Goal: Task Accomplishment & Management: Use online tool/utility

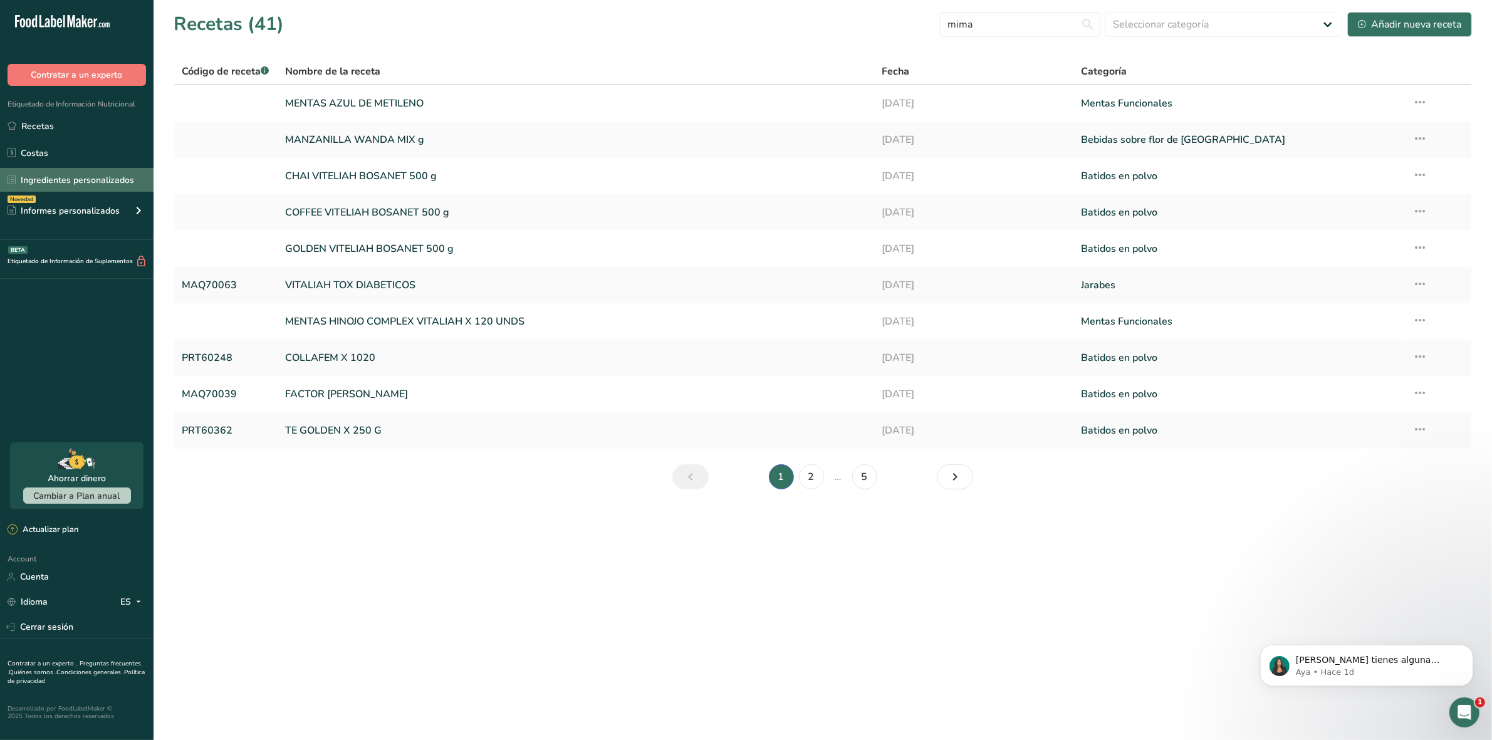
click at [42, 182] on link "Ingredientes personalizados" at bounding box center [77, 180] width 154 height 24
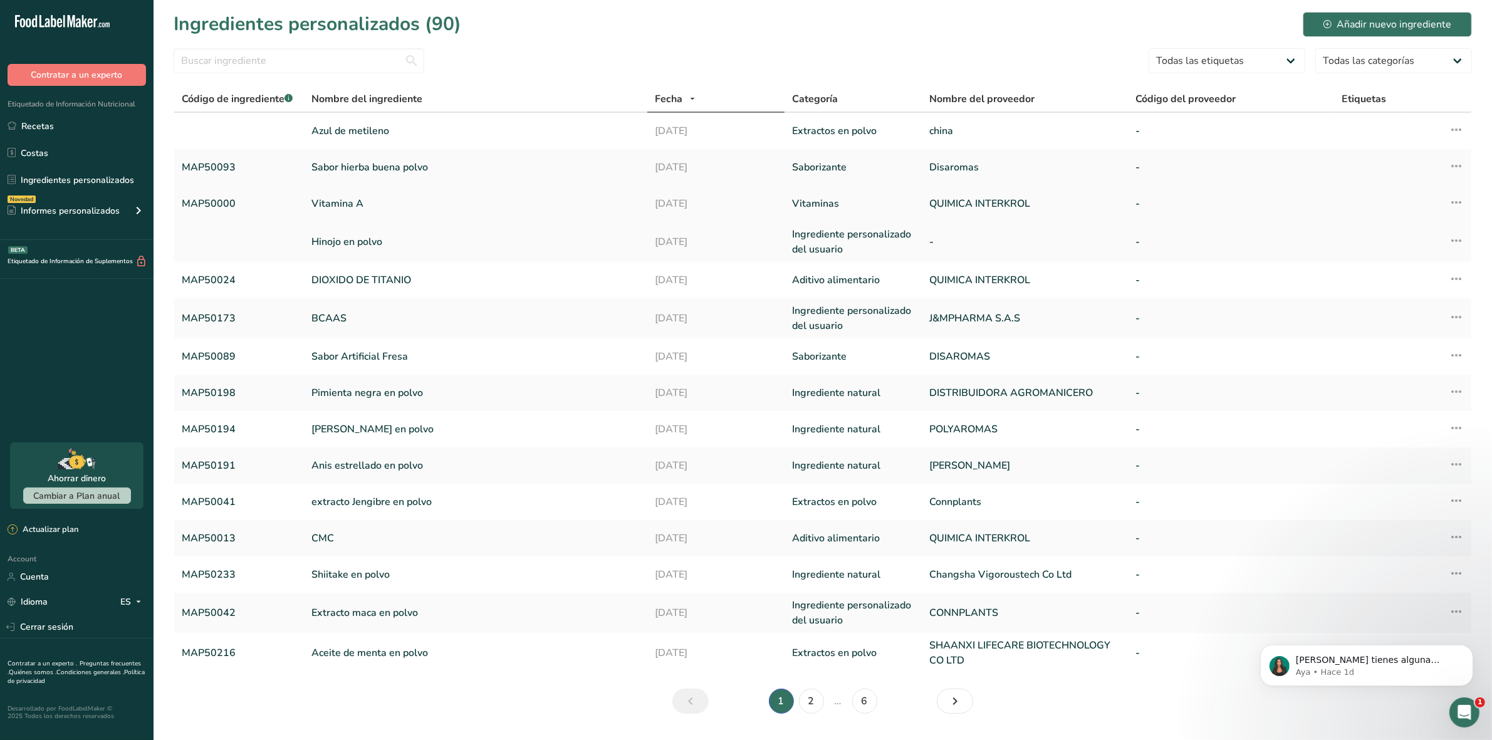
click at [411, 202] on link "Vitamina A" at bounding box center [475, 203] width 328 height 15
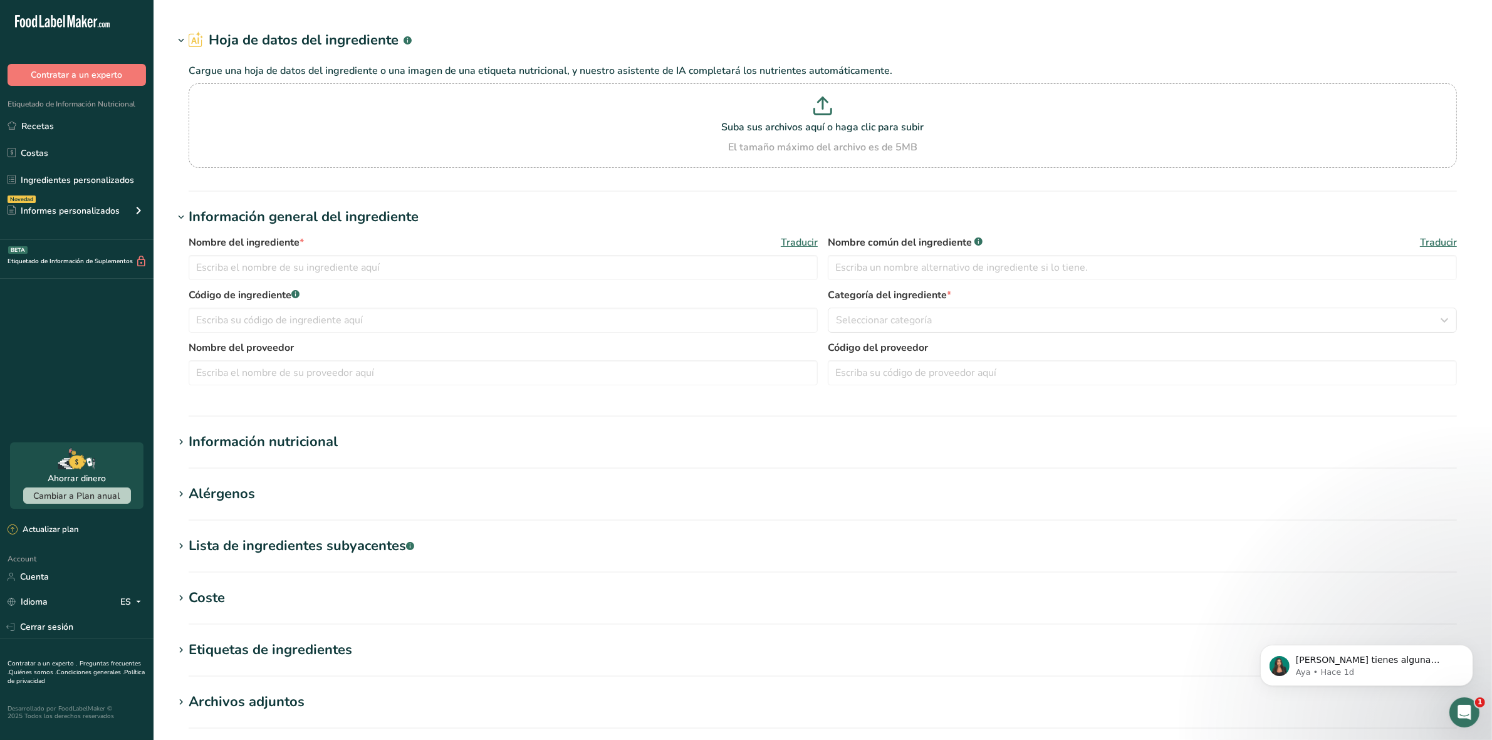
type input "Vitamina A"
type input "MAP50000"
type input "QUIMICA INTERKROL"
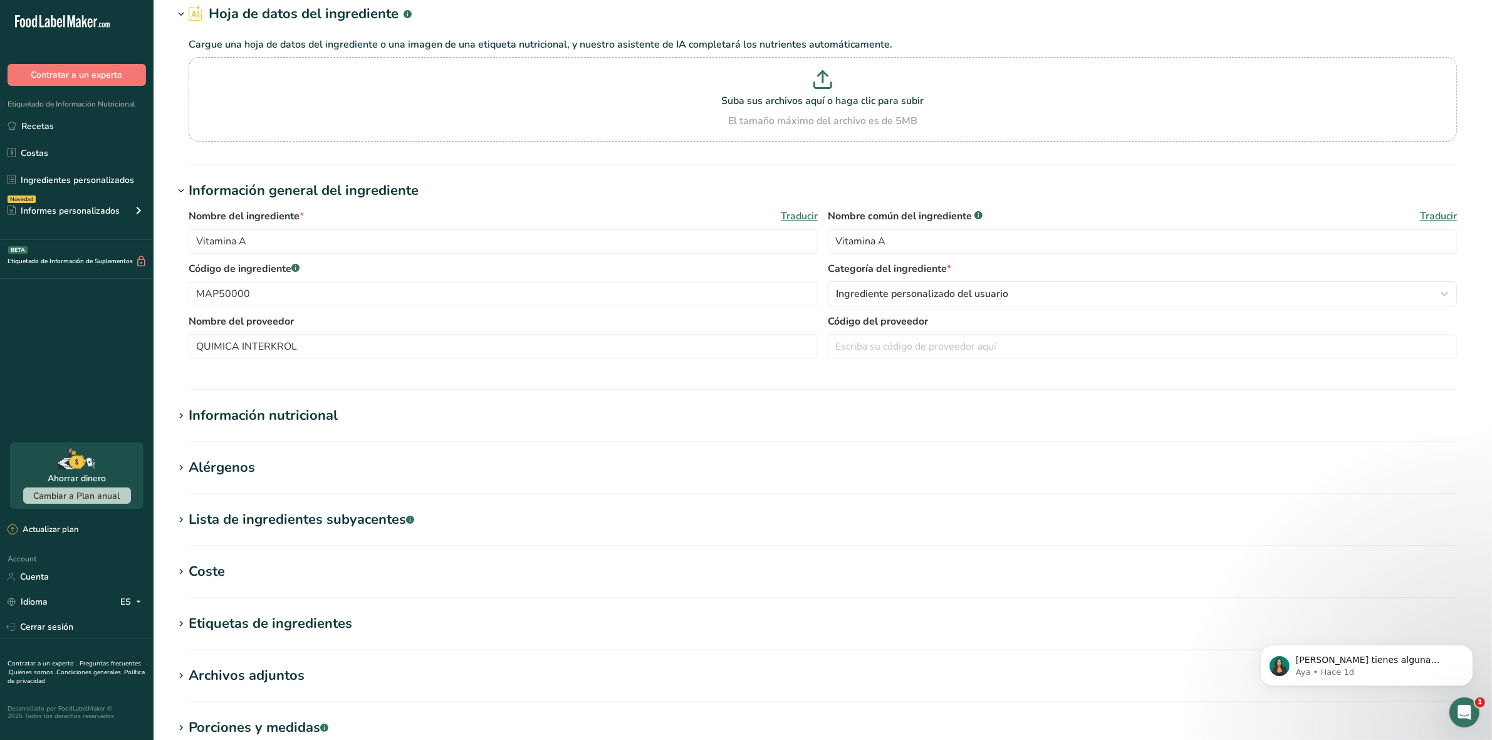
scroll to position [78, 0]
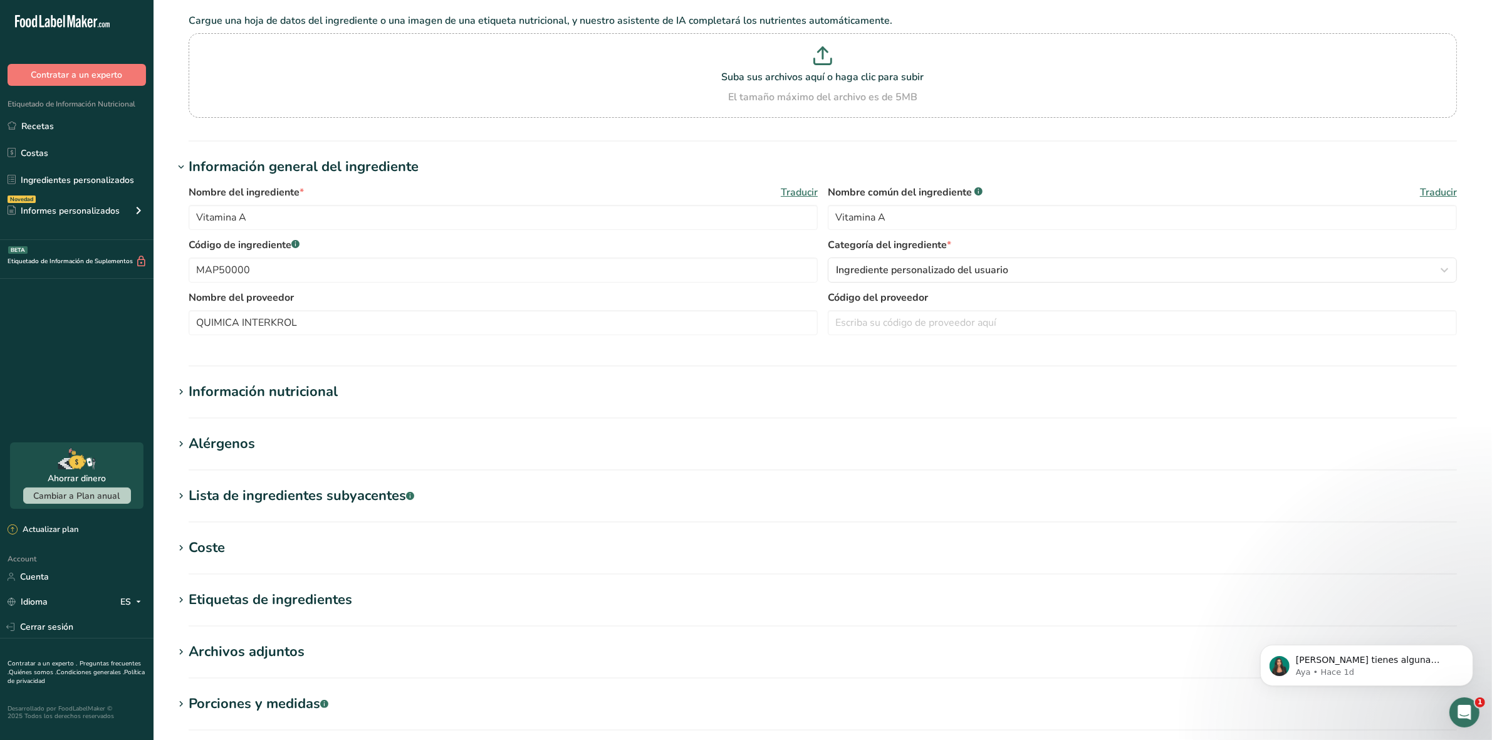
click at [195, 546] on div "Coste" at bounding box center [207, 548] width 36 height 21
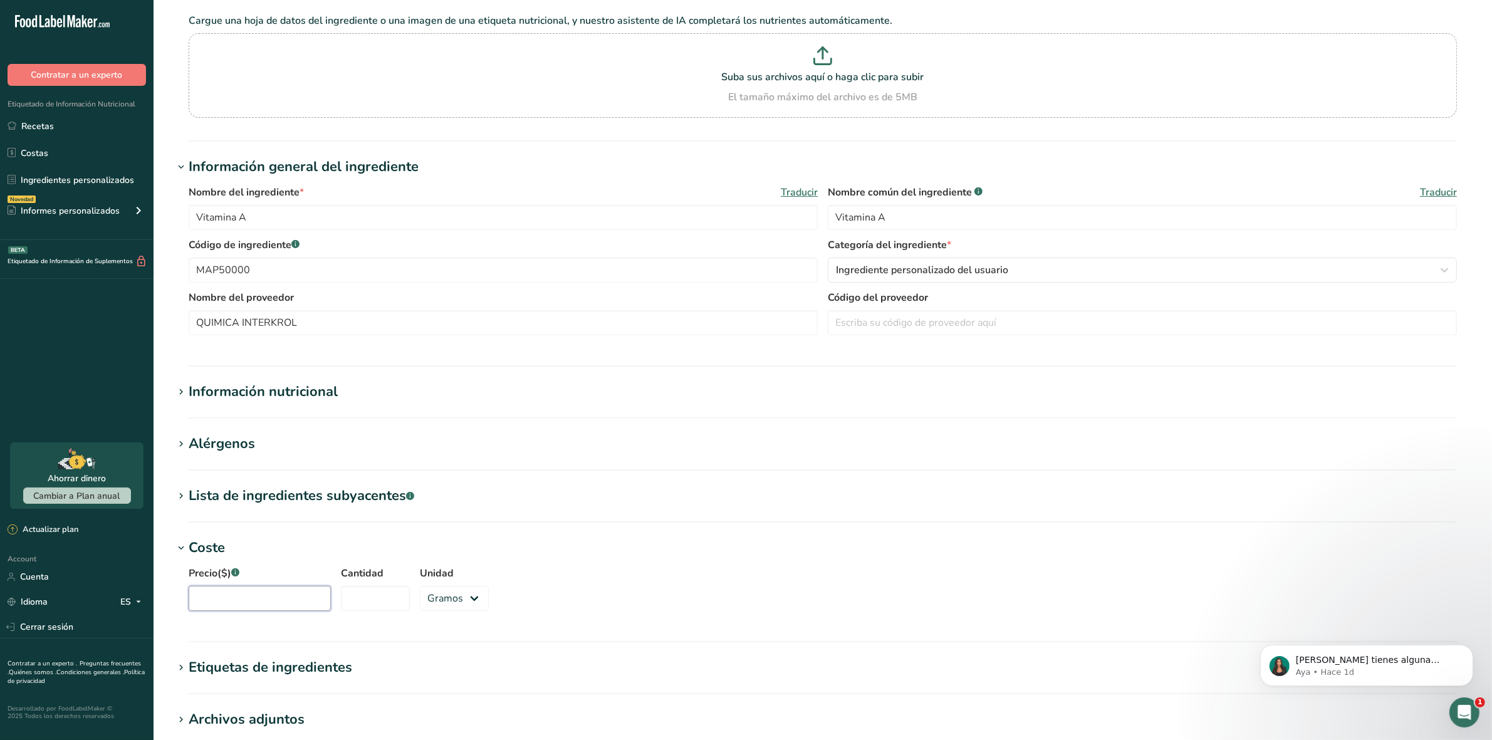
click at [254, 606] on input "Precio($) .a-a{fill:#347362;}.b-a{fill:#fff;}" at bounding box center [260, 598] width 142 height 25
type input "362030"
type input "1000"
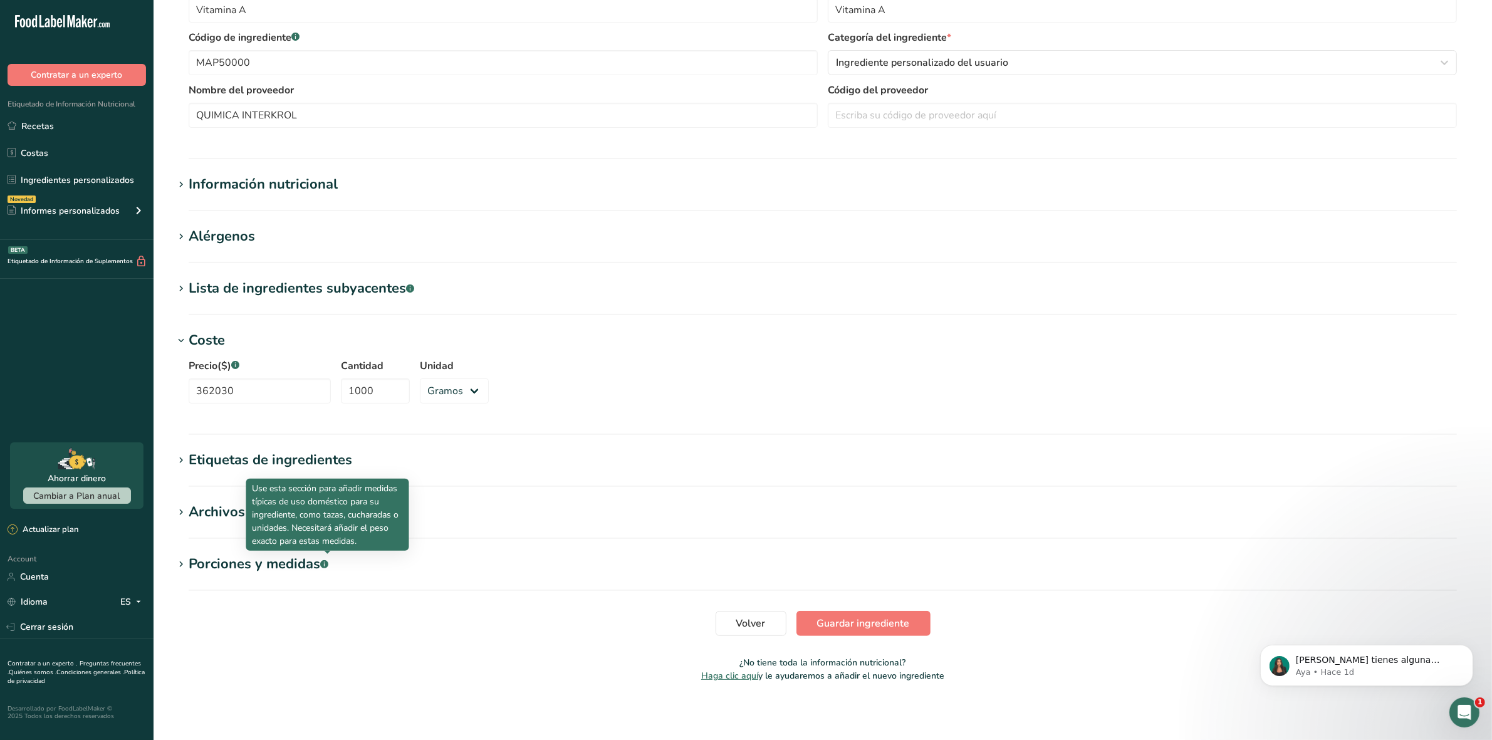
scroll to position [288, 0]
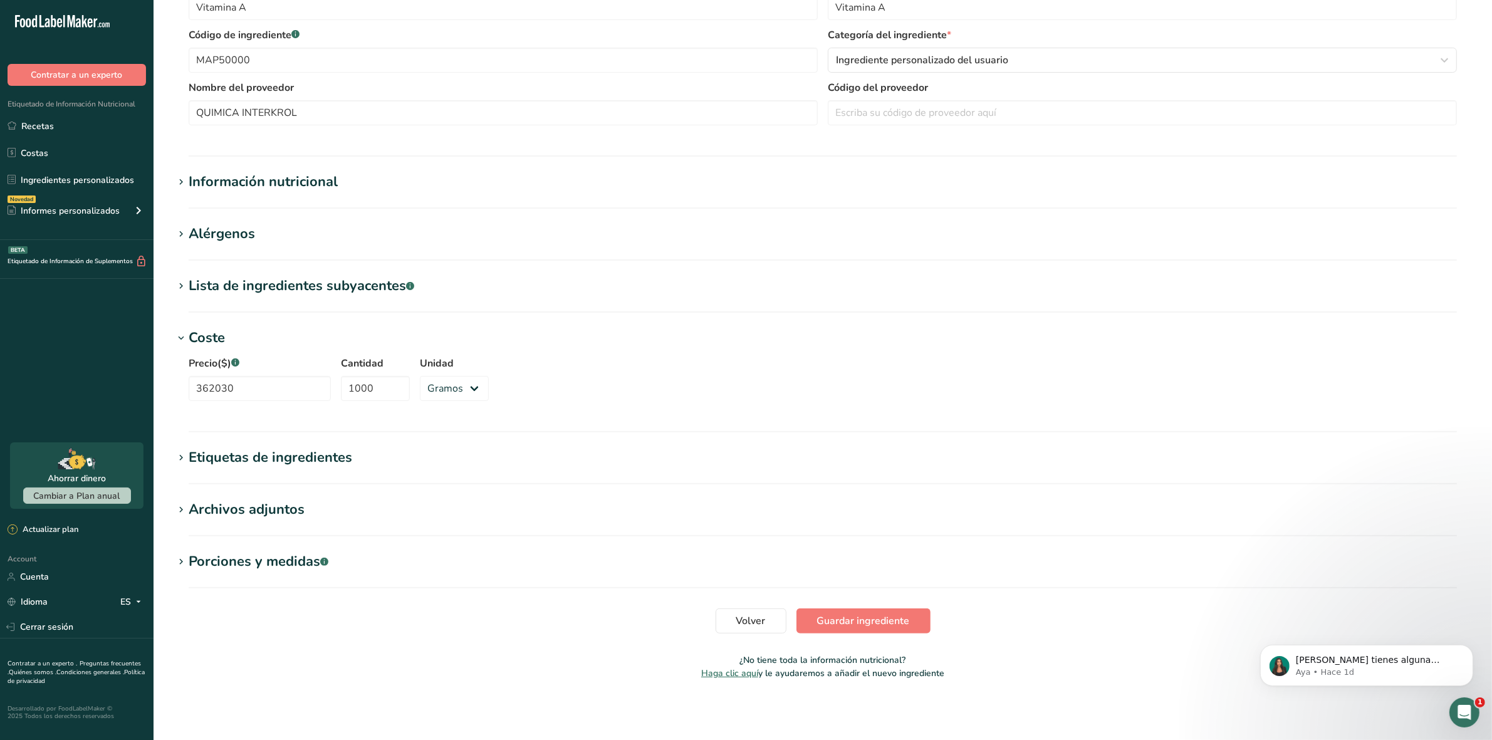
click at [186, 180] on icon at bounding box center [180, 183] width 11 height 18
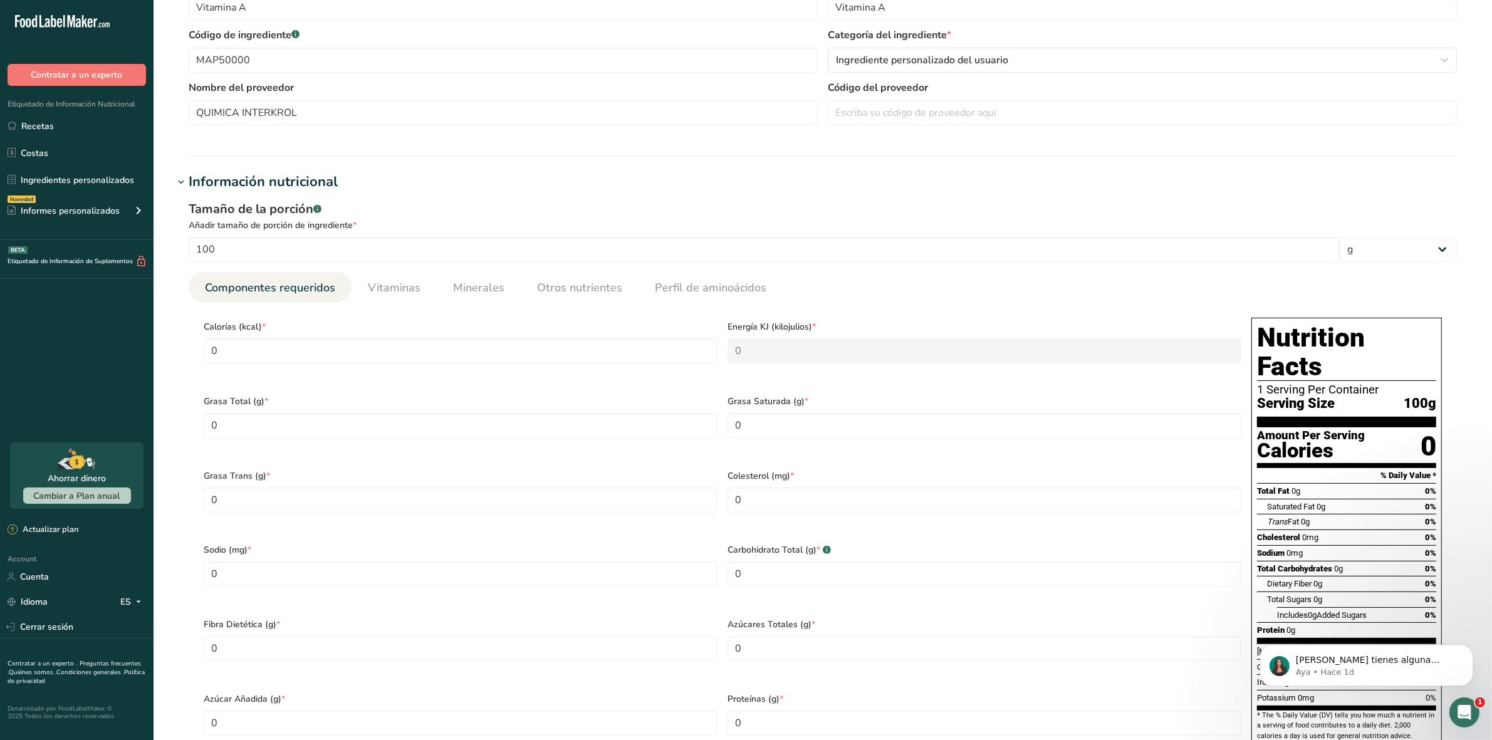
click at [186, 180] on icon at bounding box center [180, 183] width 11 height 18
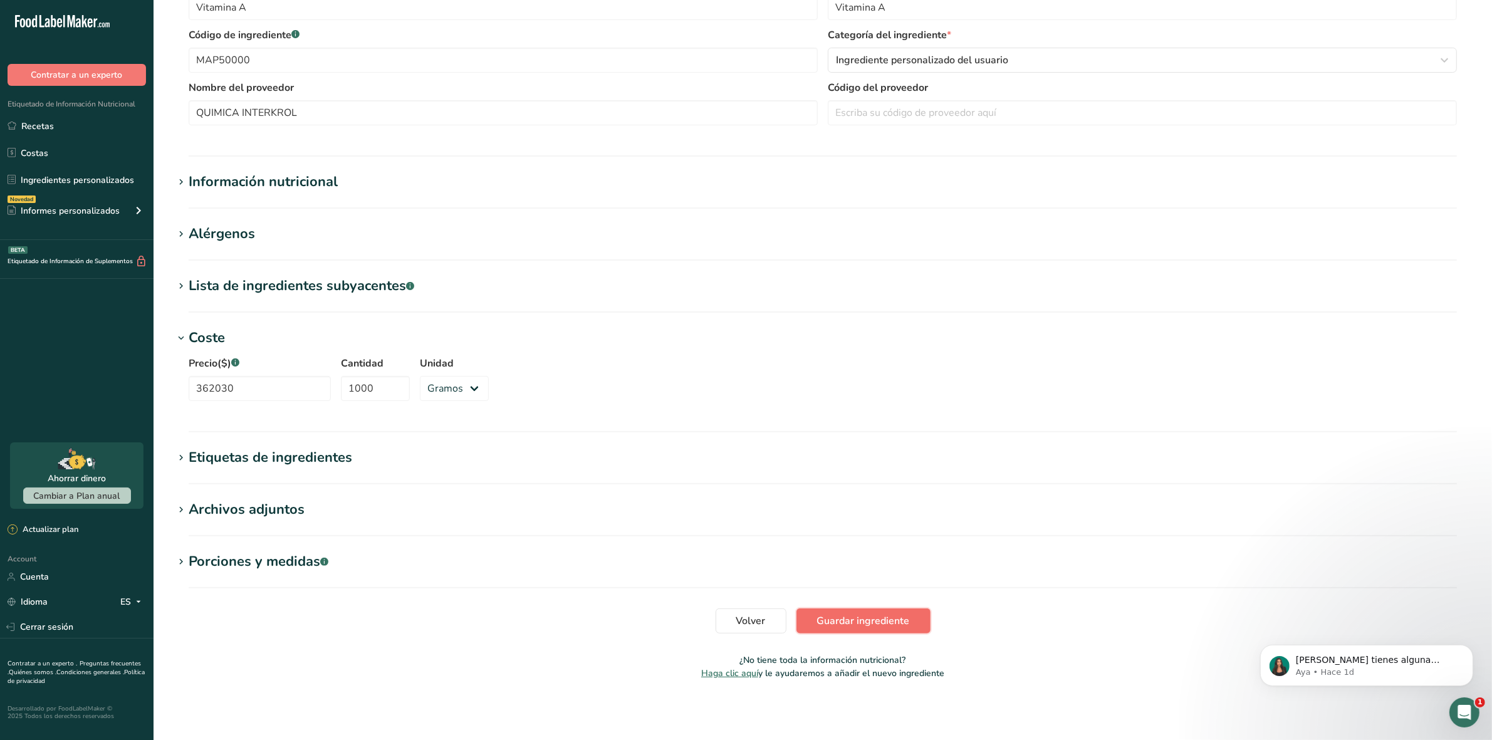
click at [835, 620] on span "Guardar ingrediente" at bounding box center [863, 621] width 93 height 15
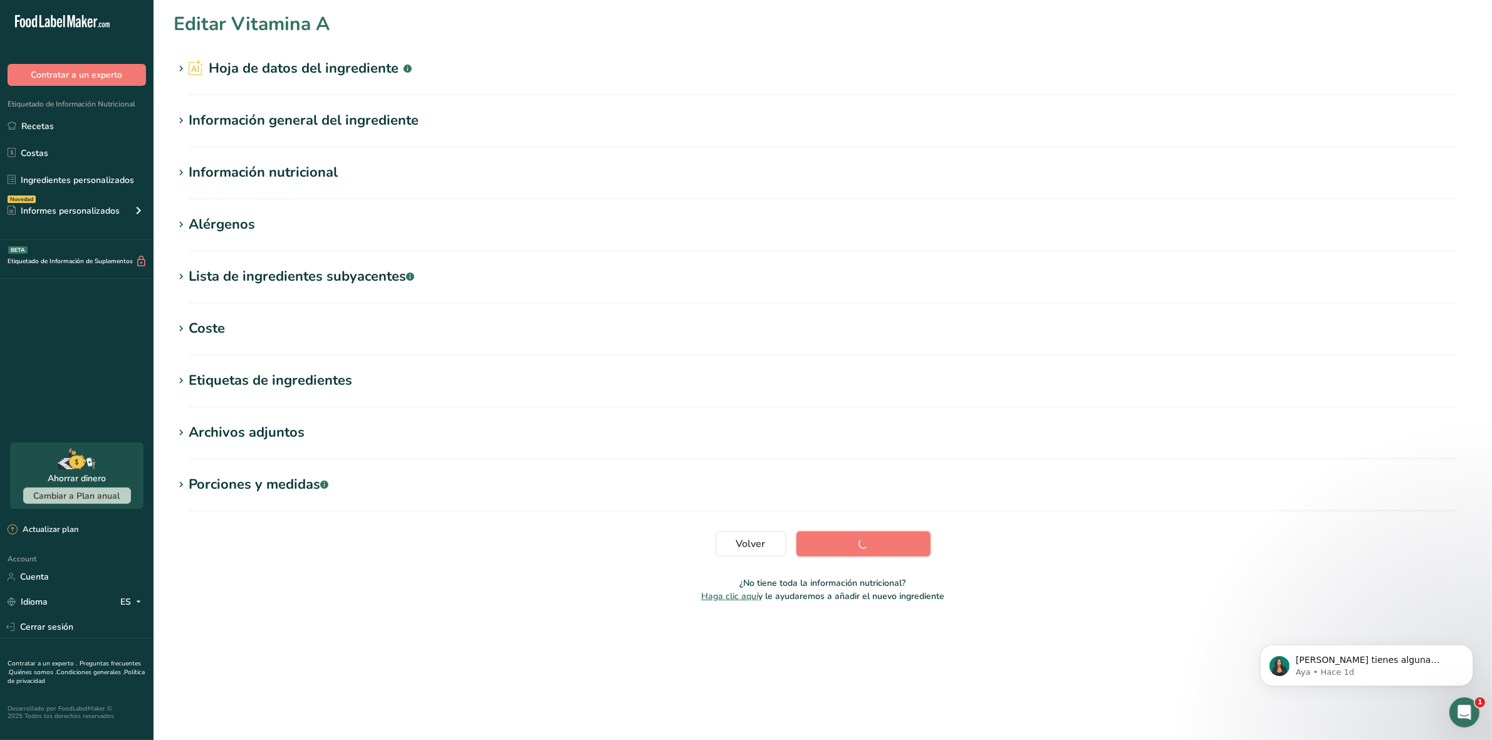
scroll to position [0, 0]
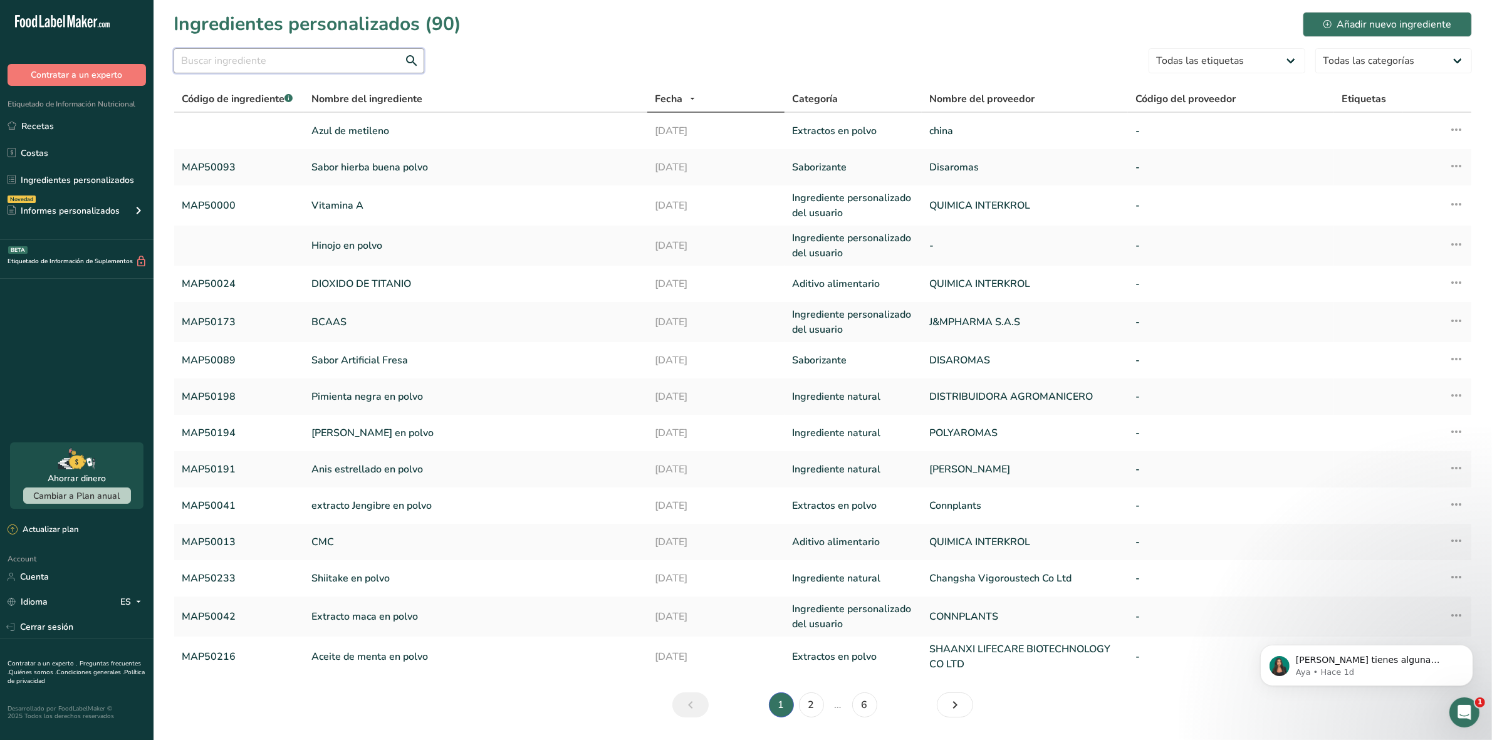
click at [233, 67] on input "text" at bounding box center [299, 60] width 251 height 25
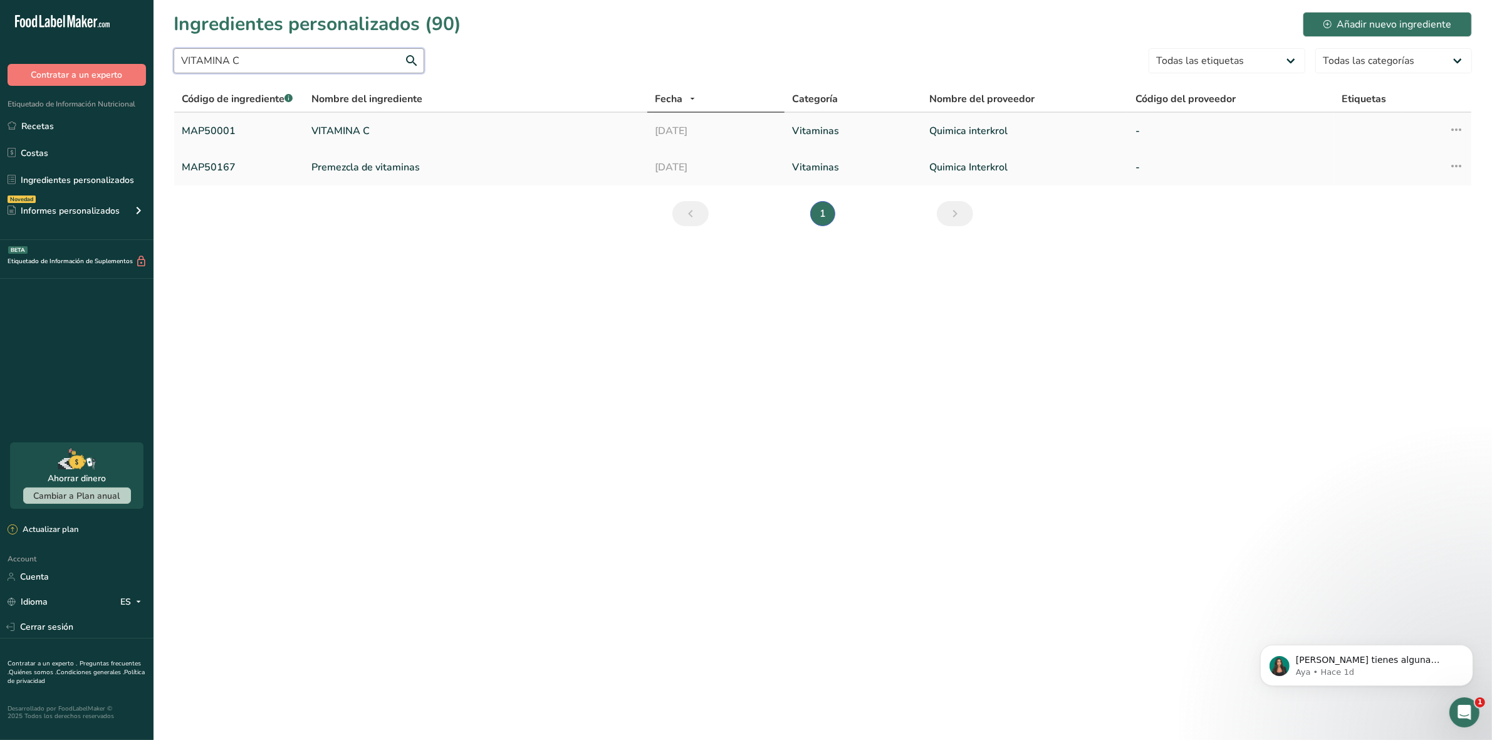
type input "VITAMINA C"
click at [357, 130] on link "VITAMINA C" at bounding box center [475, 130] width 328 height 15
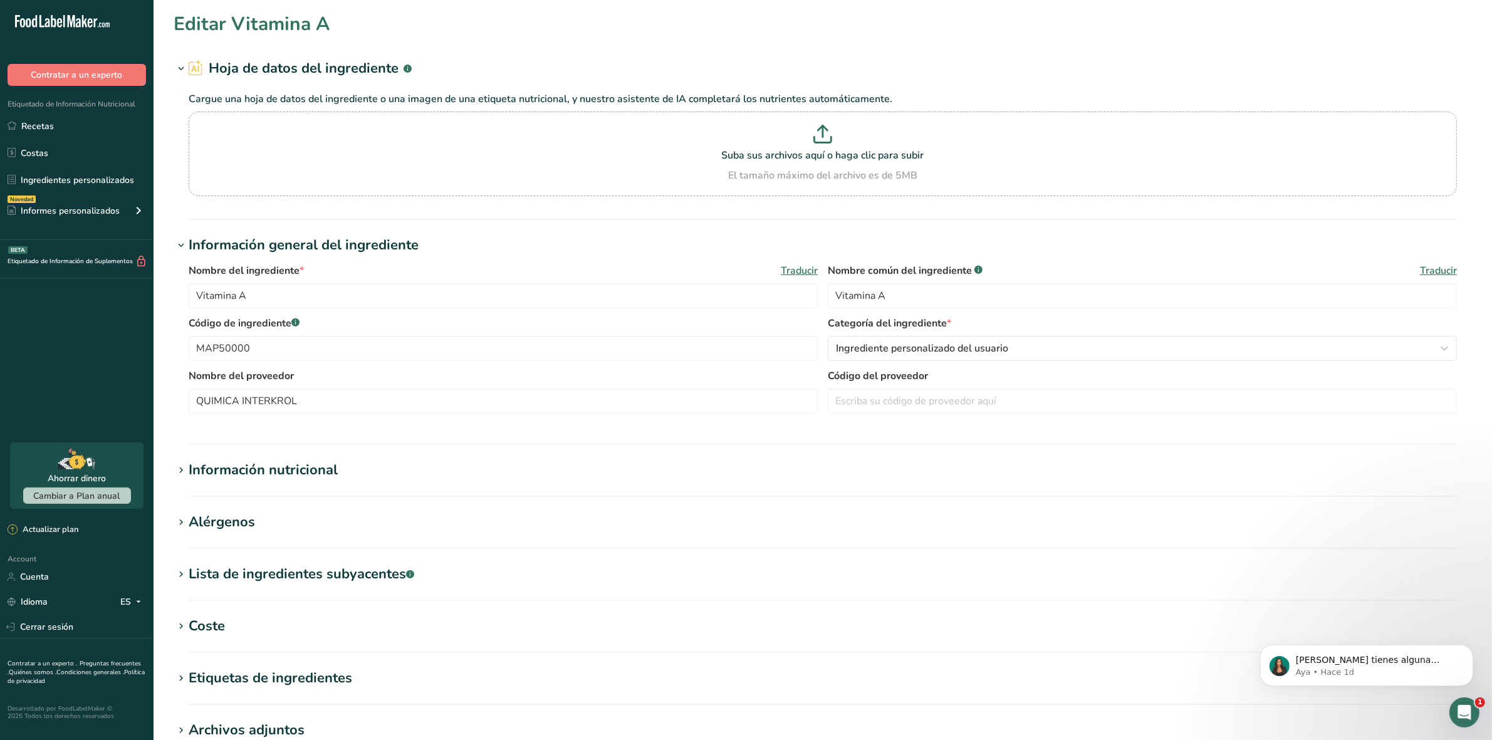
type input "VITAMINA C"
type input "Vitamina C"
type input "MAP50001"
type input "Quimica interkrol"
click at [408, 295] on input "VITAMINA C" at bounding box center [503, 295] width 629 height 25
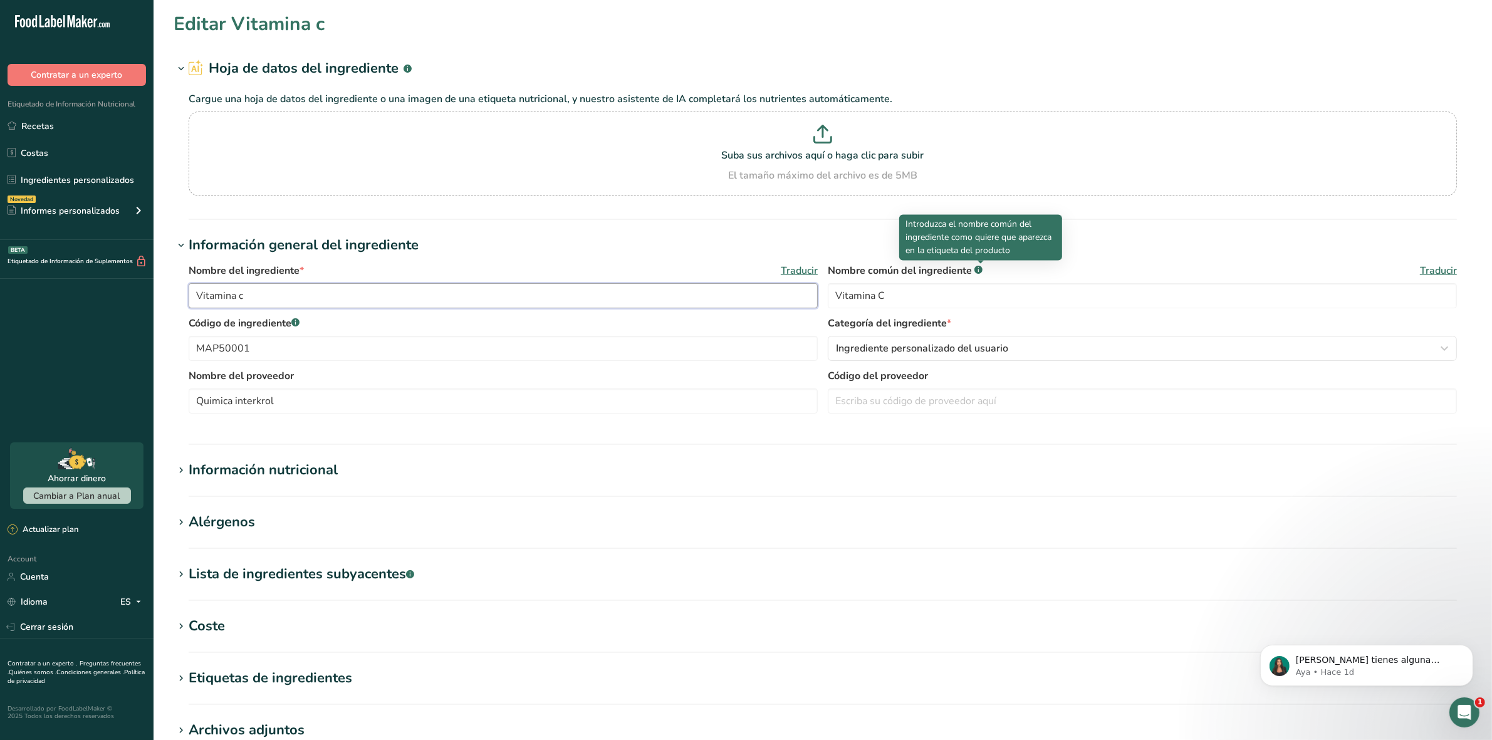
click at [408, 295] on input "Vitamina c" at bounding box center [503, 295] width 629 height 25
type input "Vitamina C"
click at [1018, 348] on div "Ingrediente personalizado del usuario" at bounding box center [1138, 348] width 605 height 15
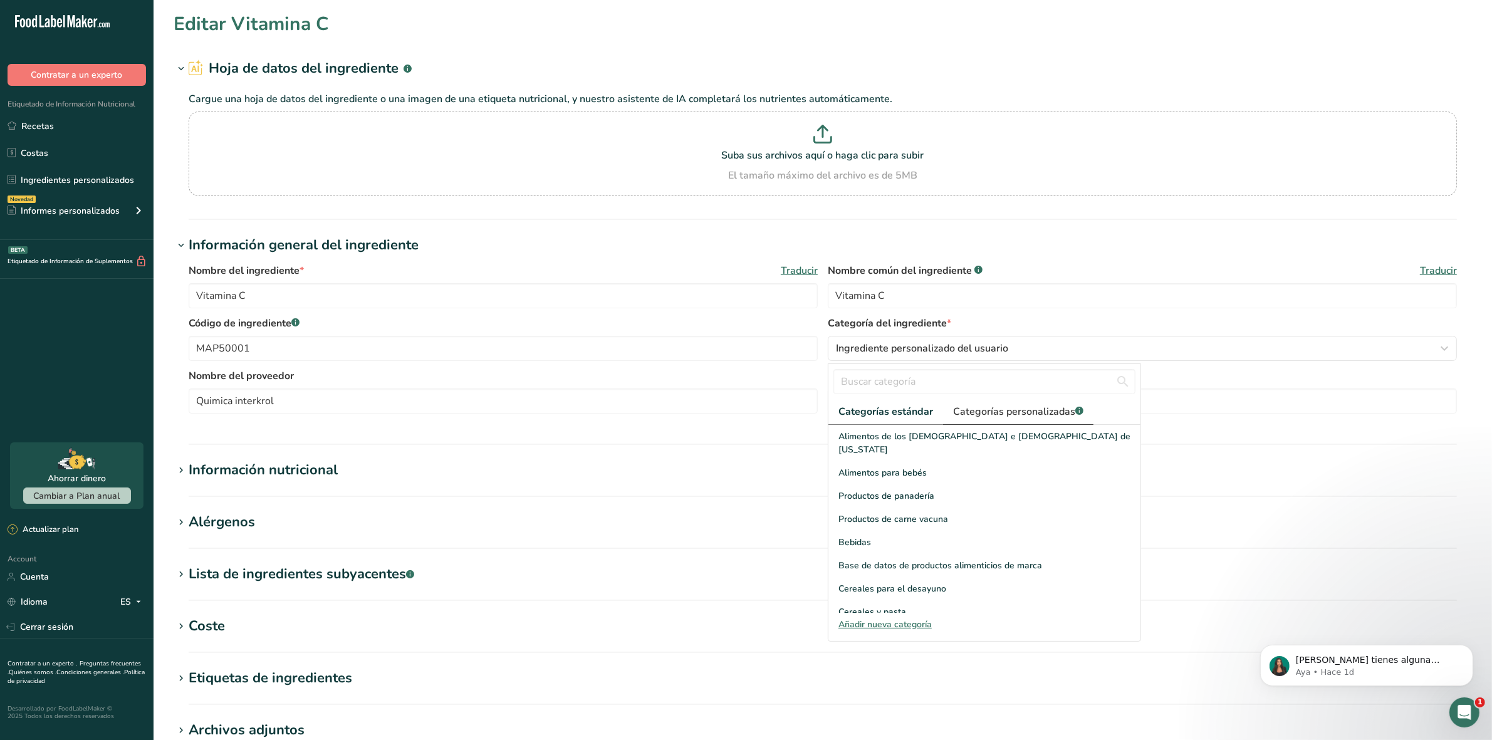
click at [1011, 414] on span "Categorías personalizadas .a-a{fill:#347362;}.b-a{fill:#fff;}" at bounding box center [1018, 411] width 130 height 15
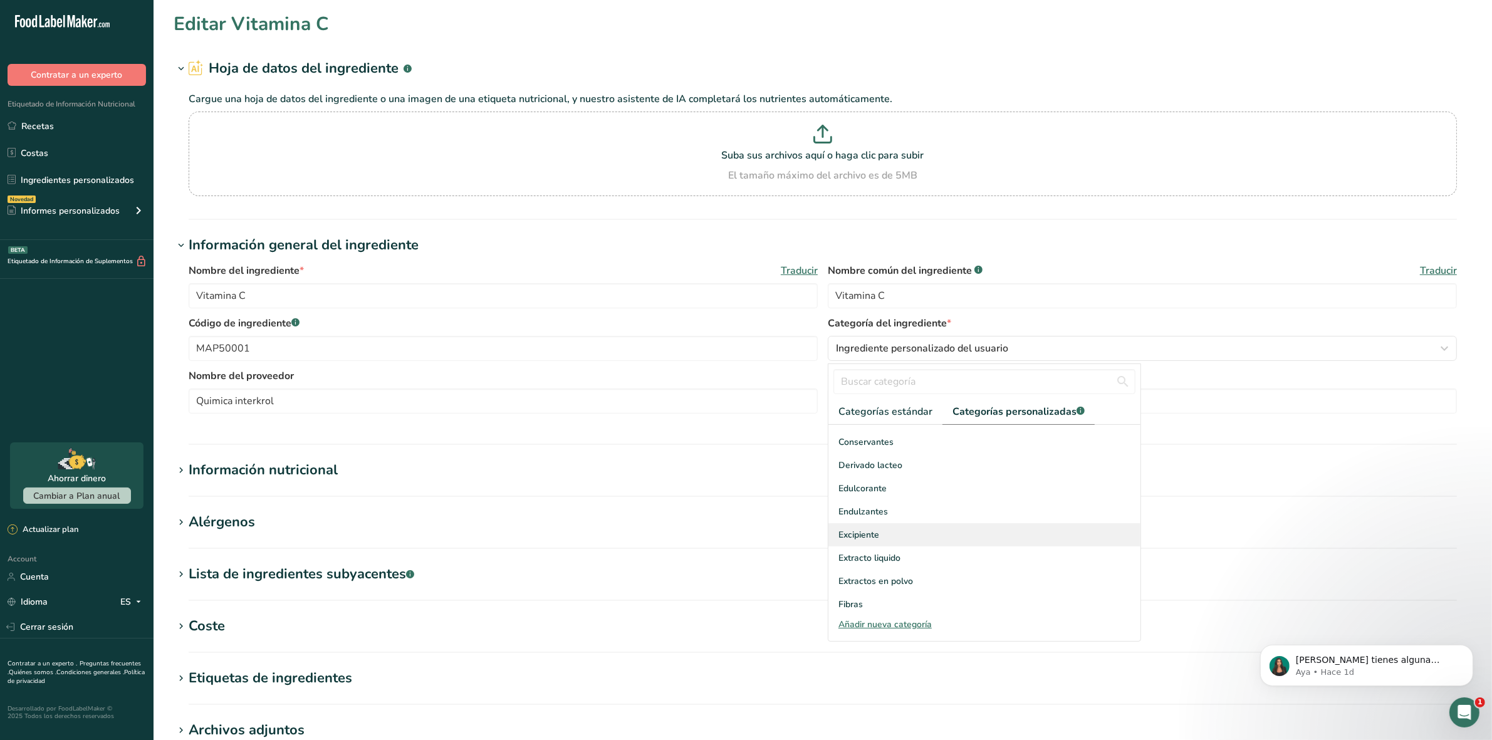
scroll to position [183, 0]
click at [987, 602] on link "2" at bounding box center [994, 599] width 19 height 19
click at [867, 572] on span "Vitaminas" at bounding box center [859, 577] width 41 height 13
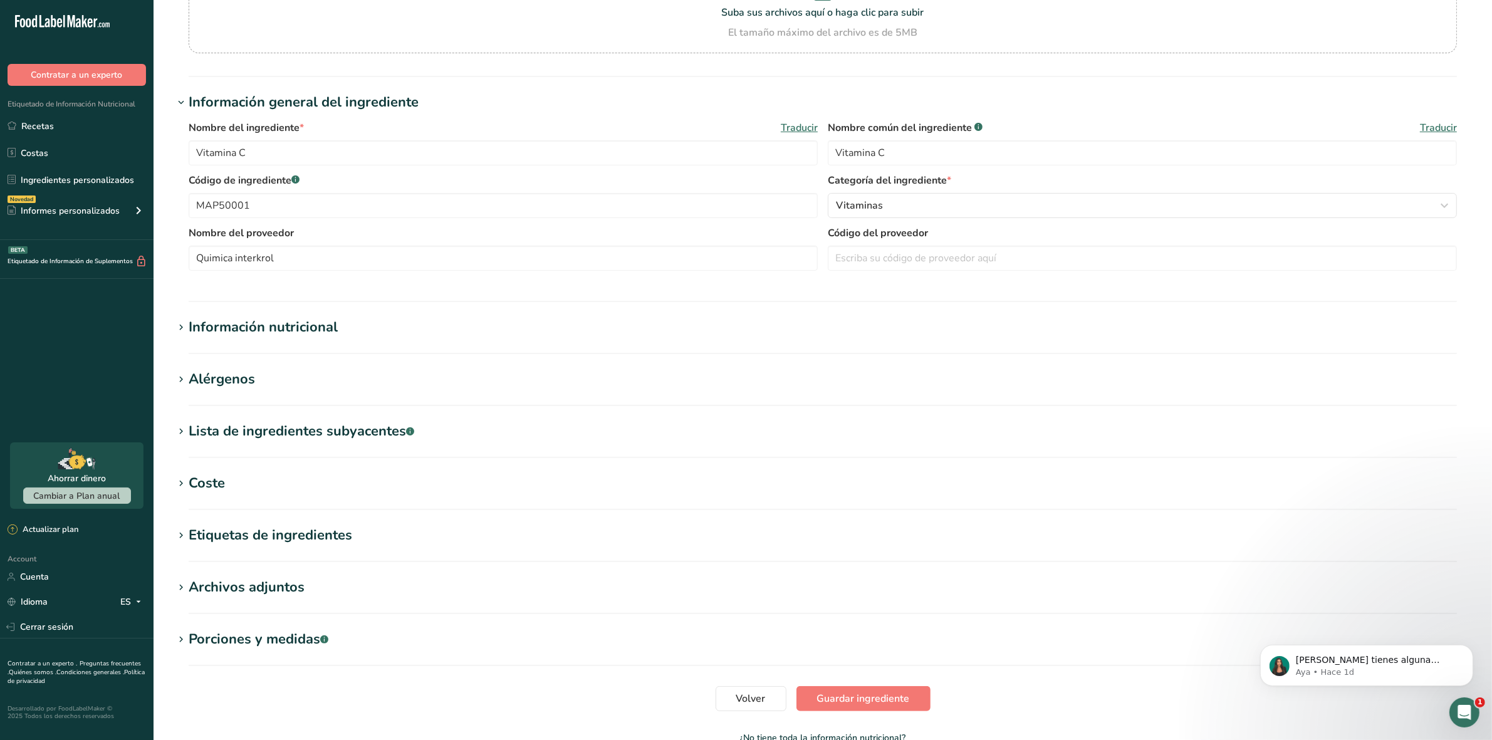
scroll to position [157, 0]
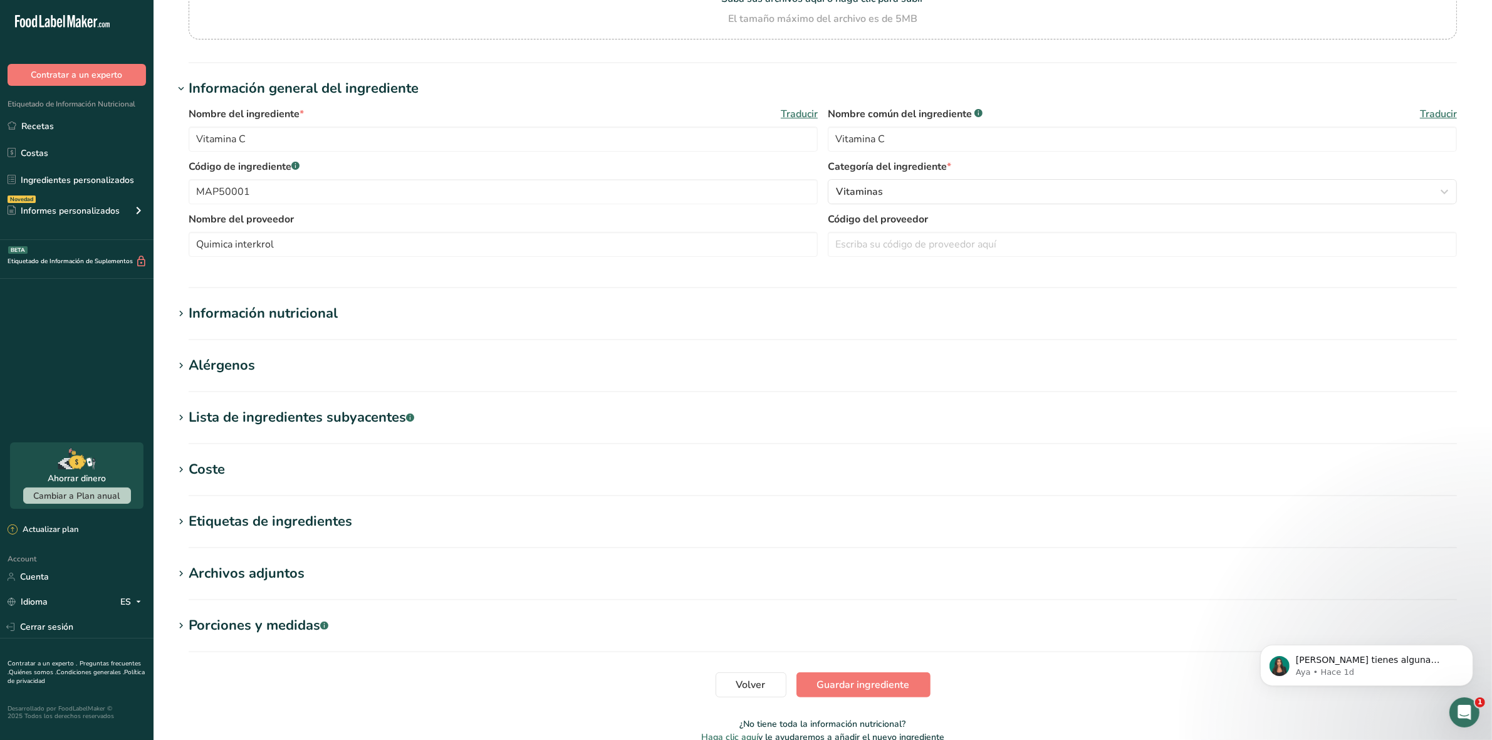
click at [184, 315] on icon at bounding box center [180, 314] width 11 height 18
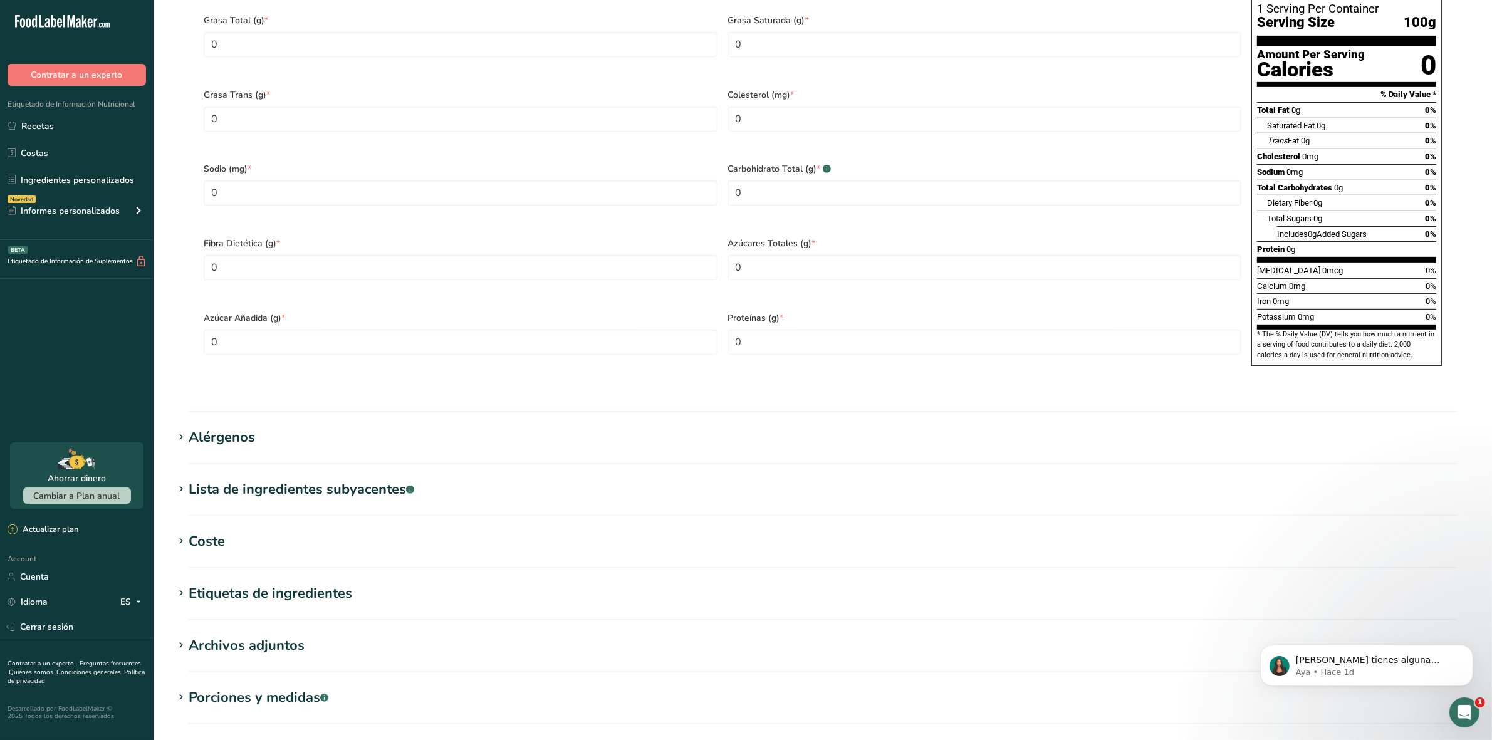
scroll to position [705, 0]
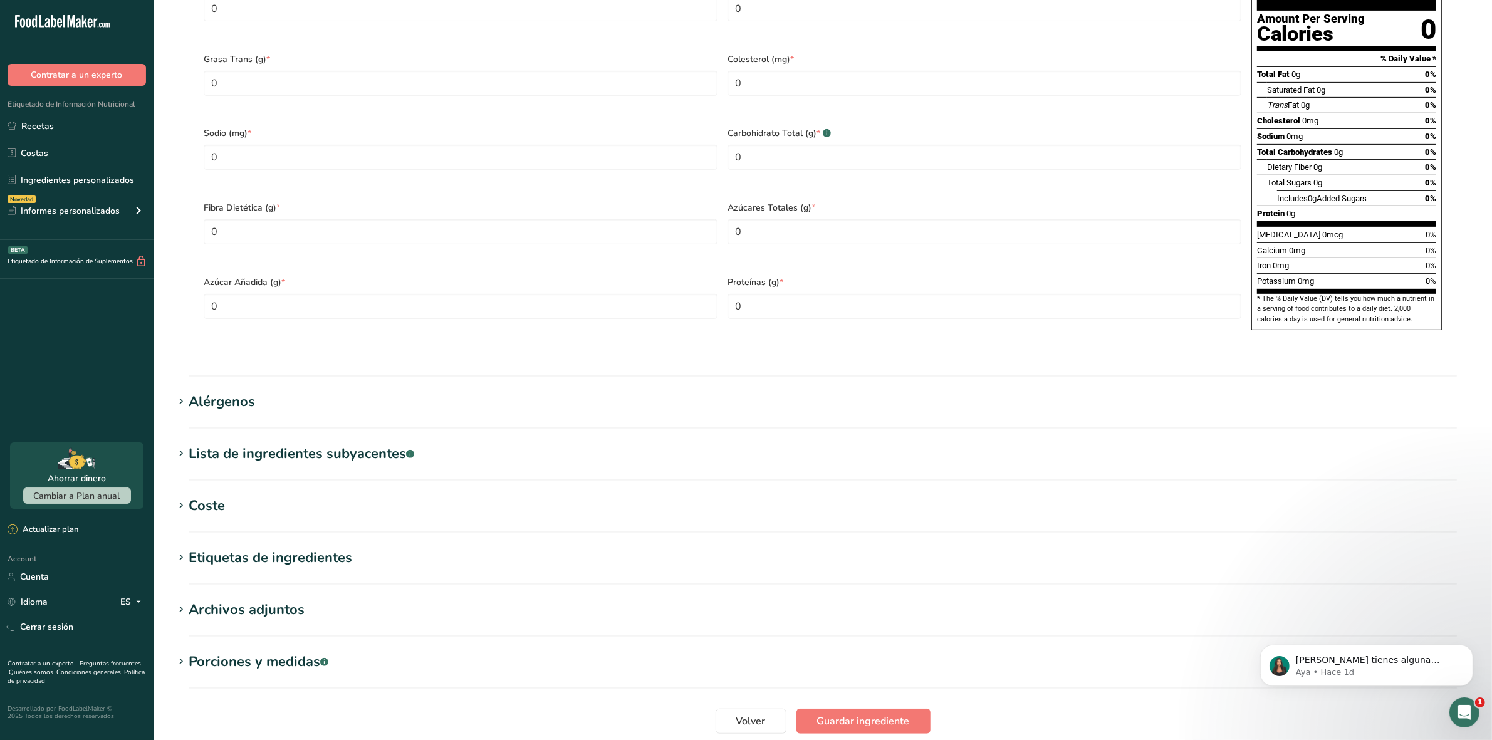
click at [175, 497] on icon at bounding box center [180, 506] width 11 height 18
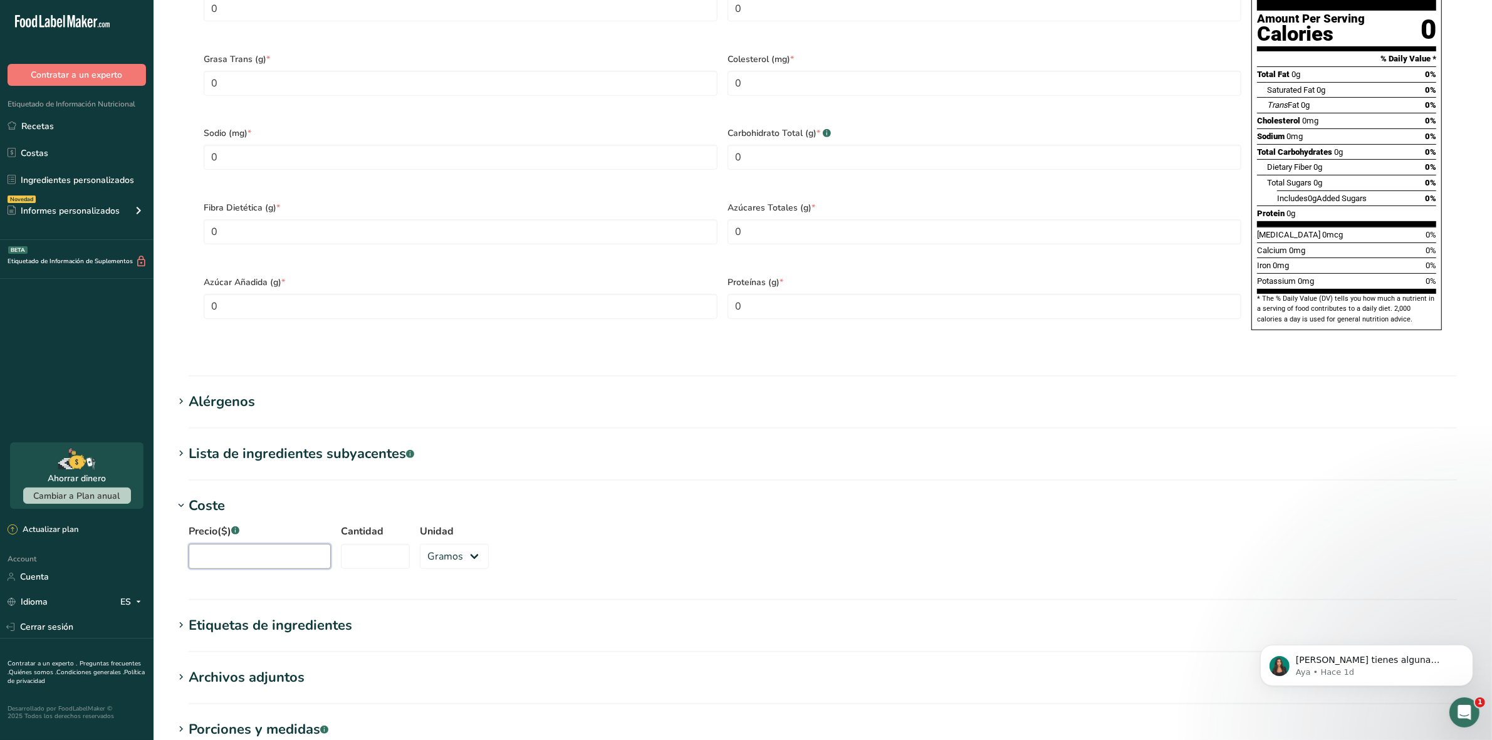
click at [278, 544] on input "Precio($) .a-a{fill:#347362;}.b-a{fill:#fff;}" at bounding box center [260, 556] width 142 height 25
type input "19000"
type input "1000"
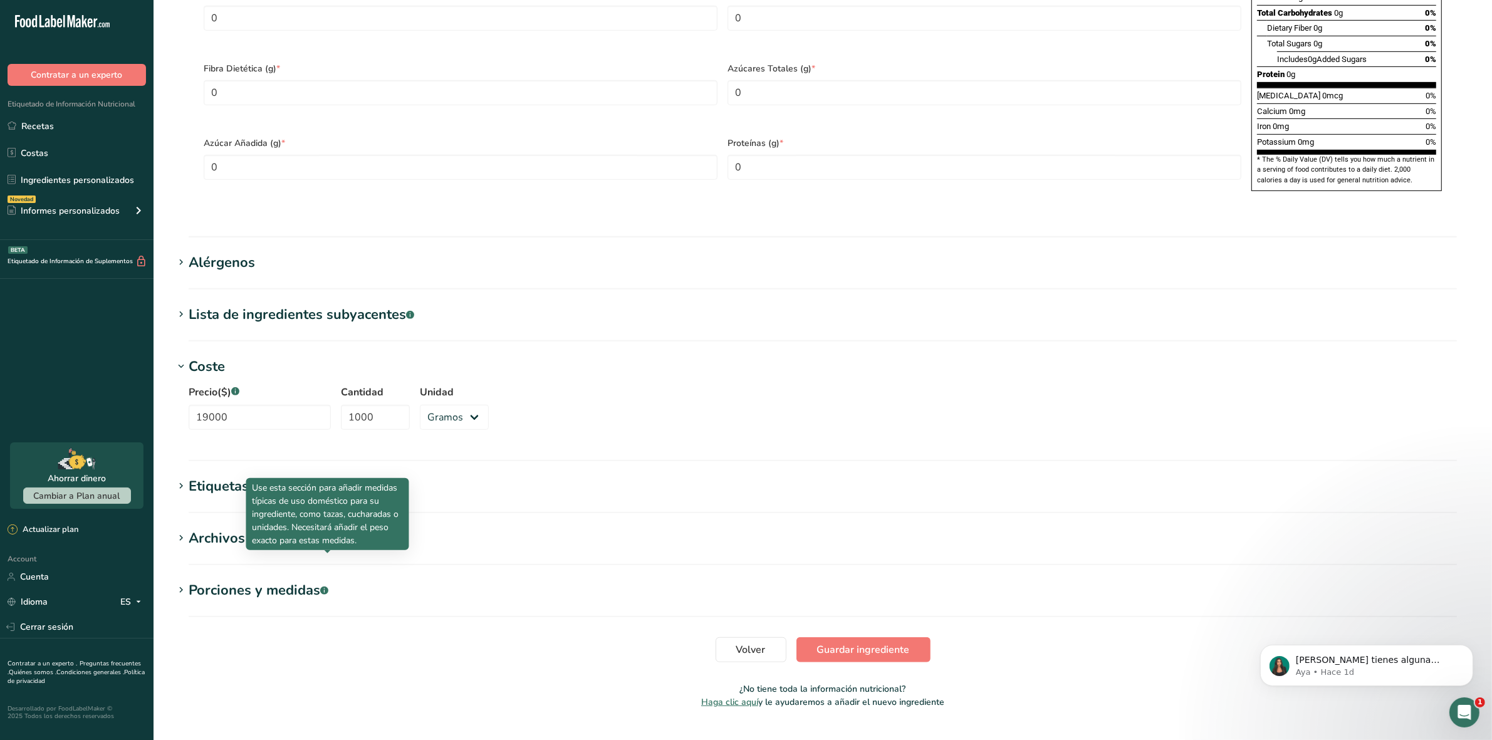
scroll to position [845, 0]
click at [863, 642] on span "Guardar ingrediente" at bounding box center [863, 649] width 93 height 15
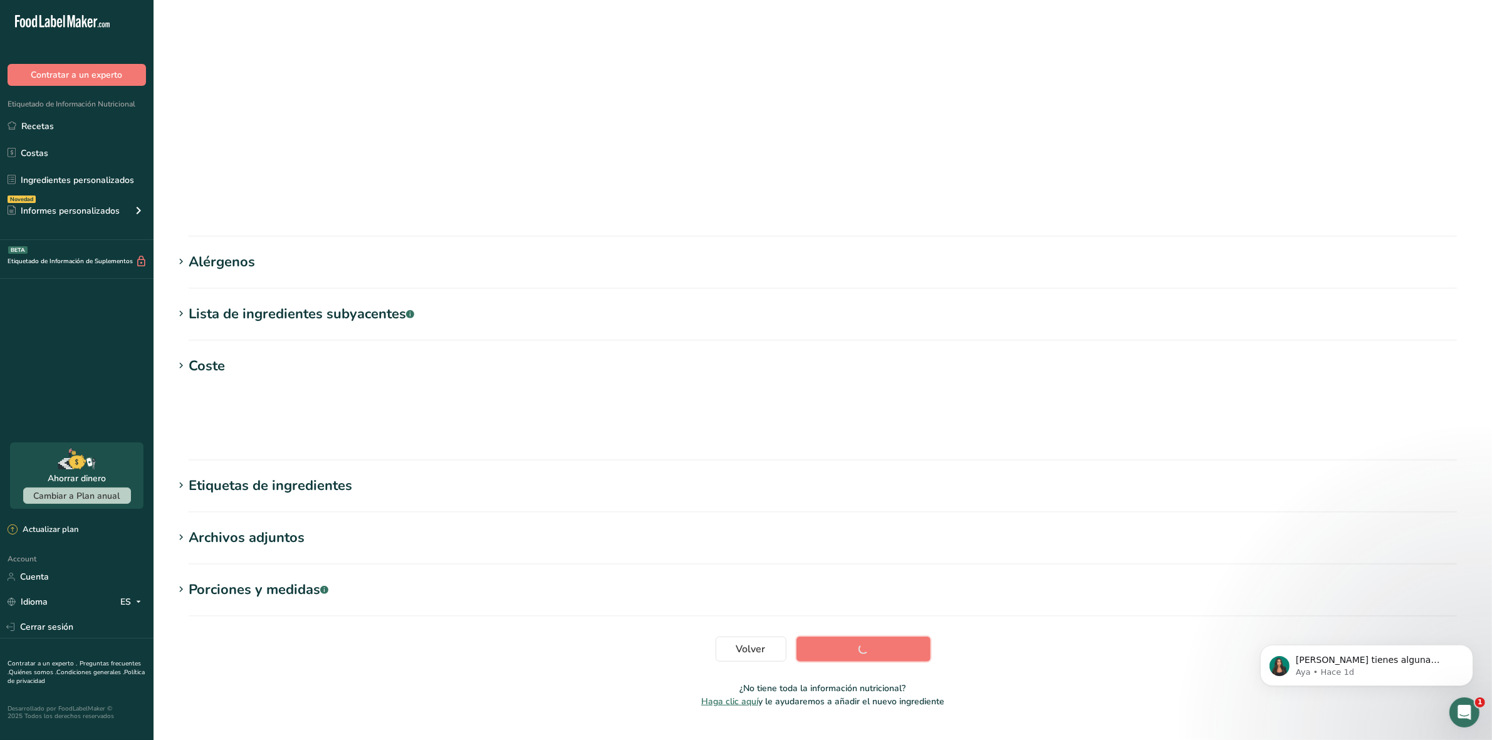
scroll to position [0, 0]
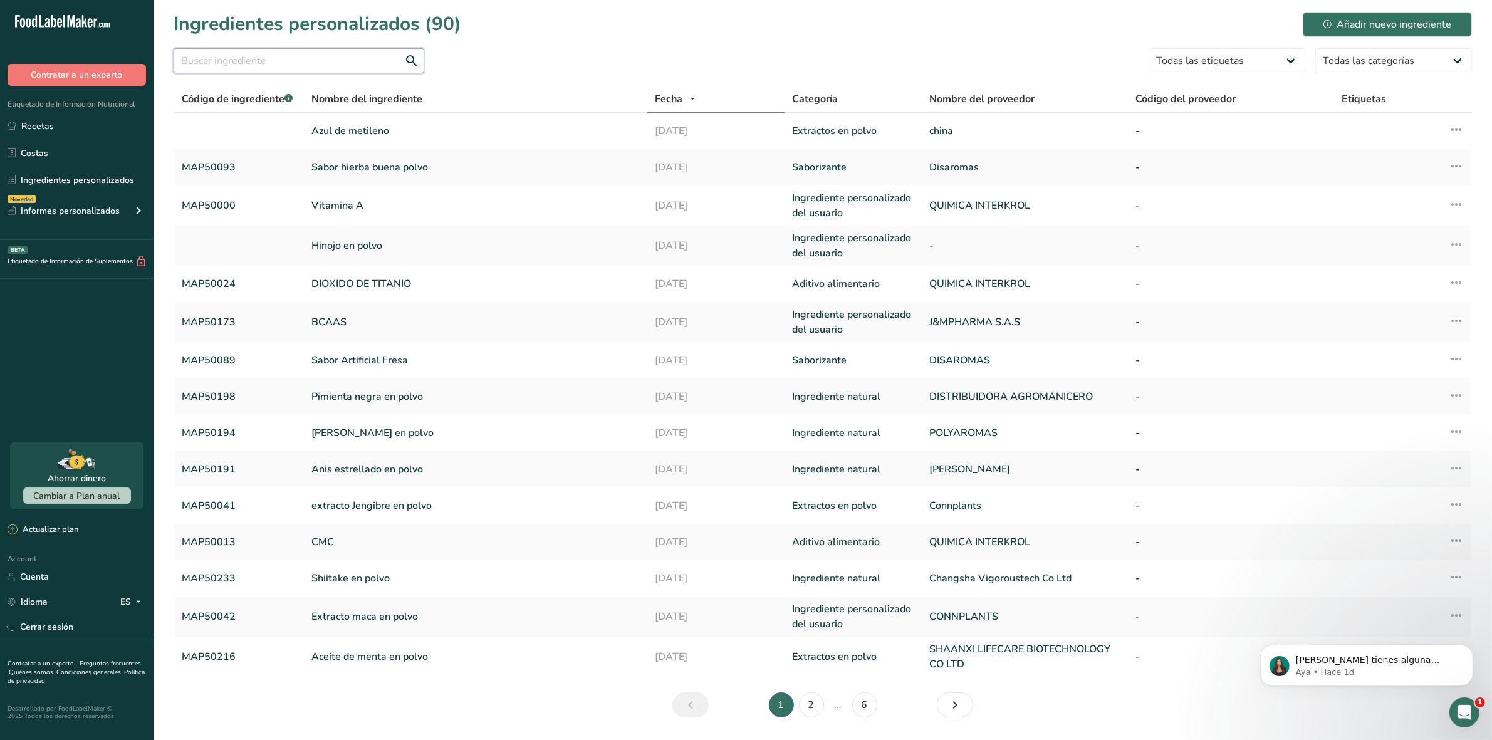
click at [287, 64] on input "text" at bounding box center [299, 60] width 251 height 25
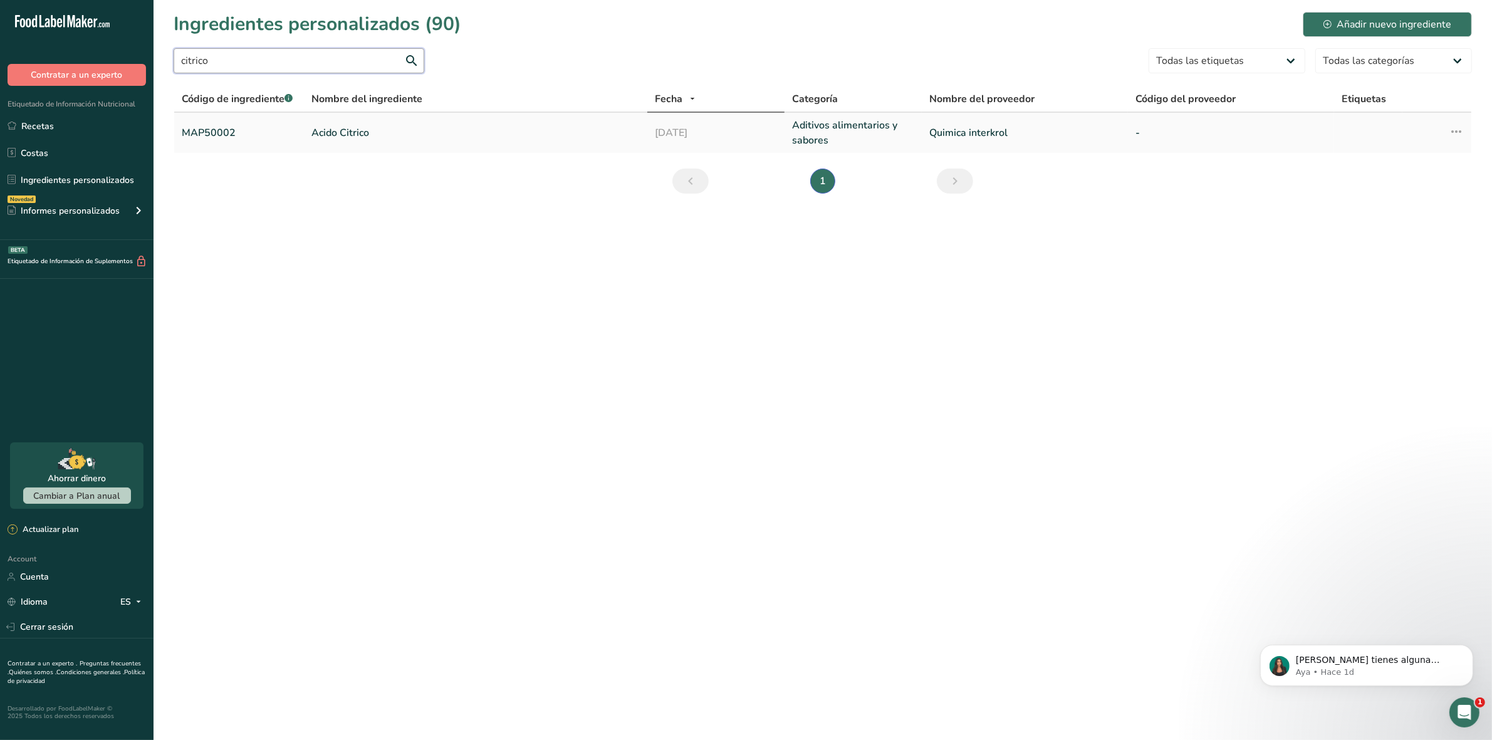
type input "citrico"
click at [343, 135] on link "Acido Citrico" at bounding box center [475, 132] width 328 height 15
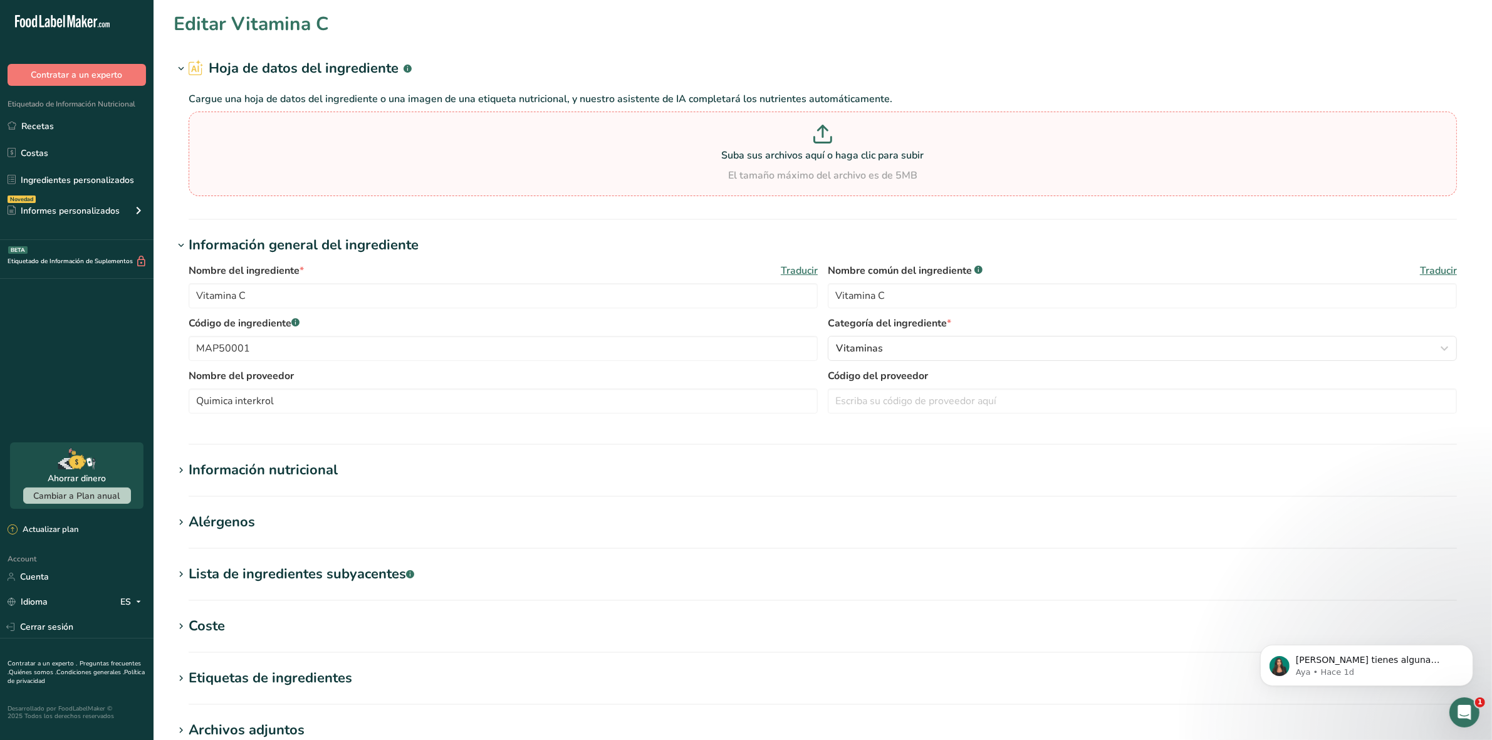
type input "Acido Citrico"
type input "MAP50002"
click at [998, 351] on div "Aditivos alimentarios y sabores" at bounding box center [1138, 348] width 605 height 15
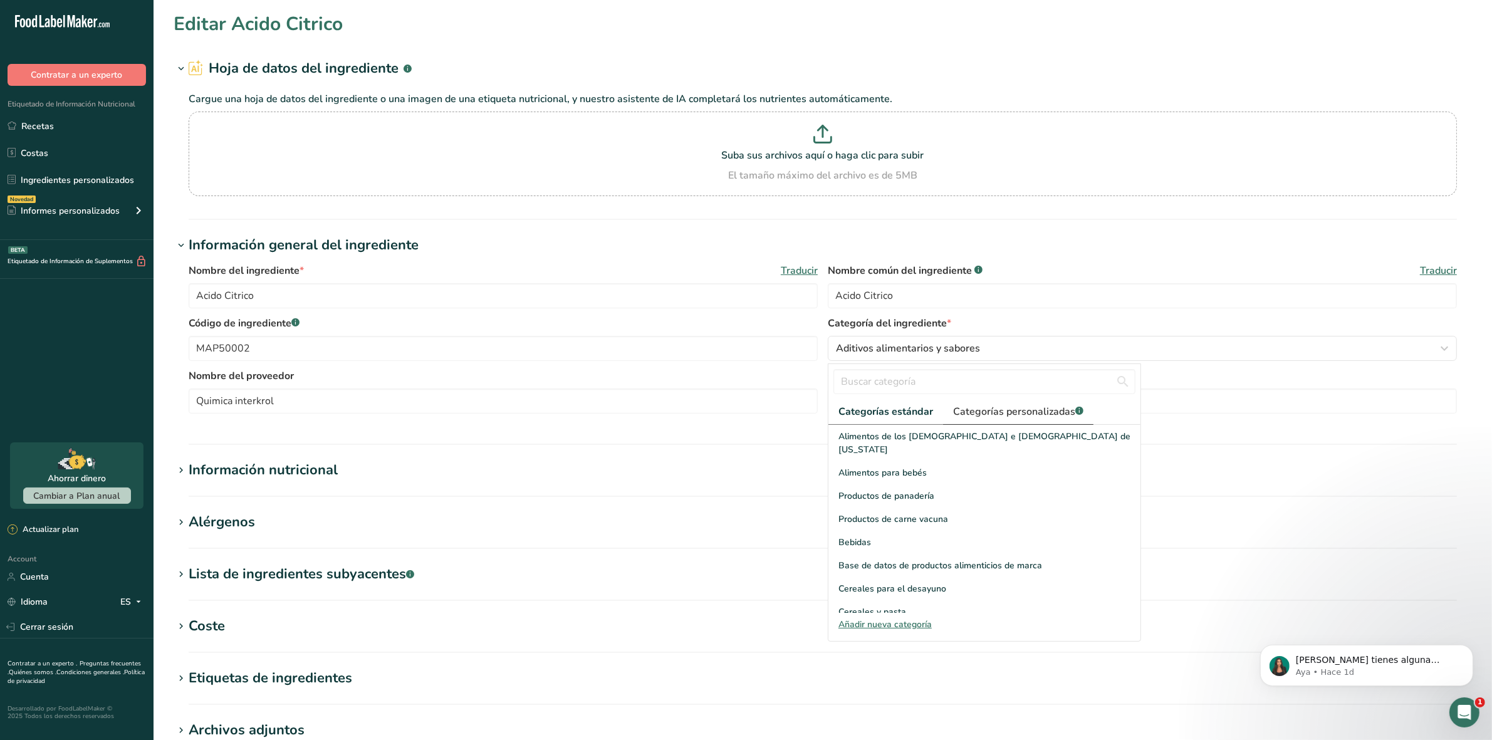
click at [990, 409] on span "Categorías personalizadas .a-a{fill:#347362;}.b-a{fill:#fff;}" at bounding box center [1018, 411] width 130 height 15
click at [913, 433] on span "Aditivo alimentario" at bounding box center [876, 436] width 75 height 13
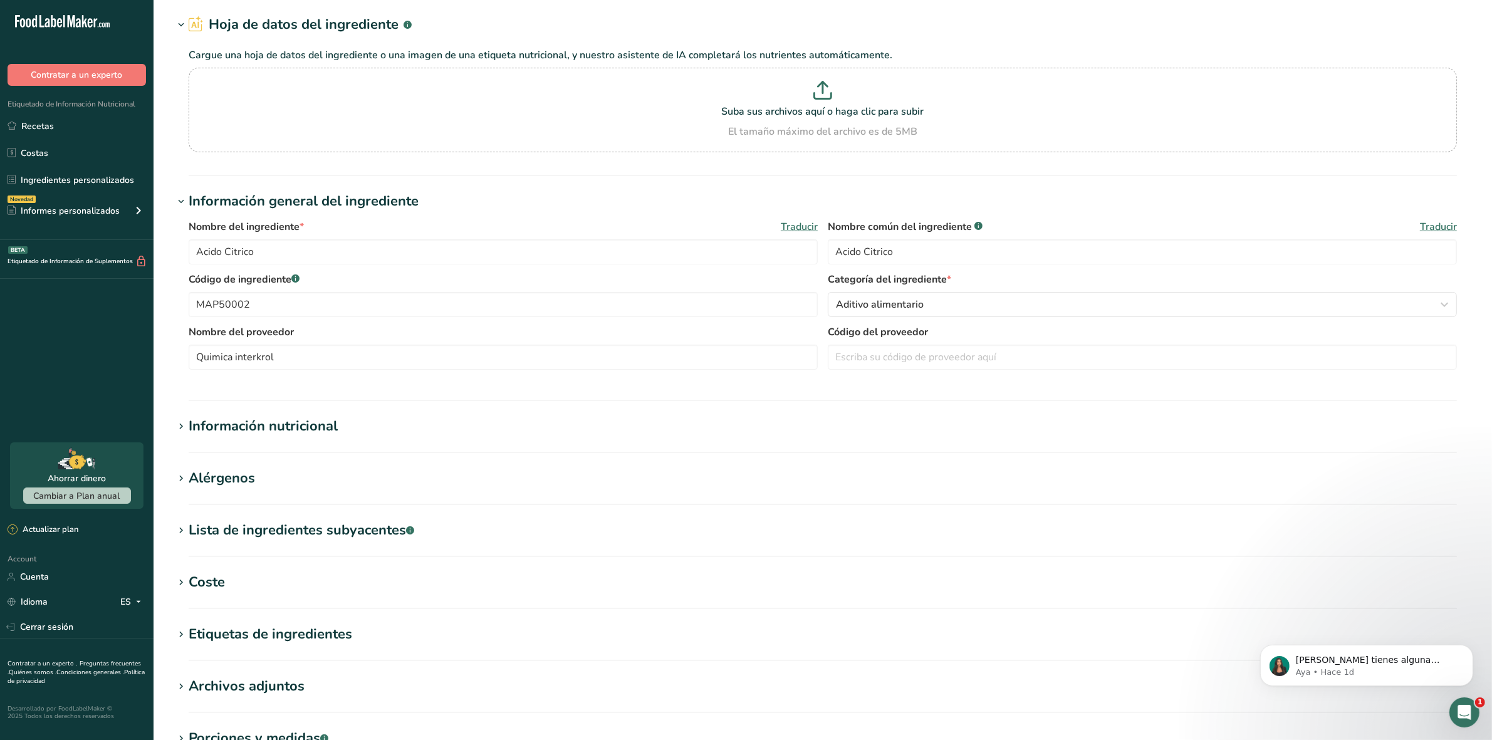
scroll to position [78, 0]
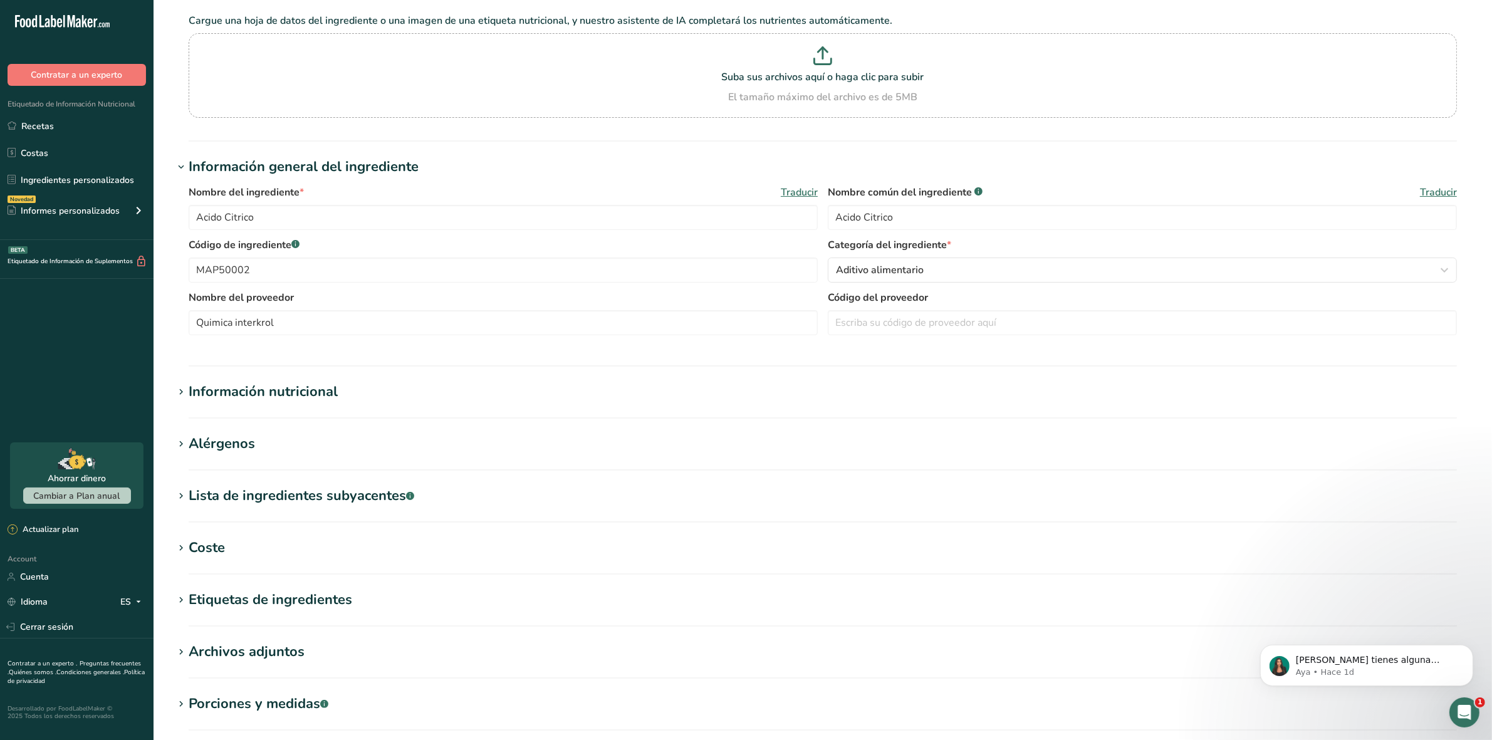
click at [192, 542] on div "Coste" at bounding box center [207, 548] width 36 height 21
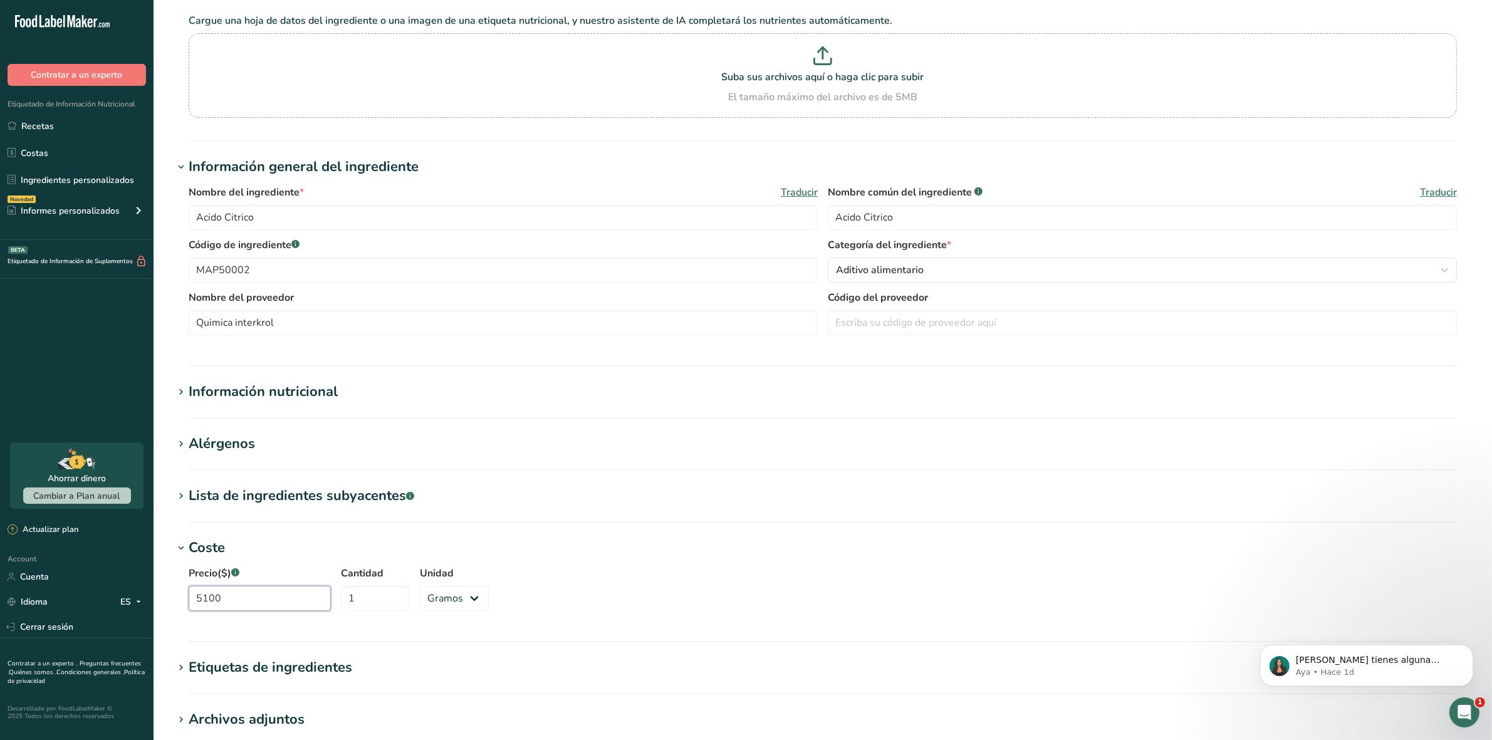
click at [249, 592] on input "5100" at bounding box center [260, 598] width 142 height 25
click at [251, 594] on input "5100" at bounding box center [260, 598] width 142 height 25
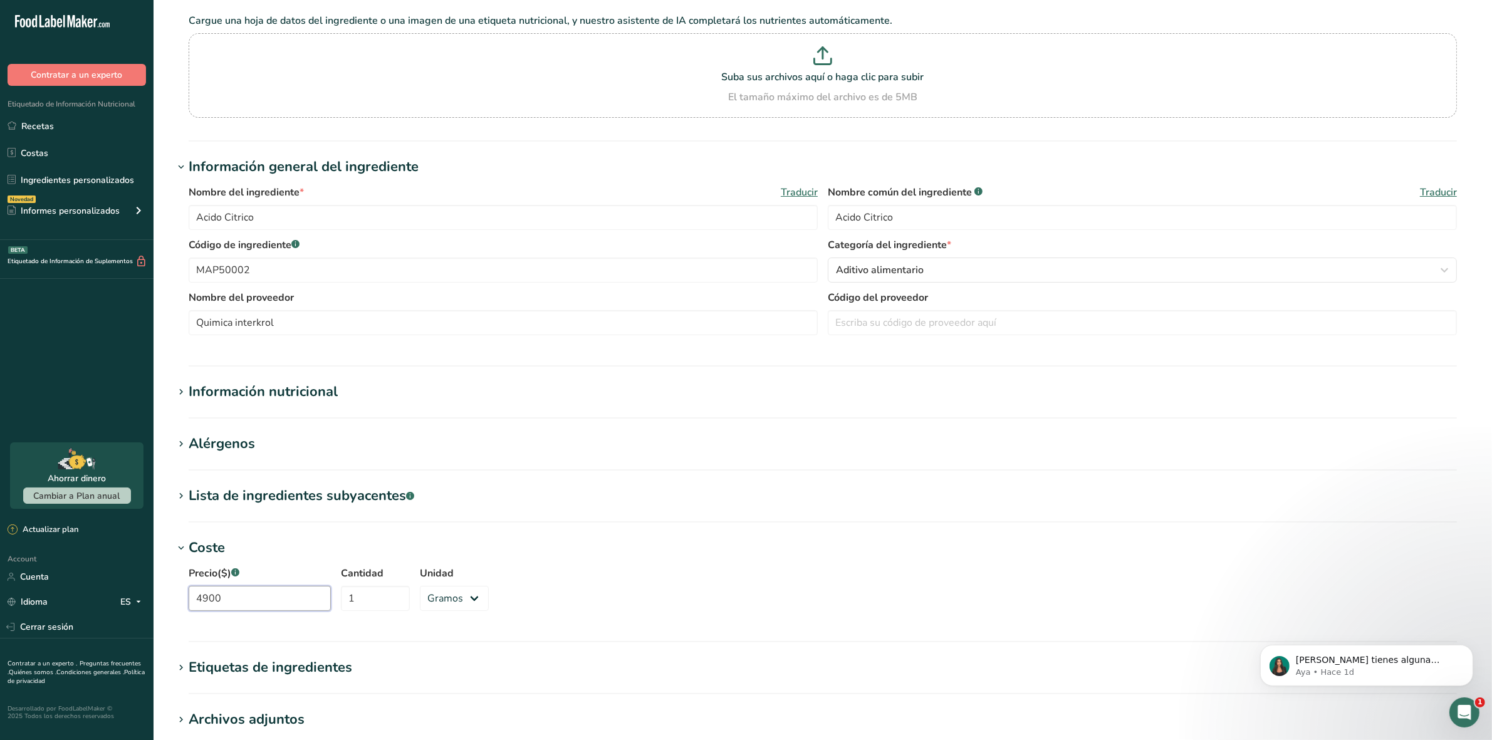
type input "4900"
type input "1000"
click at [582, 628] on section "Coste Precio($) .a-a{fill:#347362;}.b-a{fill:#fff;} 4900 Cantidad 1000 Unidad G…" at bounding box center [823, 590] width 1299 height 105
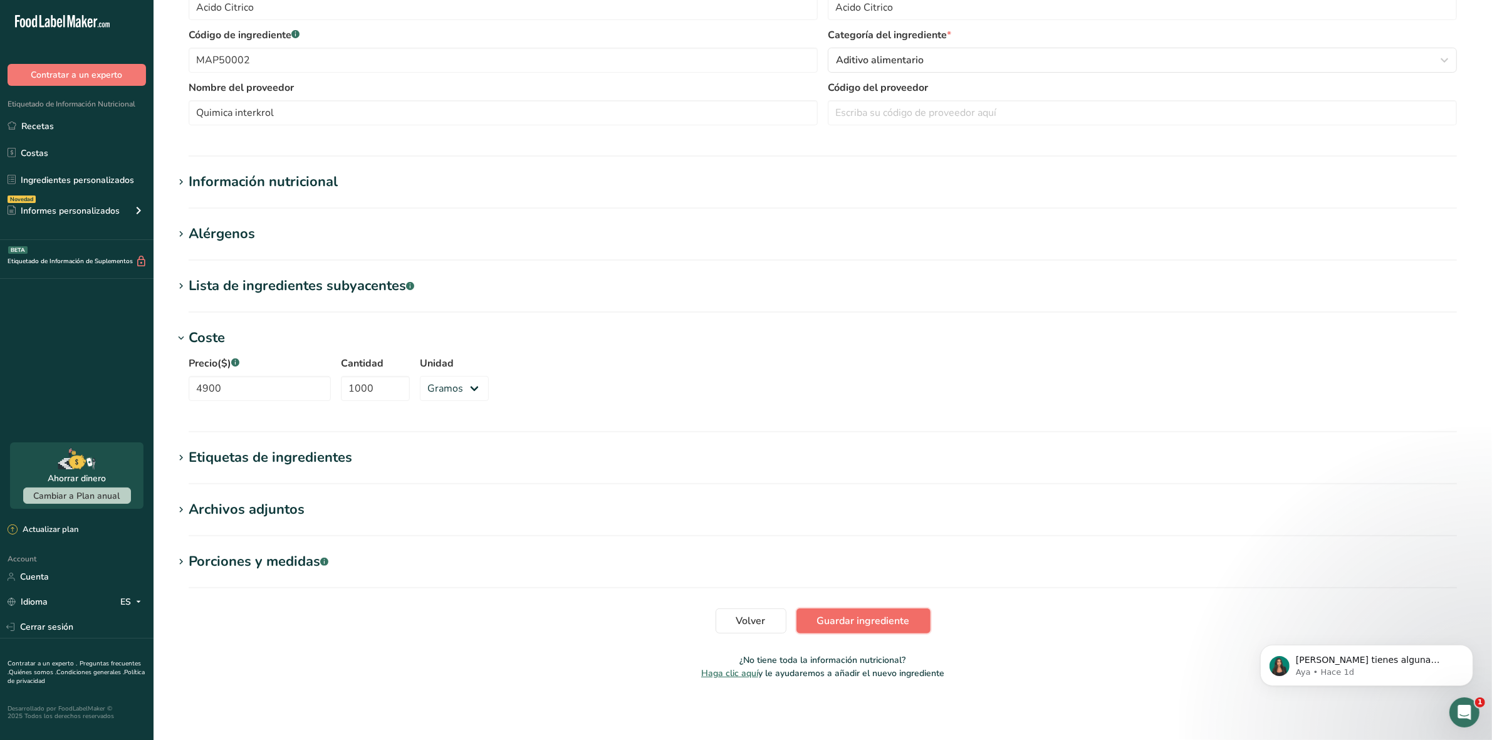
click at [868, 611] on button "Guardar ingrediente" at bounding box center [864, 621] width 134 height 25
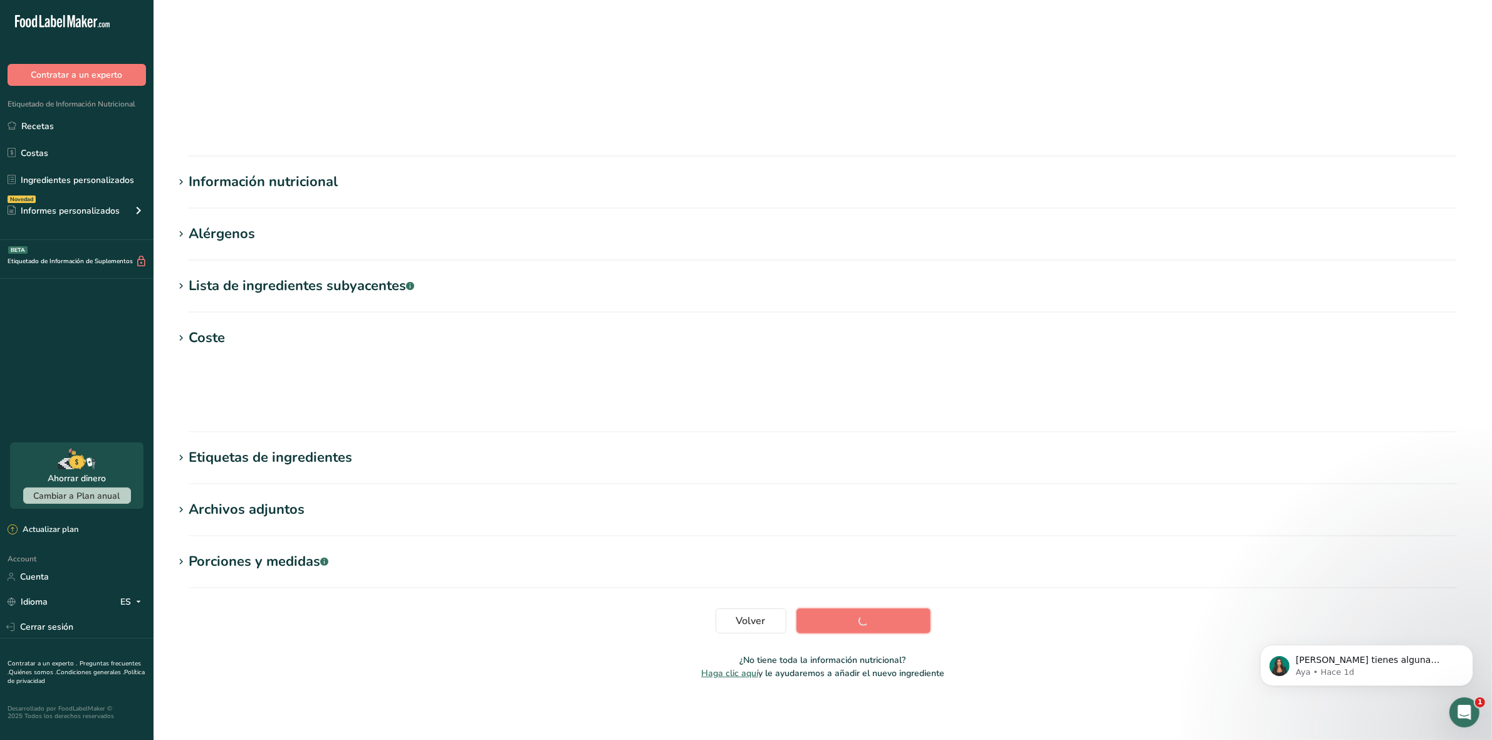
scroll to position [0, 0]
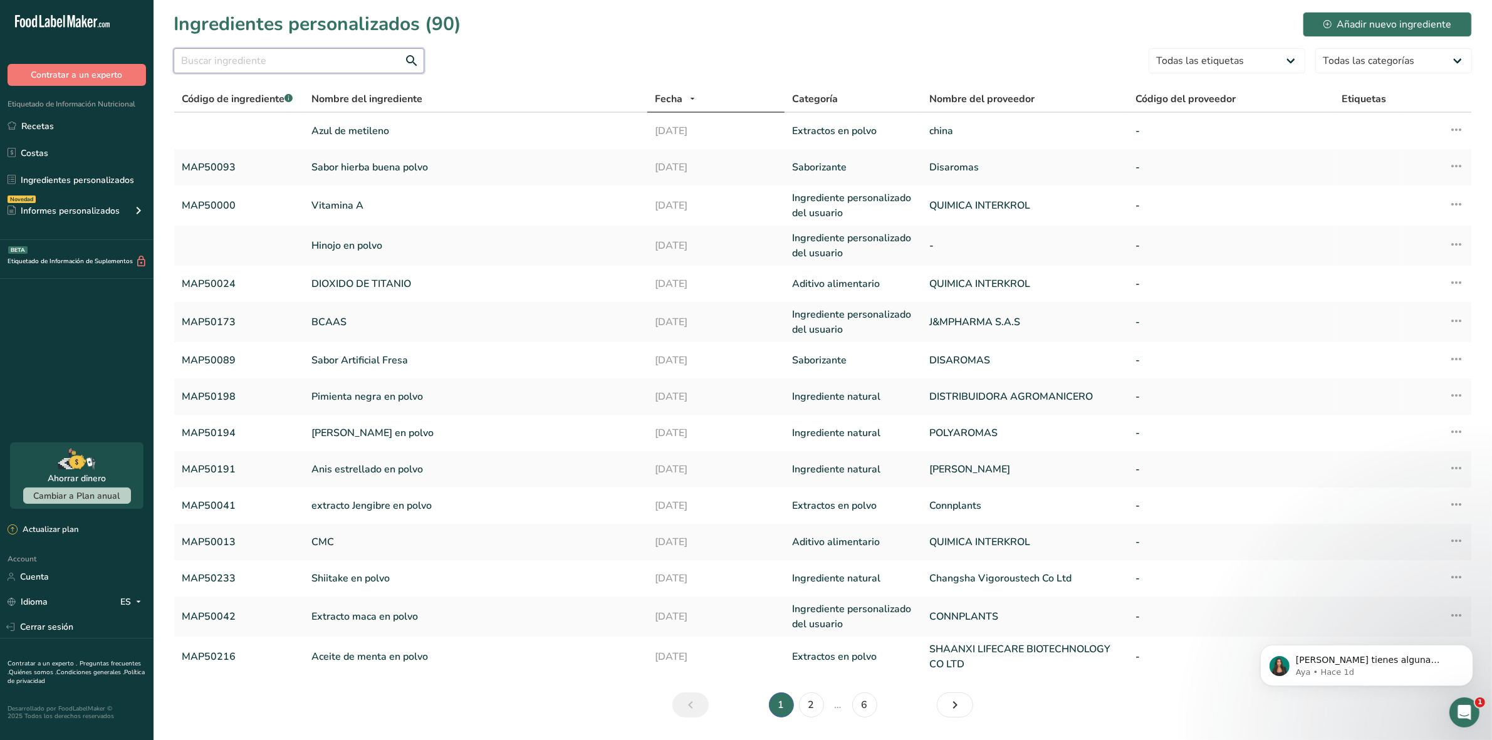
click at [309, 63] on input "text" at bounding box center [299, 60] width 251 height 25
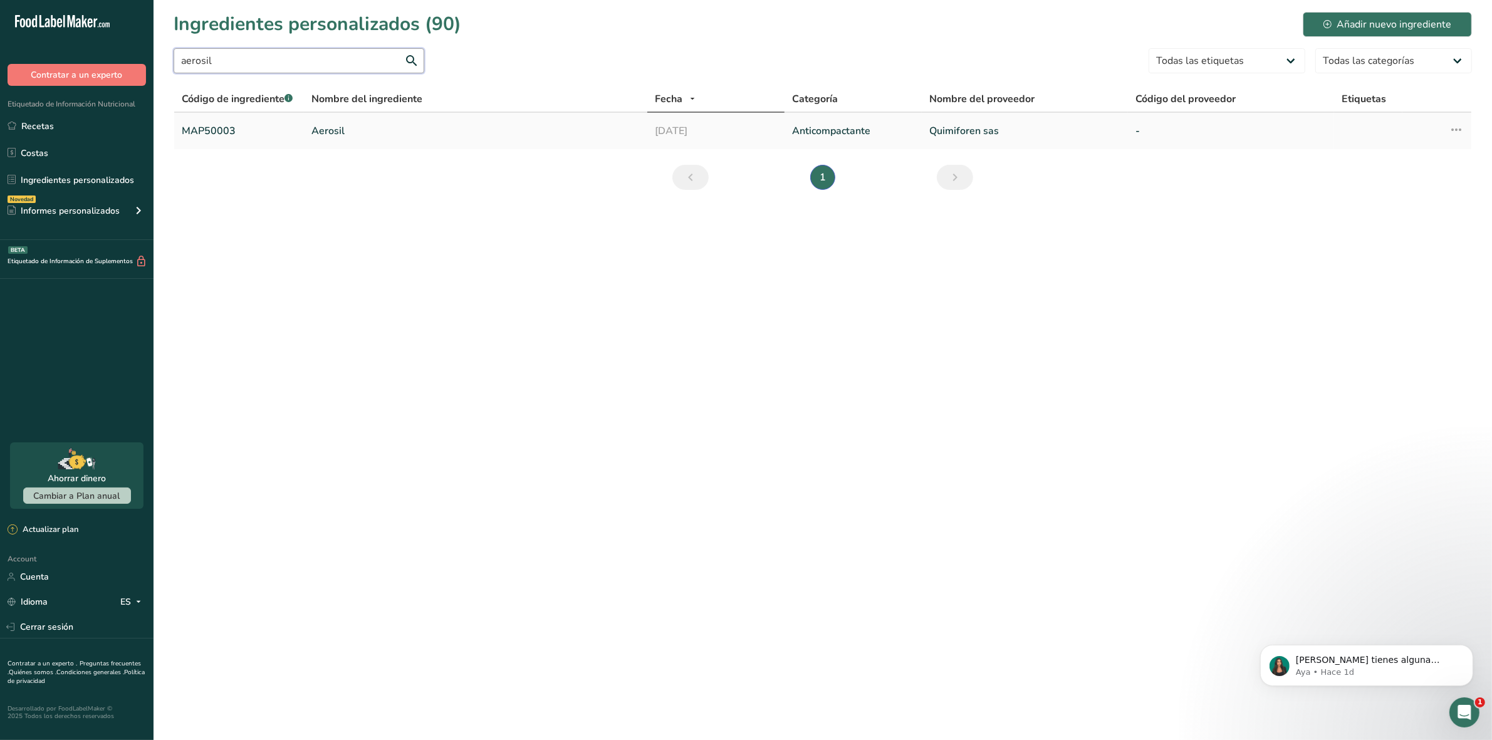
type input "aerosil"
click at [332, 127] on link "Aerosil" at bounding box center [475, 130] width 328 height 15
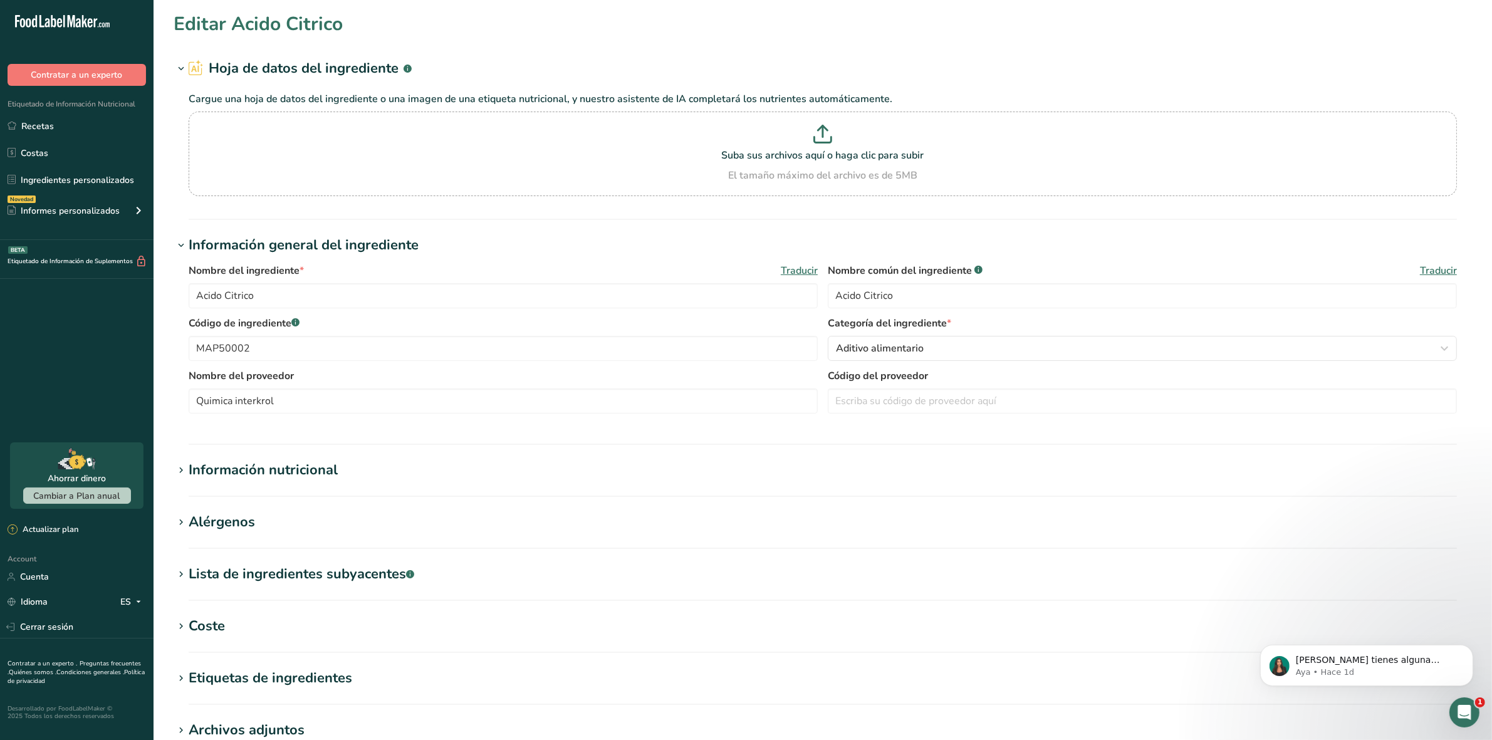
type input "Aerosil"
type input "MAP50003"
type input "Quimiforen sas"
click at [997, 352] on span "Ingrediente personalizado del usuario" at bounding box center [922, 348] width 172 height 15
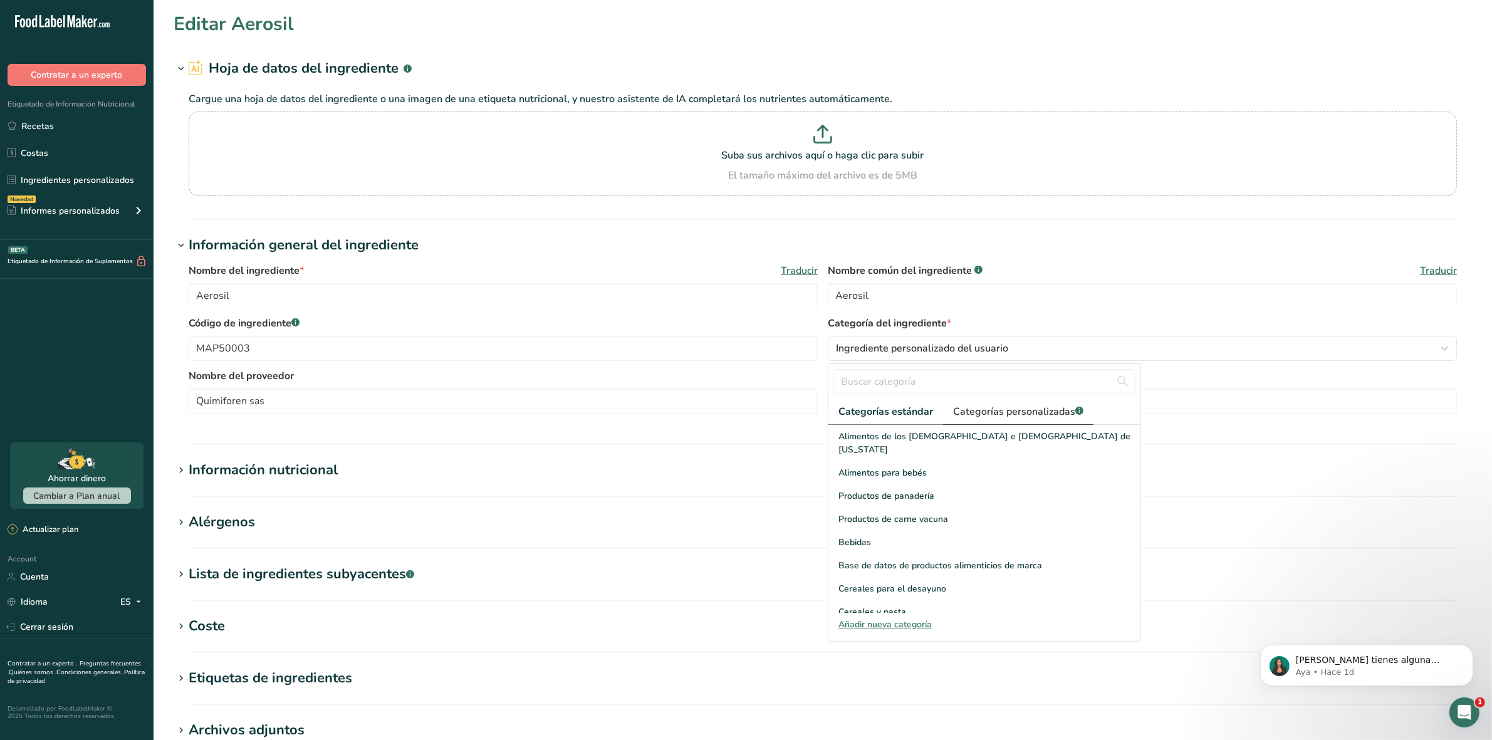
click at [1017, 411] on span "Categorías personalizadas .a-a{fill:#347362;}.b-a{fill:#fff;}" at bounding box center [1018, 411] width 130 height 15
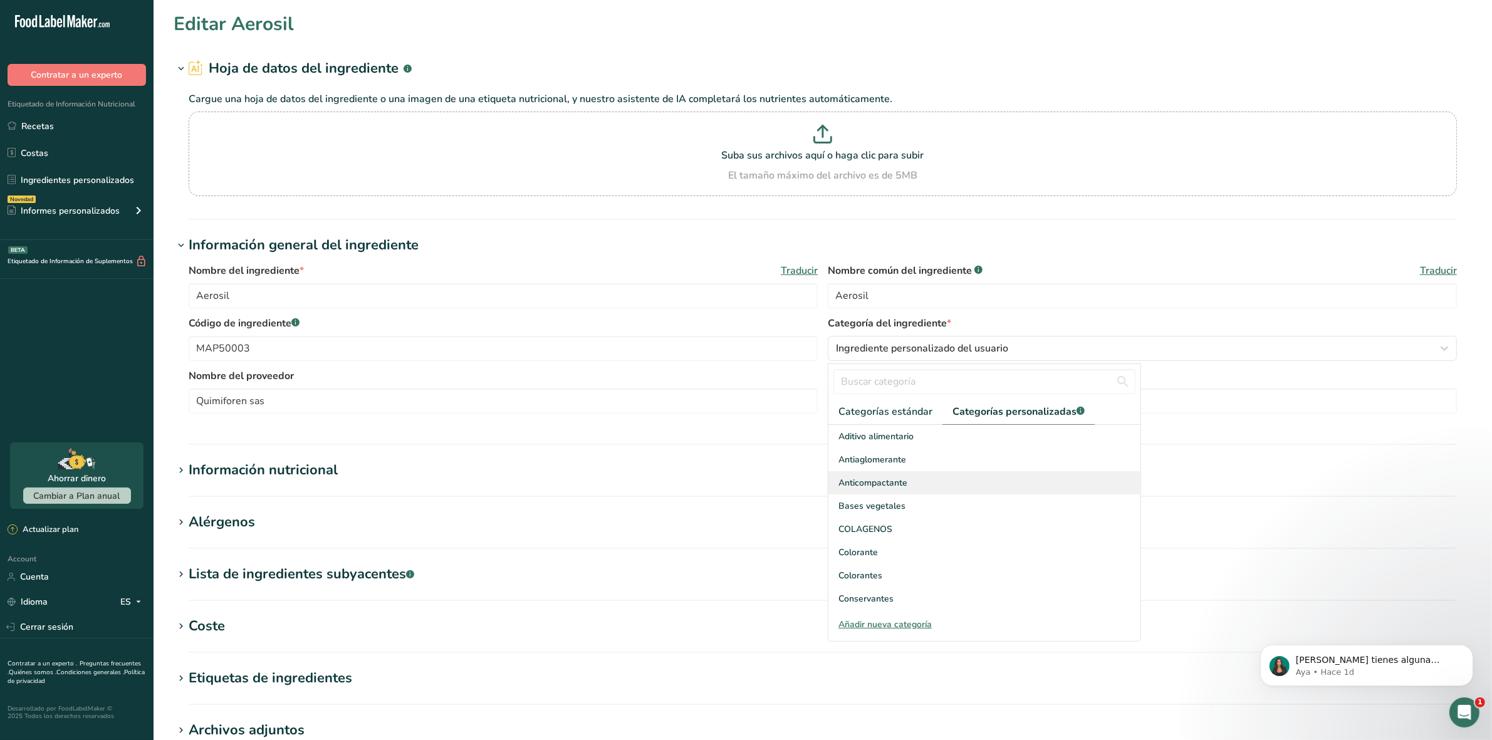
click at [882, 483] on span "Anticompactante" at bounding box center [873, 482] width 69 height 13
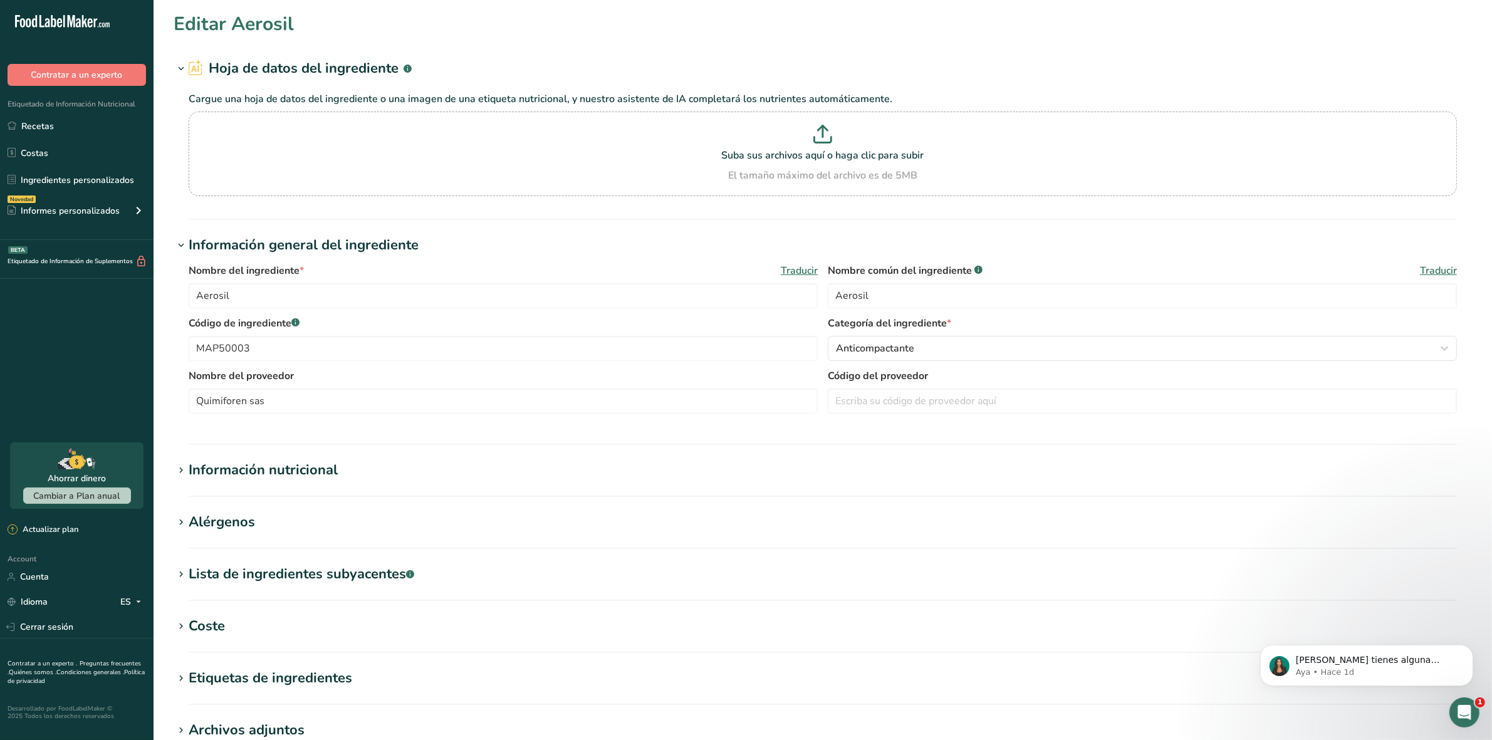
scroll to position [78, 0]
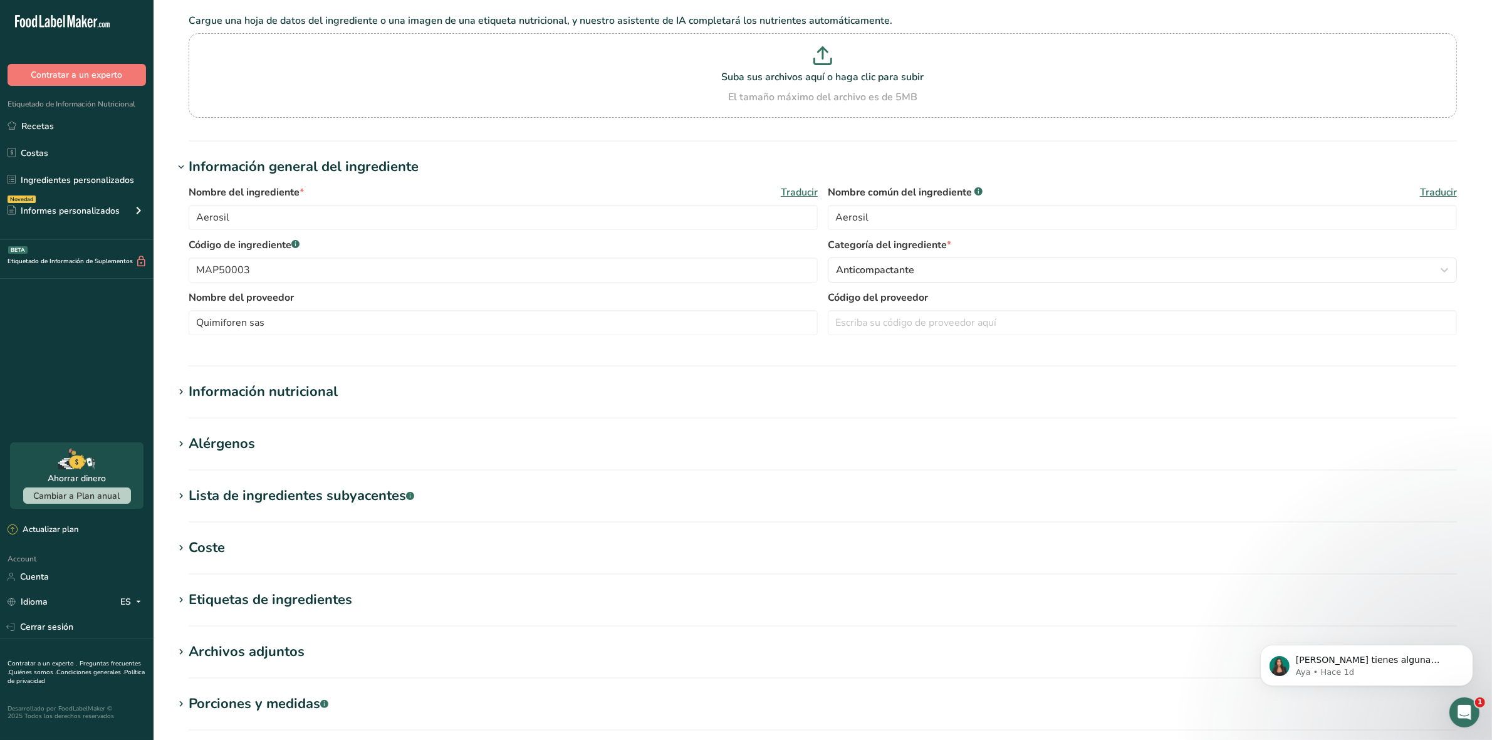
click at [182, 540] on icon at bounding box center [180, 549] width 11 height 18
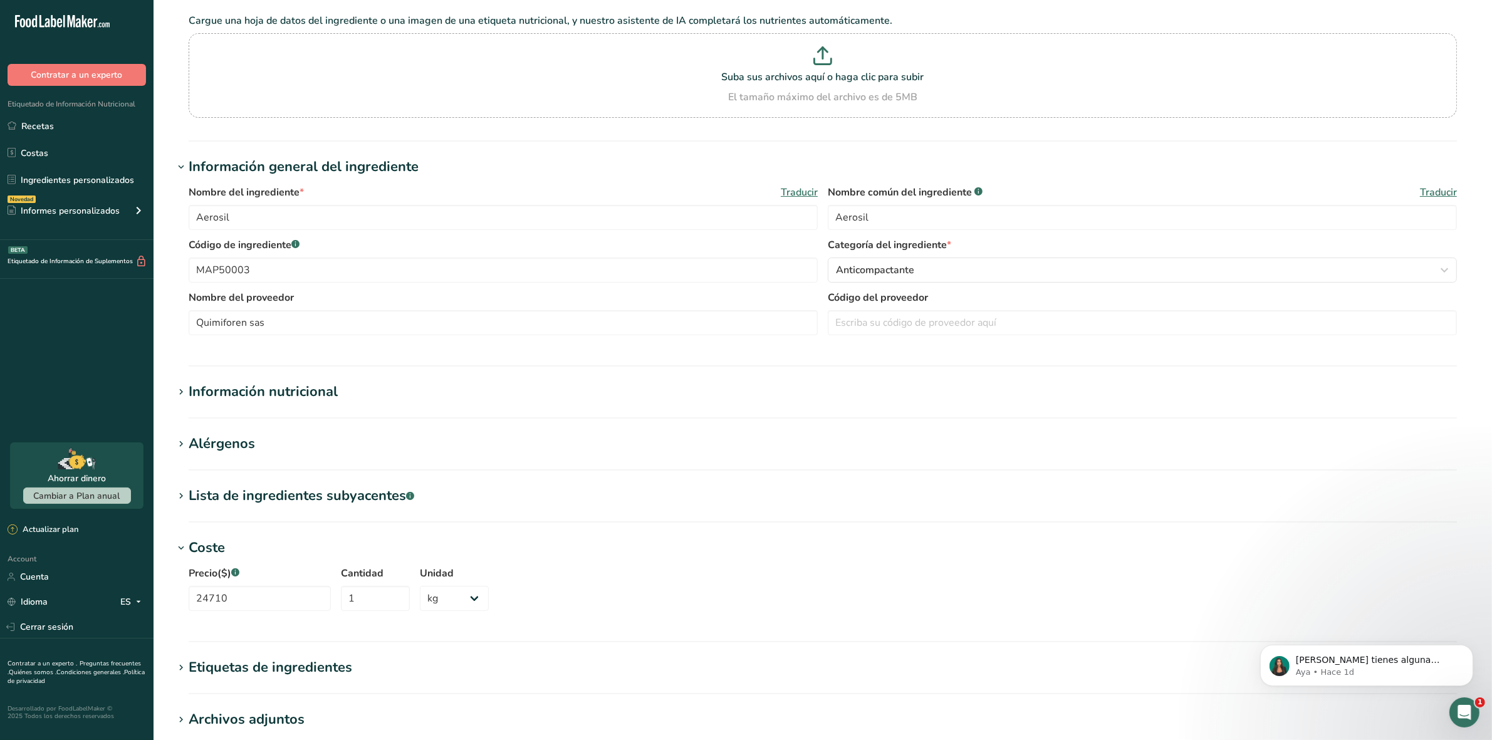
scroll to position [157, 0]
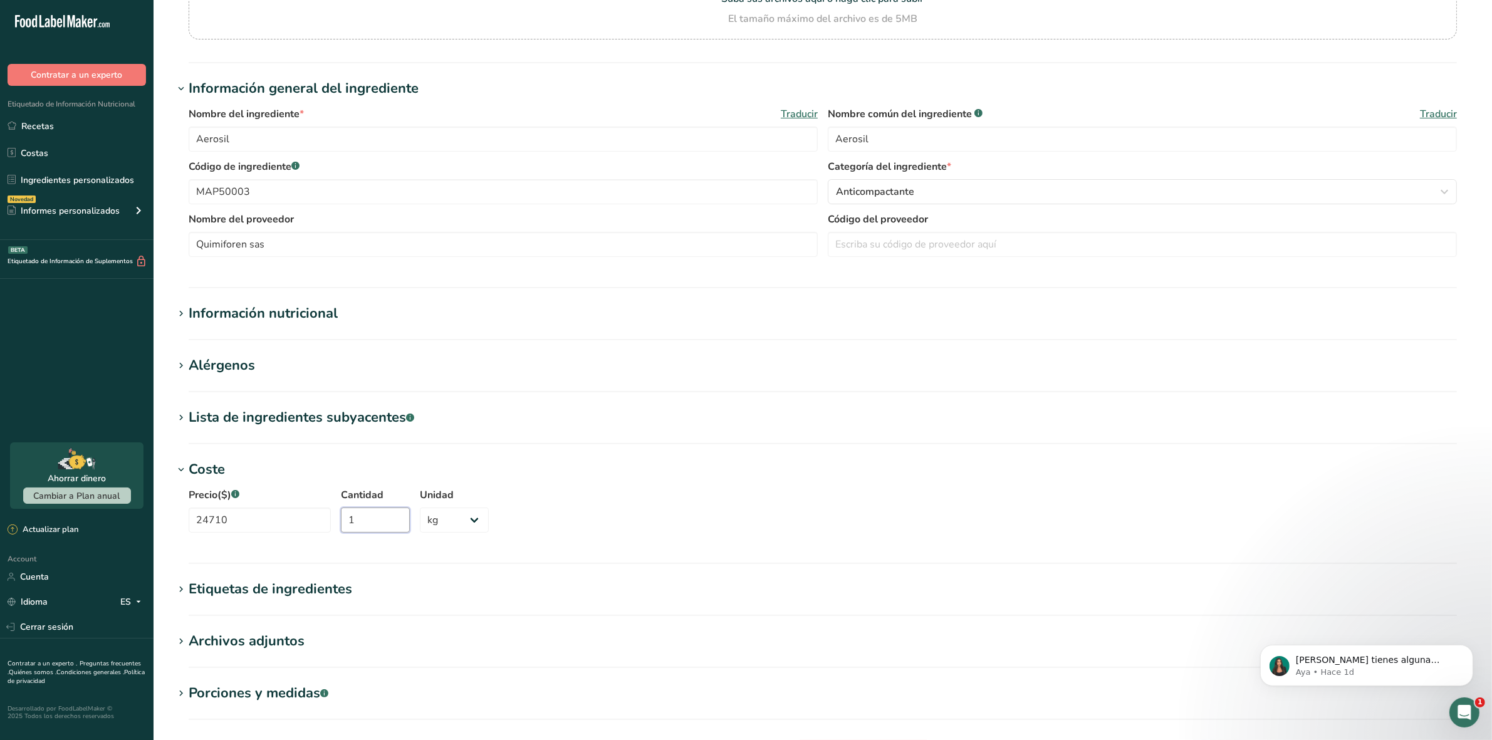
click at [362, 520] on input "1" at bounding box center [375, 520] width 69 height 25
type input "1000"
click at [468, 520] on select "Gramos kg mg mcg libras onza" at bounding box center [454, 520] width 69 height 25
select select
click at [420, 508] on select "Gramos kg mg mcg libras onza" at bounding box center [454, 520] width 69 height 25
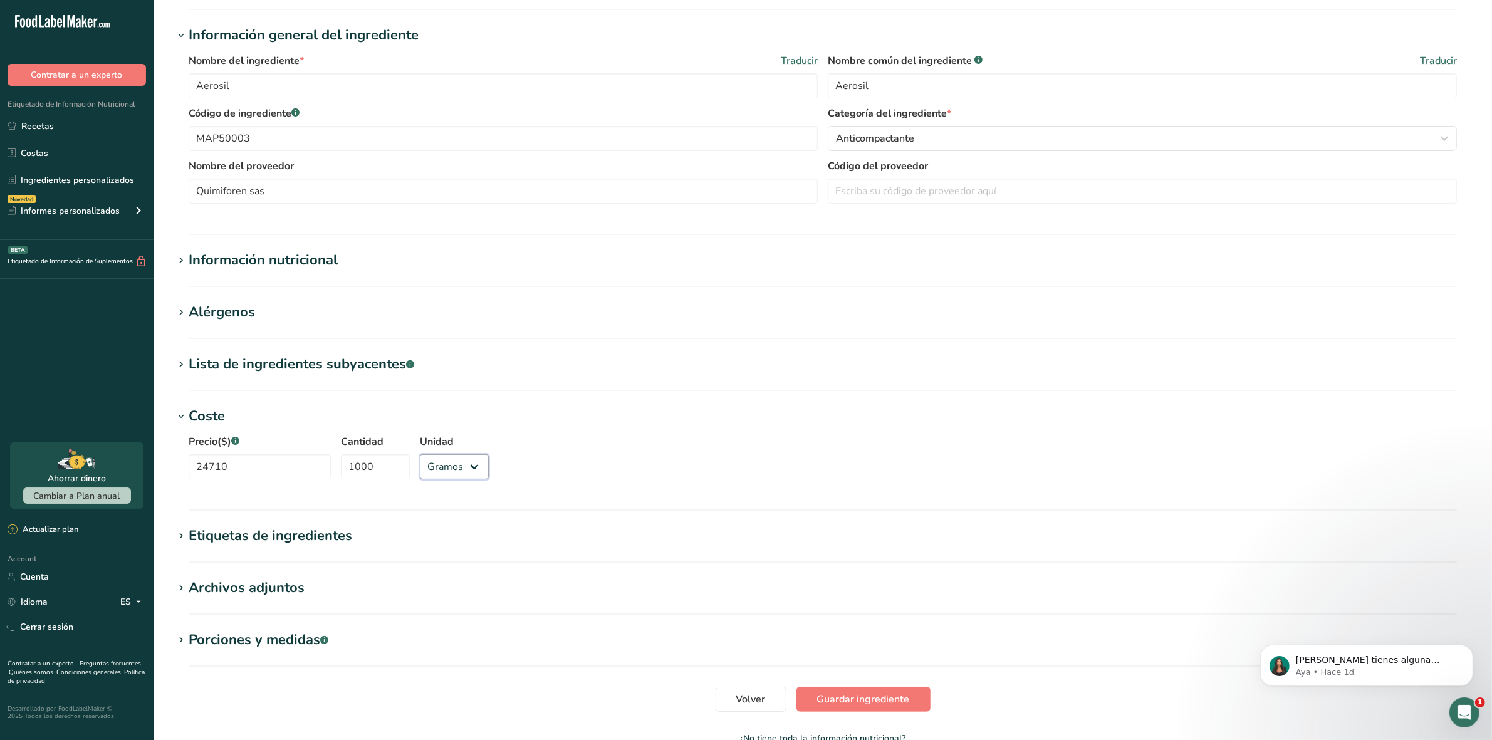
scroll to position [288, 0]
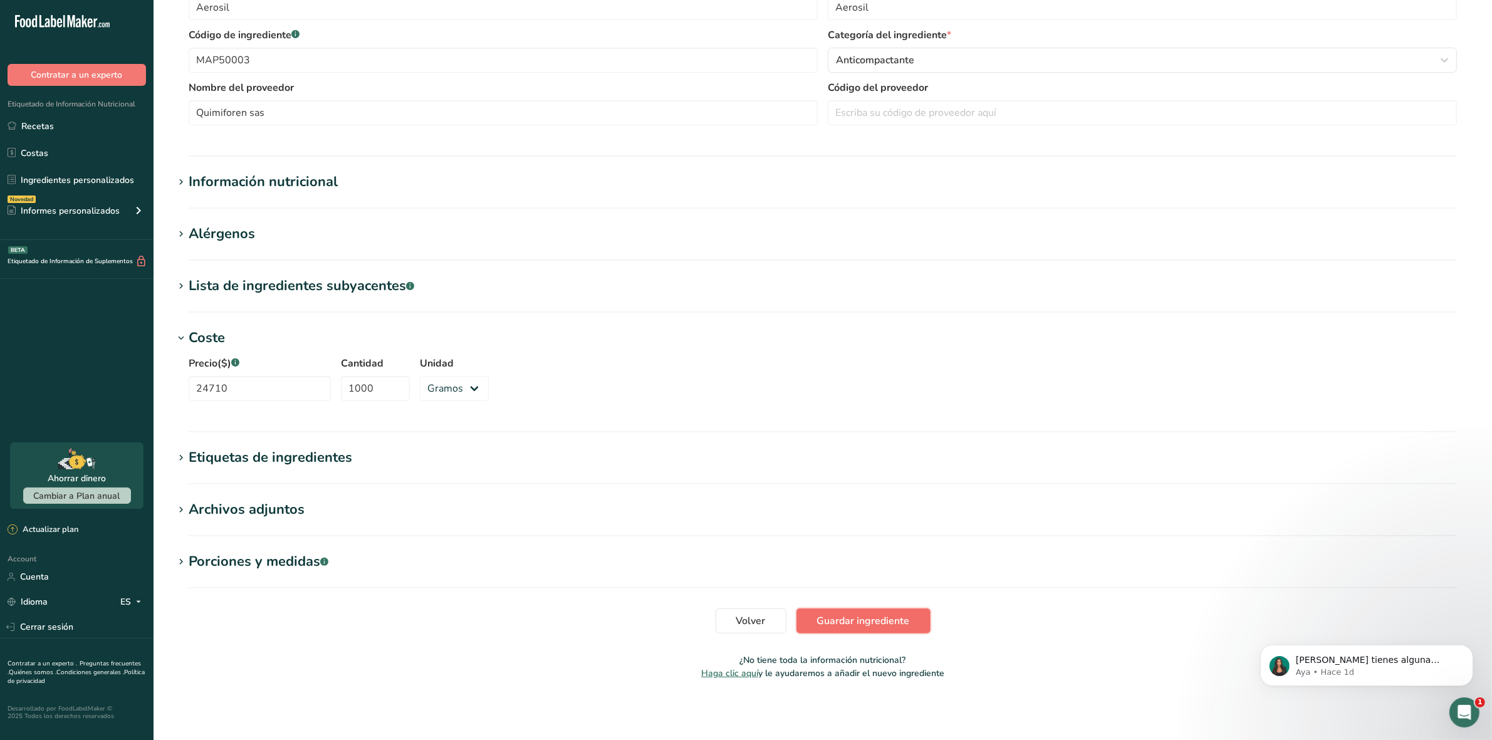
click at [851, 627] on span "Guardar ingrediente" at bounding box center [863, 621] width 93 height 15
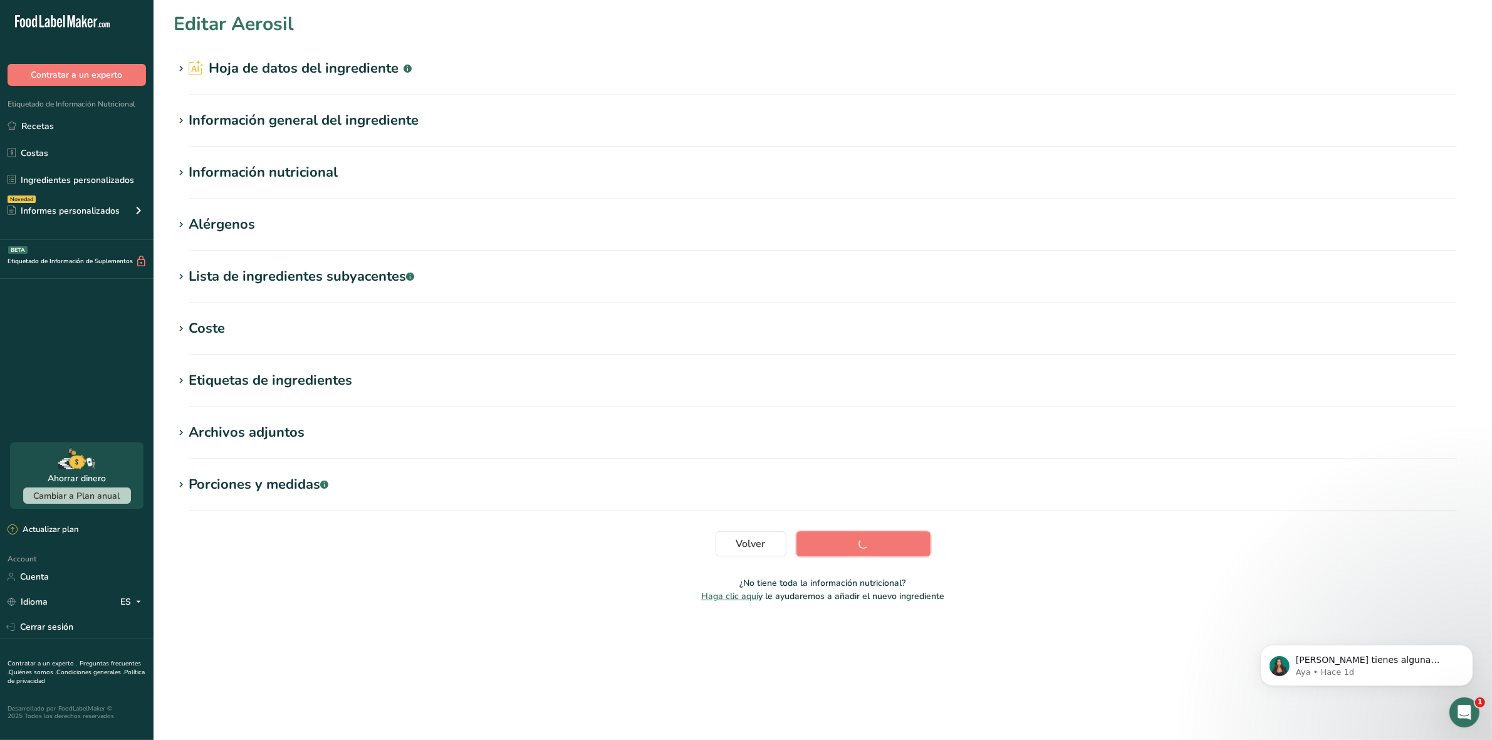
scroll to position [0, 0]
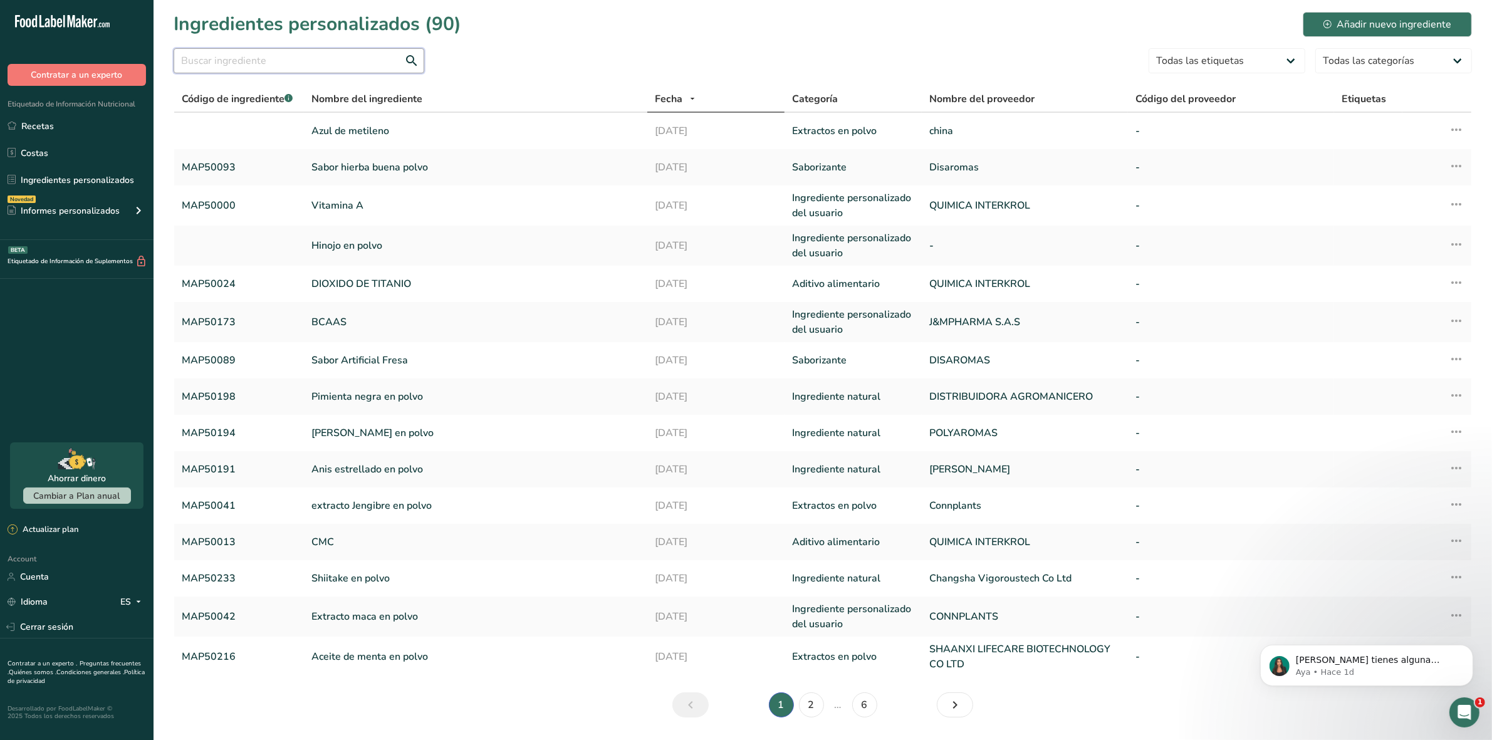
click at [286, 64] on input "text" at bounding box center [299, 60] width 251 height 25
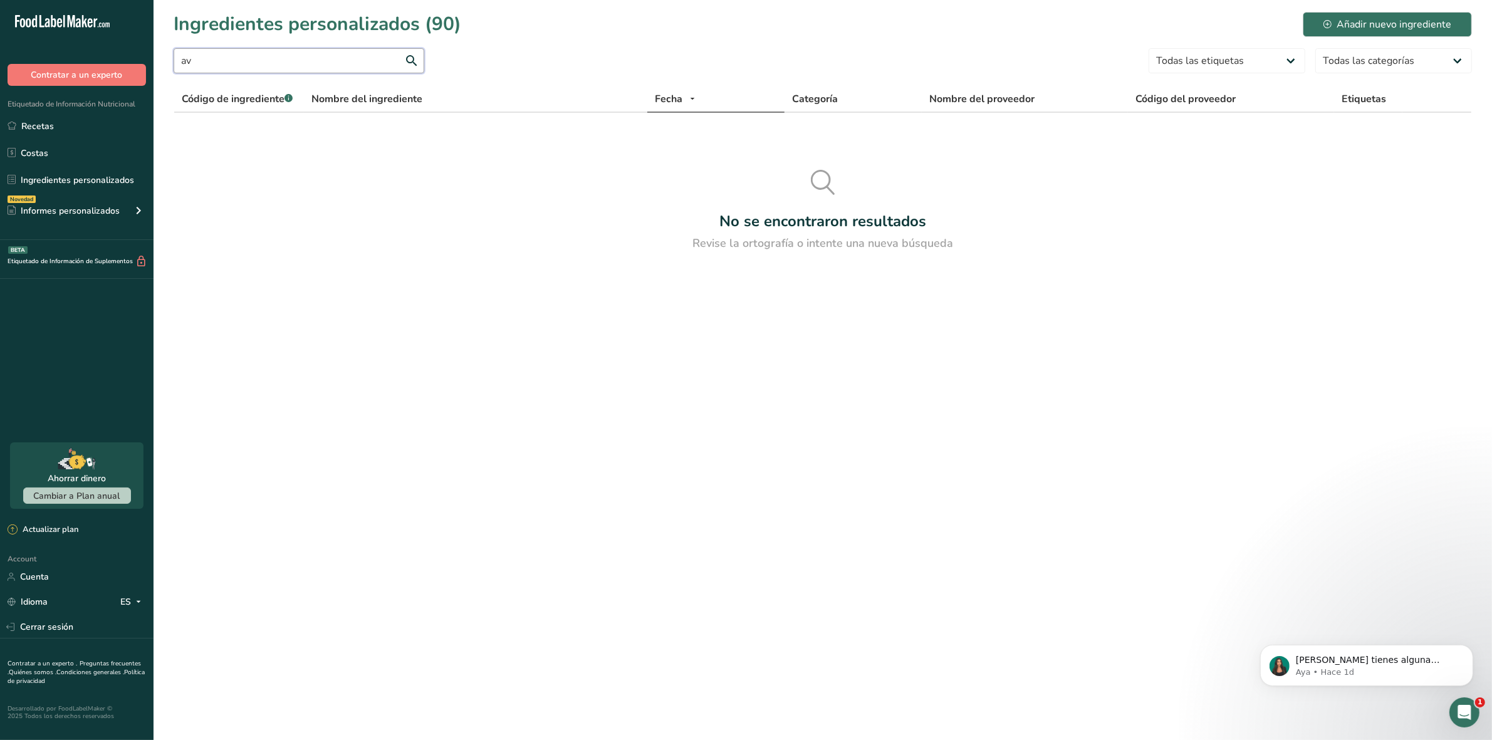
type input "a"
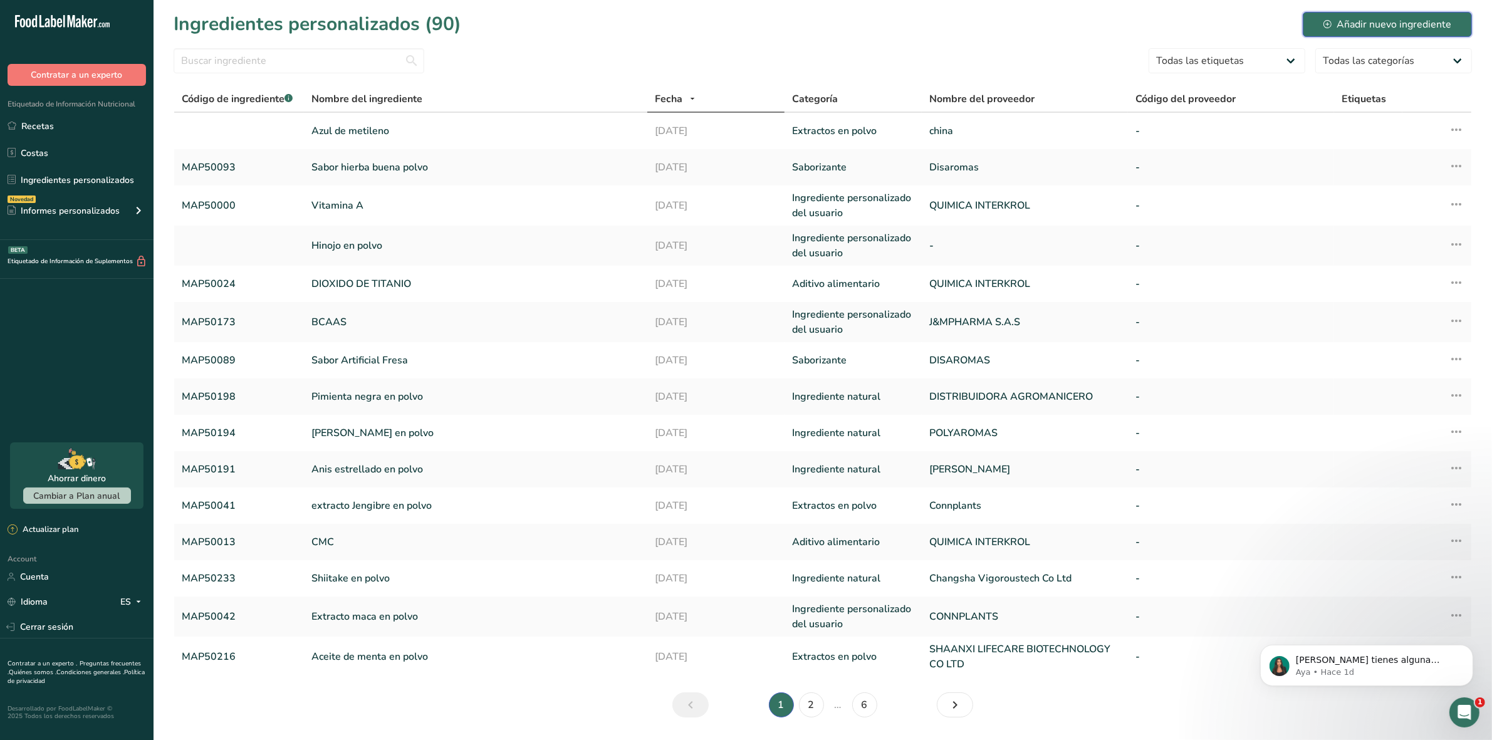
click at [1389, 16] on button "Añadir nuevo ingrediente" at bounding box center [1387, 24] width 169 height 25
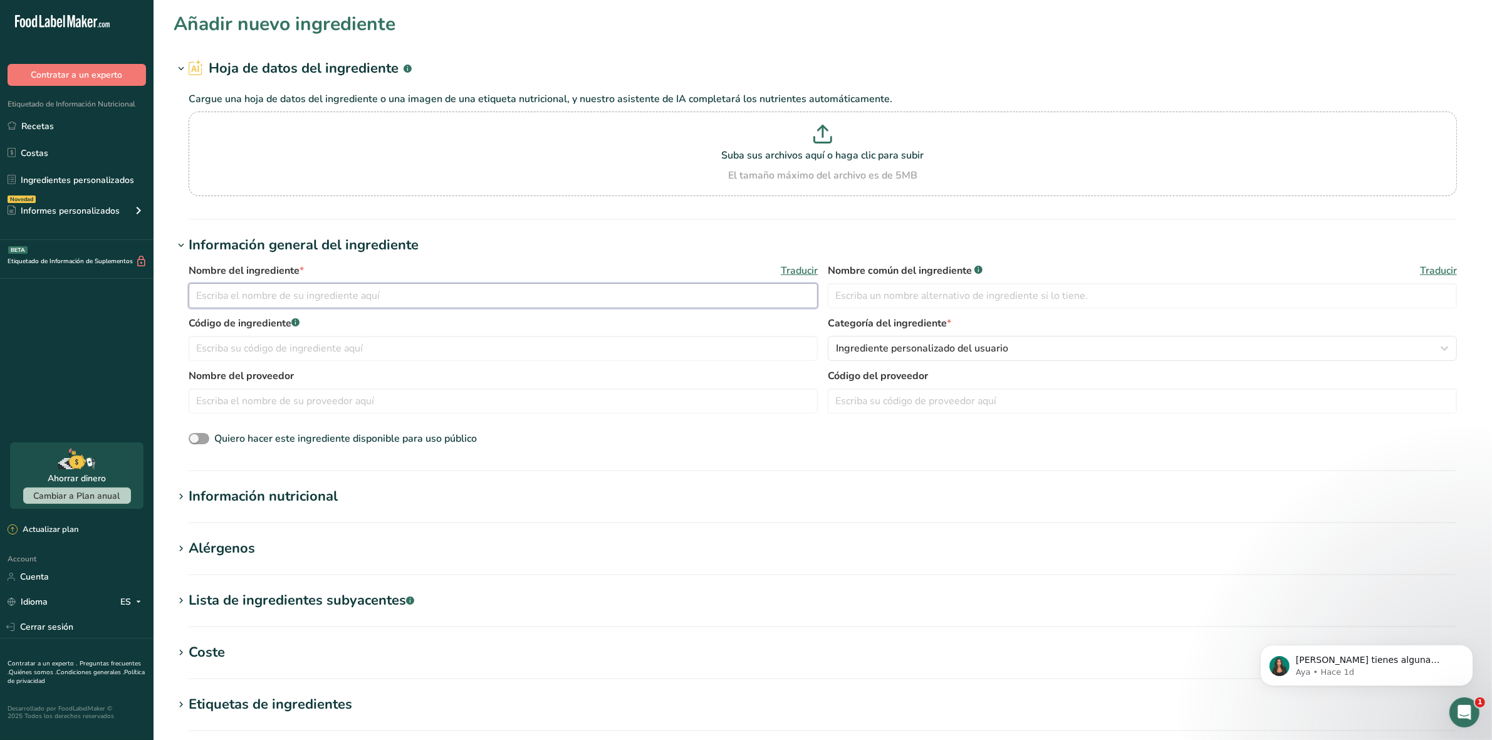
click at [239, 296] on input "text" at bounding box center [503, 295] width 629 height 25
type input "Avicel"
paste input "MAP50005"
type input "MAP50005"
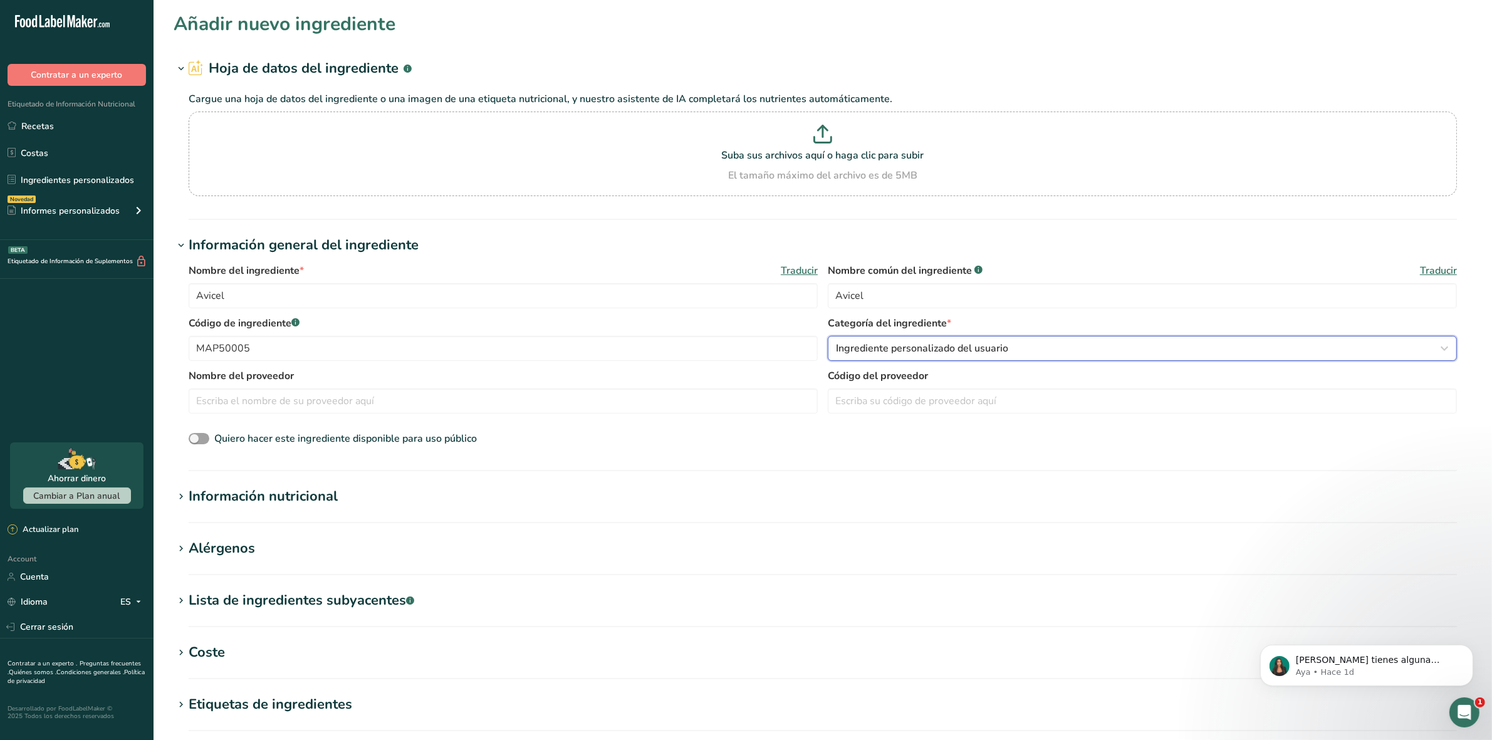
click at [1087, 350] on div "Ingrediente personalizado del usuario" at bounding box center [1138, 348] width 605 height 15
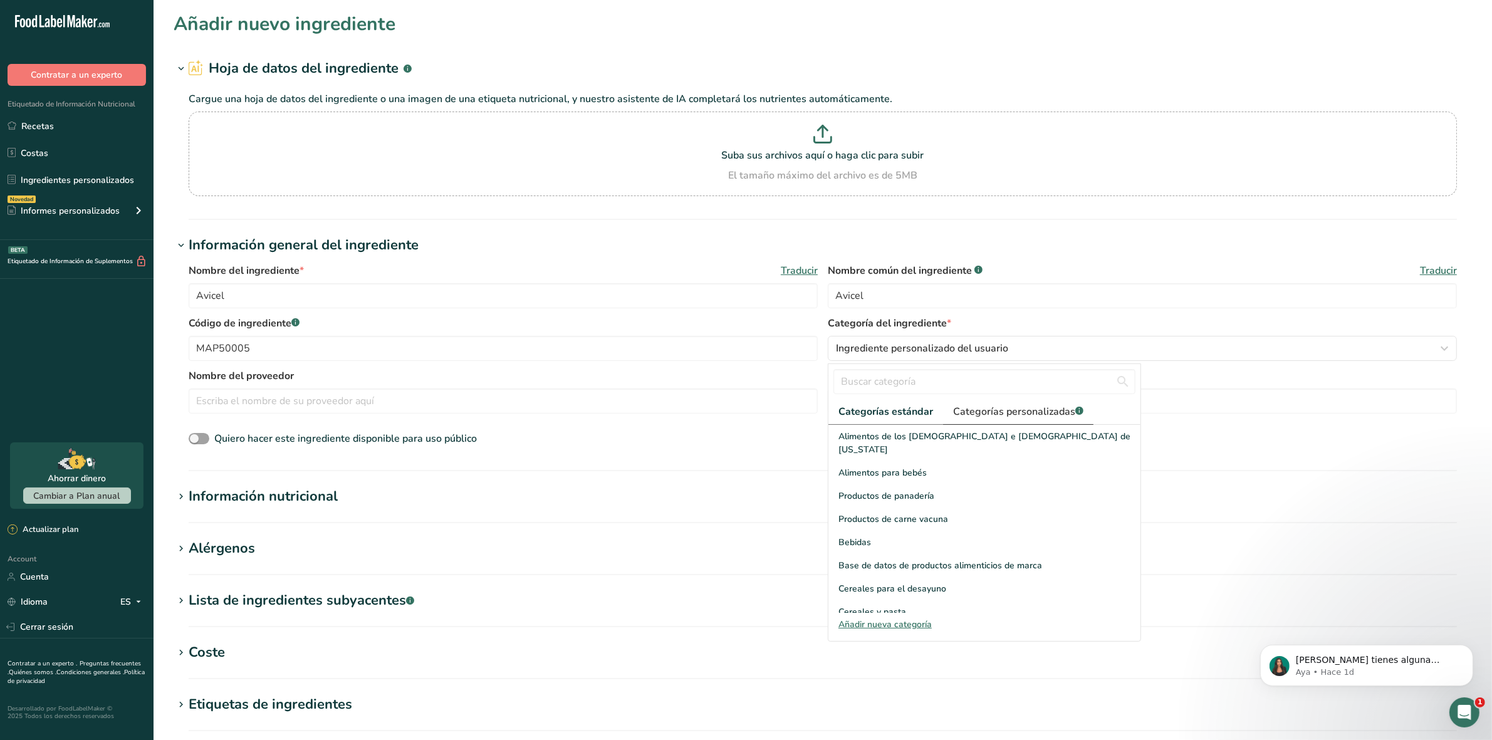
click at [1020, 411] on span "Categorías personalizadas .a-a{fill:#347362;}.b-a{fill:#fff;}" at bounding box center [1018, 411] width 130 height 15
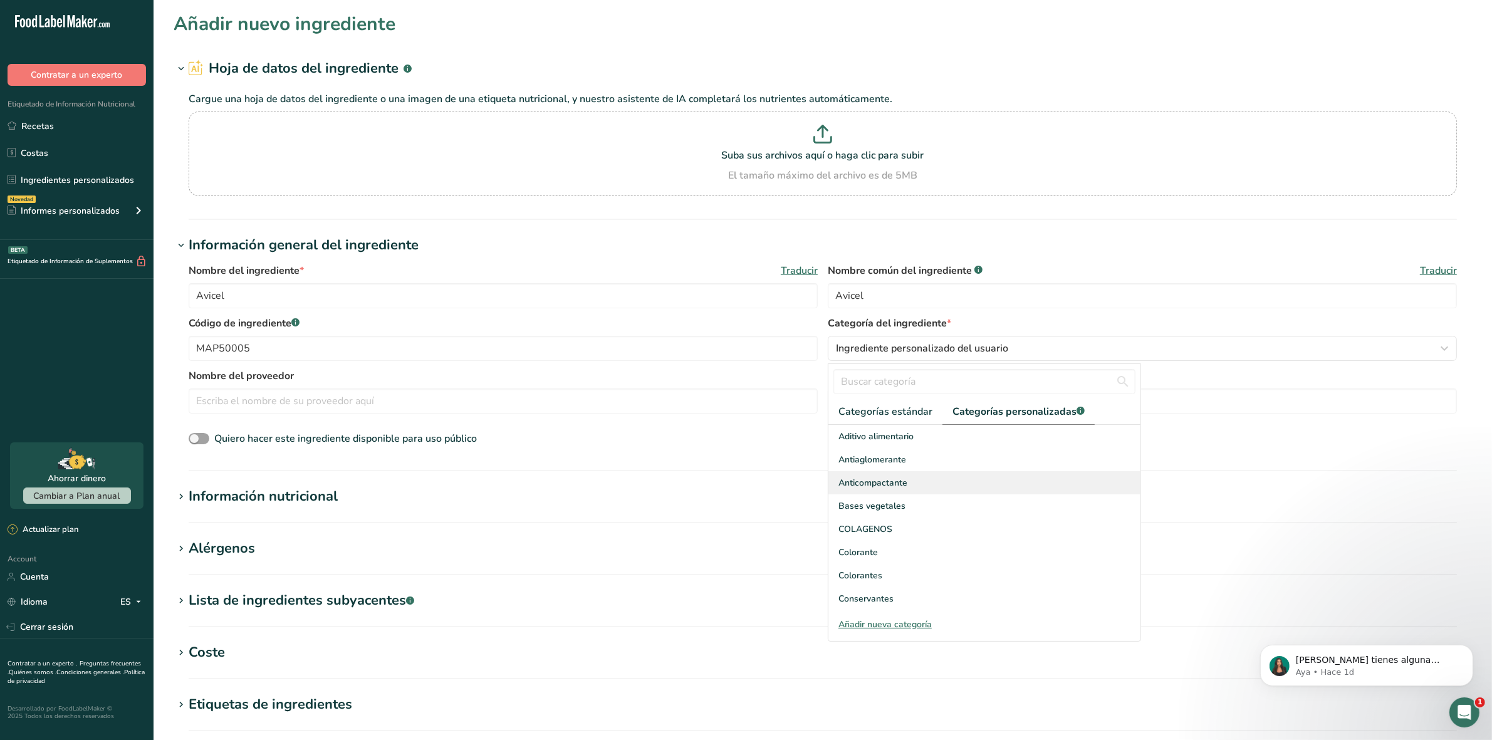
click at [891, 484] on span "Anticompactante" at bounding box center [873, 482] width 69 height 13
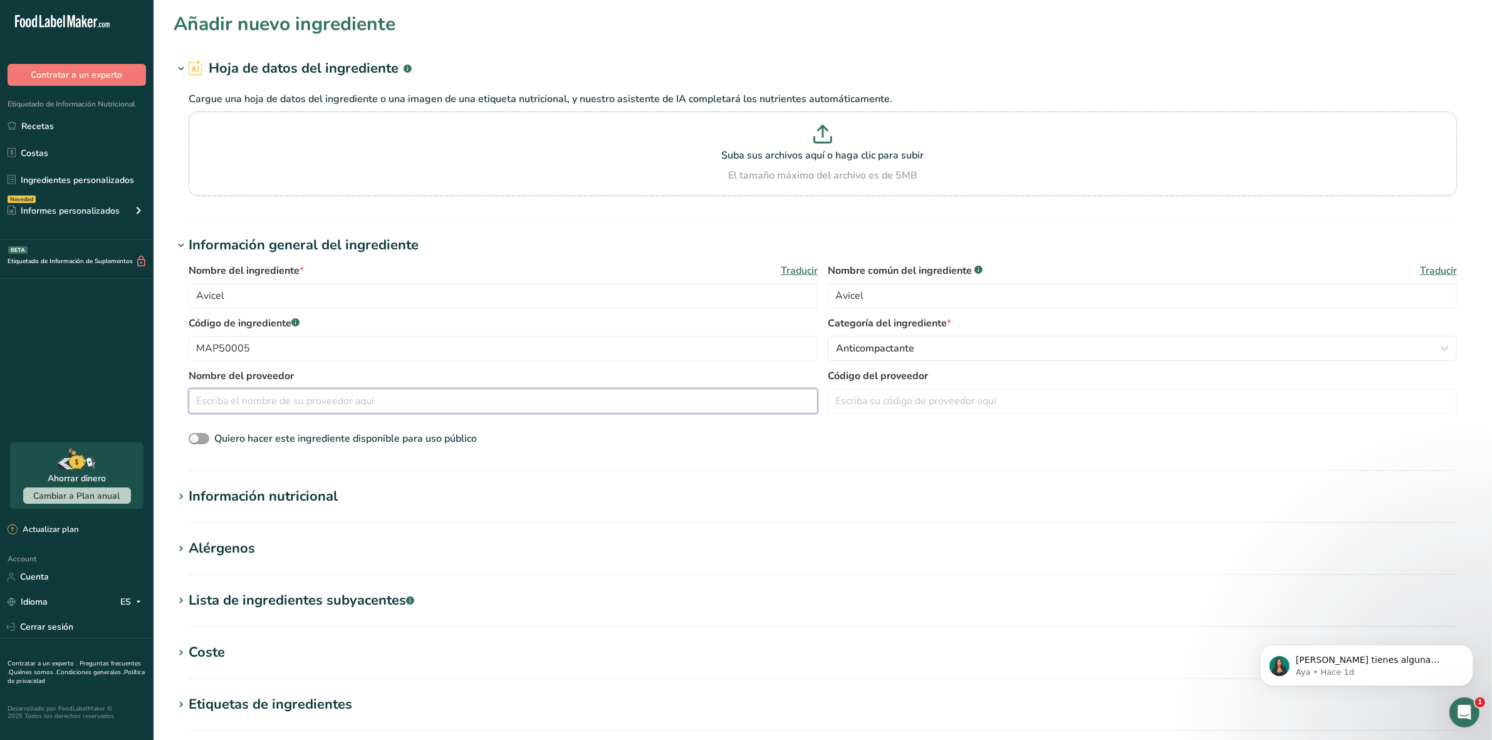
click at [348, 394] on input "text" at bounding box center [503, 401] width 629 height 25
type input "q"
type input "Quimica Interkrol"
click at [186, 499] on icon at bounding box center [180, 497] width 11 height 18
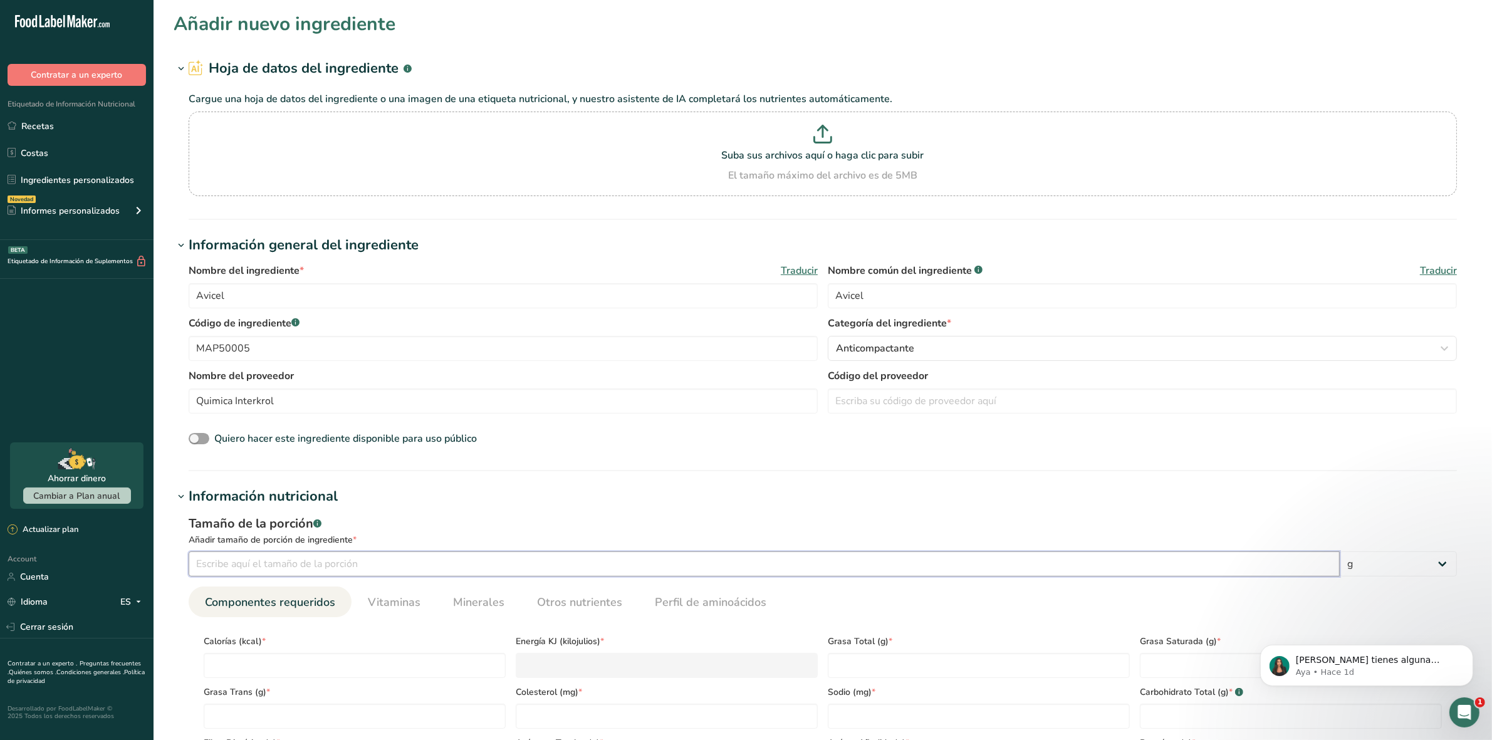
click at [217, 562] on input "number" at bounding box center [764, 564] width 1151 height 25
type input "100"
click at [274, 671] on input "number" at bounding box center [355, 665] width 302 height 25
type input "0"
type KJ "0"
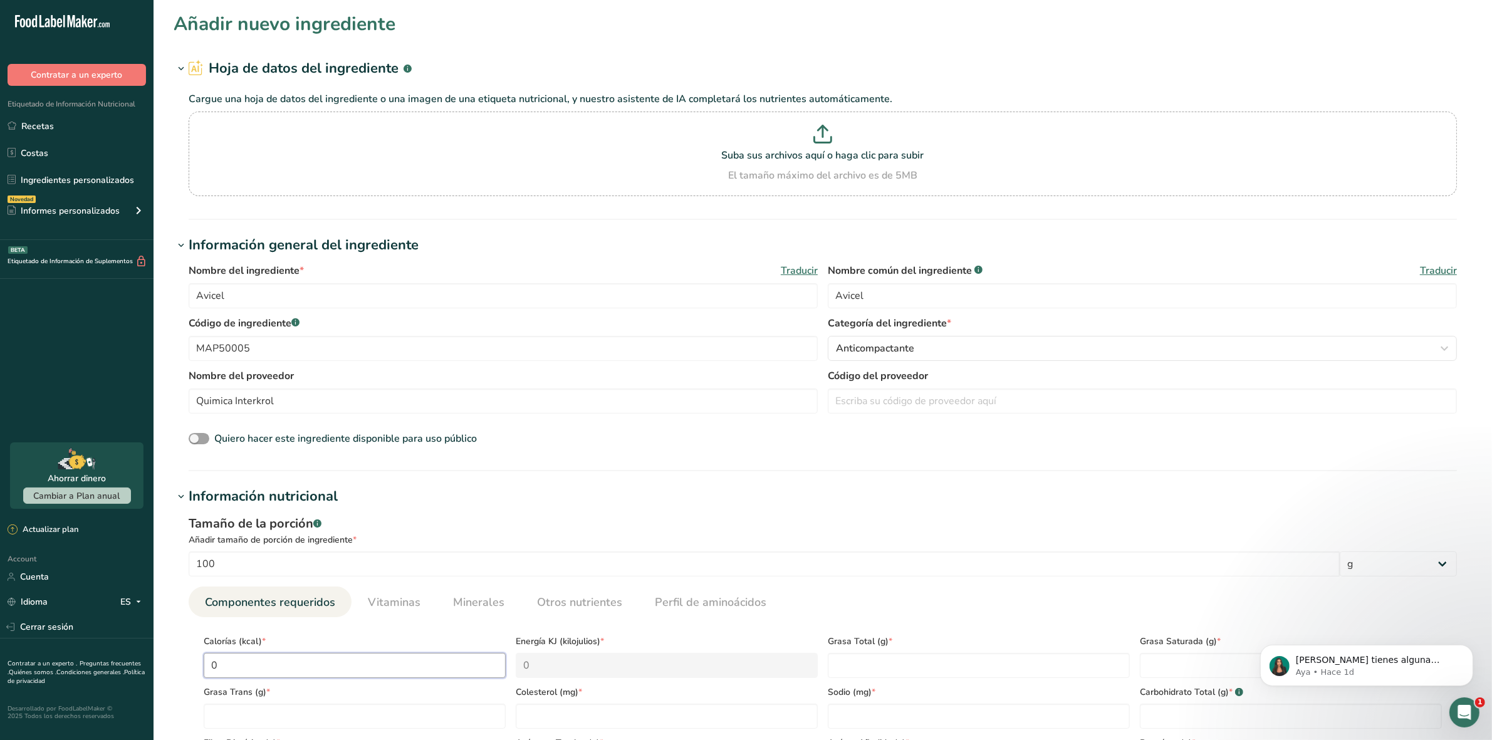
type input "0"
type Fat "0"
type input "0"
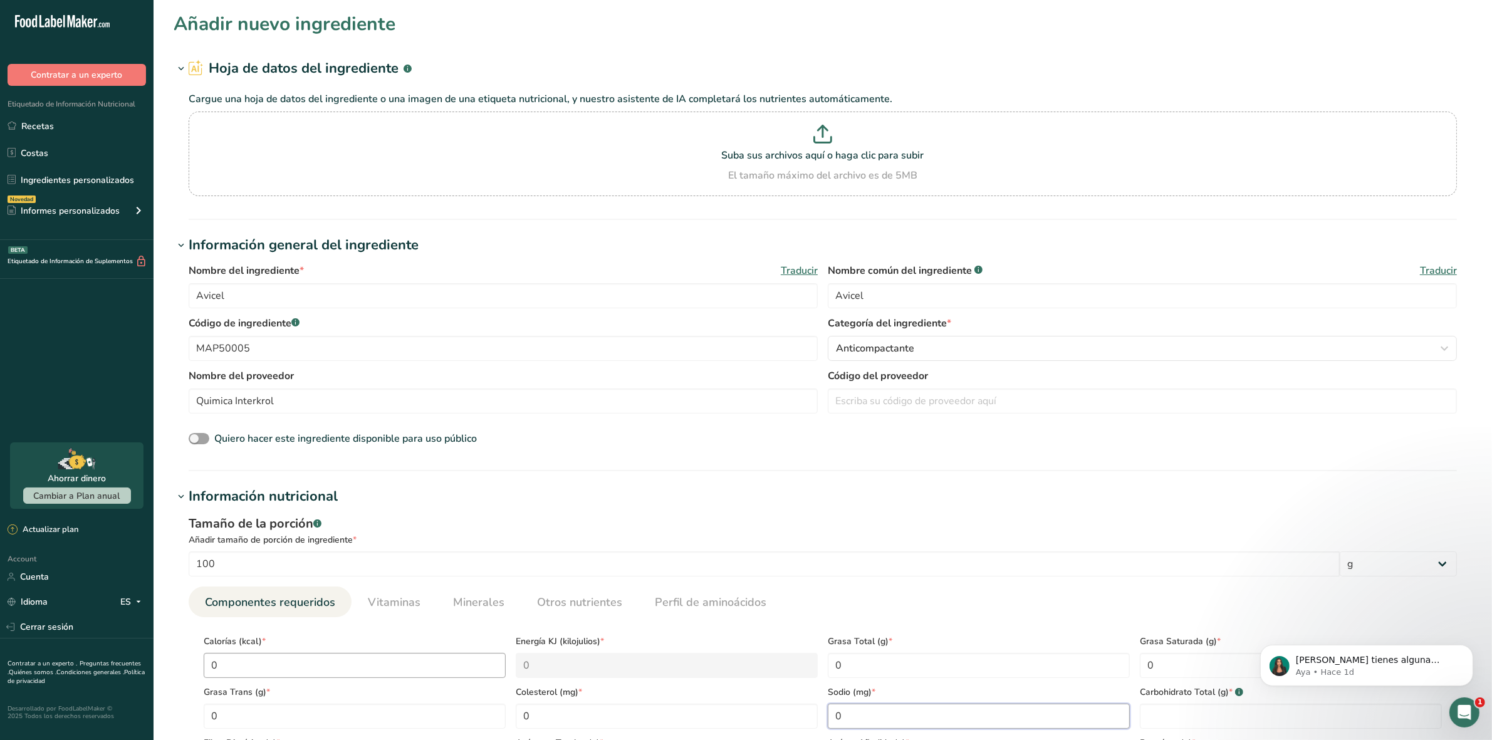
type input "0"
type Carbohydrates "0"
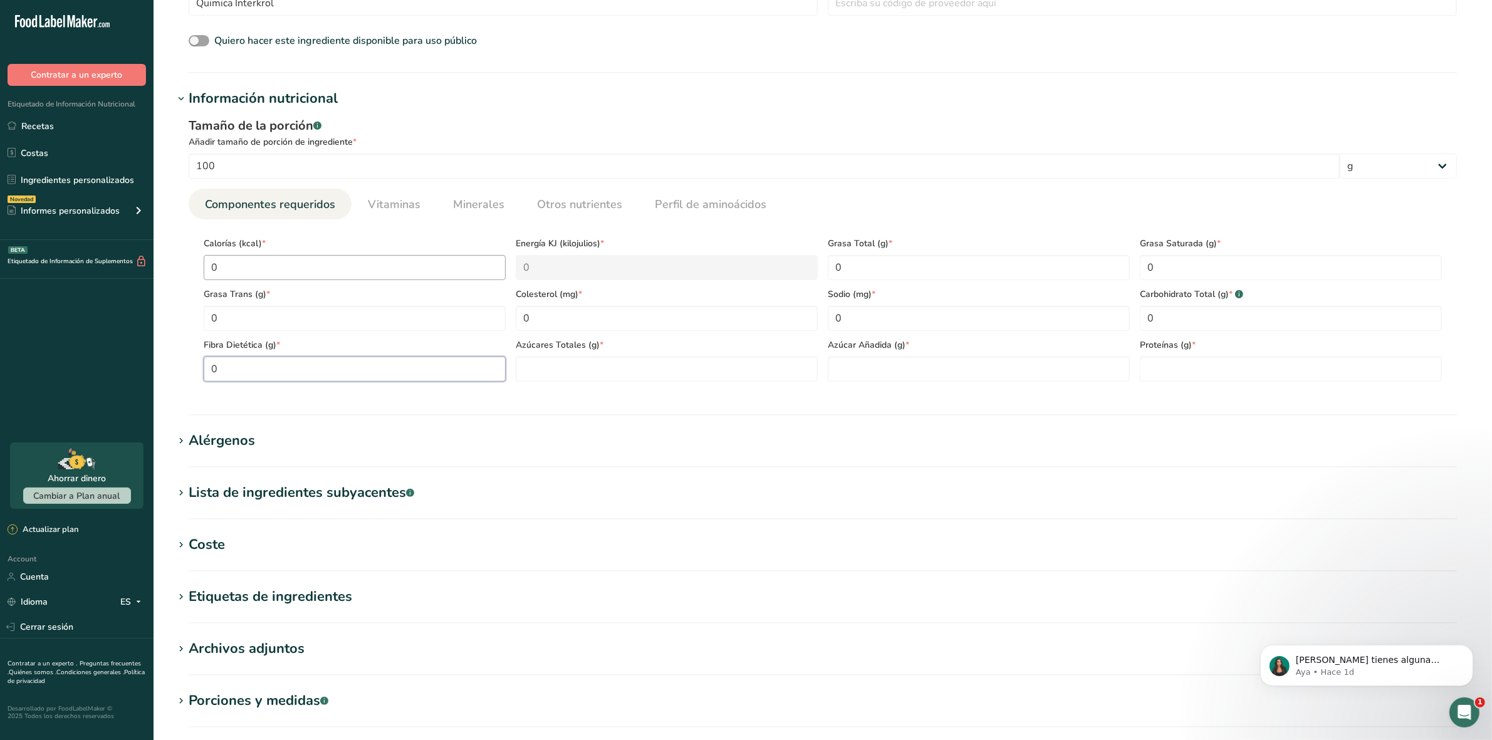
type Fiber "0"
type Sugars "0"
type input "0"
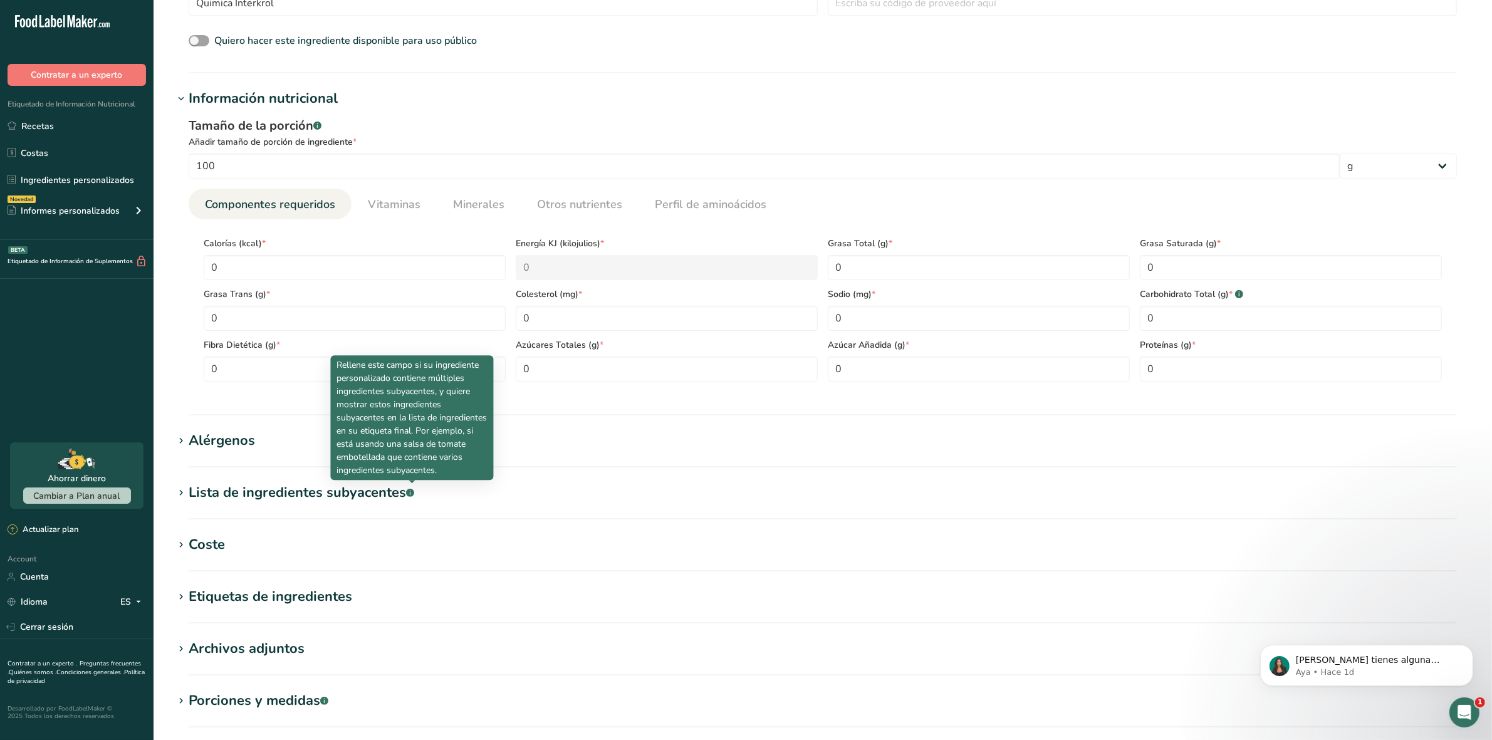
click at [186, 546] on icon at bounding box center [180, 546] width 11 height 18
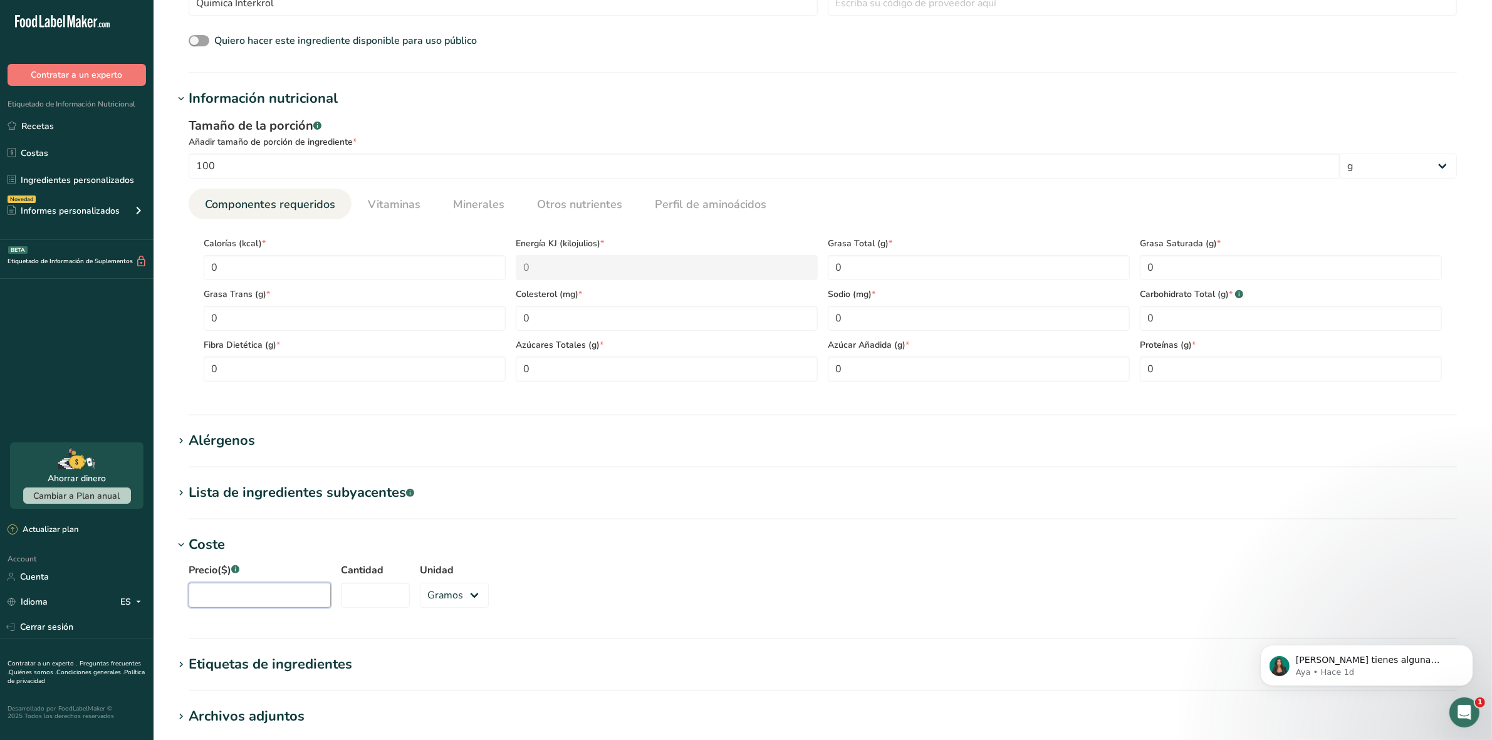
click at [264, 597] on input "Precio($) .a-a{fill:#347362;}.b-a{fill:#fff;}" at bounding box center [260, 595] width 142 height 25
type input "25800"
type input "1000"
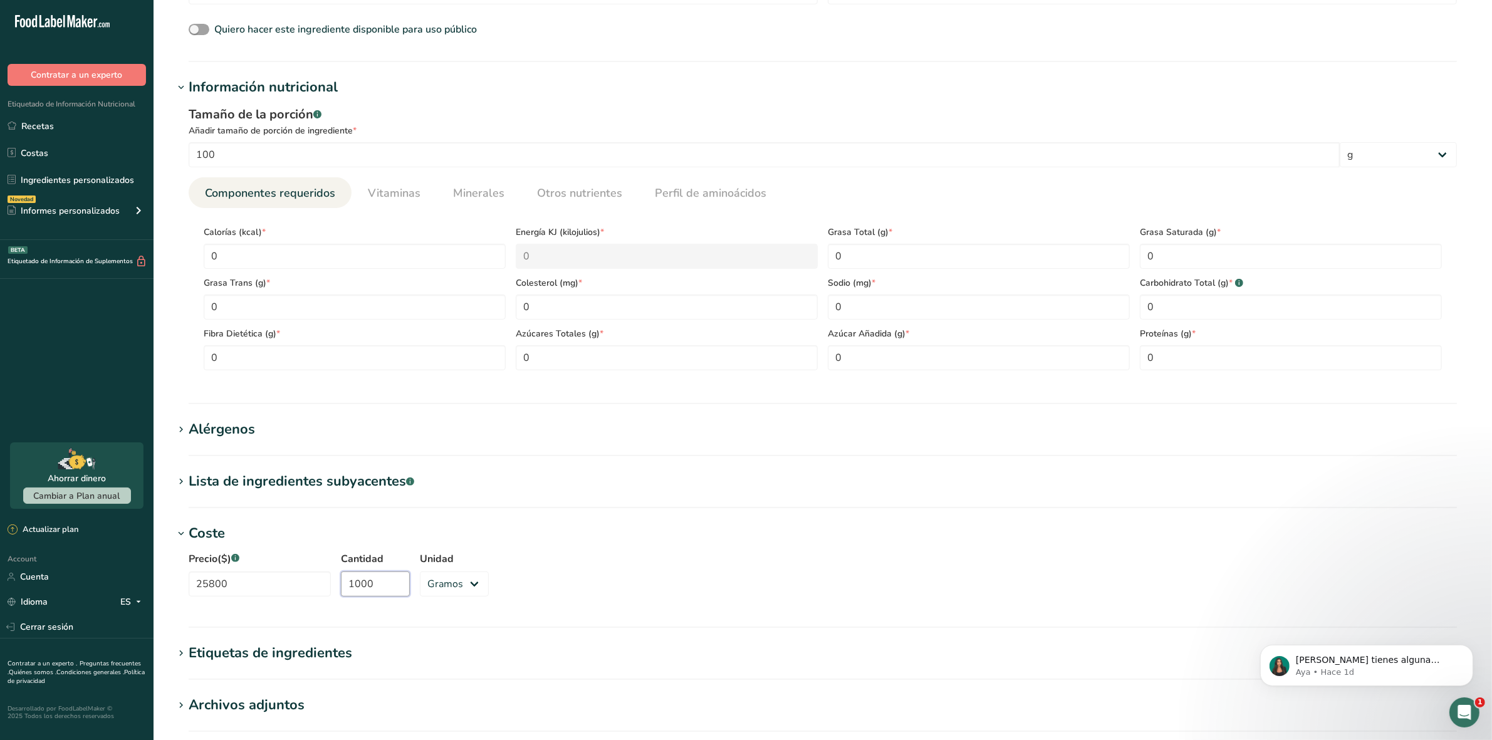
scroll to position [555, 0]
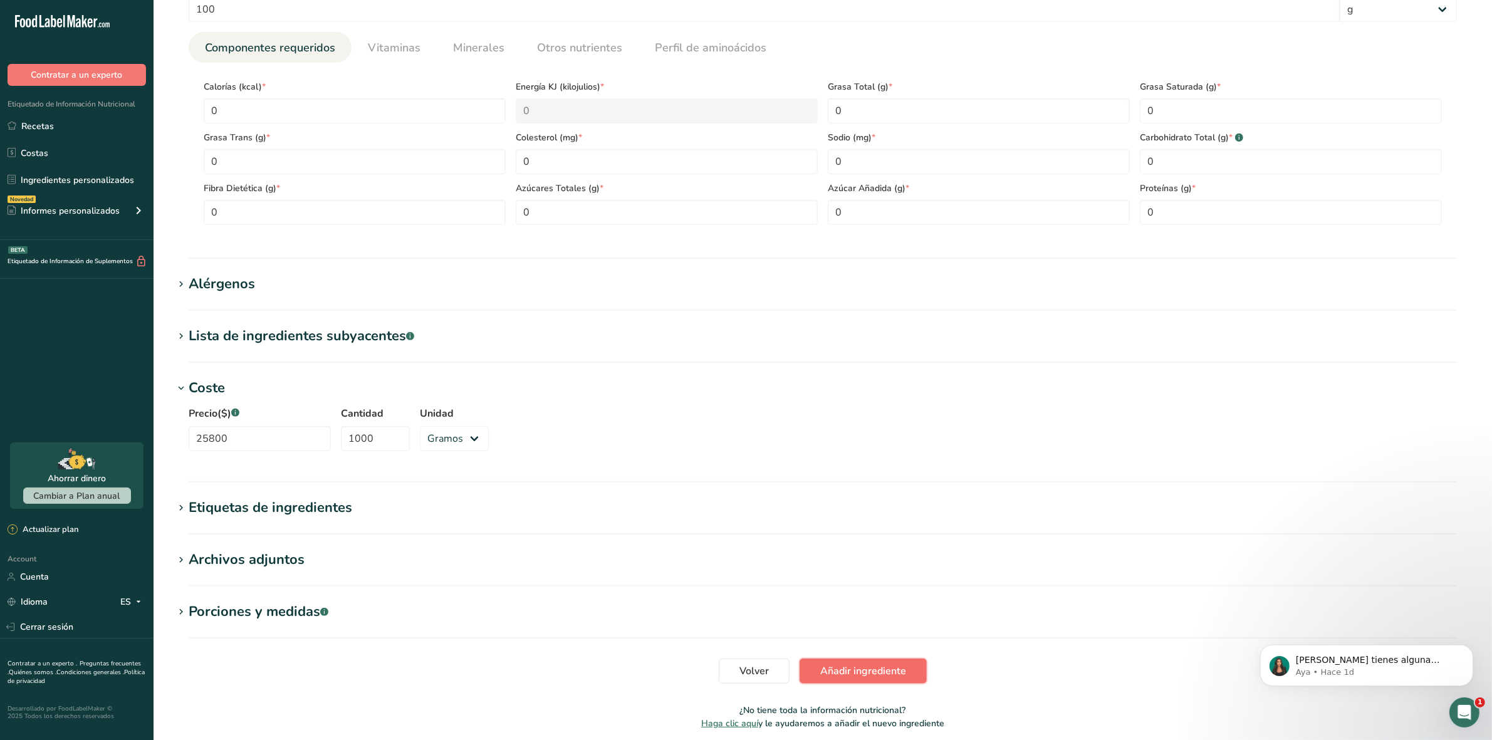
click at [868, 676] on span "Añadir ingrediente" at bounding box center [863, 671] width 86 height 15
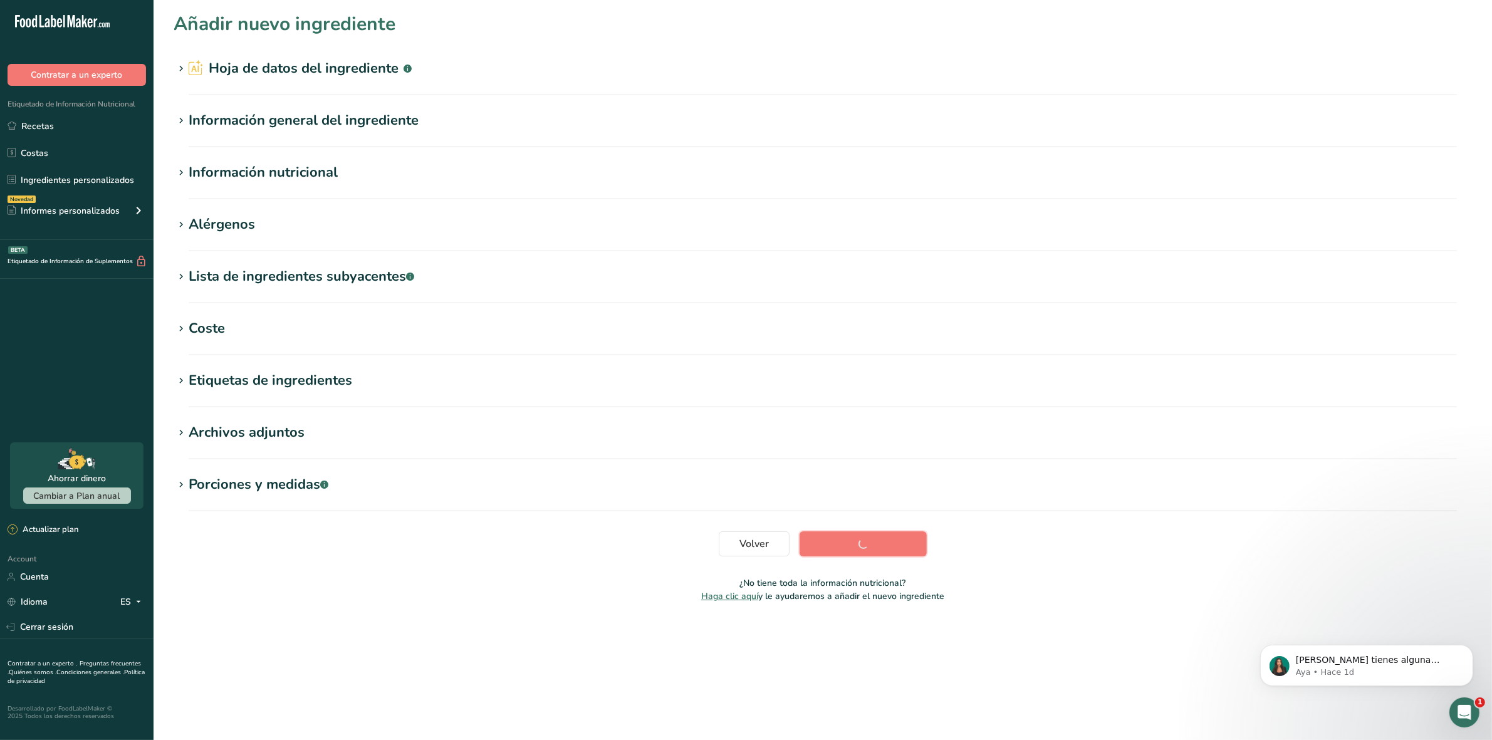
scroll to position [0, 0]
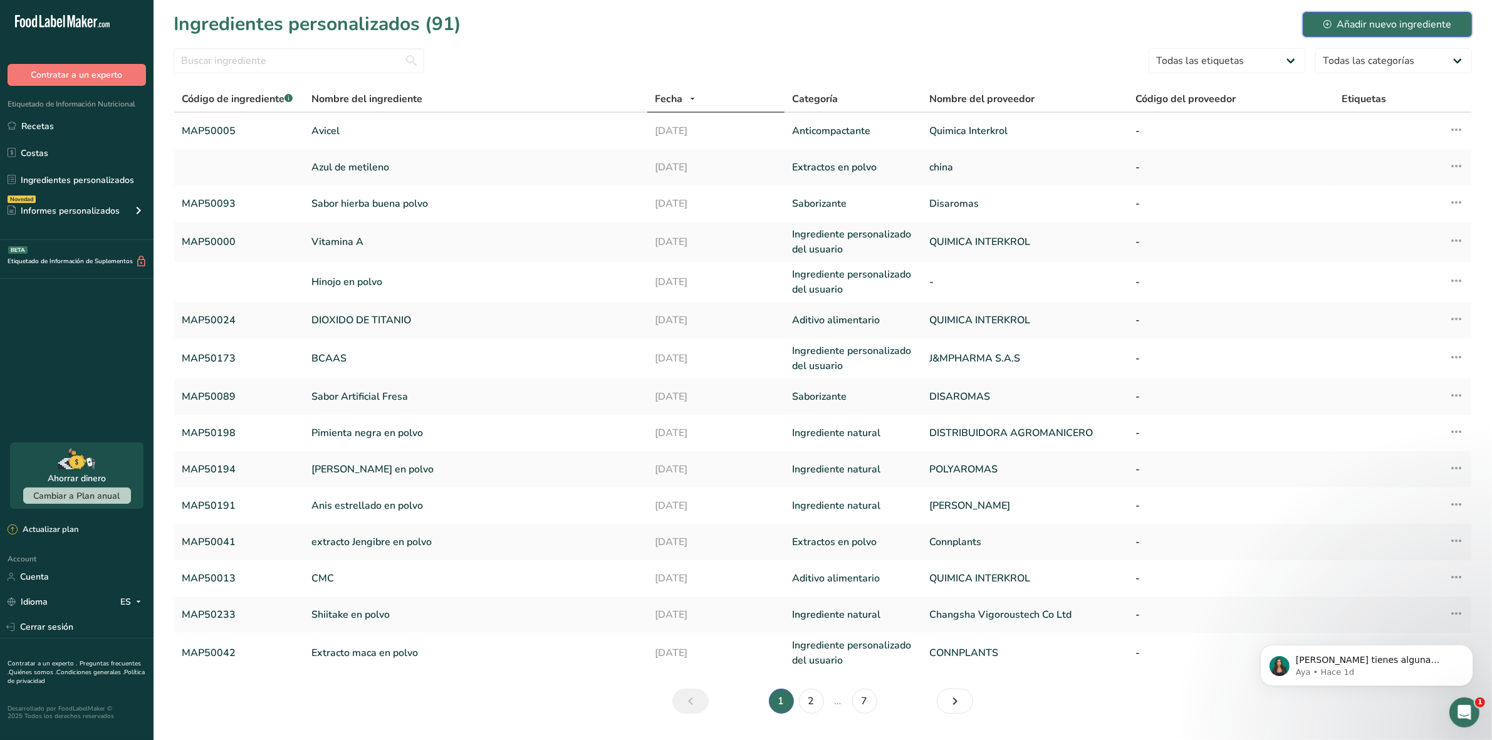
click at [1386, 27] on div "Añadir nuevo ingrediente" at bounding box center [1388, 24] width 128 height 15
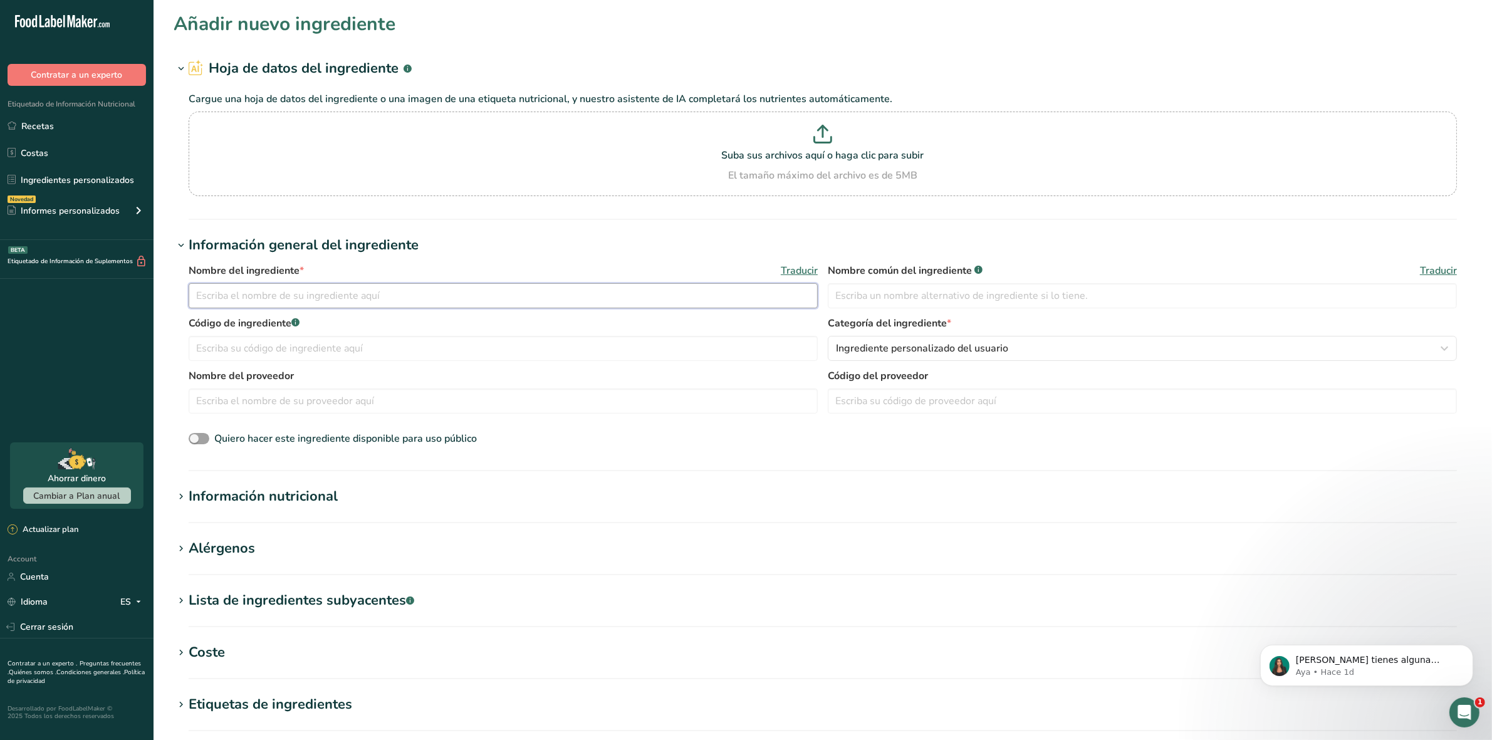
click at [261, 300] on input "text" at bounding box center [503, 295] width 629 height 25
type input "Azucar blanca"
paste input "MAP50006"
type input "MAP50006"
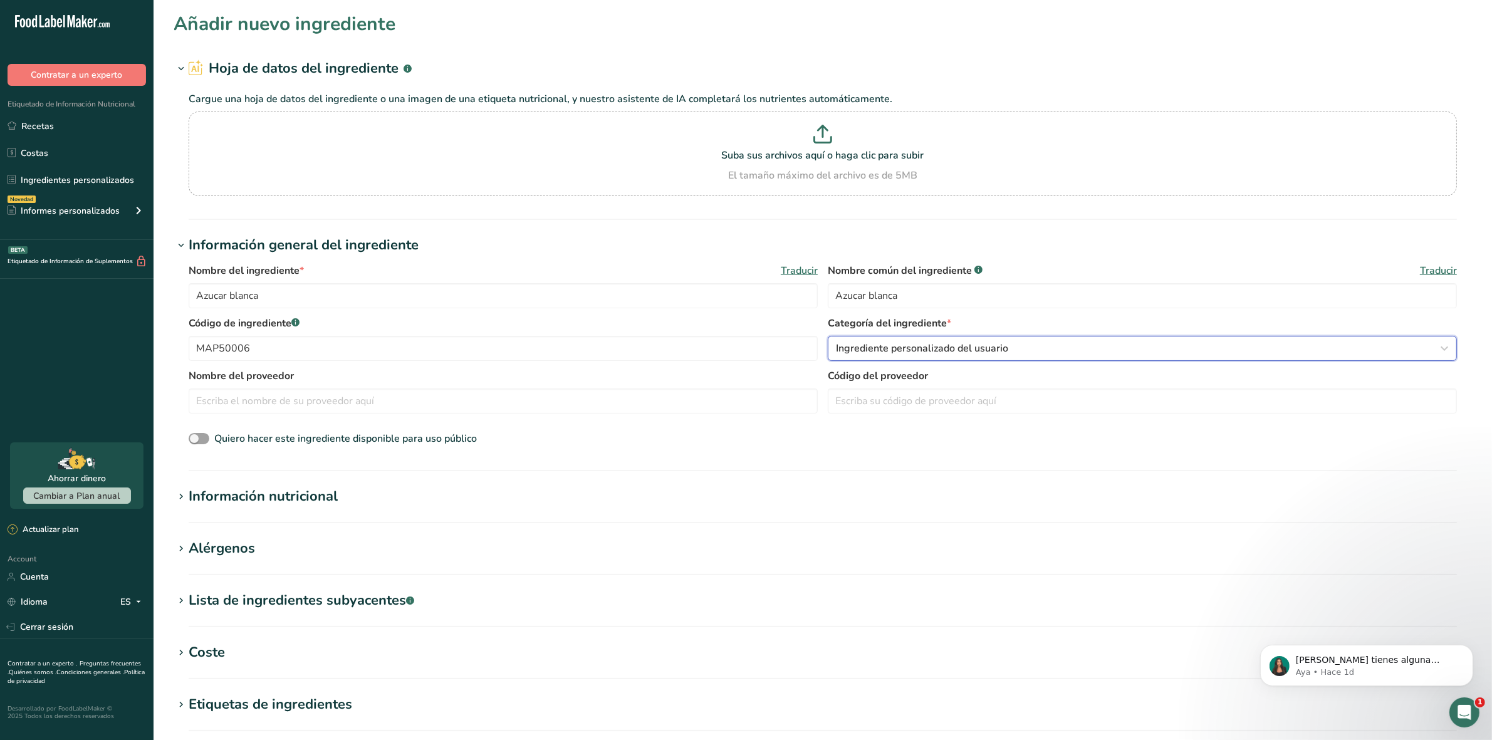
click at [1054, 345] on div "Ingrediente personalizado del usuario" at bounding box center [1138, 348] width 605 height 15
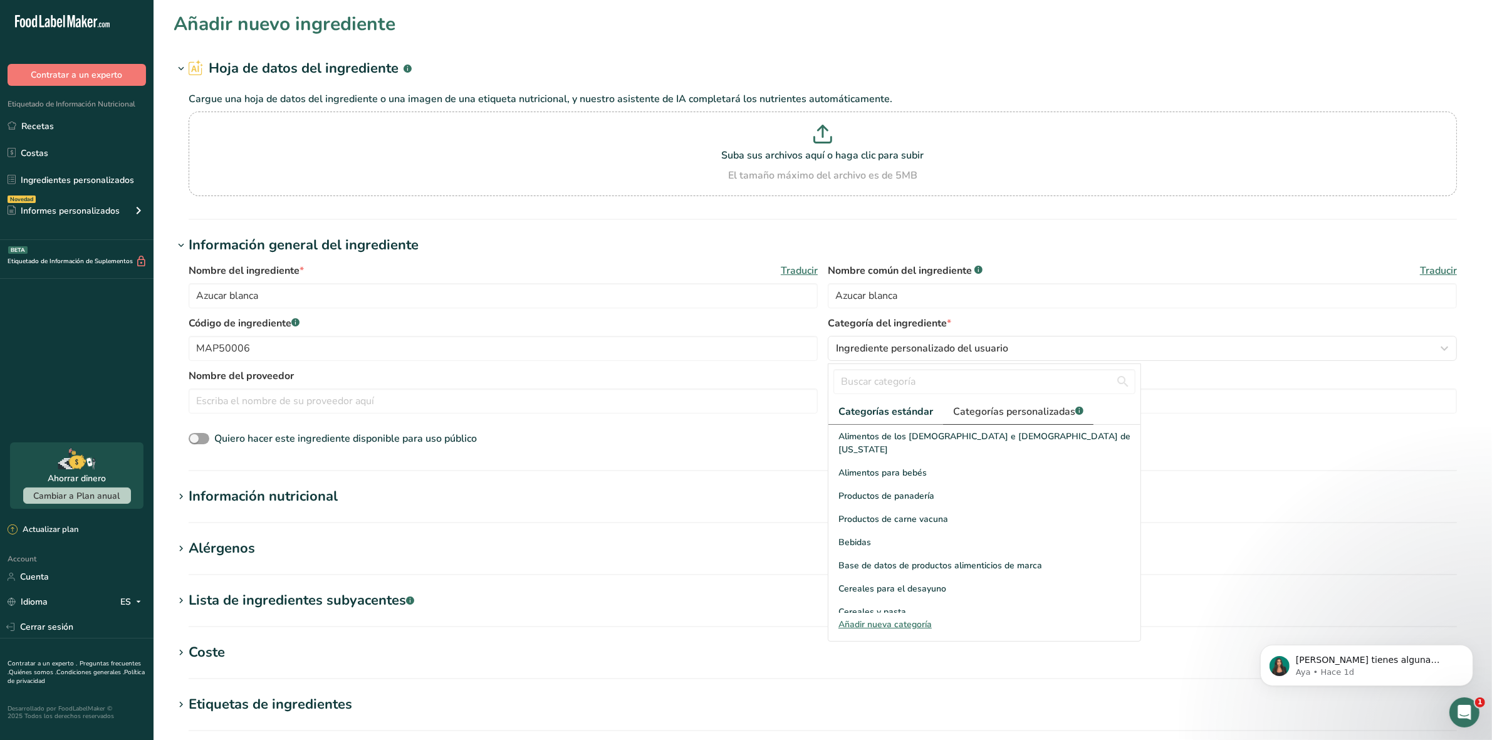
click at [1020, 408] on span "Categorías personalizadas .a-a{fill:#347362;}.b-a{fill:#fff;}" at bounding box center [1018, 411] width 130 height 15
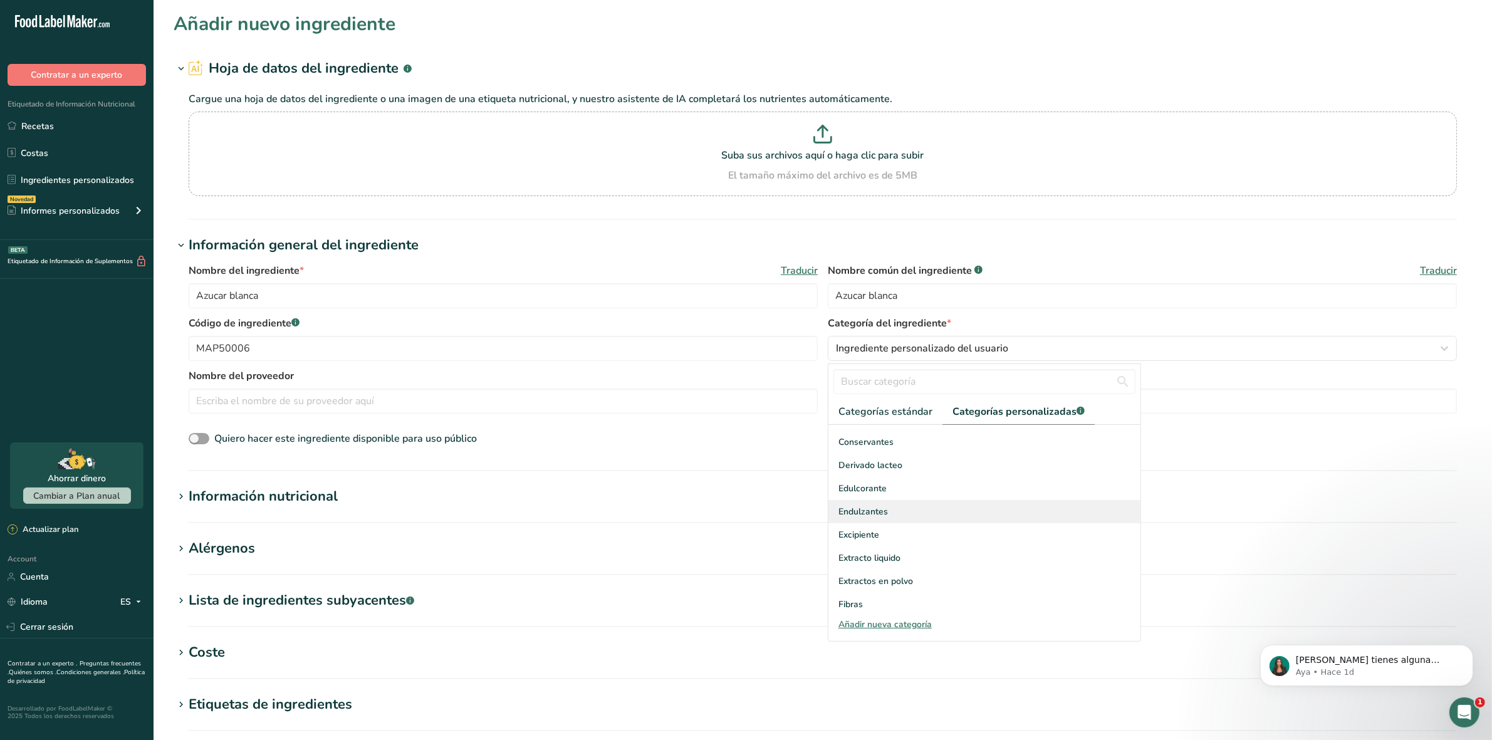
click at [864, 503] on div "Endulzantes" at bounding box center [985, 511] width 312 height 23
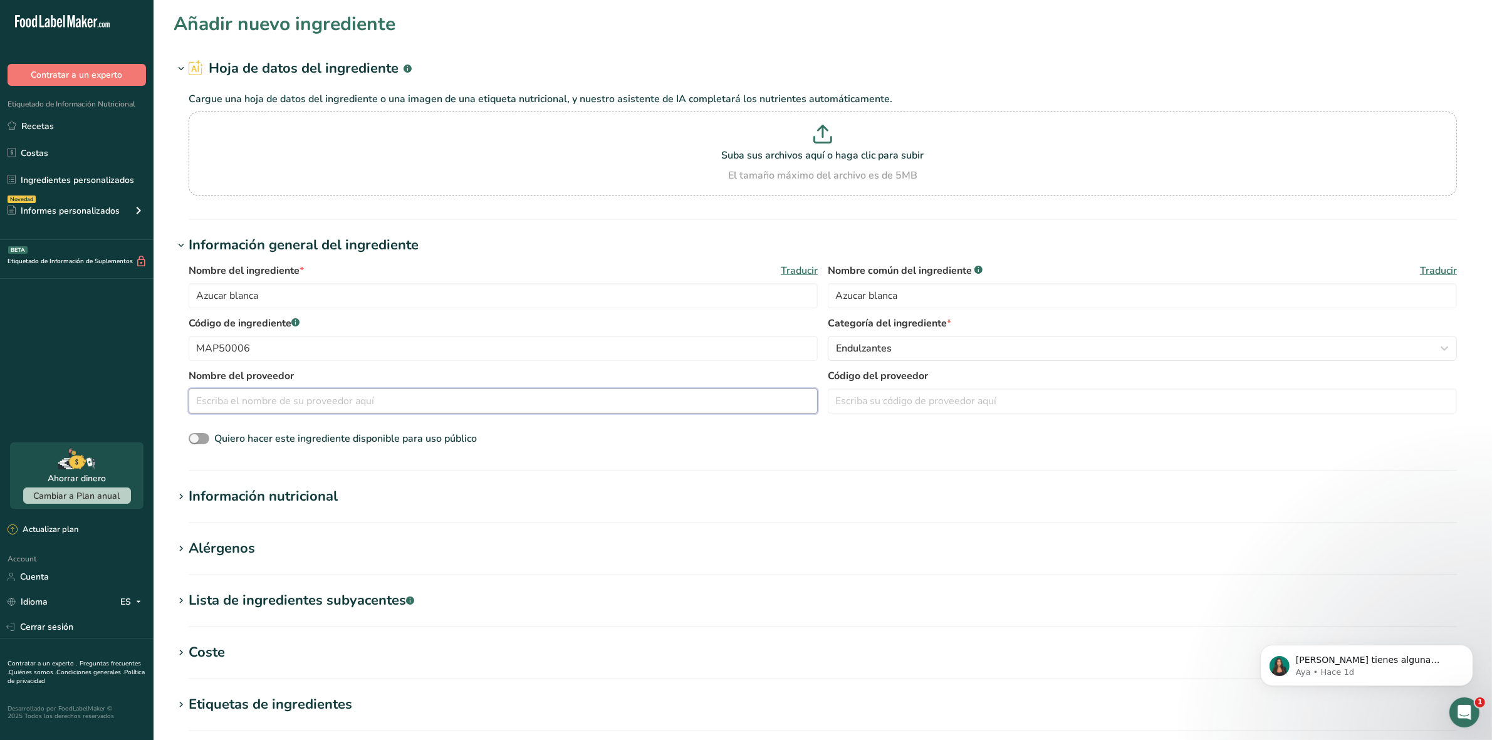
click at [253, 402] on input "text" at bounding box center [503, 401] width 629 height 25
type input "q"
type input "Quimica Interkrol"
click at [189, 496] on div "Información nutricional" at bounding box center [263, 496] width 149 height 21
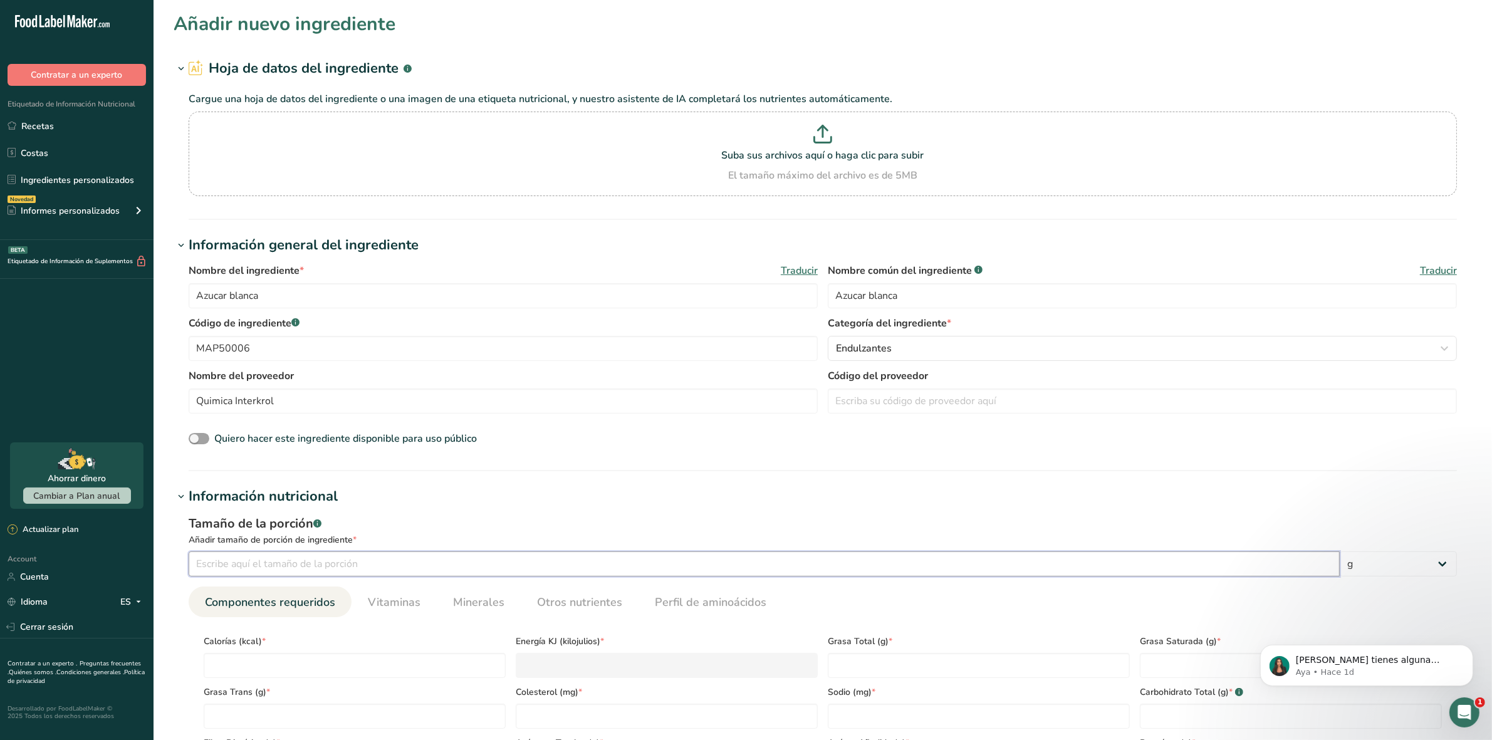
click at [202, 568] on input "number" at bounding box center [764, 564] width 1151 height 25
type input "100"
click at [221, 658] on input "number" at bounding box center [355, 665] width 302 height 25
type input "0"
type KJ "0"
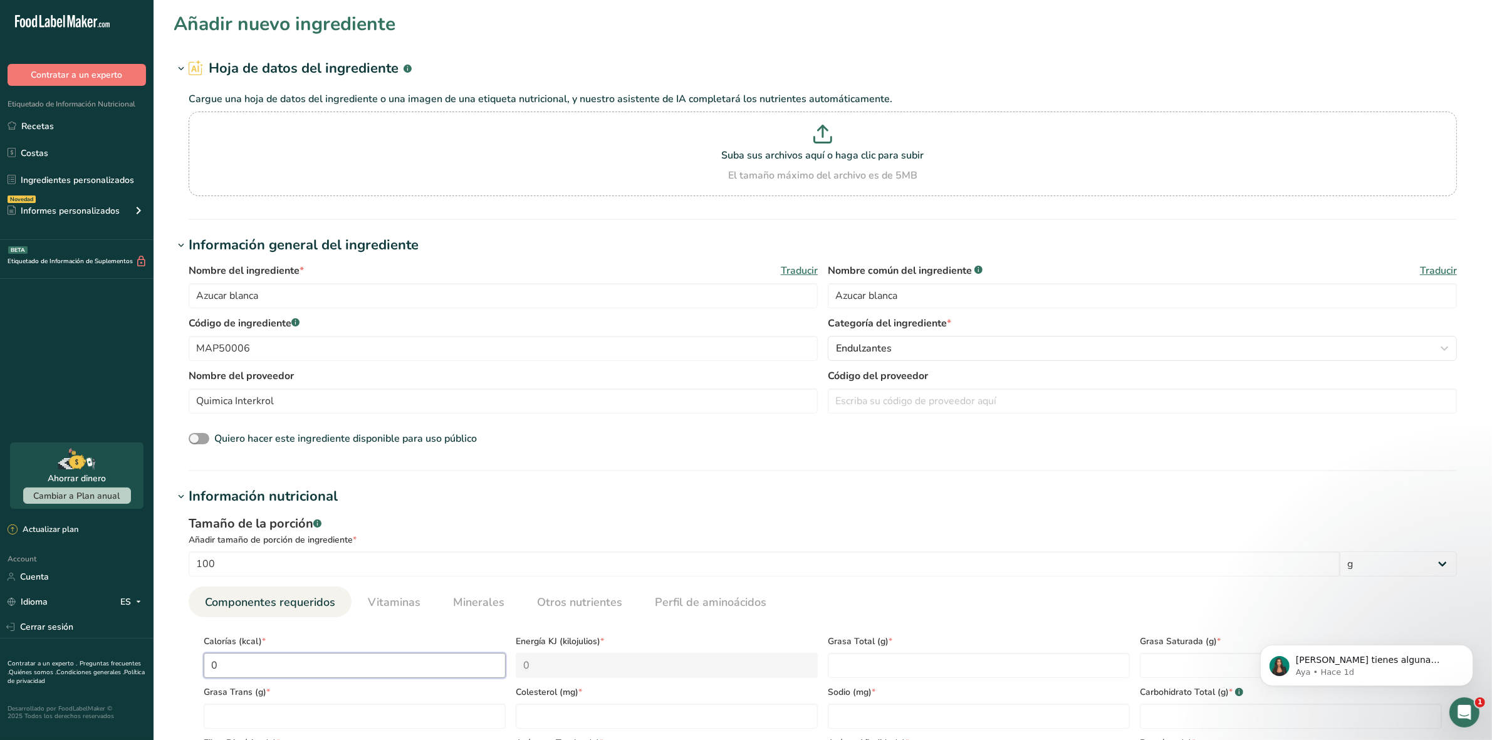
type input "0"
type Fat "0"
type input "0"
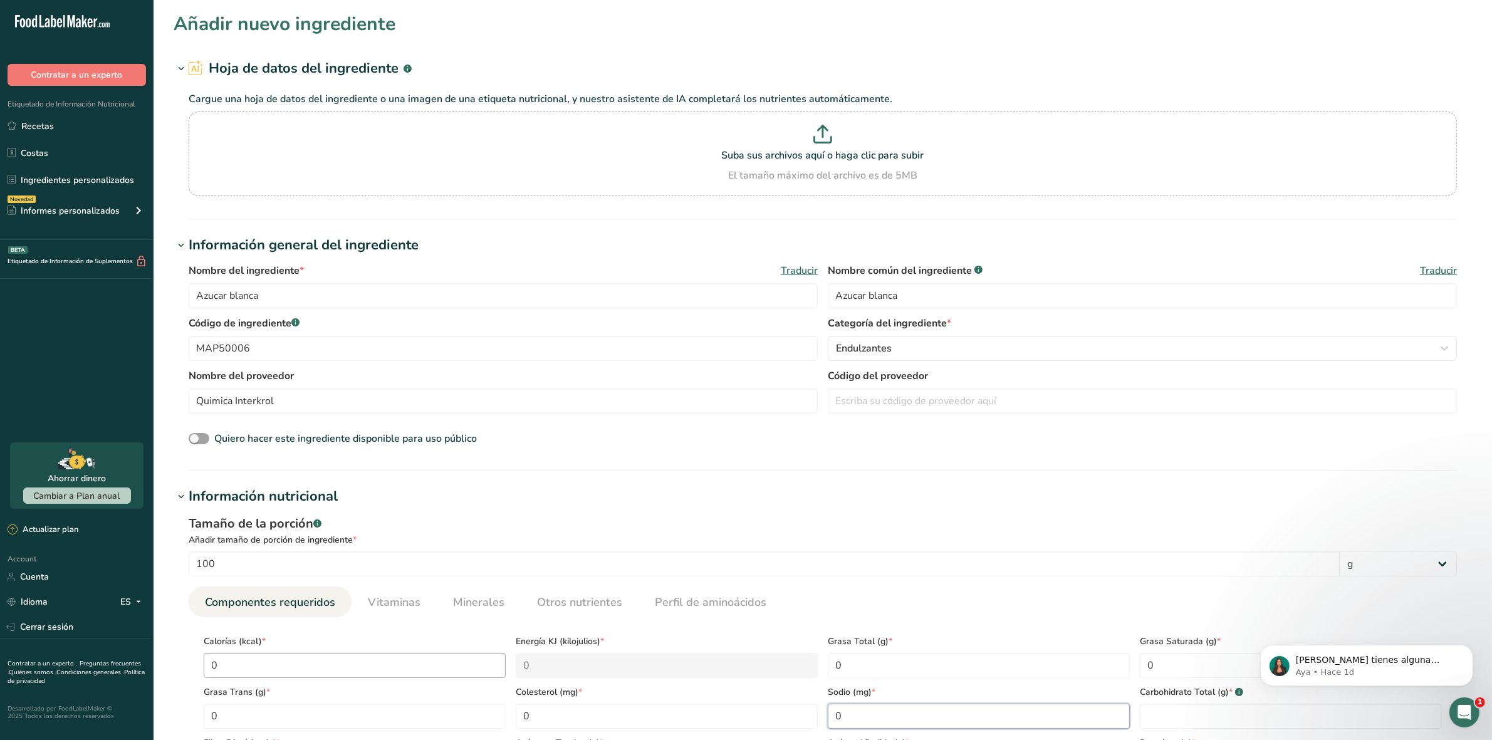
type input "0"
type Carbohydrates "0"
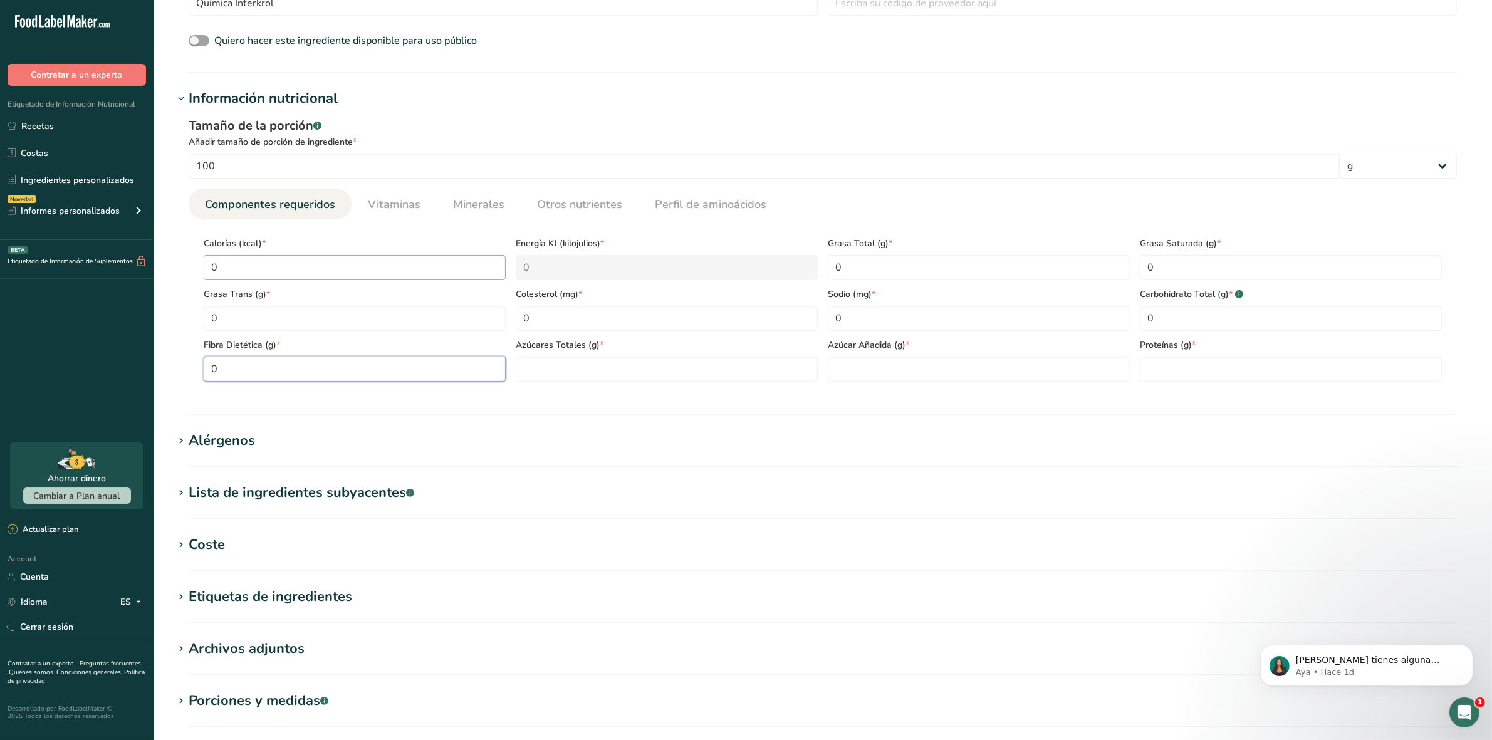
type Fiber "0"
type Sugars "0"
type input "0"
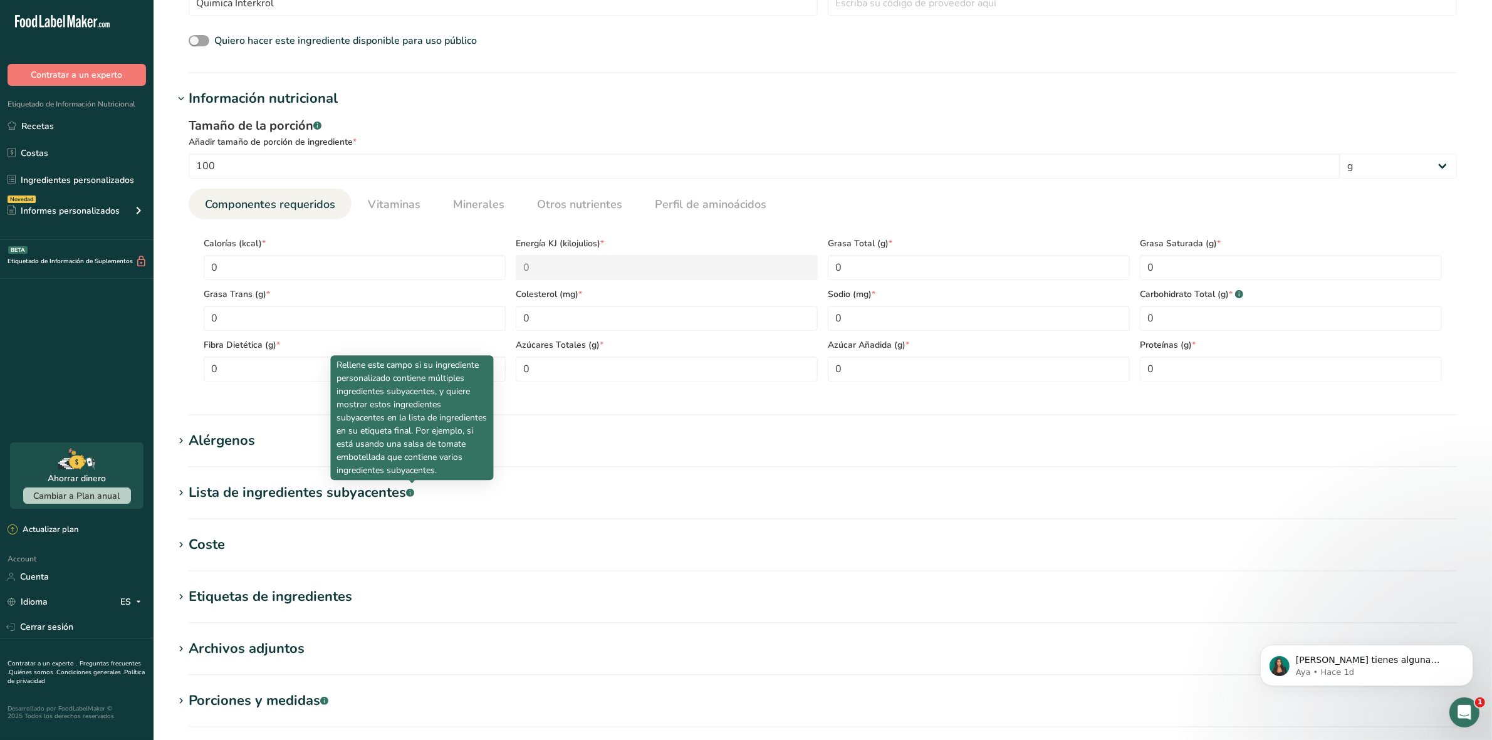
click at [197, 555] on div "Coste" at bounding box center [207, 545] width 36 height 21
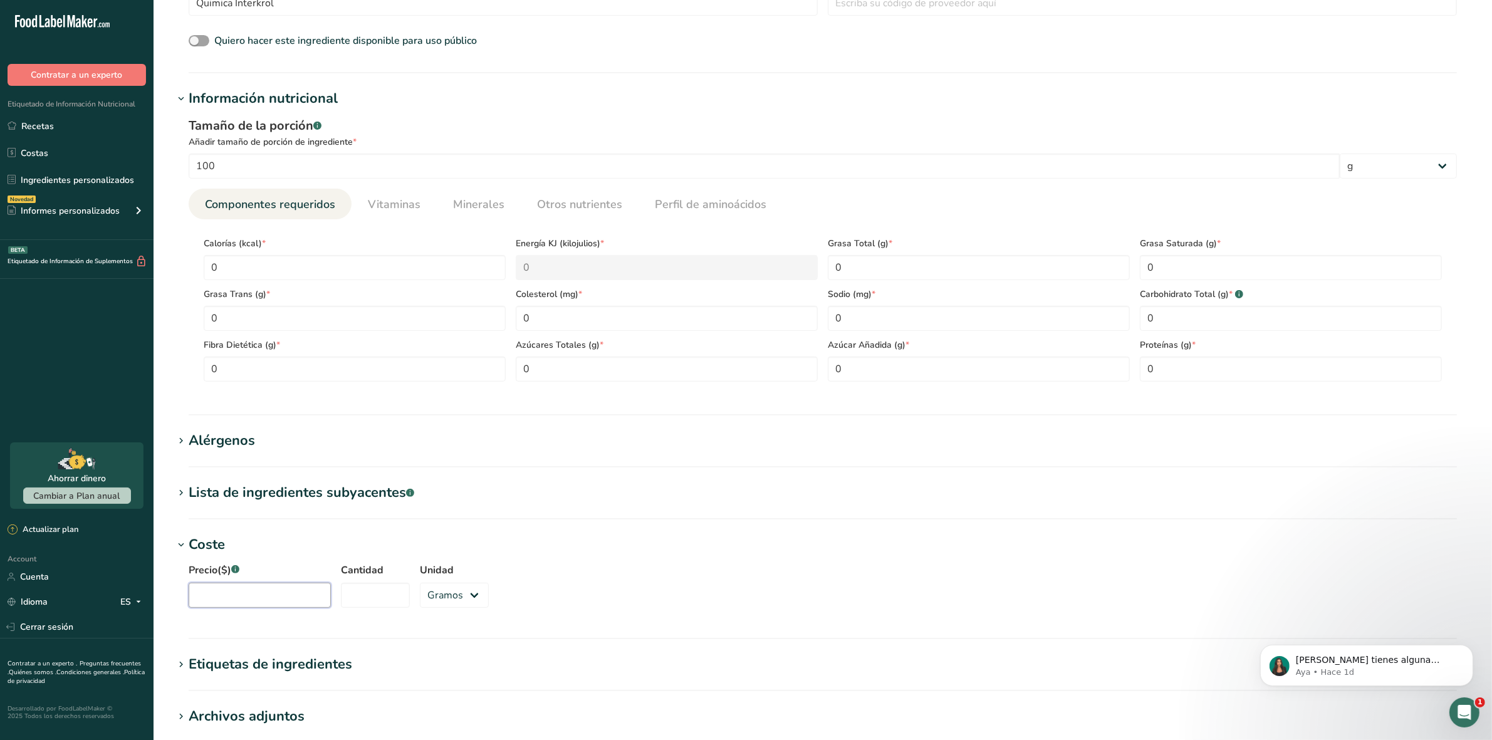
click at [236, 599] on input "Precio($) .a-a{fill:#347362;}.b-a{fill:#fff;}" at bounding box center [260, 595] width 142 height 25
type input "4850"
type input "1000"
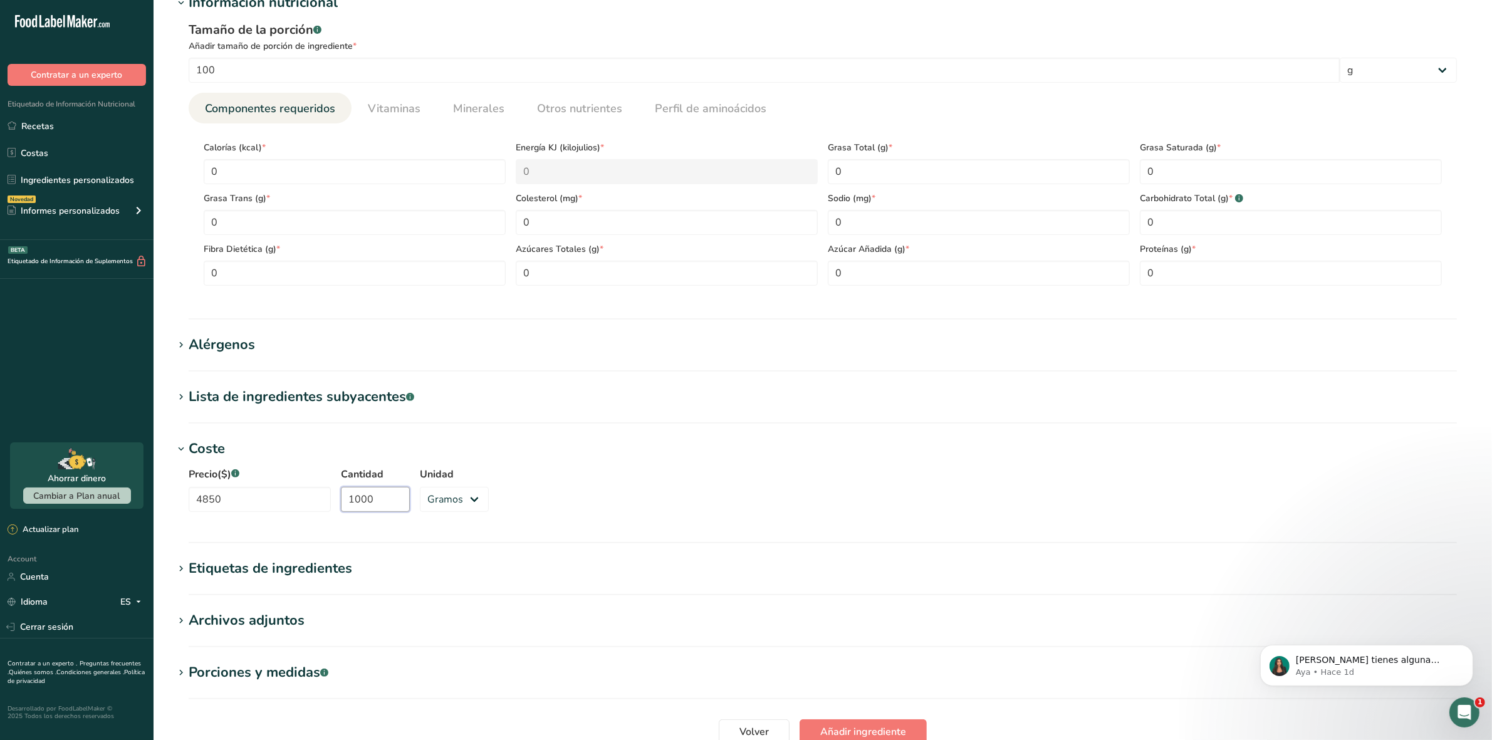
scroll to position [605, 0]
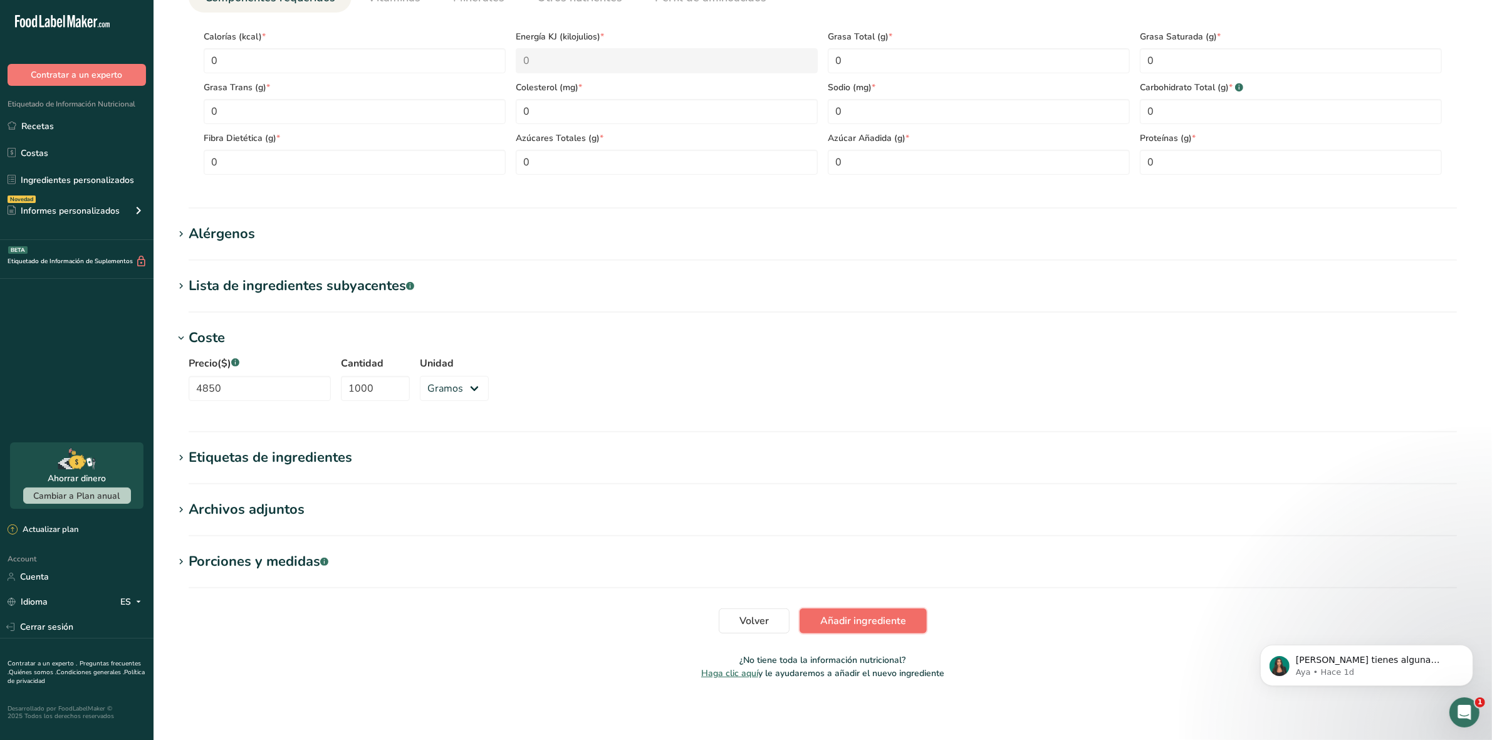
click at [820, 620] on span "Añadir ingrediente" at bounding box center [863, 621] width 86 height 15
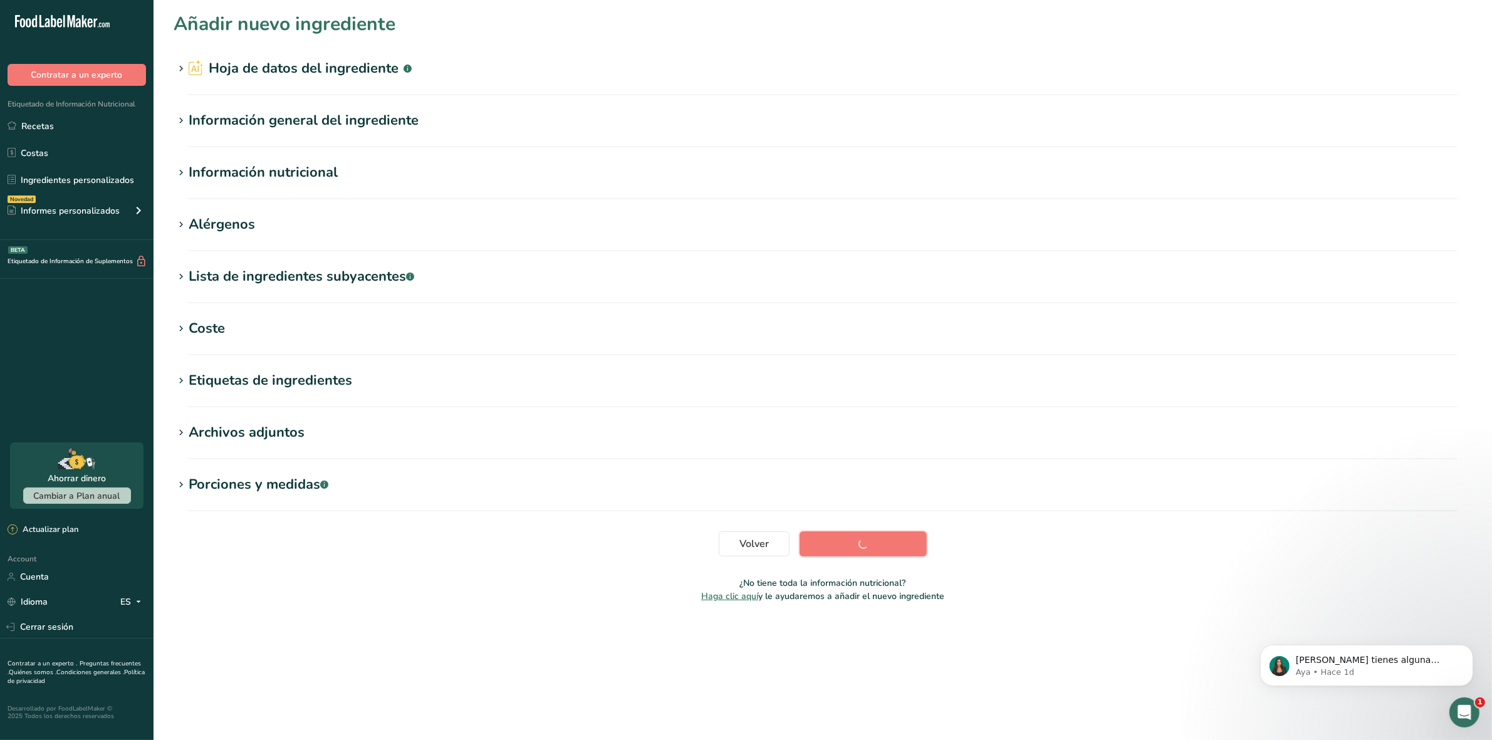
scroll to position [0, 0]
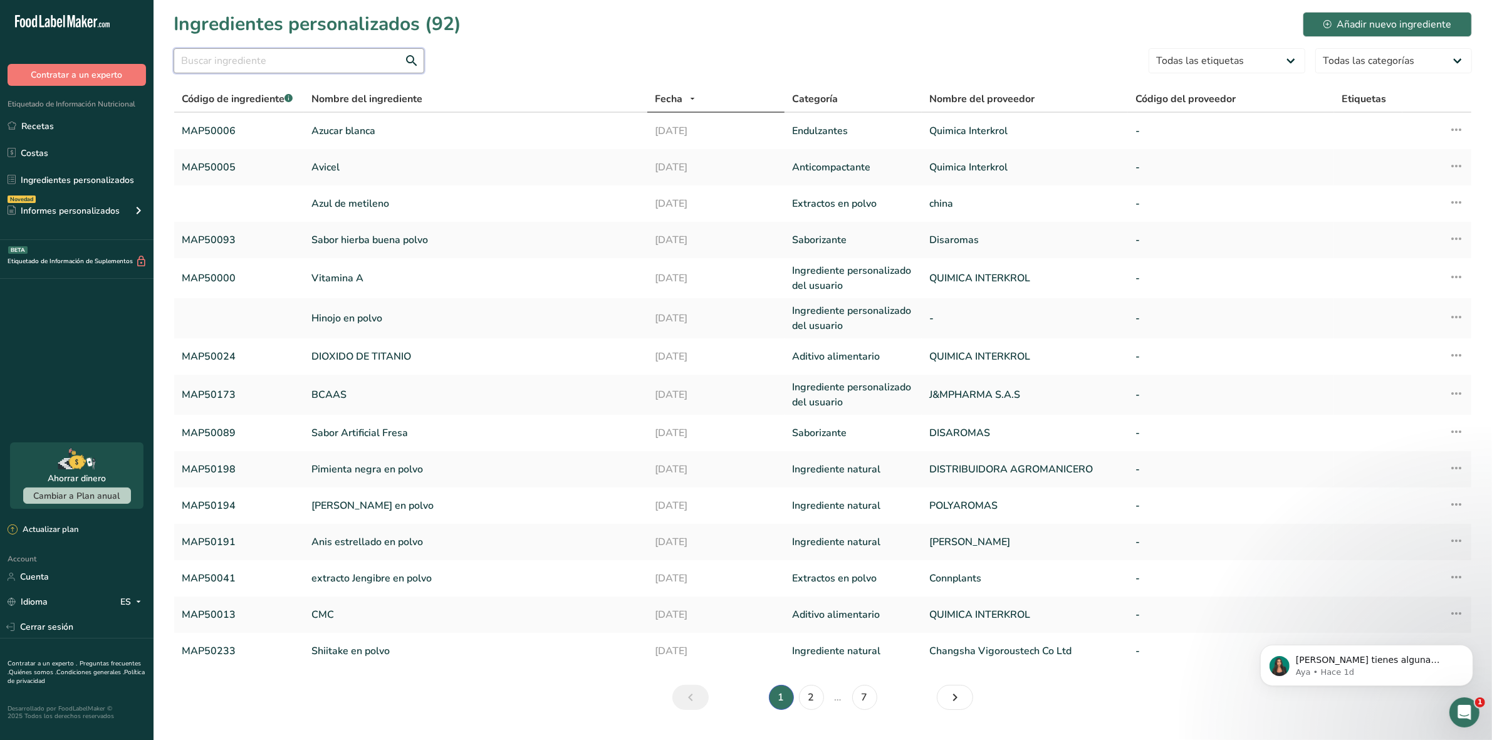
click at [276, 64] on input "text" at bounding box center [299, 60] width 251 height 25
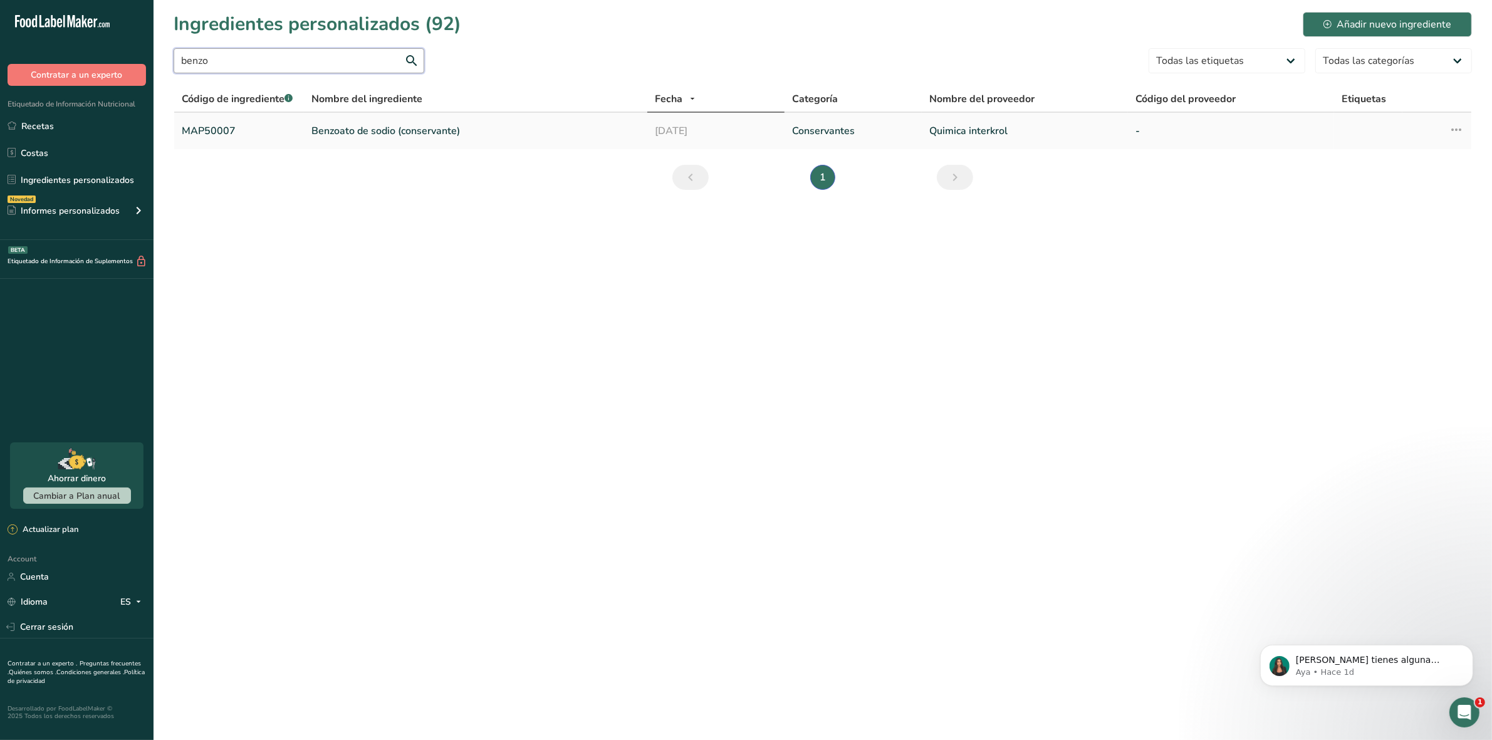
type input "benzo"
click at [449, 138] on link "Benzoato de sodio (conservante)" at bounding box center [475, 130] width 328 height 15
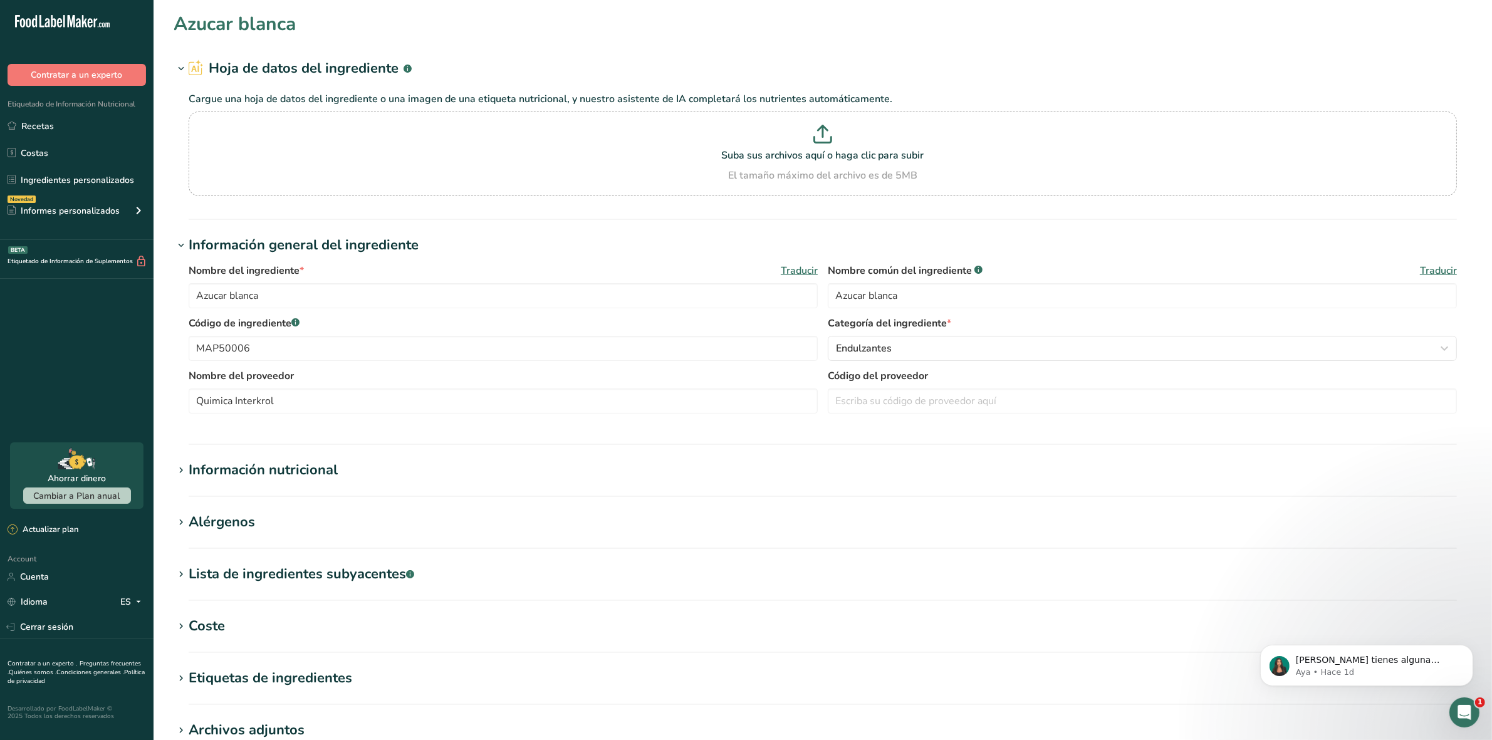
type input "Benzoato de sodio (conservante)"
type input "MAP50007"
type input "Quimica interkrol"
click at [186, 480] on h1 "Información nutricional" at bounding box center [823, 470] width 1299 height 21
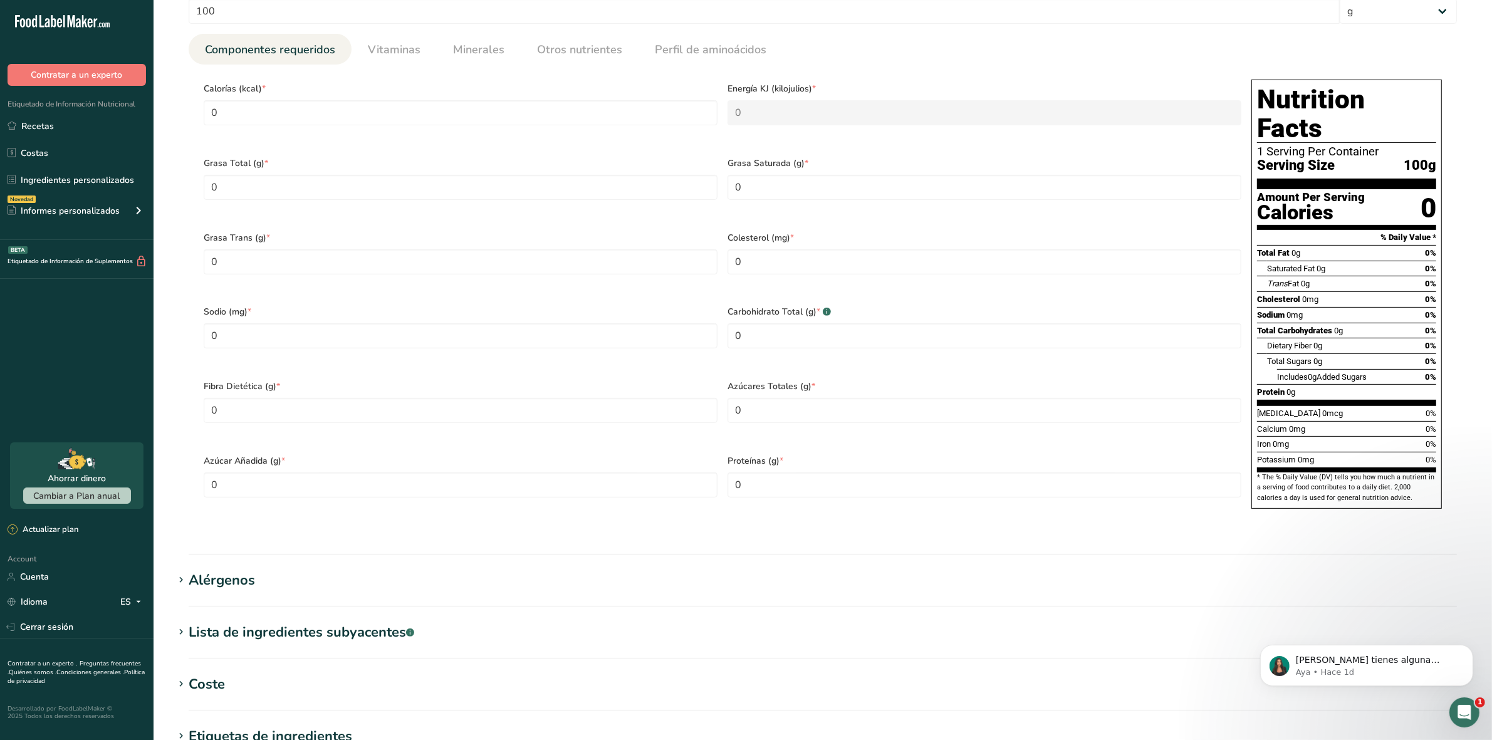
scroll to position [627, 0]
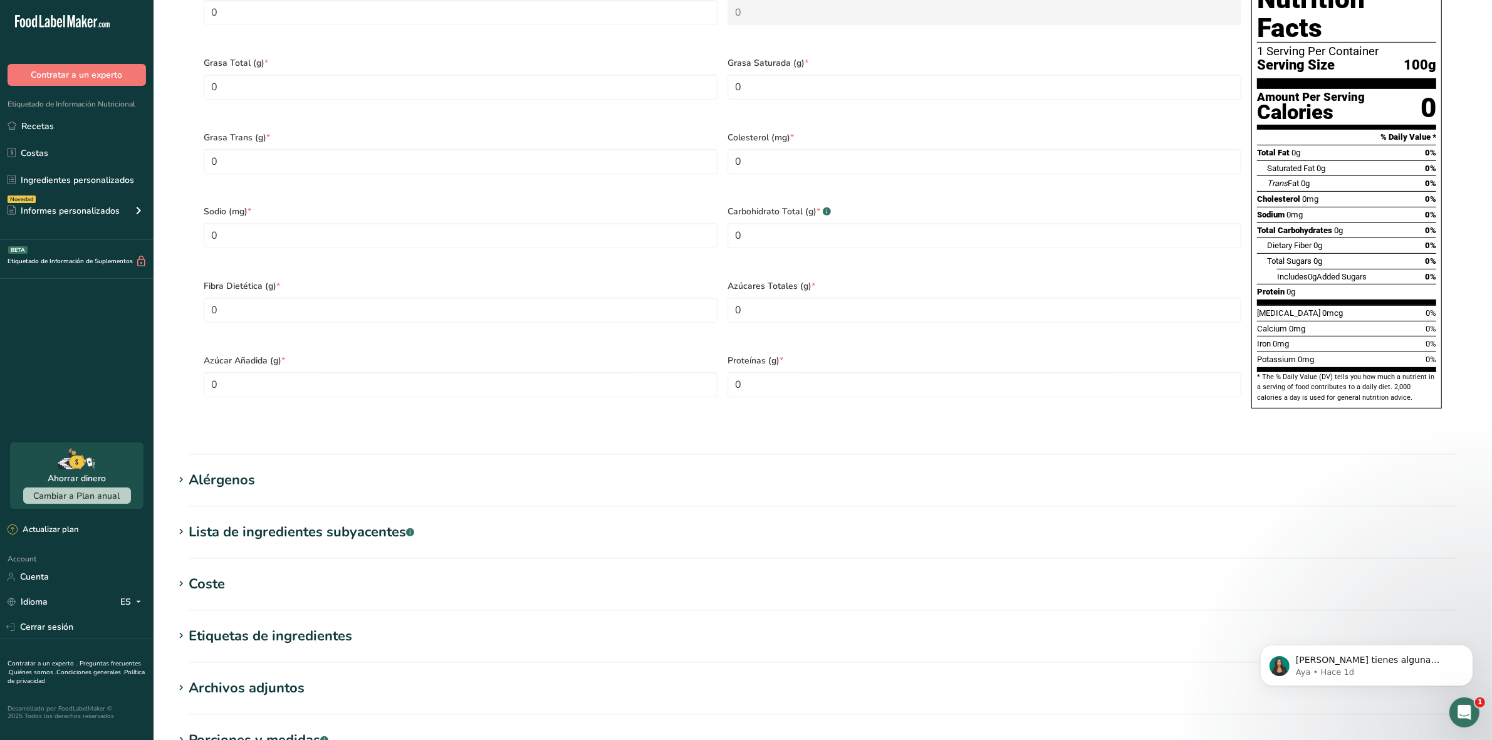
click at [184, 575] on icon at bounding box center [180, 584] width 11 height 18
click at [360, 622] on input "1" at bounding box center [375, 634] width 69 height 25
type input "1000"
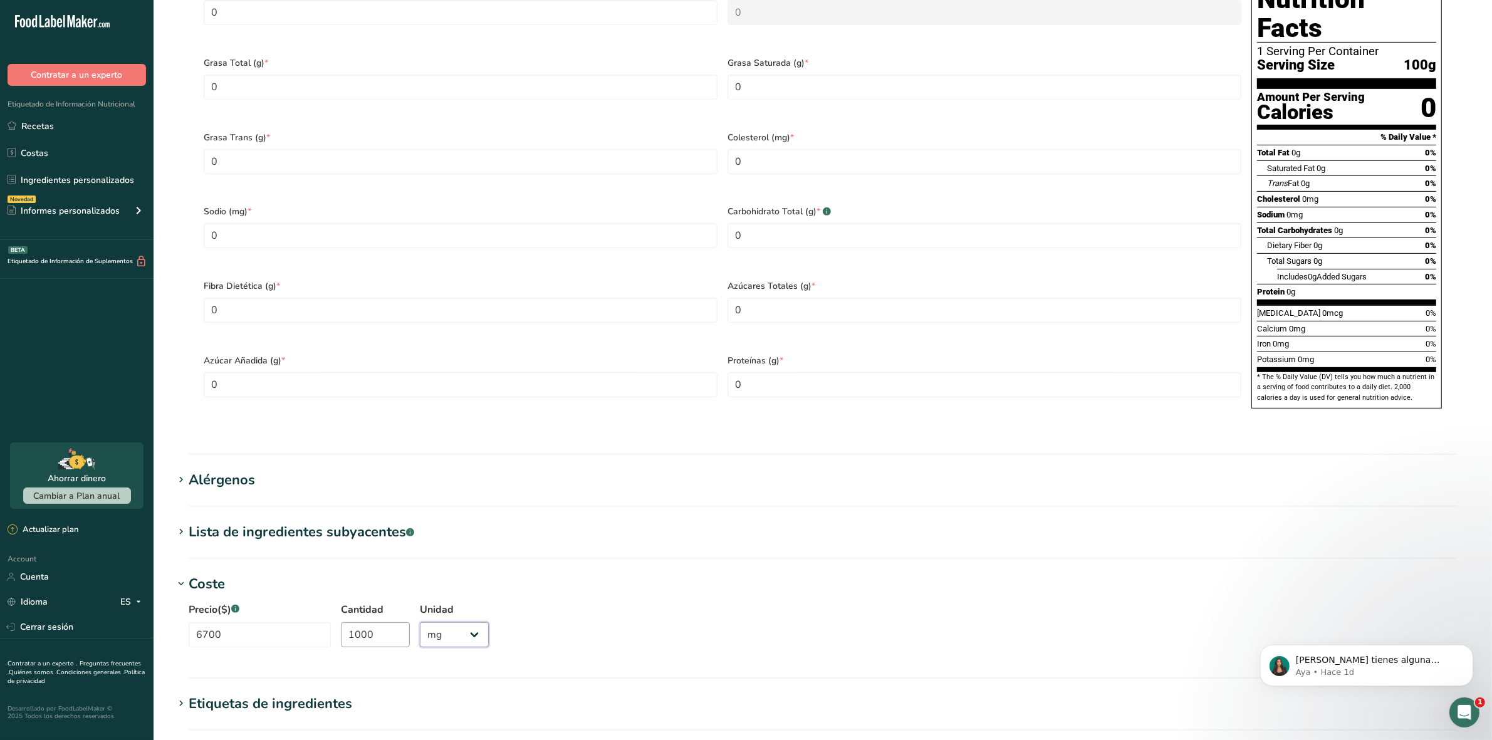
select select "1"
select select
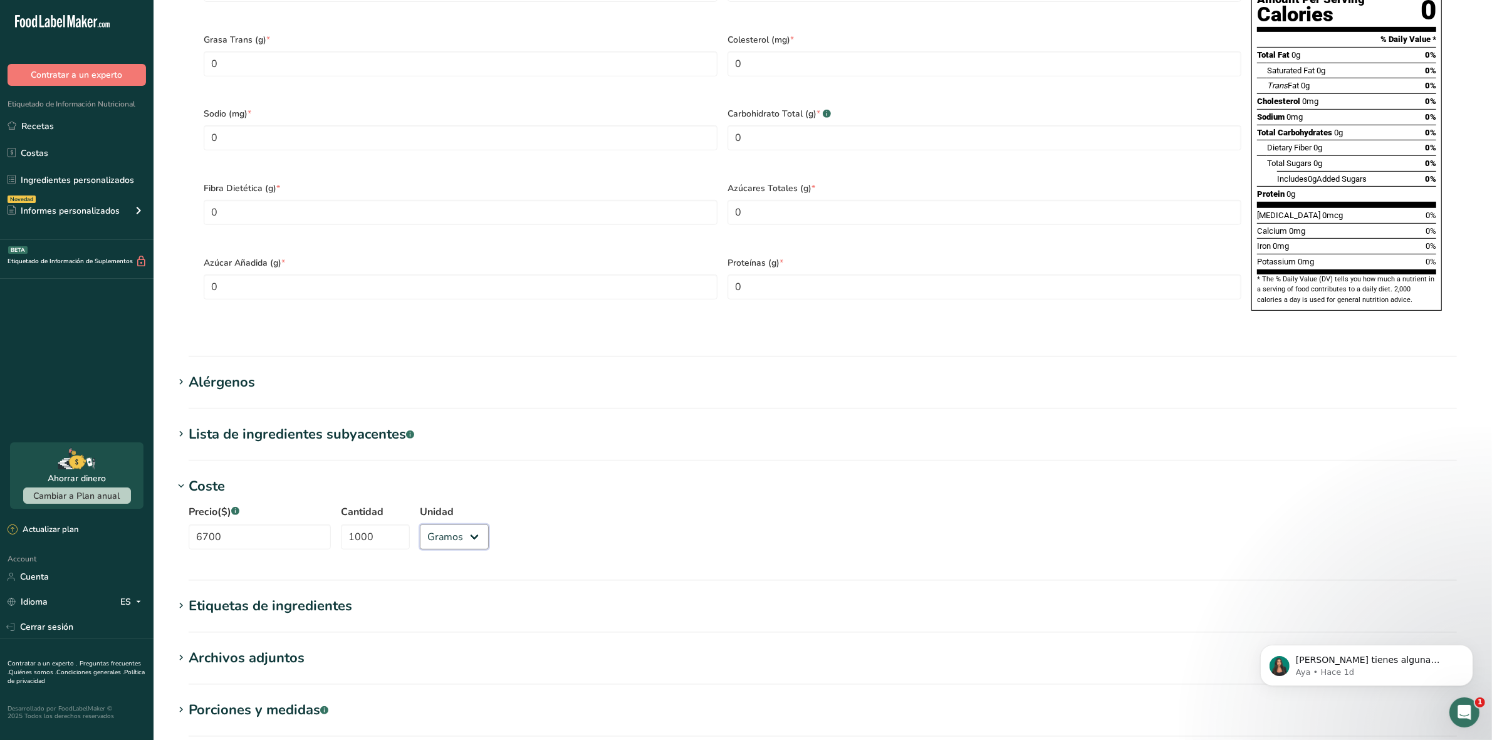
scroll to position [845, 0]
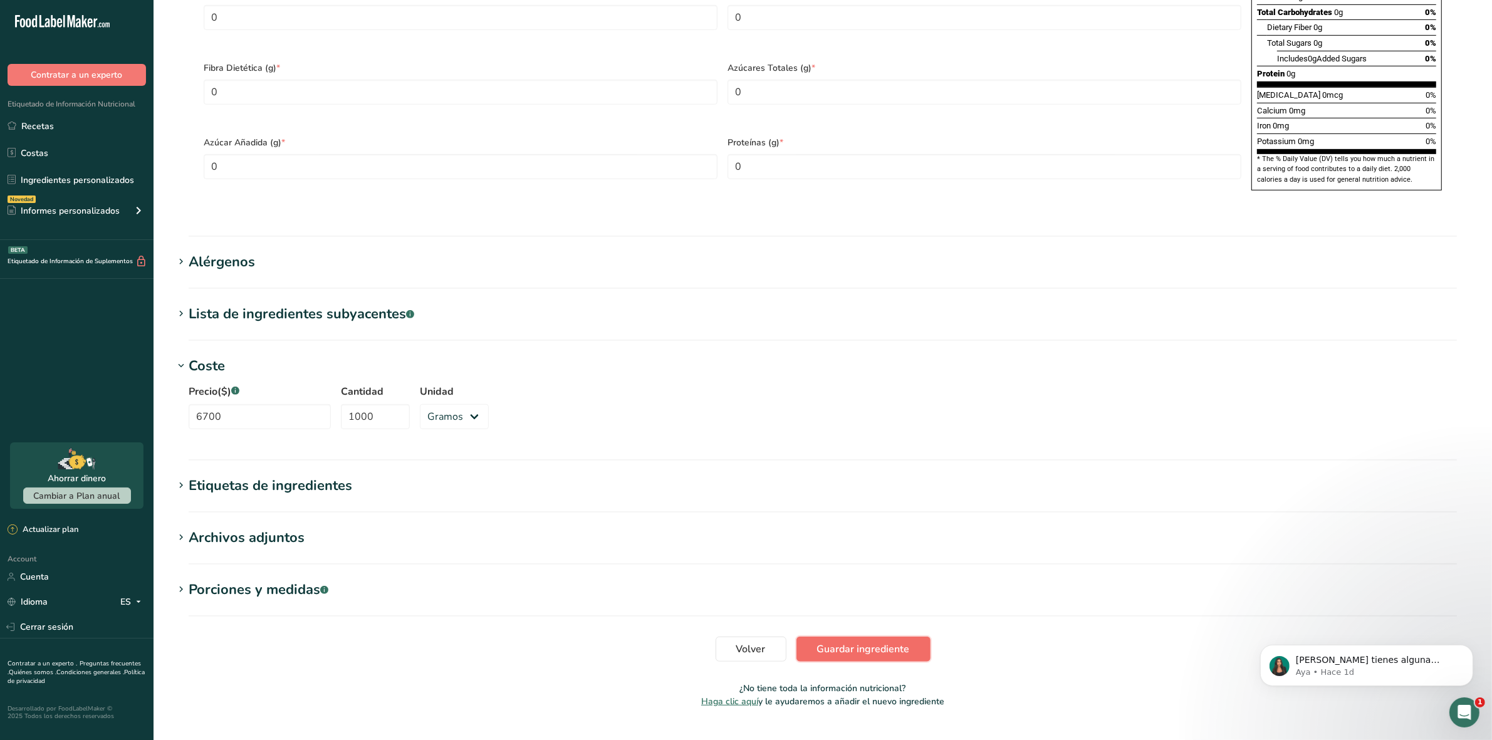
click at [854, 642] on span "Guardar ingrediente" at bounding box center [863, 649] width 93 height 15
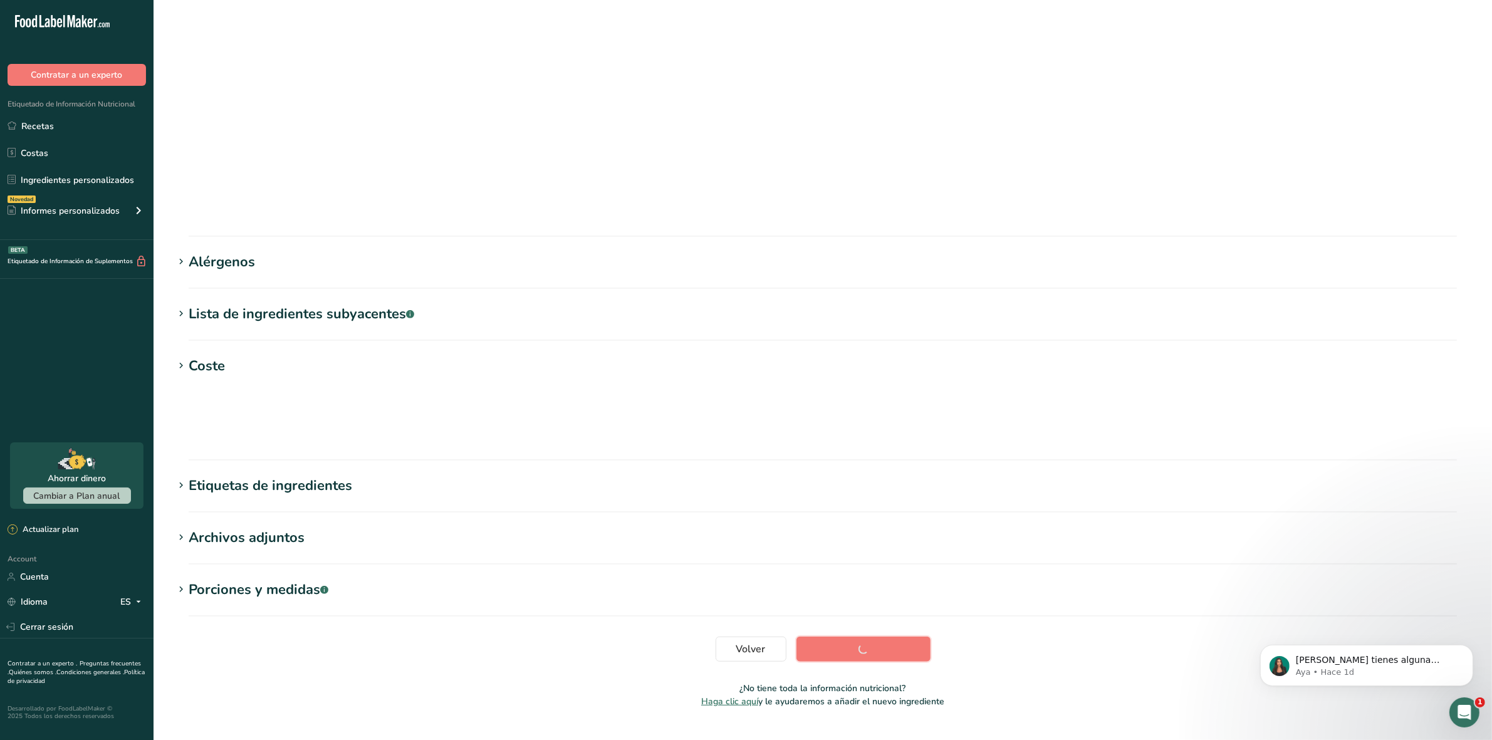
scroll to position [0, 0]
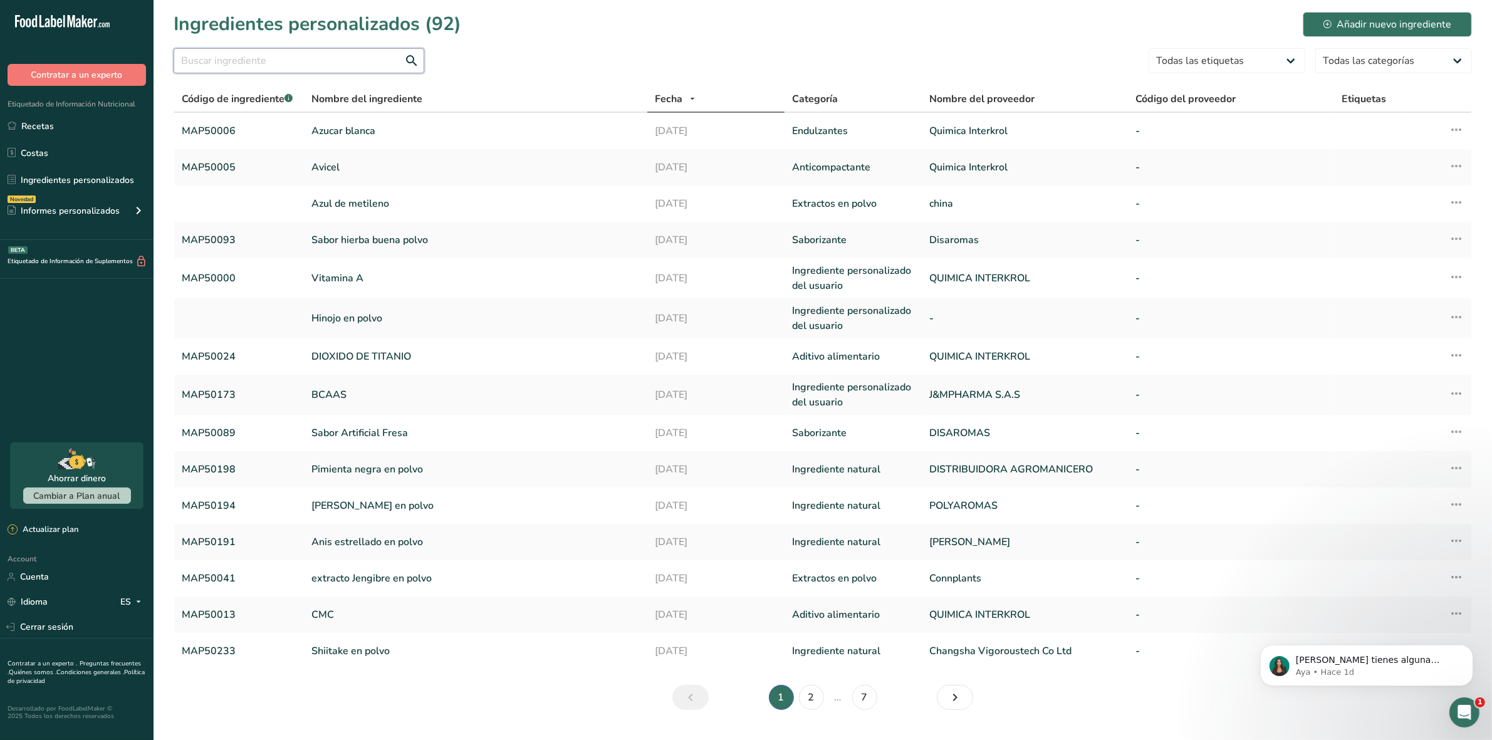
click at [276, 60] on input "text" at bounding box center [299, 60] width 251 height 25
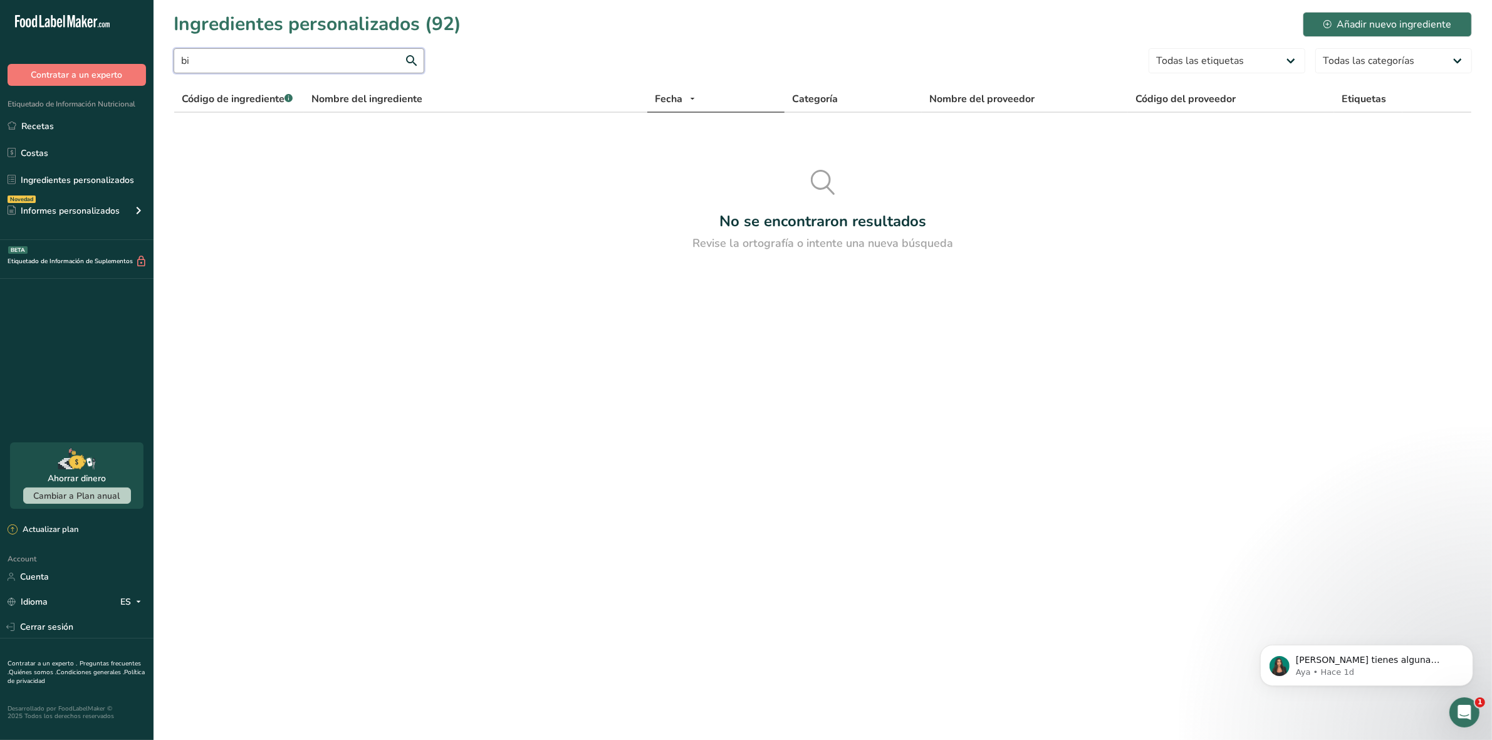
type input "b"
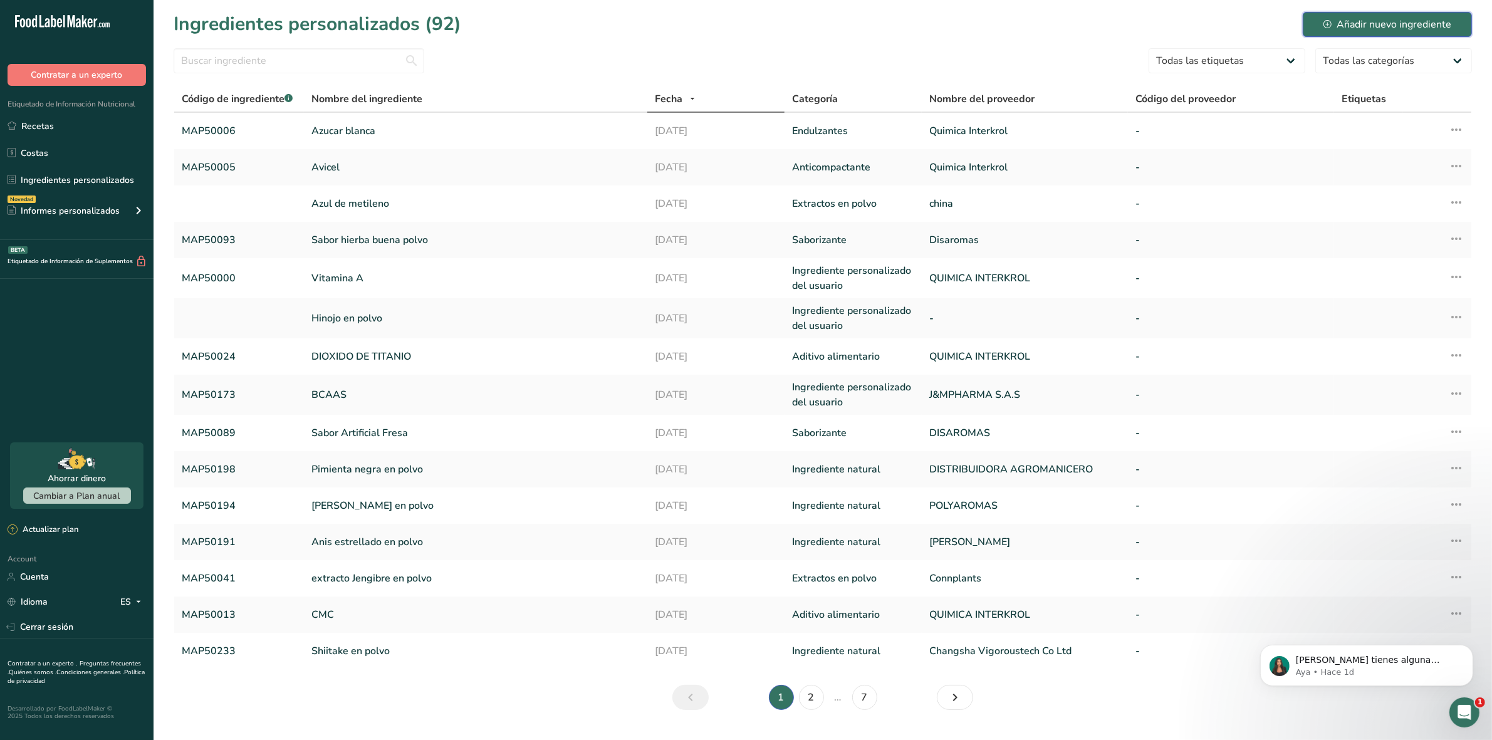
click at [1421, 20] on div "Añadir nuevo ingrediente" at bounding box center [1388, 24] width 128 height 15
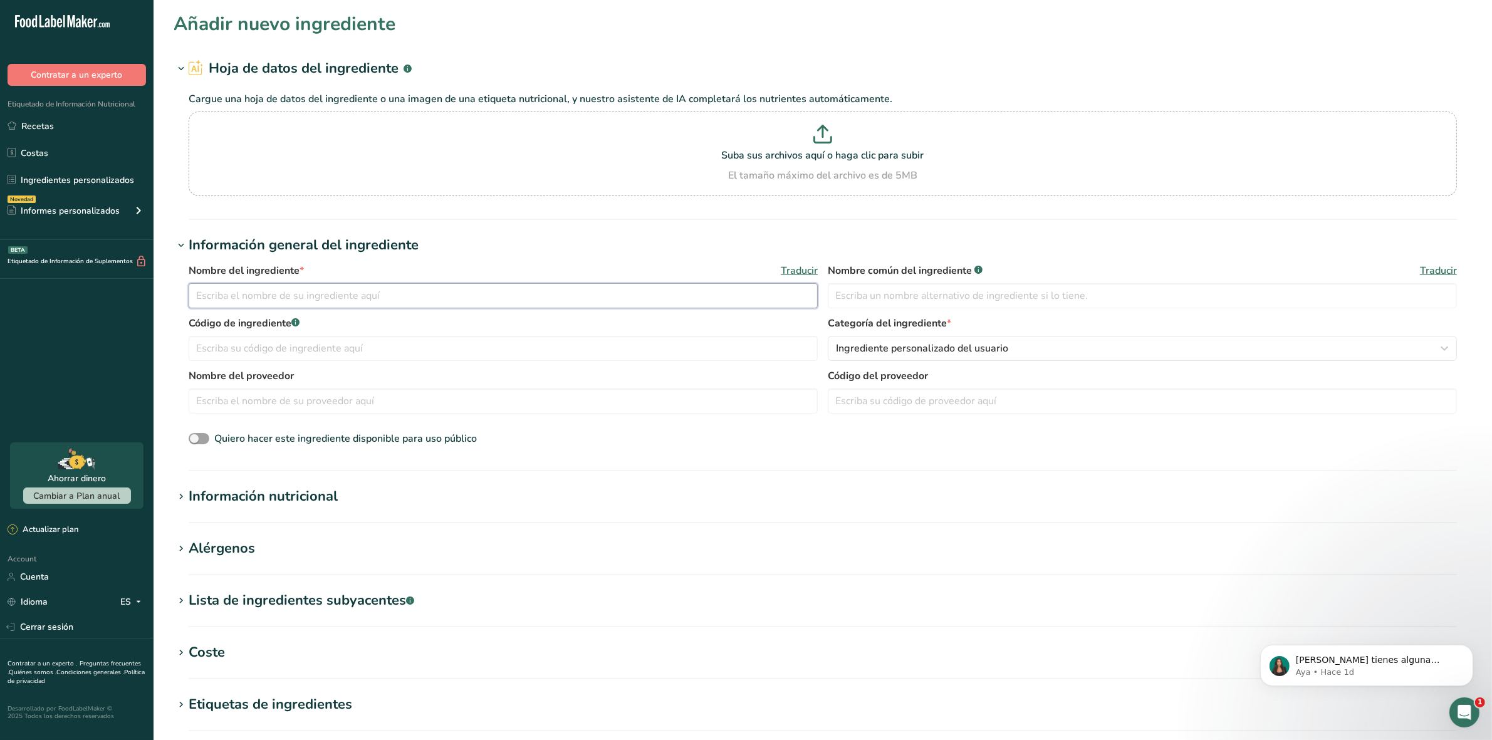
click at [340, 301] on input "text" at bounding box center [503, 295] width 629 height 25
type input "Vitamina B8 Biotina"
click at [374, 300] on input "Vitamina B8 Biotina" at bounding box center [503, 295] width 629 height 25
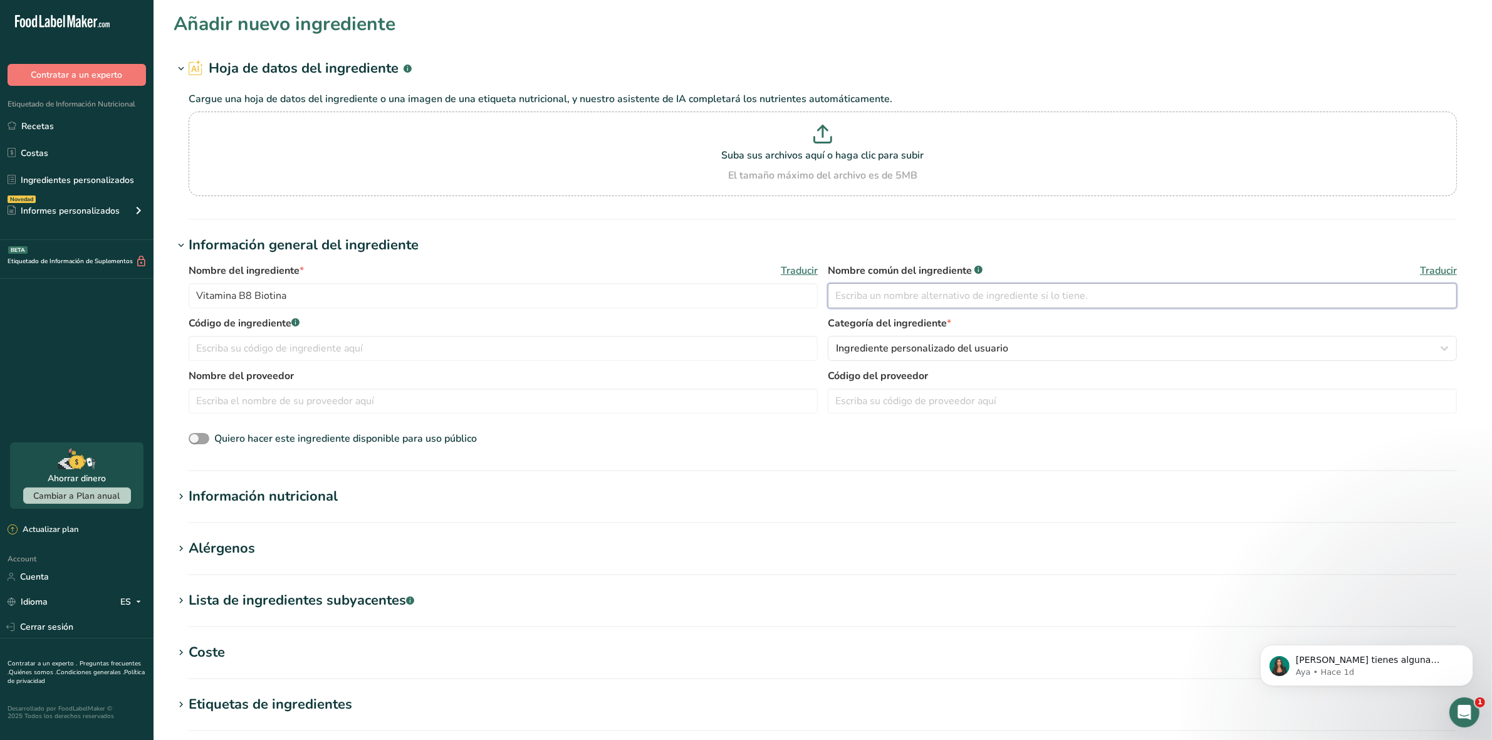
click at [887, 288] on input "text" at bounding box center [1142, 295] width 629 height 25
paste input "Vitamina B8 Biotina"
type input "Vitamina B8 Biotina"
click at [358, 352] on input "text" at bounding box center [503, 348] width 629 height 25
paste input "MAP50008"
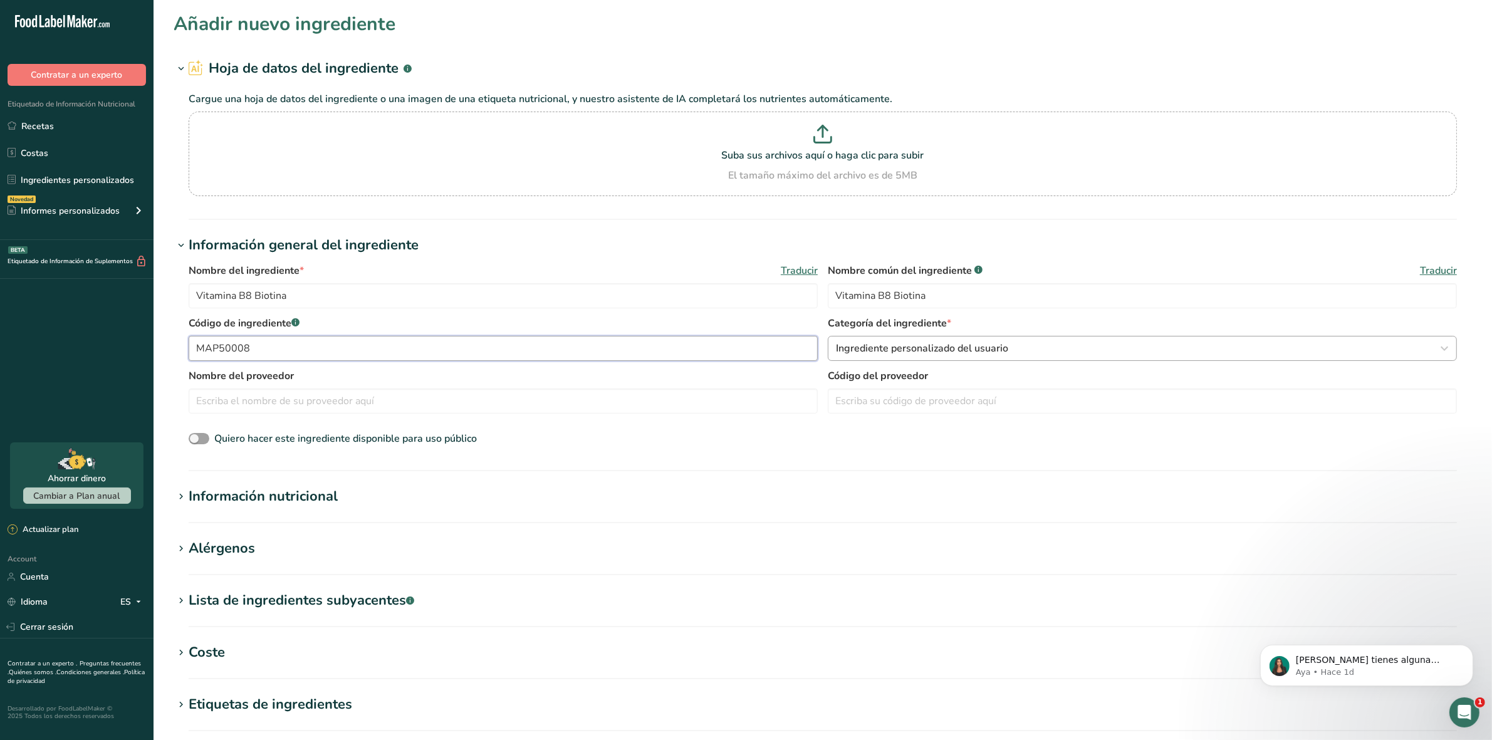
type input "MAP50008"
click at [887, 352] on span "Ingrediente personalizado del usuario" at bounding box center [922, 348] width 172 height 15
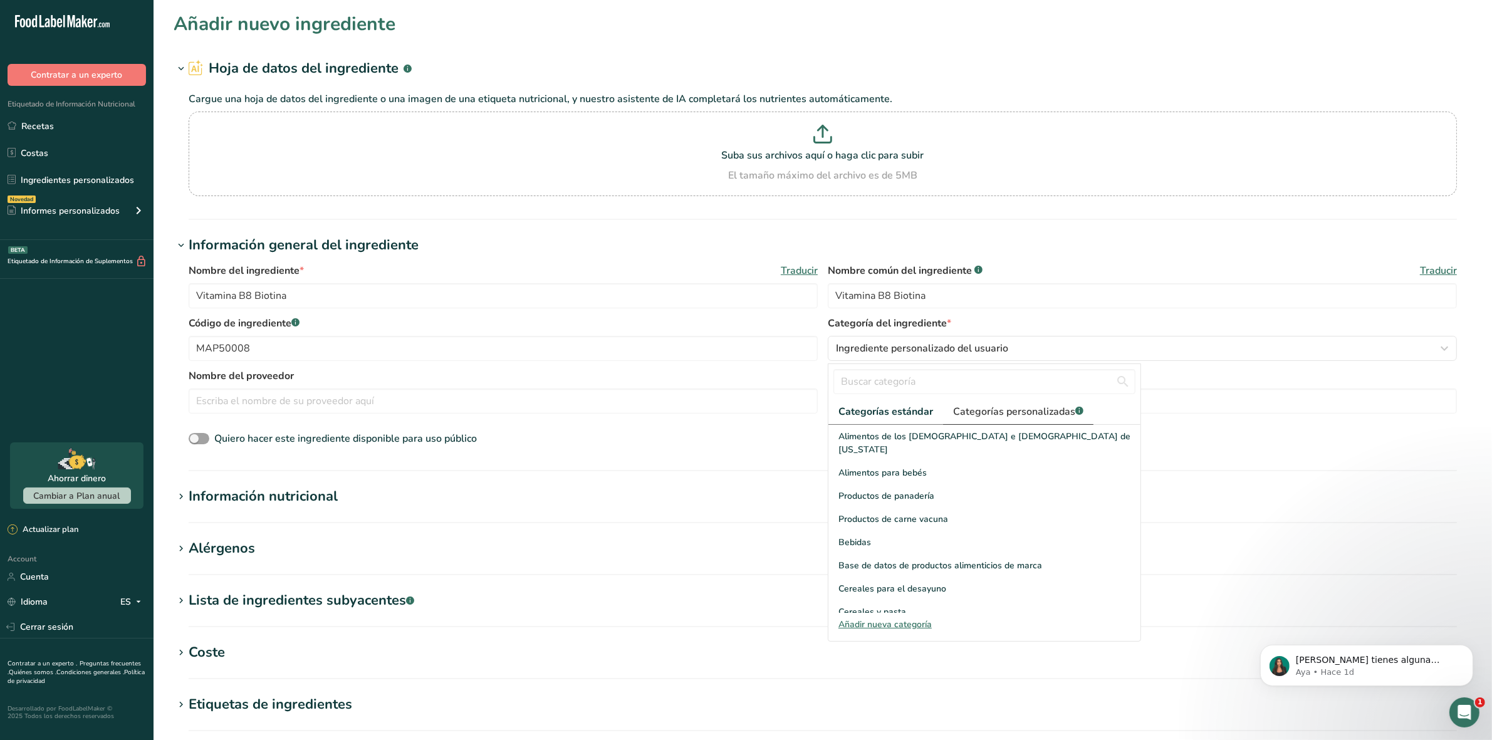
click at [976, 406] on span "Categorías personalizadas .a-a{fill:#347362;}.b-a{fill:#fff;}" at bounding box center [1018, 411] width 130 height 15
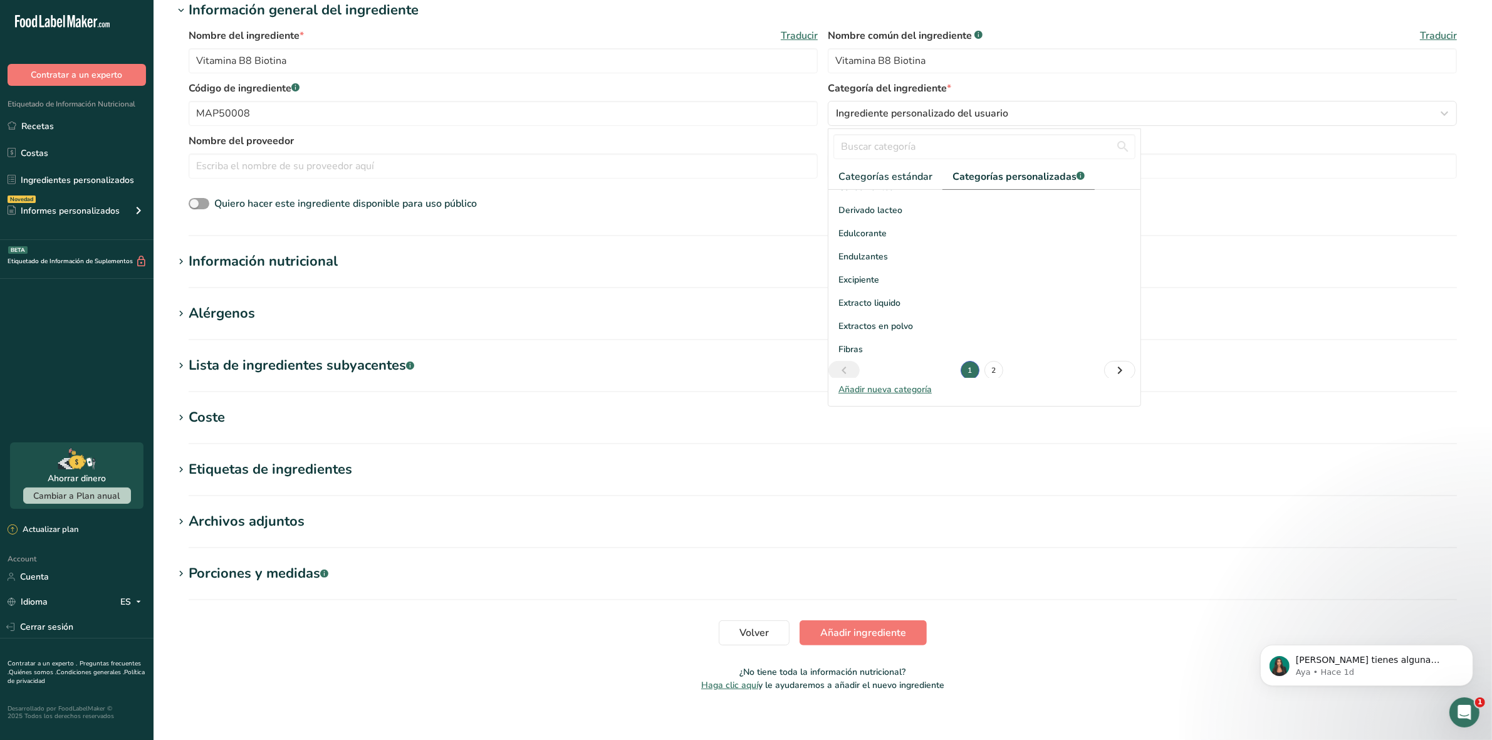
scroll to position [183, 0]
click at [993, 368] on link "2" at bounding box center [994, 364] width 19 height 19
click at [875, 338] on span "Vitaminas" at bounding box center [859, 342] width 41 height 13
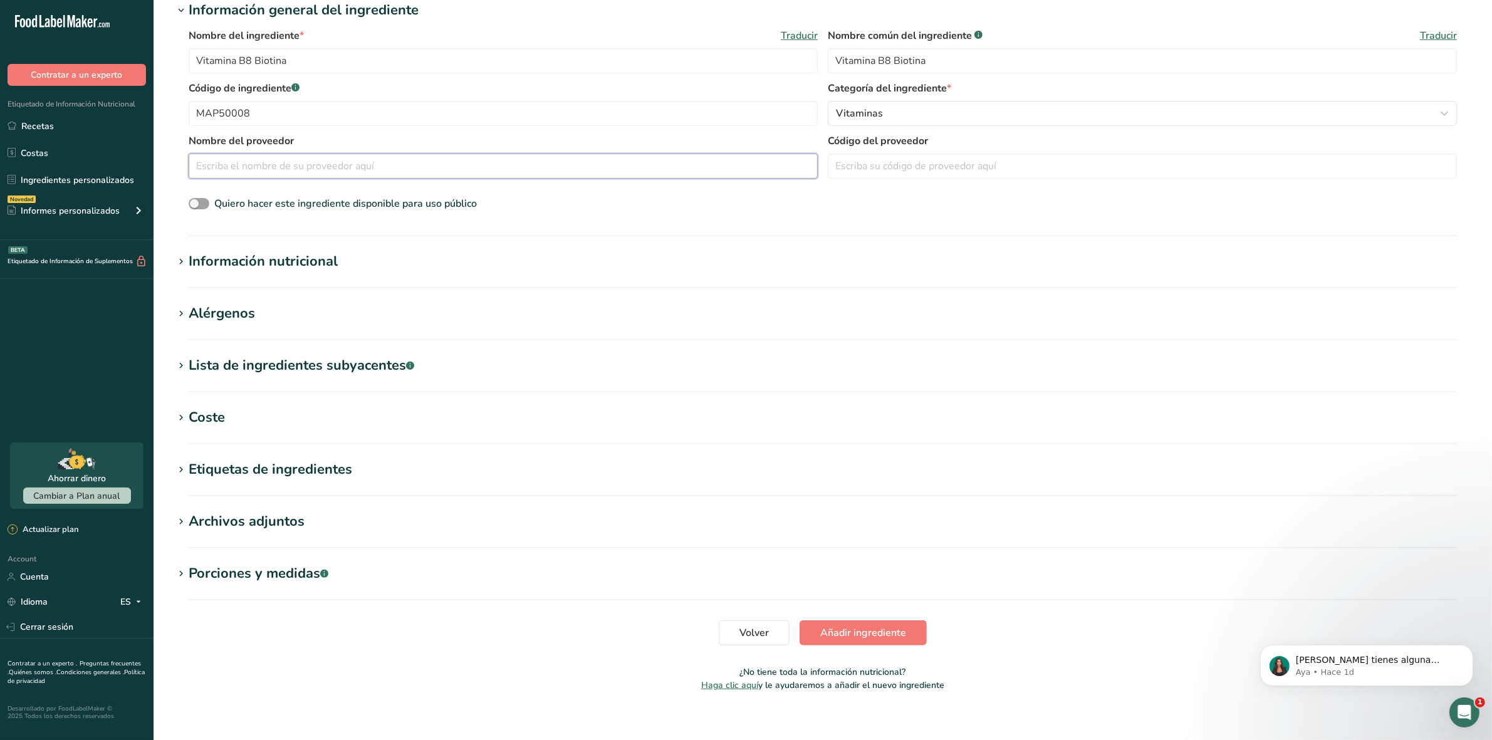
click at [383, 173] on input "text" at bounding box center [503, 166] width 629 height 25
type input "q"
type input "Quimica Interkrol"
click at [196, 274] on section "Información nutricional Tamaño de la porción .a-a{fill:#347362;}.b-a{fill:#fff;…" at bounding box center [823, 269] width 1299 height 37
click at [182, 258] on icon at bounding box center [180, 262] width 11 height 18
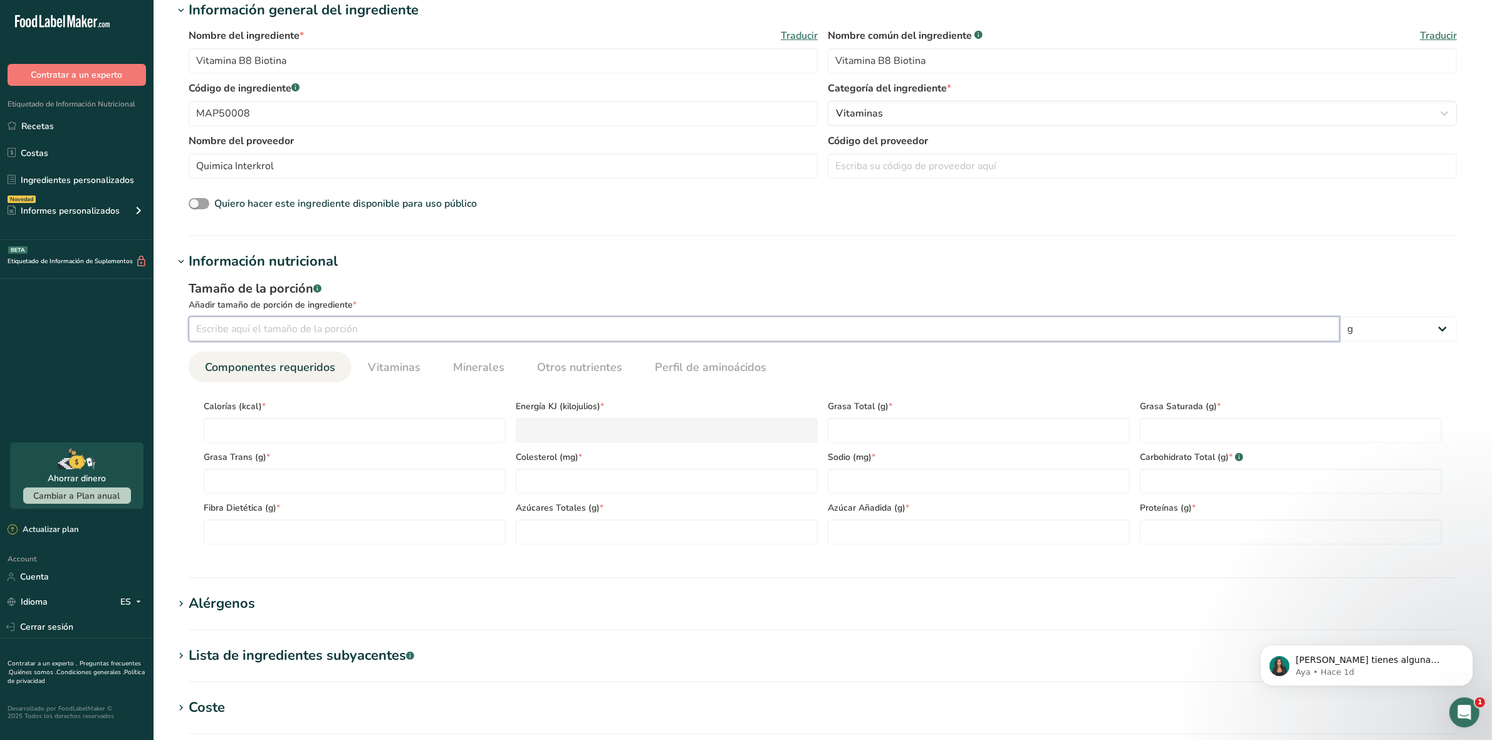
click at [221, 330] on input "number" at bounding box center [764, 329] width 1151 height 25
type input "100"
click at [248, 434] on input "number" at bounding box center [355, 430] width 302 height 25
type input "0"
type KJ "0"
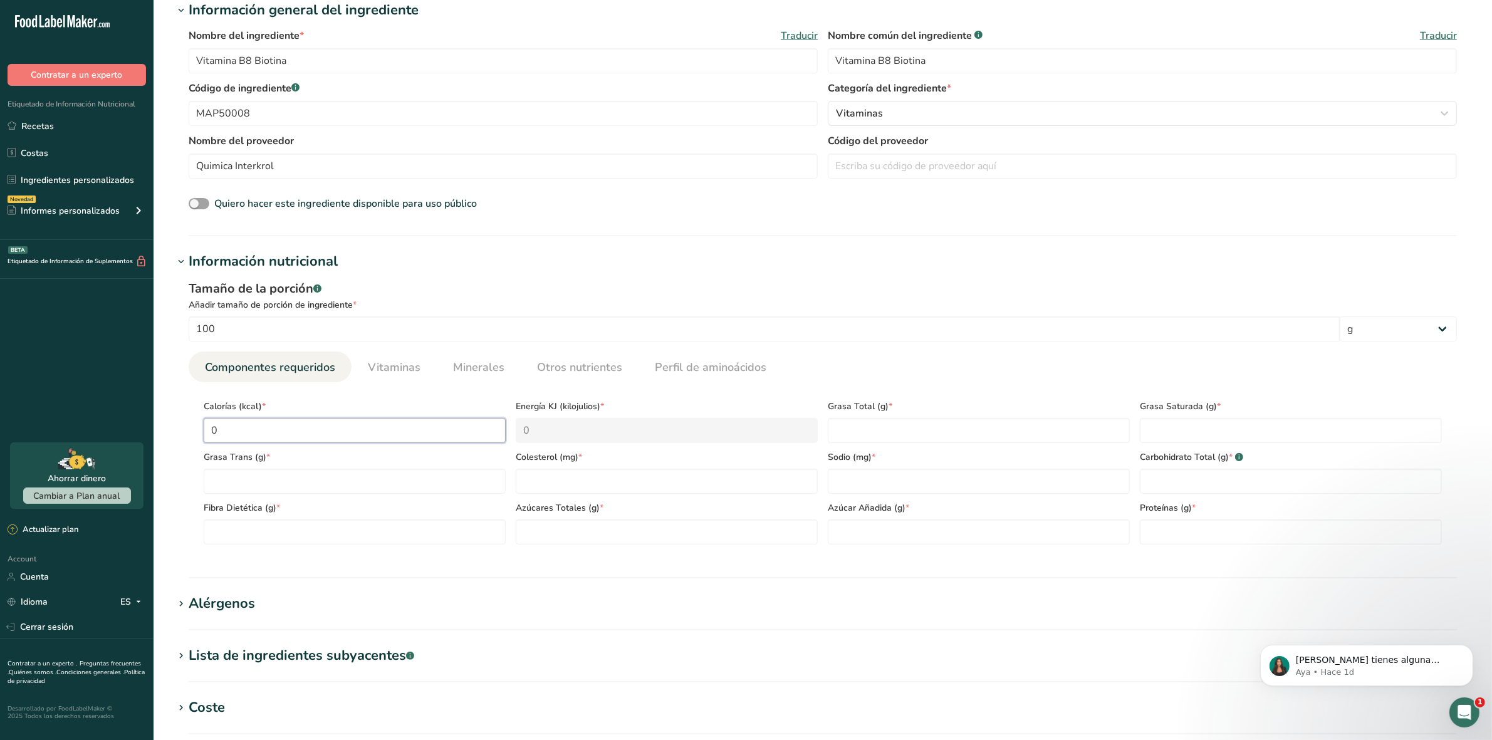
type input "0"
type Fat "0"
type input "0"
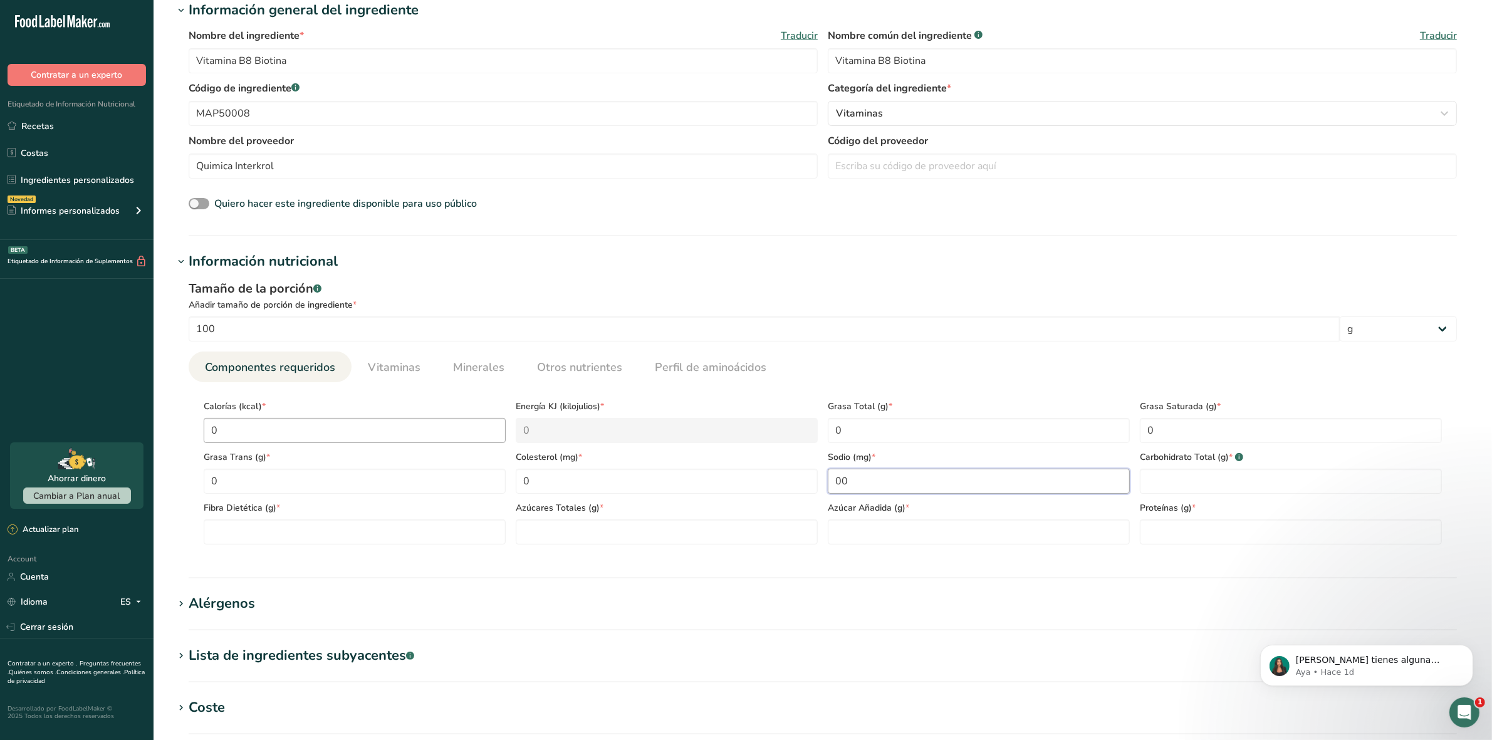
type input "00"
type Carbohydrates "0"
type Fiber "0"
type Sugars "0"
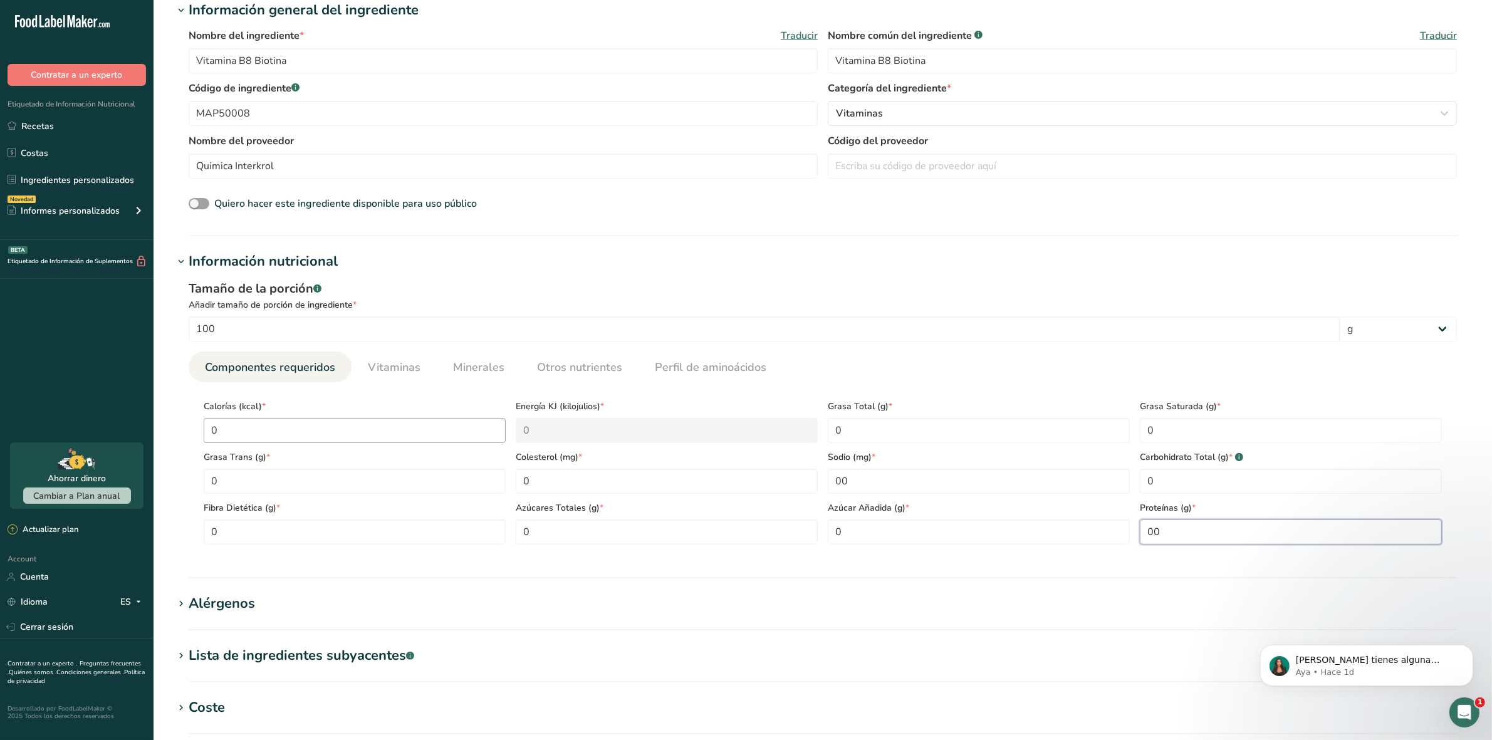
type input "00"
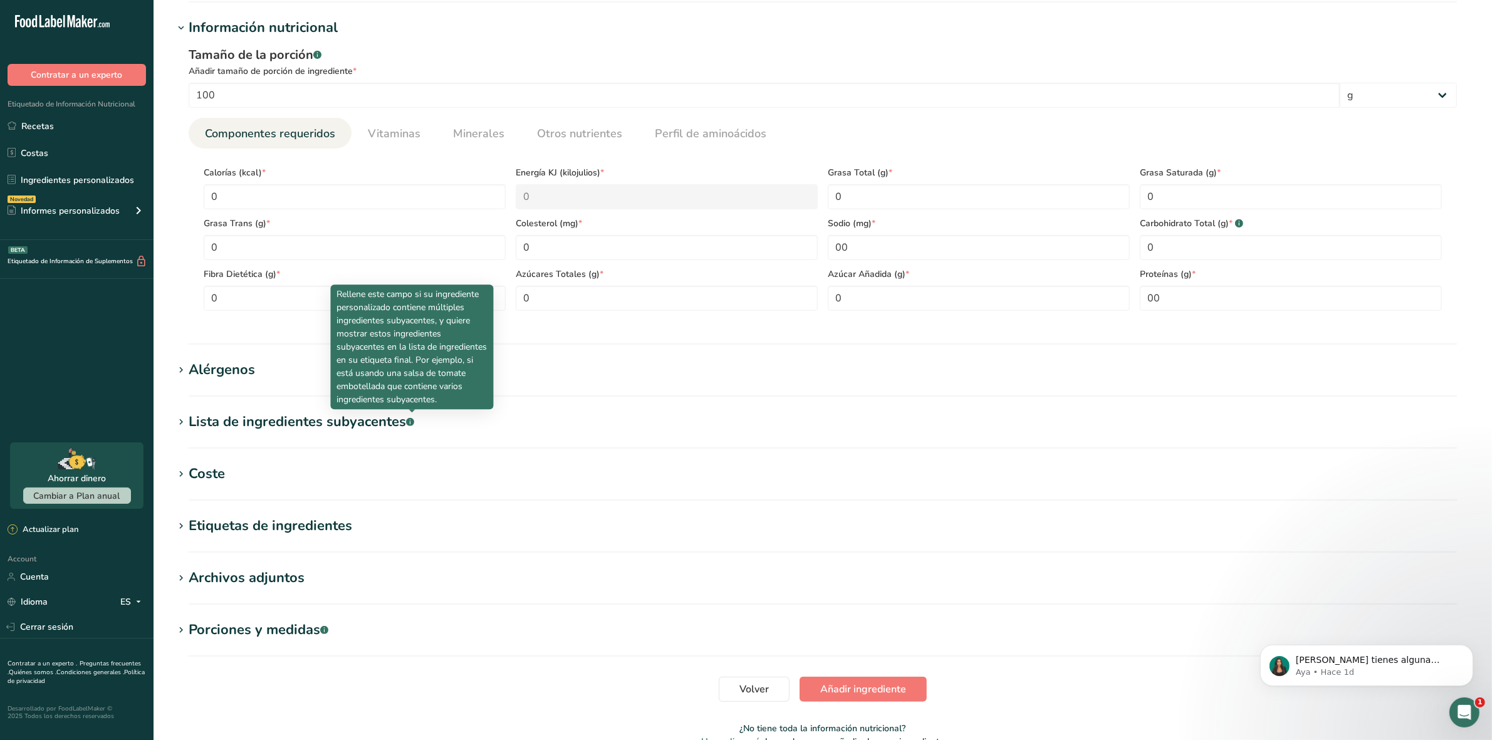
scroll to position [470, 0]
click at [179, 476] on icon at bounding box center [180, 473] width 11 height 18
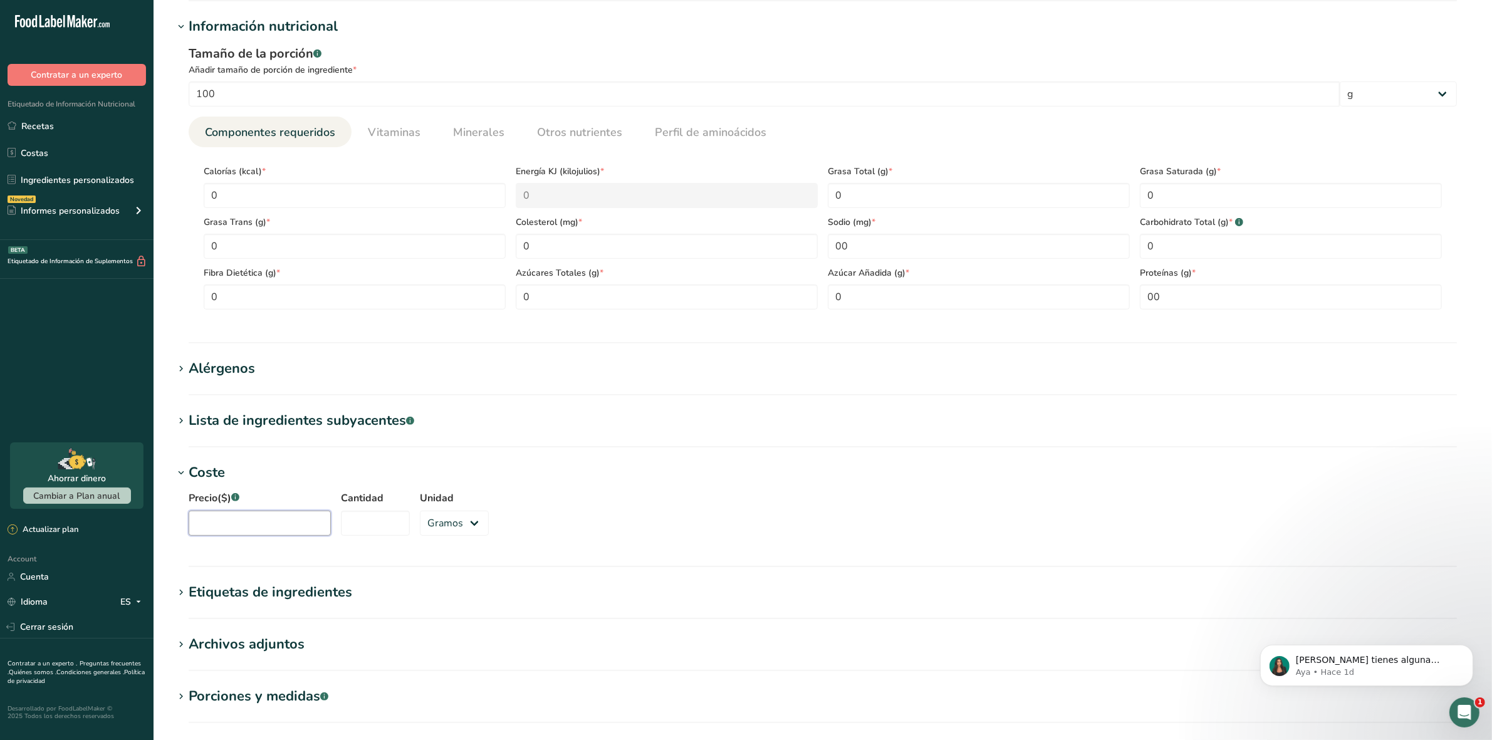
click at [231, 534] on input "Precio($) .a-a{fill:#347362;}.b-a{fill:#fff;}" at bounding box center [260, 523] width 142 height 25
type input "3990000"
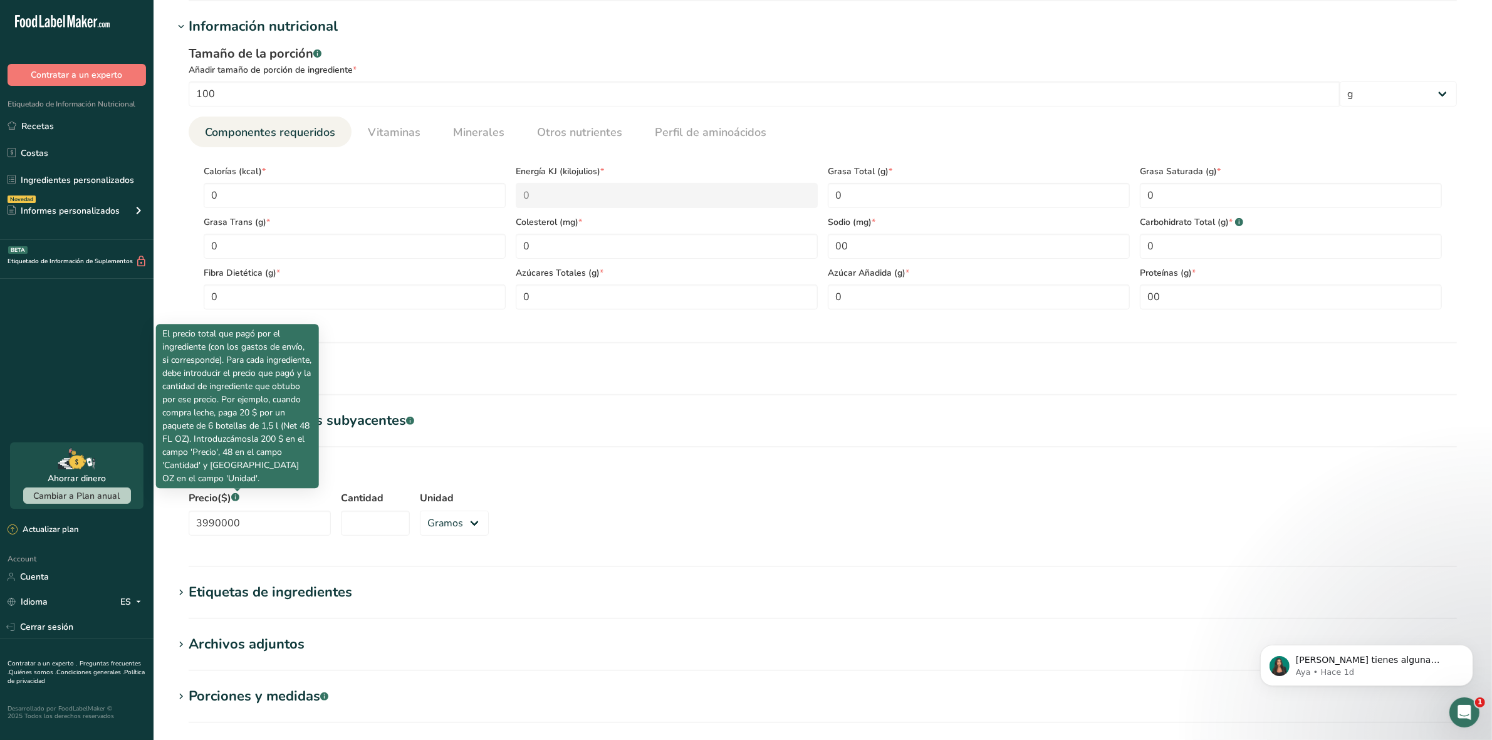
click at [233, 497] on icon ".a-a{fill:#347362;}.b-a{fill:#fff;}" at bounding box center [235, 497] width 8 height 8
click at [233, 511] on input "3990000" at bounding box center [260, 523] width 142 height 25
click at [233, 497] on icon ".a-a{fill:#347362;}.b-a{fill:#fff;}" at bounding box center [235, 497] width 8 height 8
click at [233, 511] on input "3990000" at bounding box center [260, 523] width 142 height 25
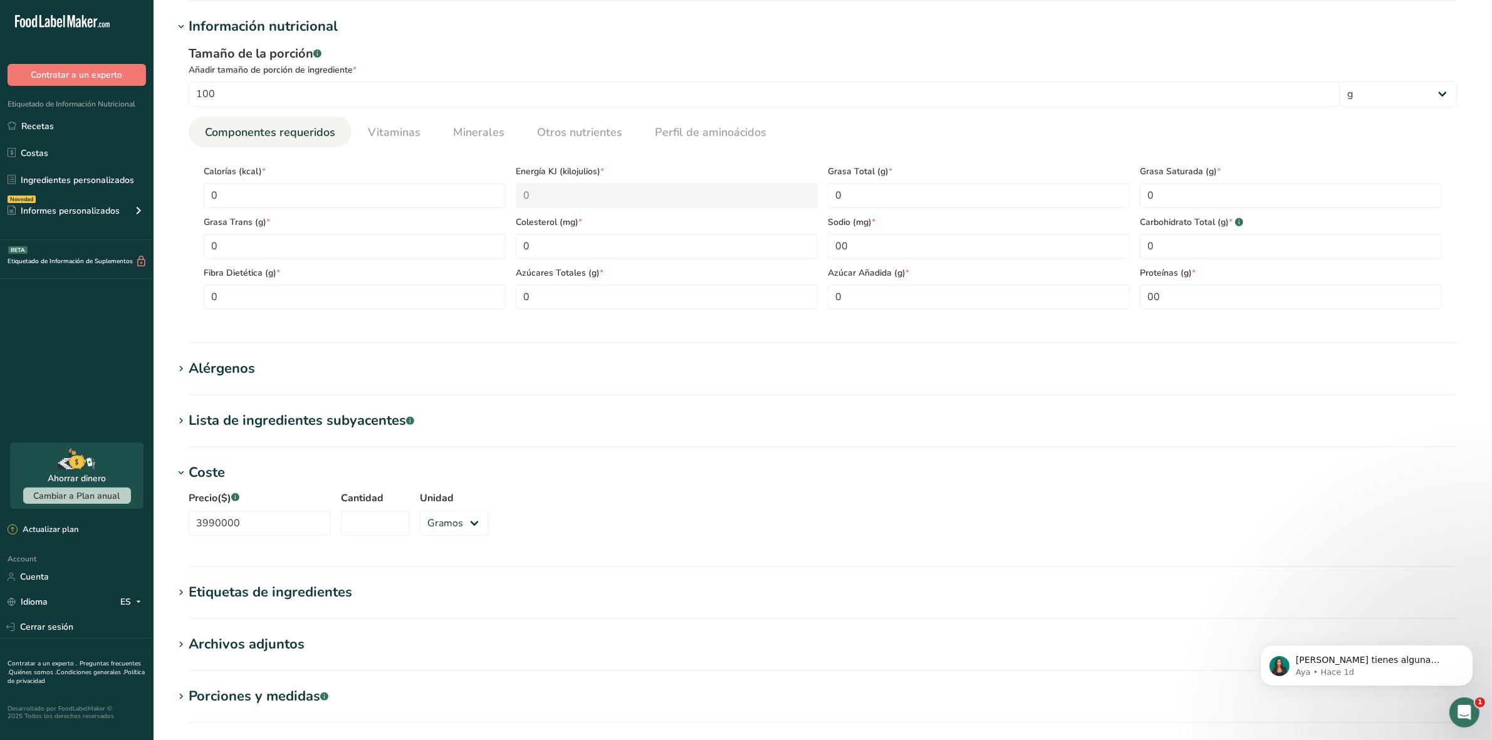
click at [233, 497] on icon ".a-a{fill:#347362;}.b-a{fill:#fff;}" at bounding box center [235, 497] width 8 height 8
click at [233, 511] on input "3990000" at bounding box center [260, 523] width 142 height 25
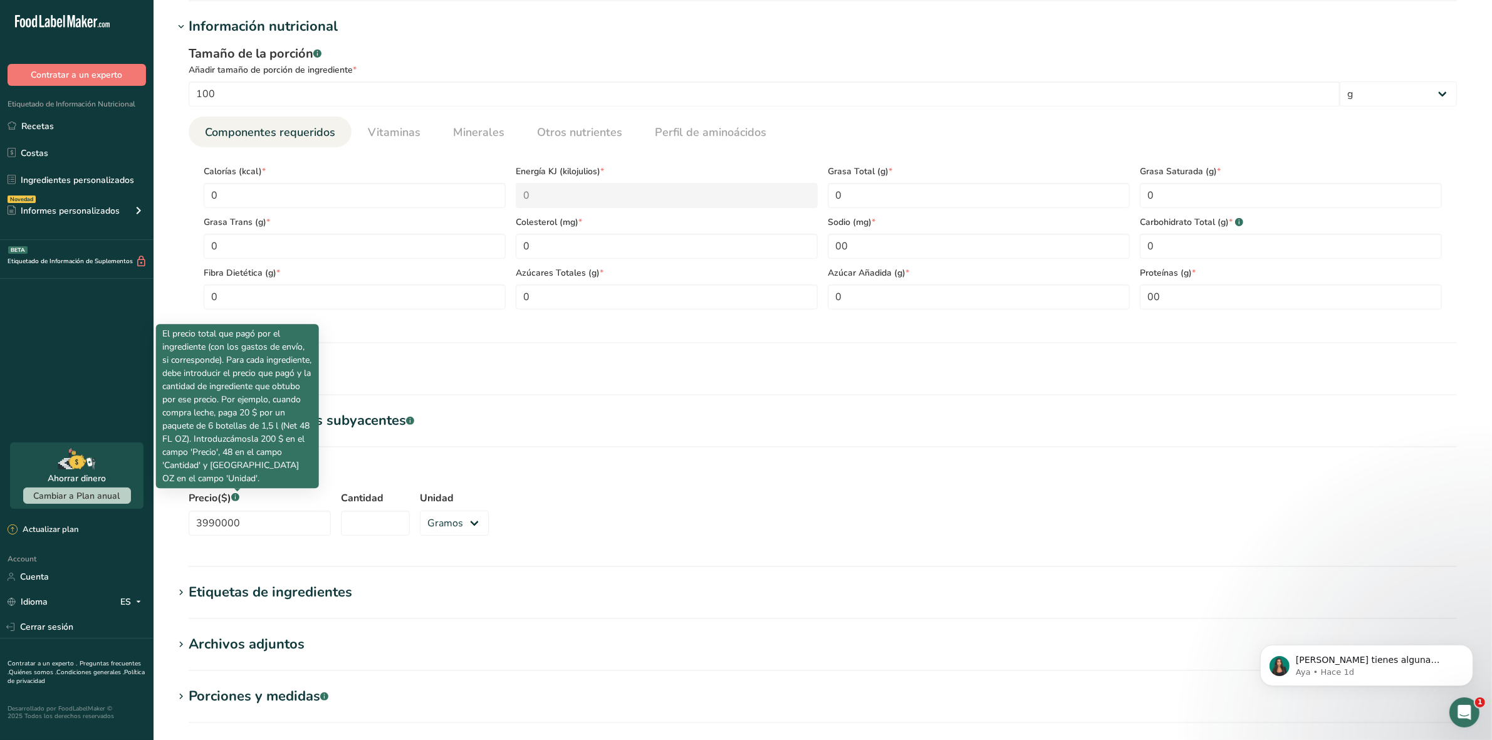
click at [233, 497] on icon ".a-a{fill:#347362;}.b-a{fill:#fff;}" at bounding box center [235, 497] width 8 height 8
click at [233, 511] on input "3990000" at bounding box center [260, 523] width 142 height 25
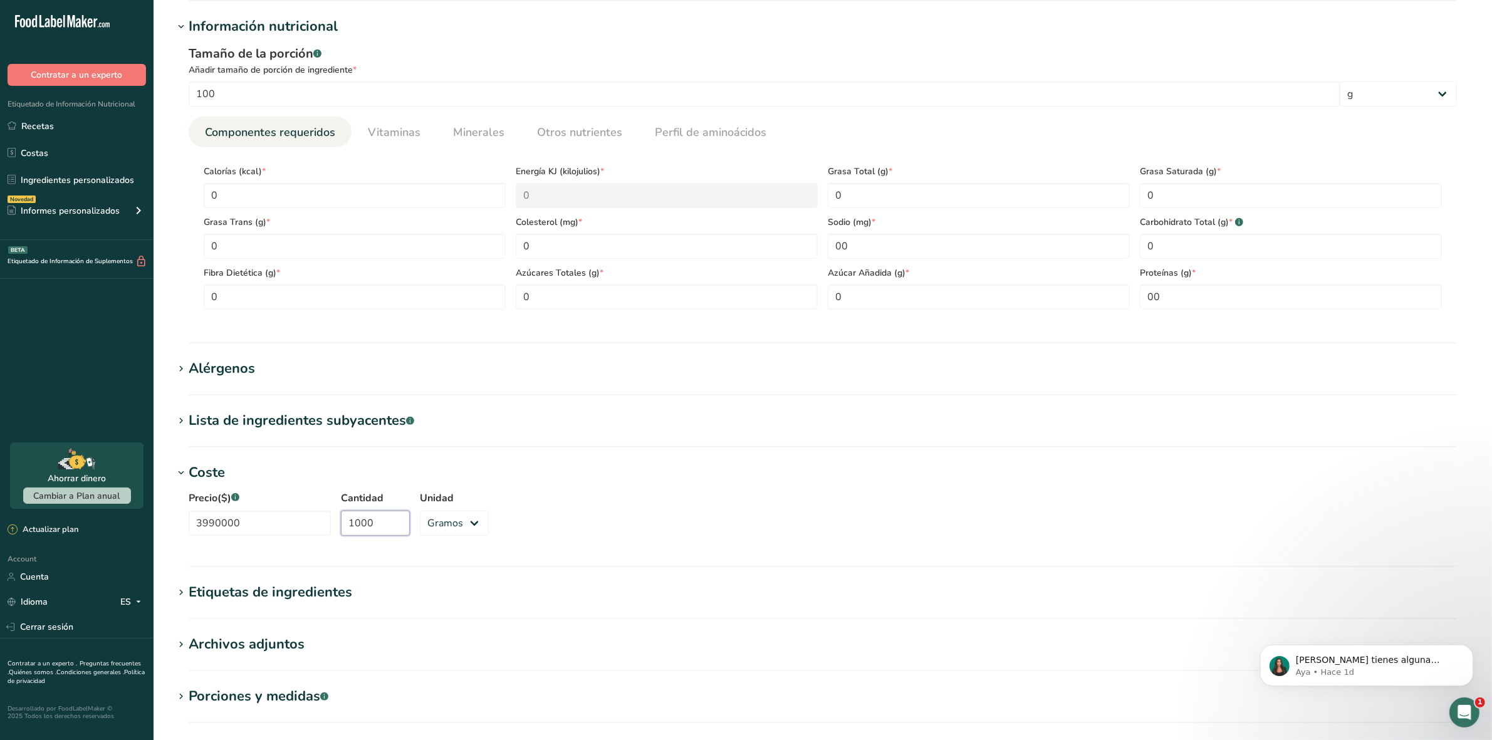
type input "1000"
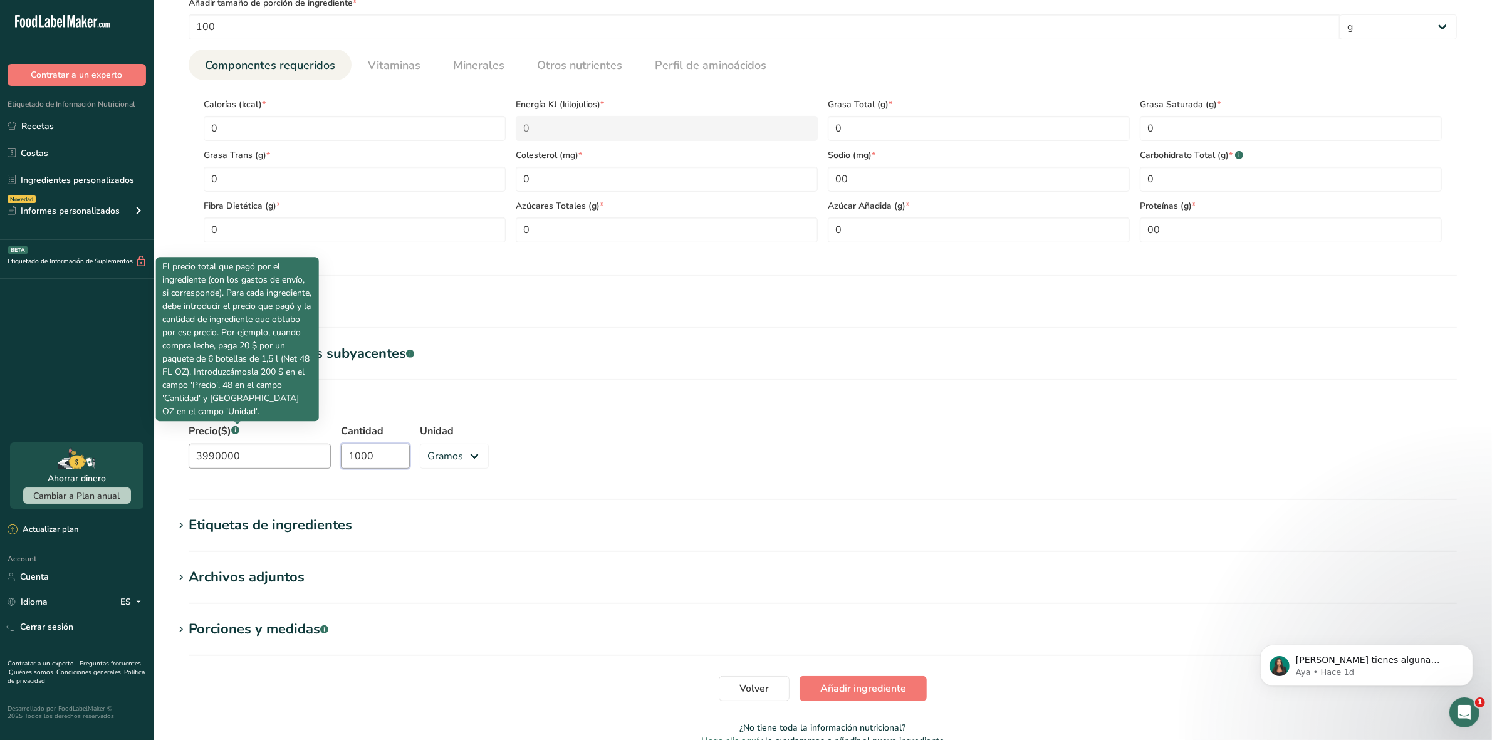
scroll to position [605, 0]
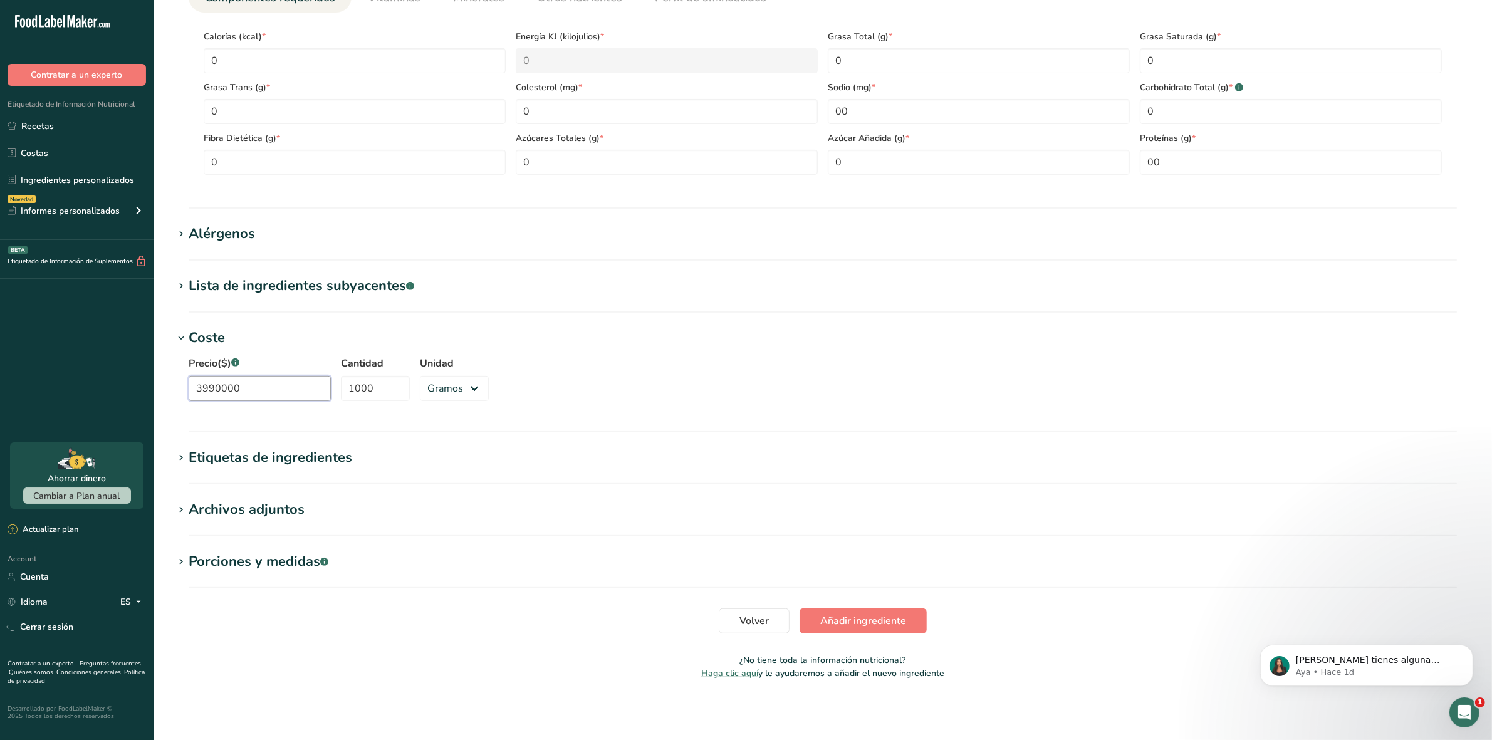
click at [222, 398] on input "3990000" at bounding box center [260, 388] width 142 height 25
type input "3"
type input "3990"
type input "3"
type input "3.9"
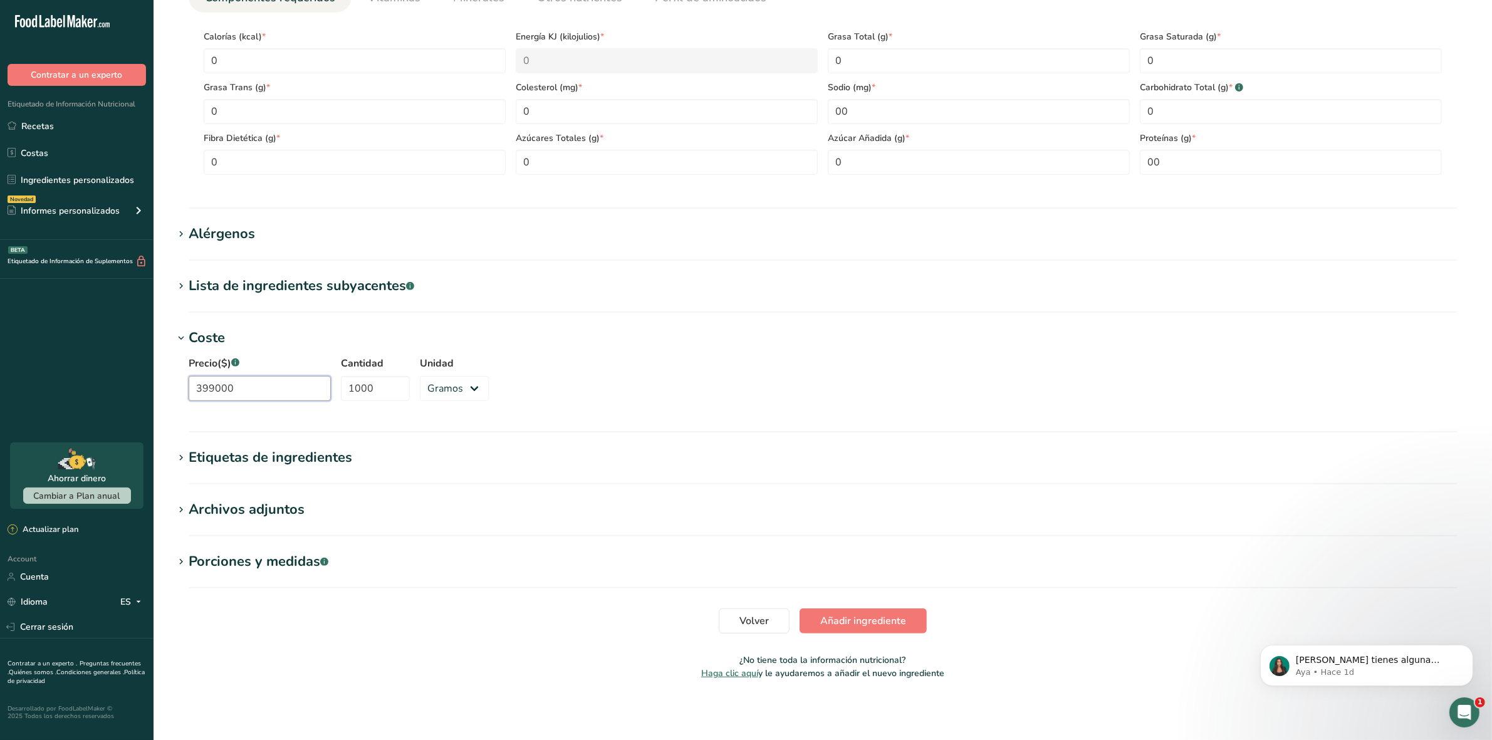
type input "3990000"
click at [900, 626] on span "Añadir ingrediente" at bounding box center [863, 621] width 86 height 15
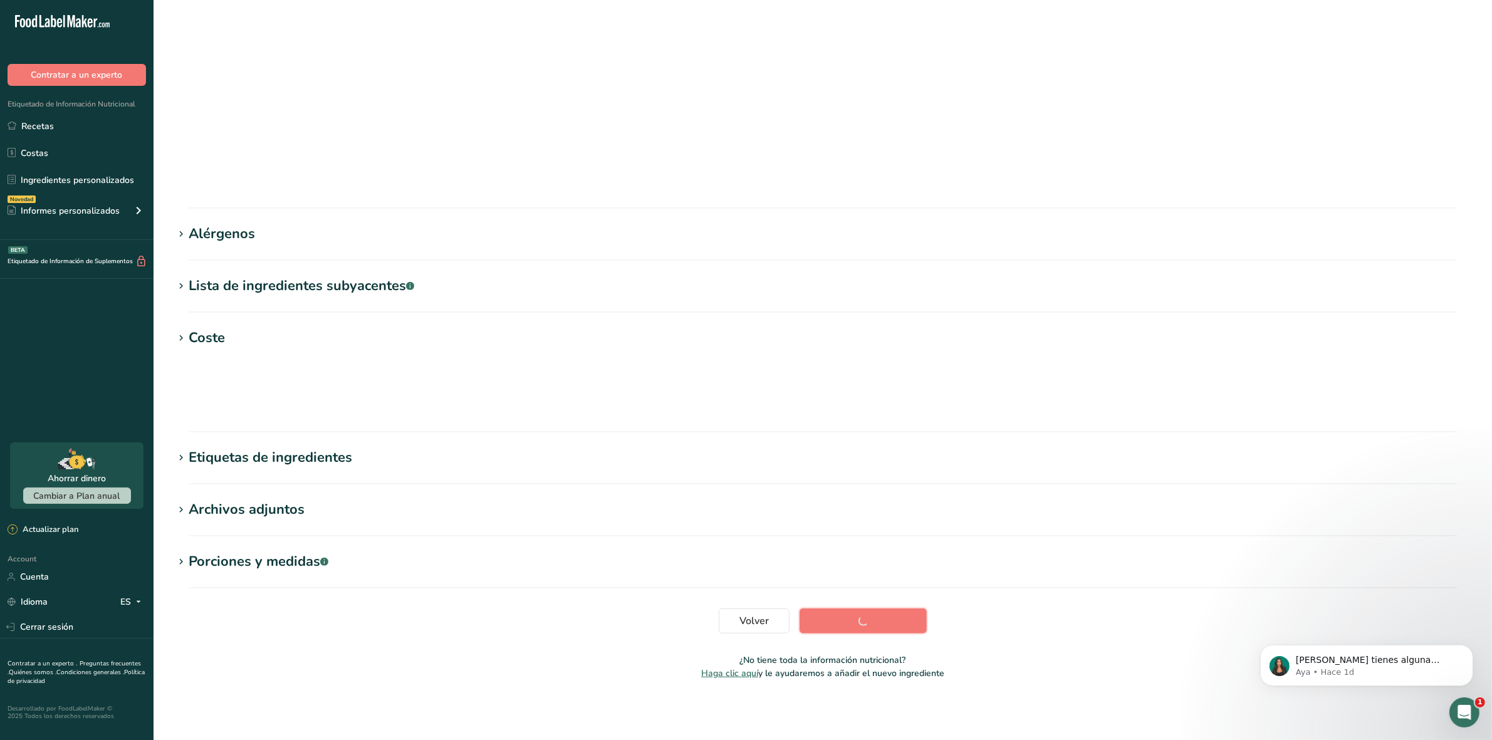
scroll to position [0, 0]
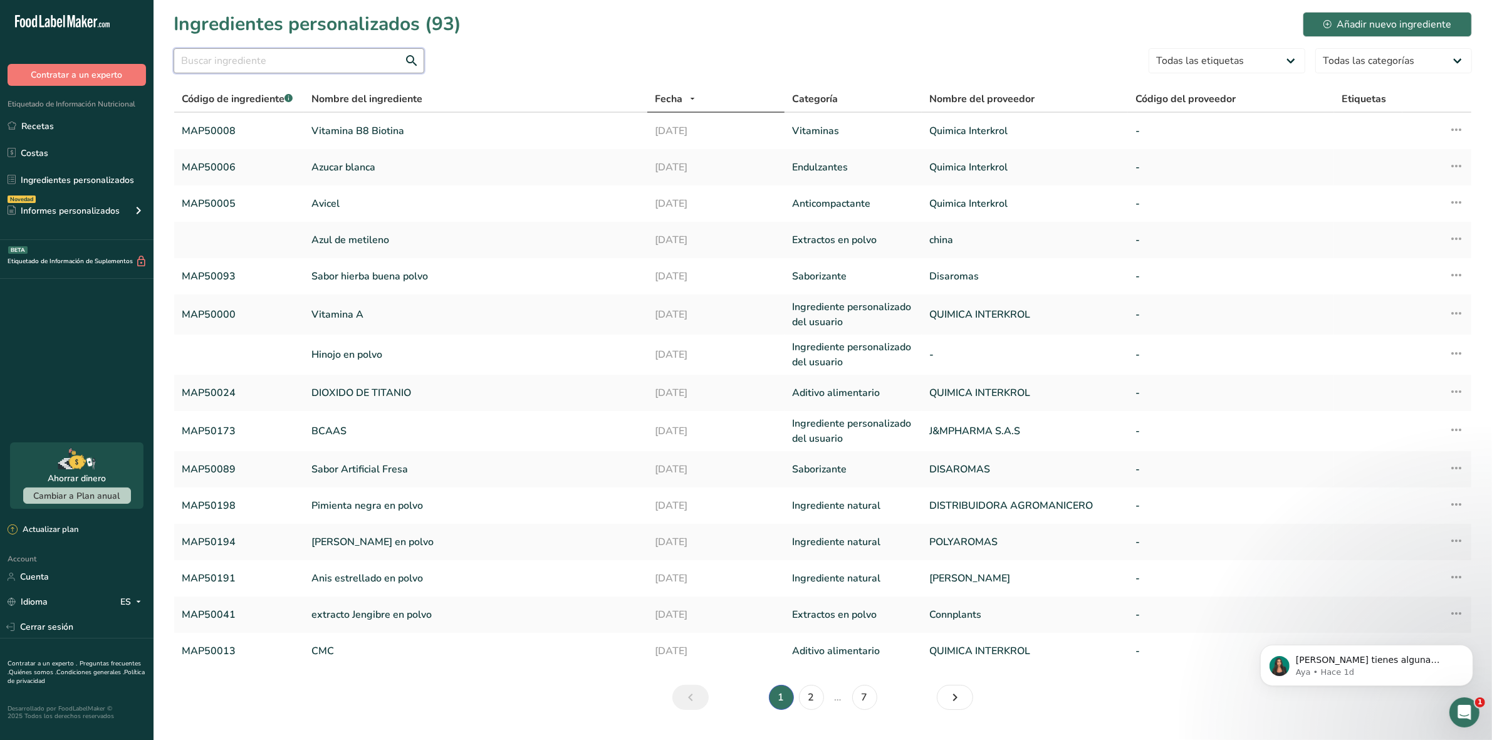
click at [211, 64] on input "text" at bounding box center [299, 60] width 251 height 25
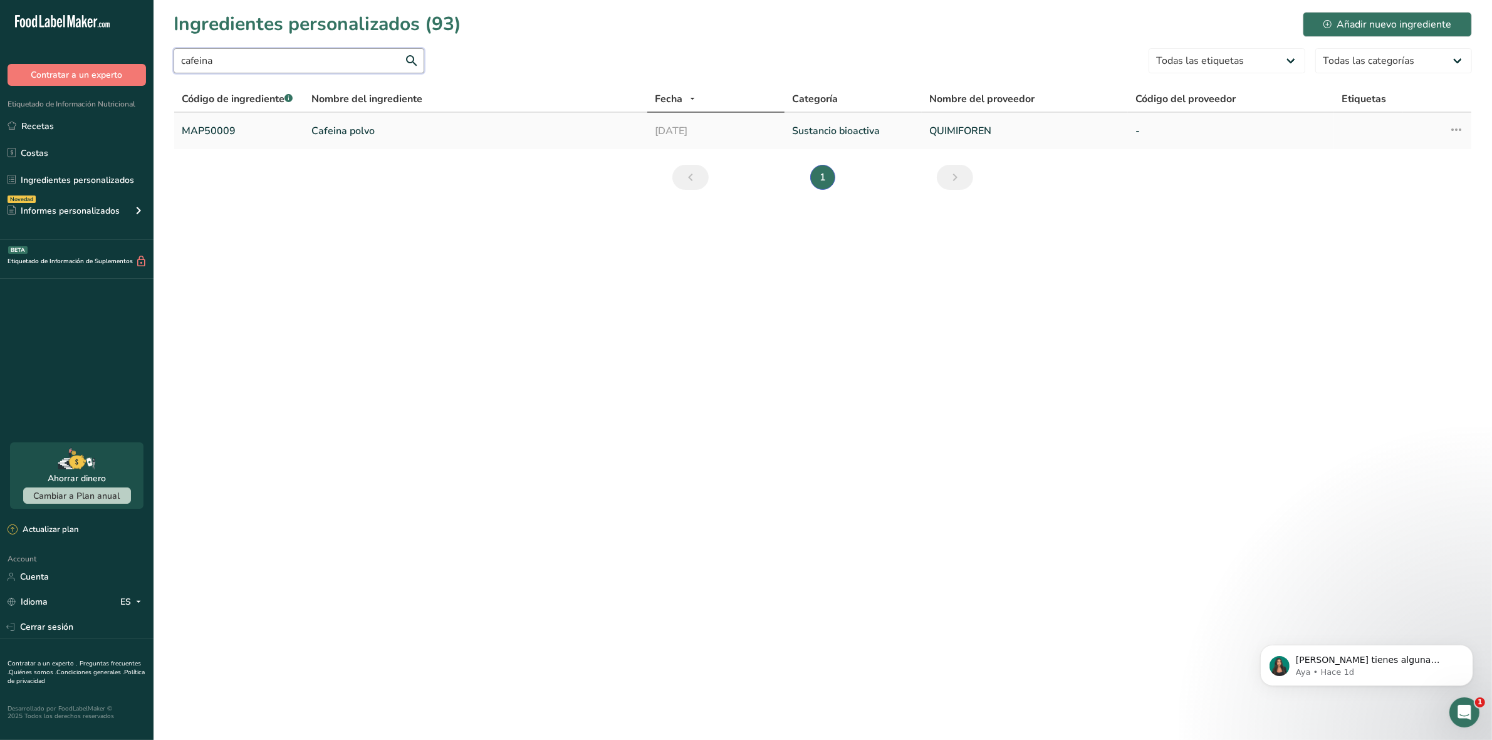
type input "cafeina"
click at [420, 133] on link "Cafeina polvo" at bounding box center [475, 130] width 328 height 15
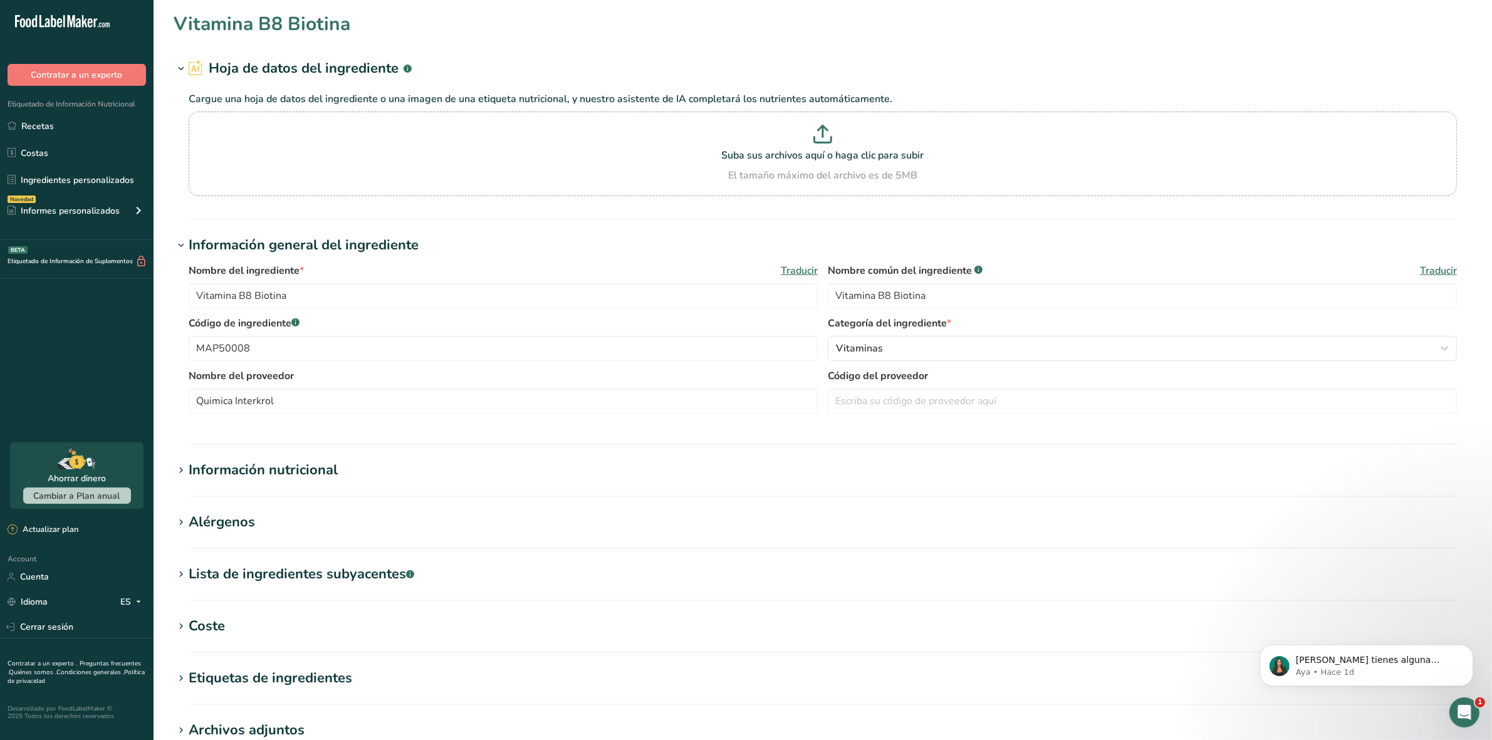
type input "Cafeina polvo"
type input "Cafeina"
type input "MAP50009"
type input "QUIMIFOREN"
click at [886, 301] on input "Cafeina" at bounding box center [1142, 295] width 629 height 25
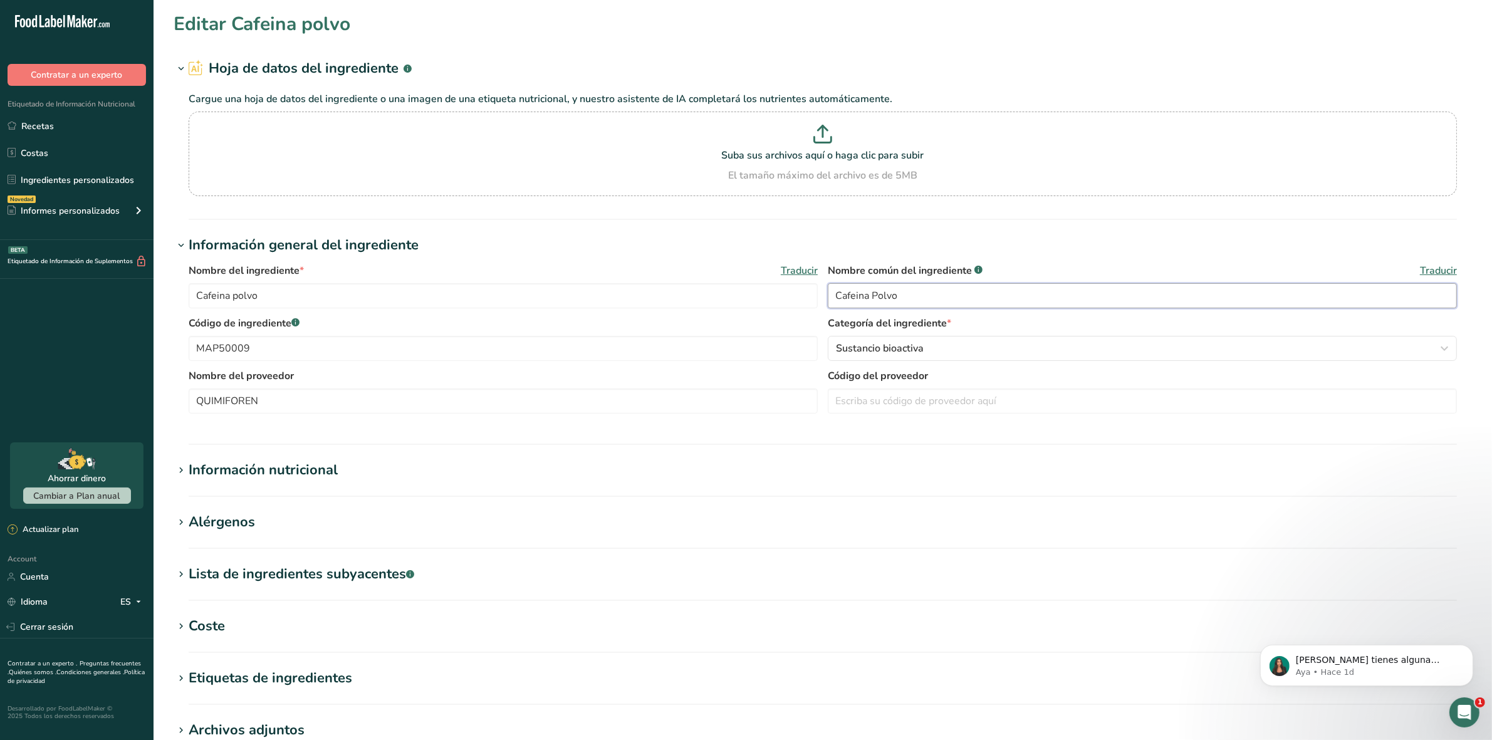
type input "Cafeina Polvo"
click at [946, 354] on div "Sustancio bioactiva" at bounding box center [1138, 348] width 605 height 15
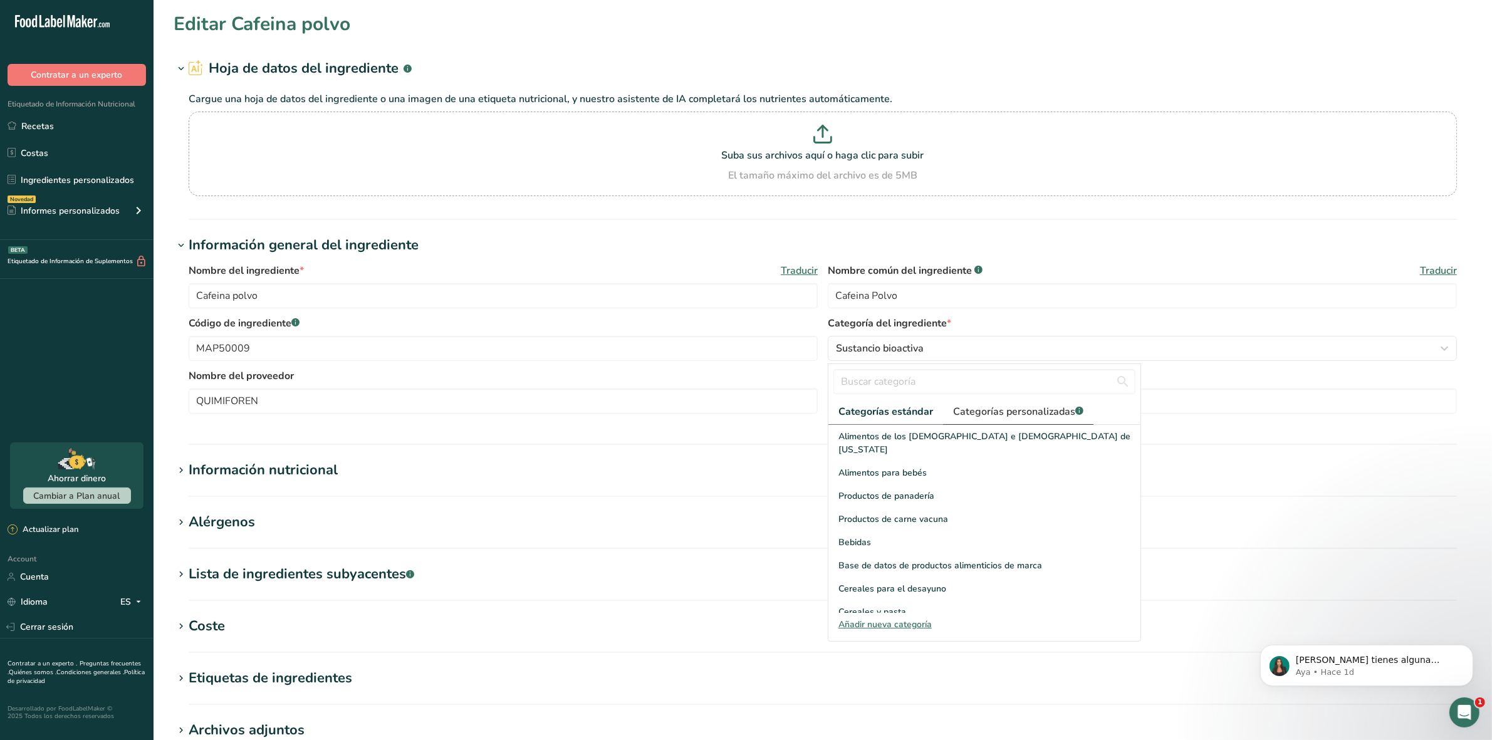
click at [1004, 407] on span "Categorías personalizadas .a-a{fill:#347362;}.b-a{fill:#fff;}" at bounding box center [1018, 411] width 130 height 15
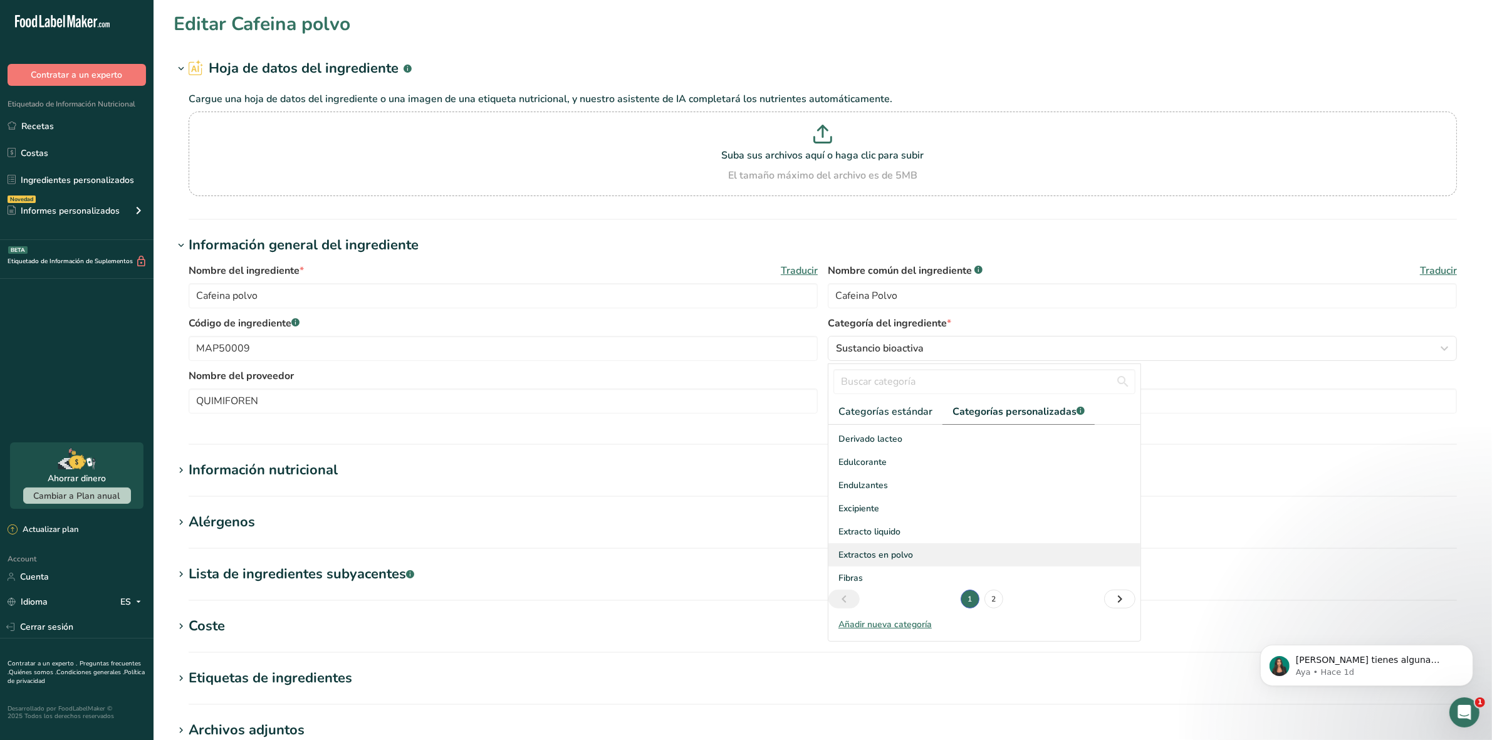
click at [898, 555] on span "Extractos en polvo" at bounding box center [876, 554] width 75 height 13
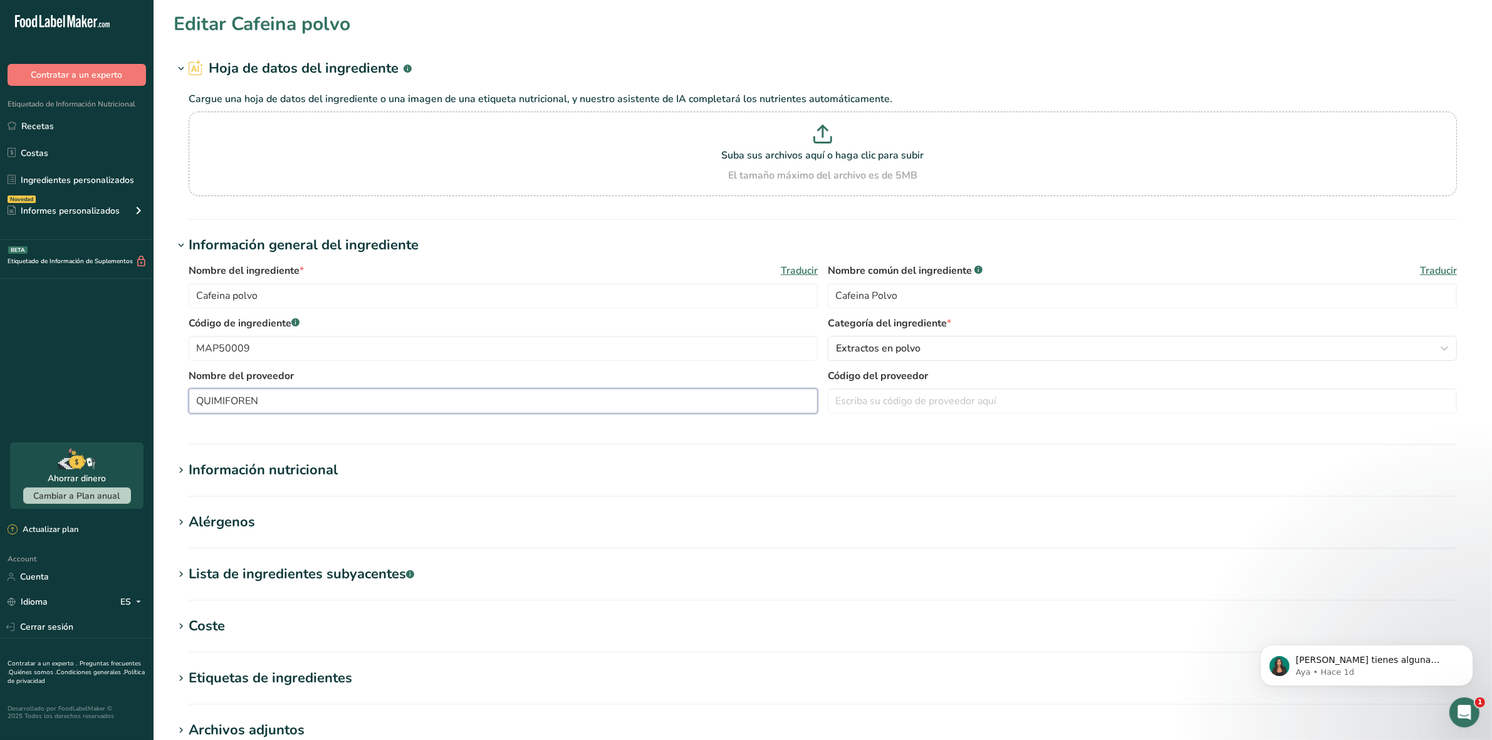
click at [536, 406] on input "QUIMIFOREN" at bounding box center [503, 401] width 629 height 25
click at [189, 475] on div "Información nutricional" at bounding box center [263, 470] width 149 height 21
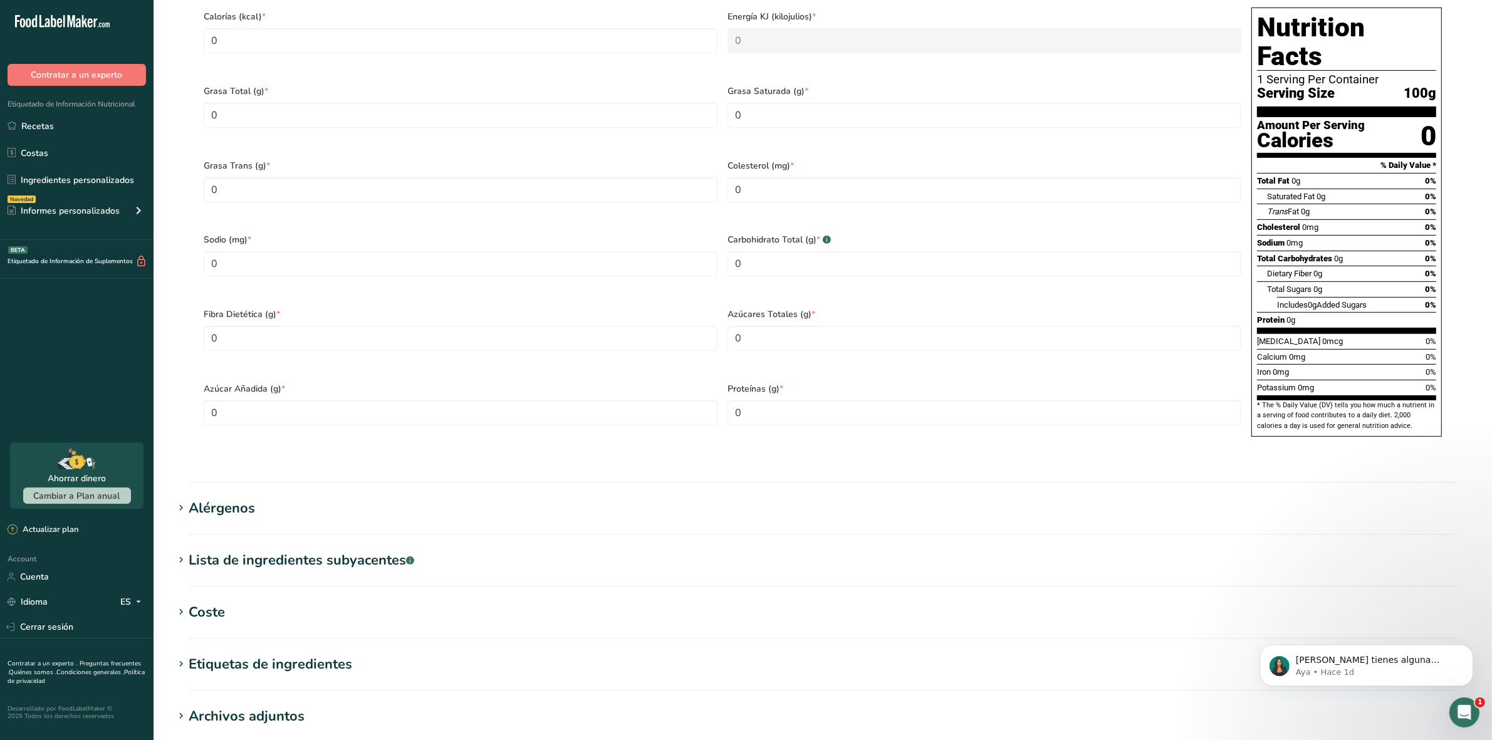
scroll to position [627, 0]
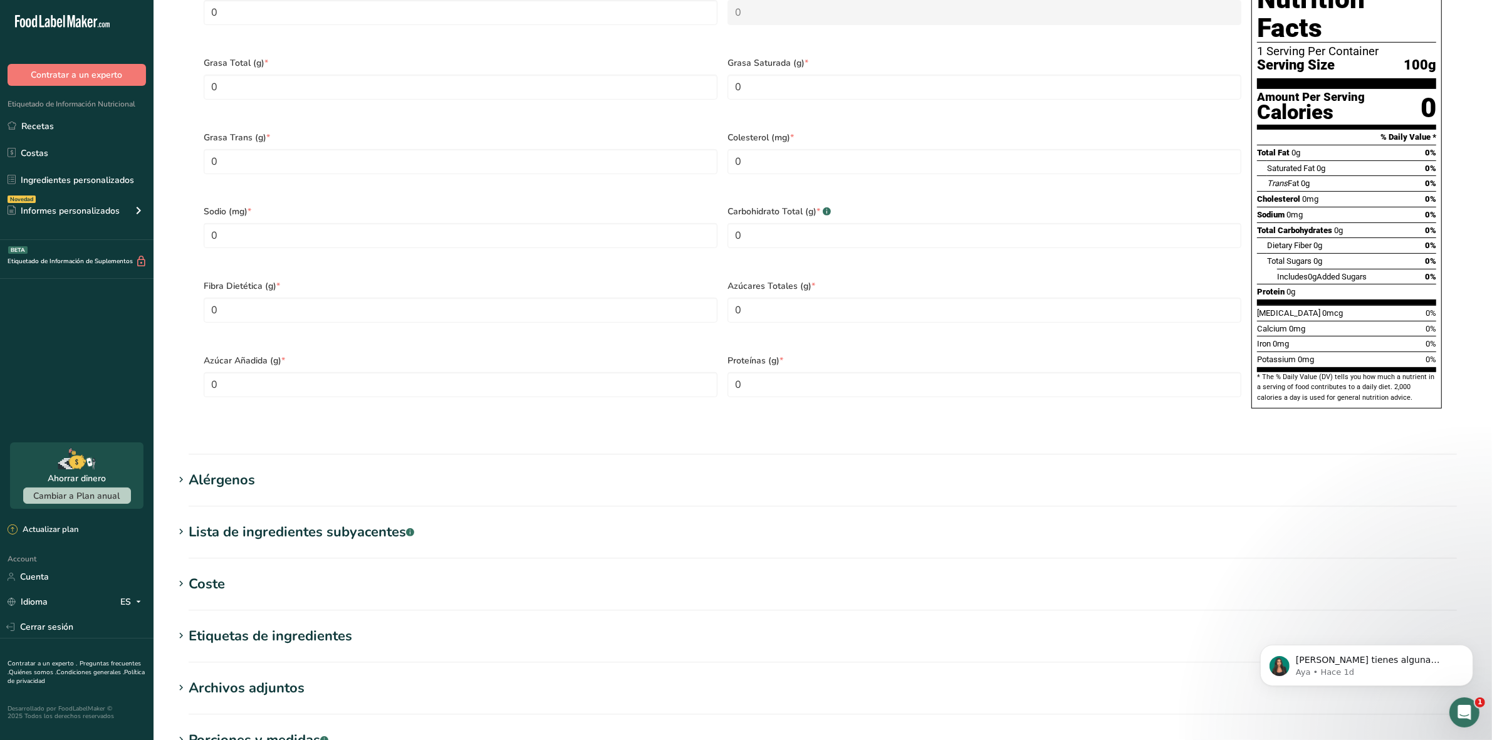
click at [183, 575] on icon at bounding box center [180, 584] width 11 height 18
click at [350, 622] on input "1" at bounding box center [375, 634] width 69 height 25
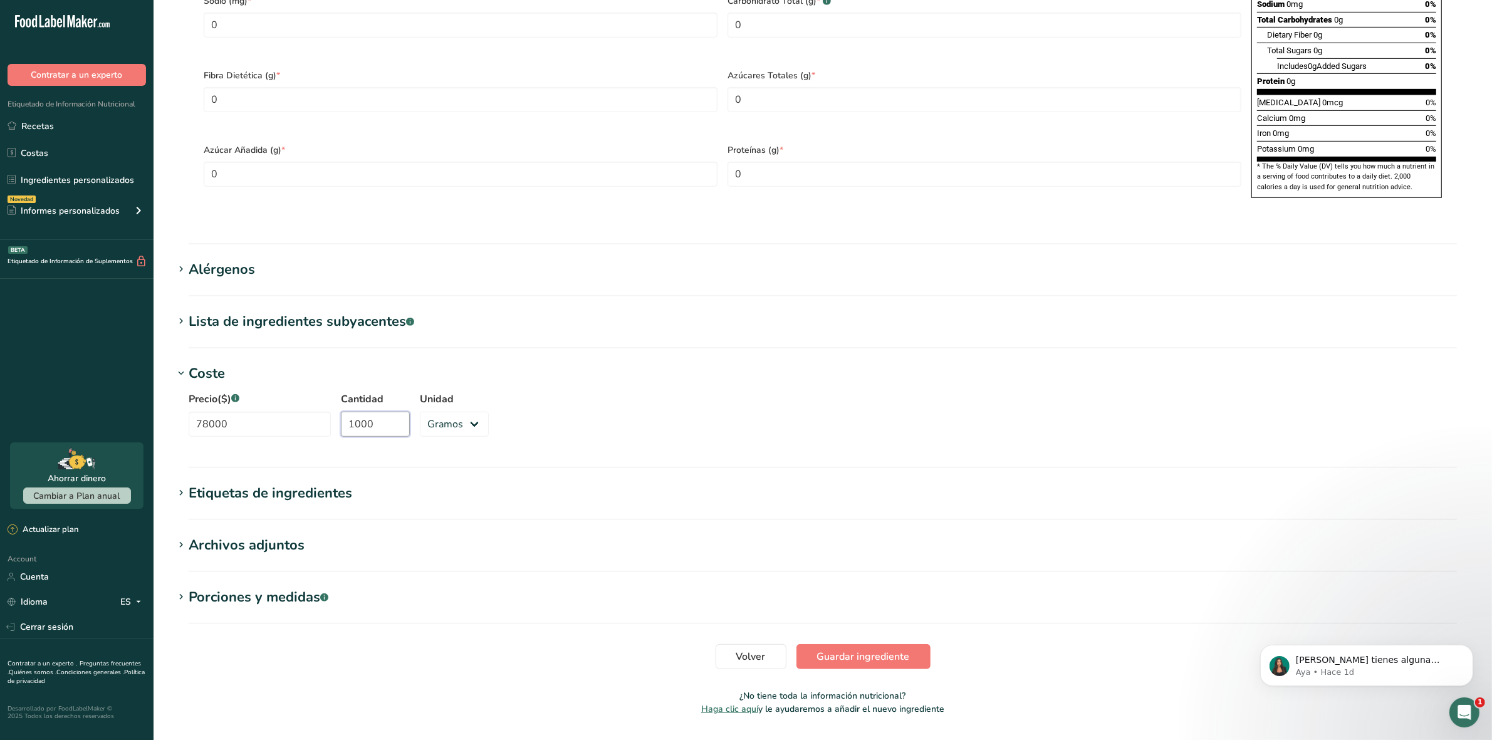
scroll to position [845, 0]
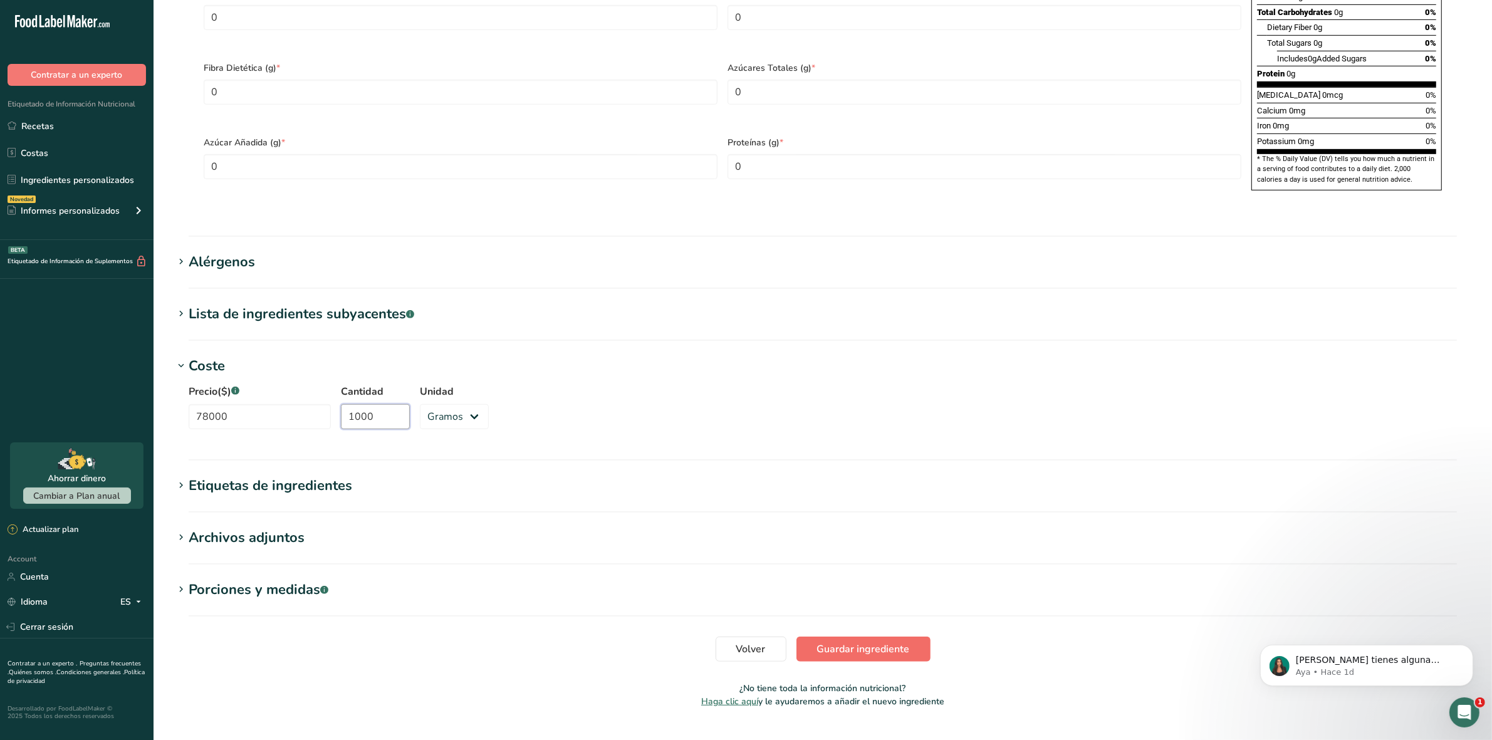
type input "1000"
click at [854, 642] on span "Guardar ingrediente" at bounding box center [863, 649] width 93 height 15
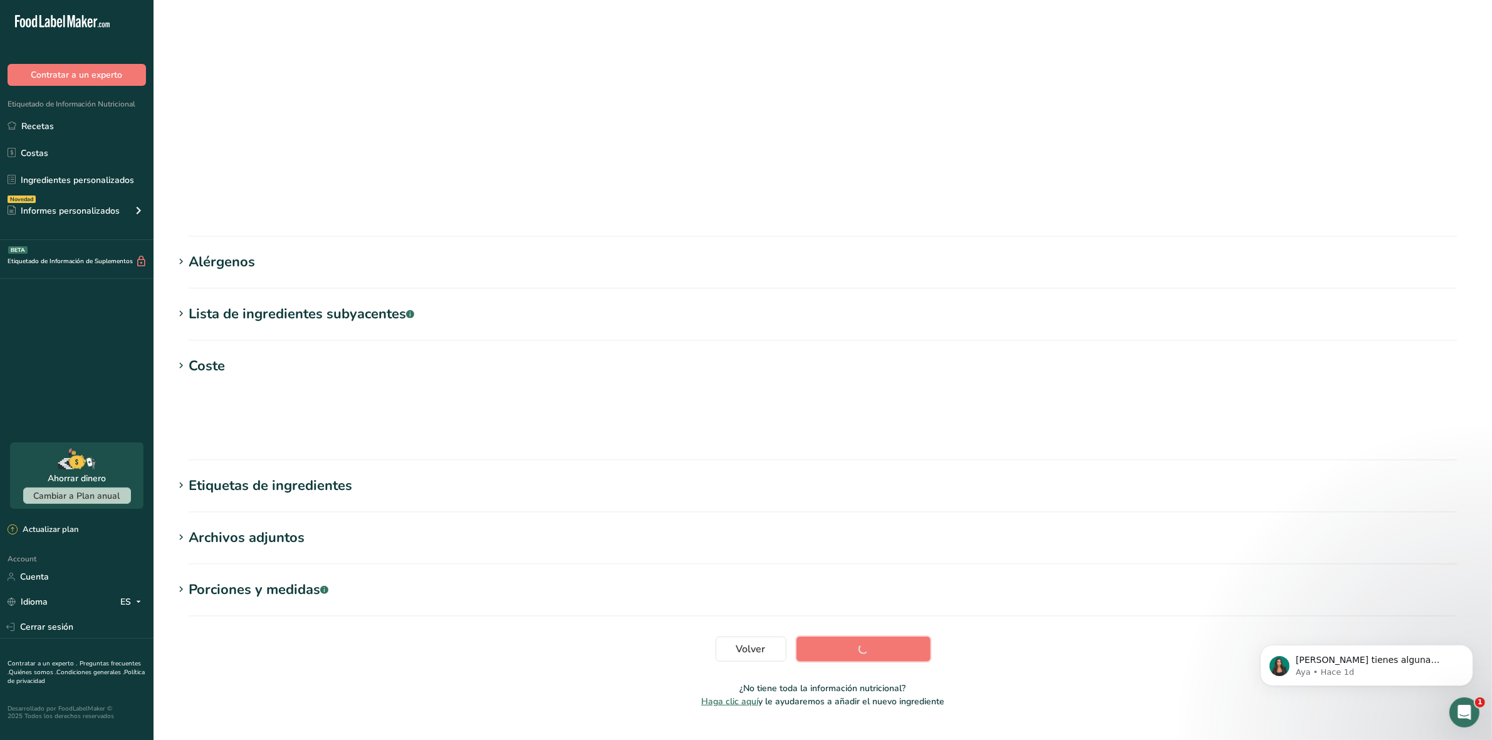
scroll to position [0, 0]
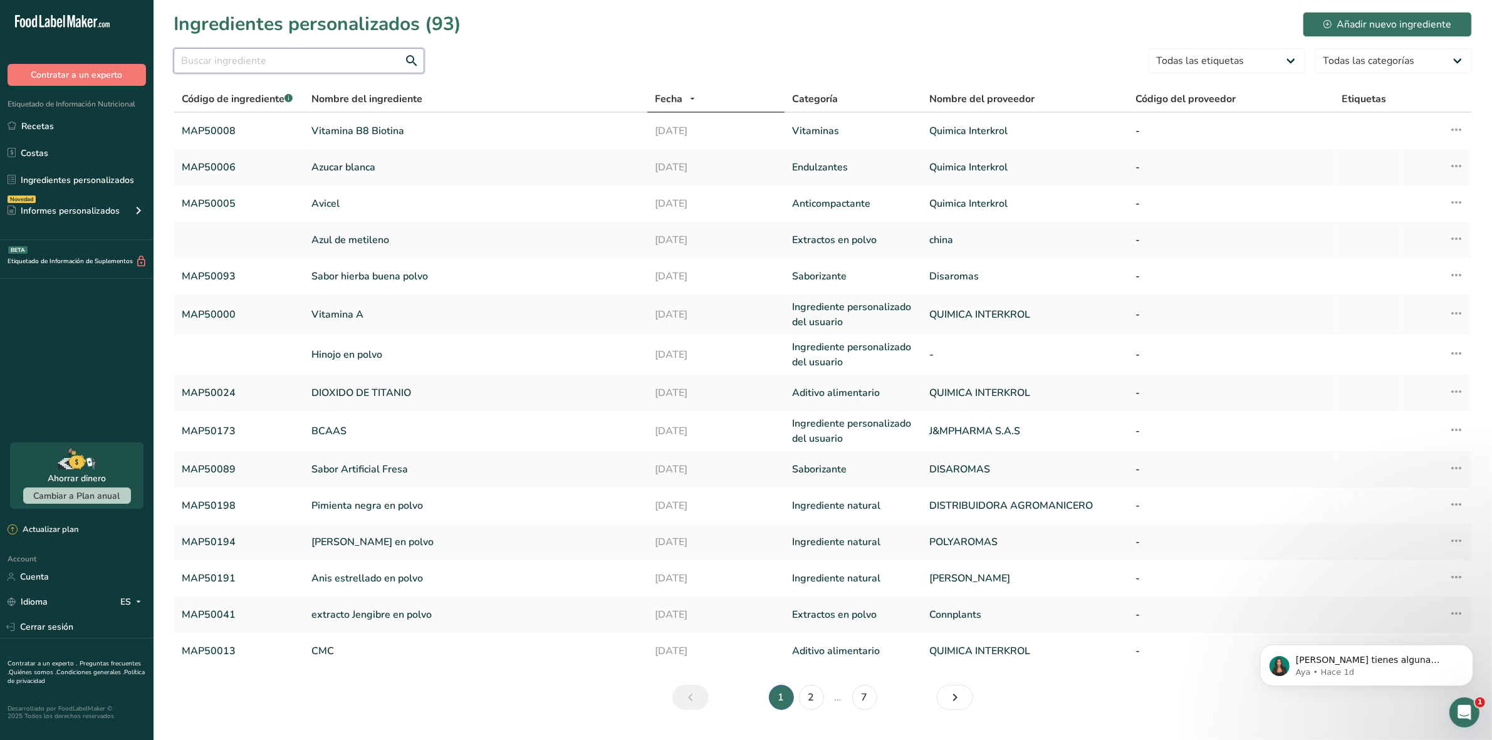
click at [290, 64] on input "text" at bounding box center [299, 60] width 251 height 25
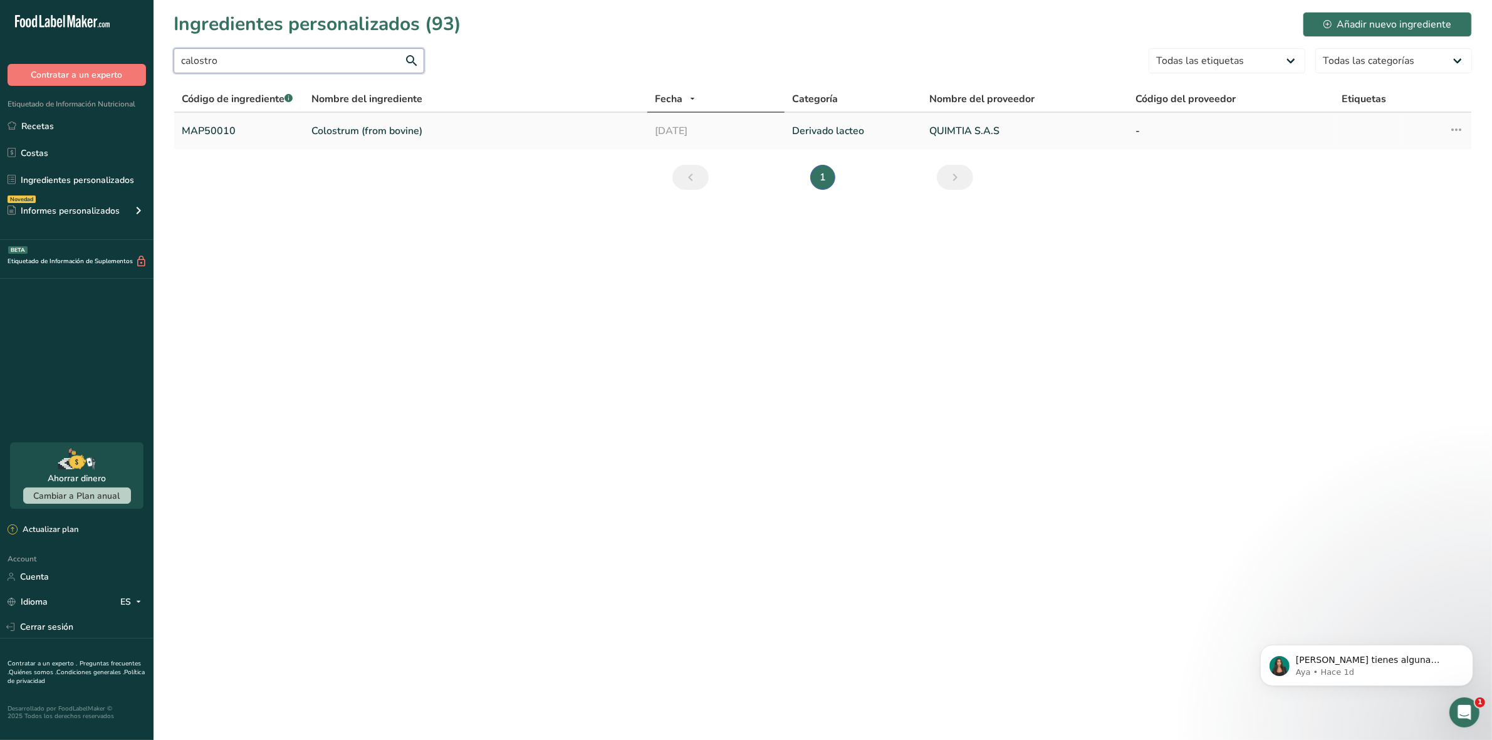
type input "calostro"
click at [331, 135] on link "Colostrum (from bovine)" at bounding box center [475, 130] width 328 height 15
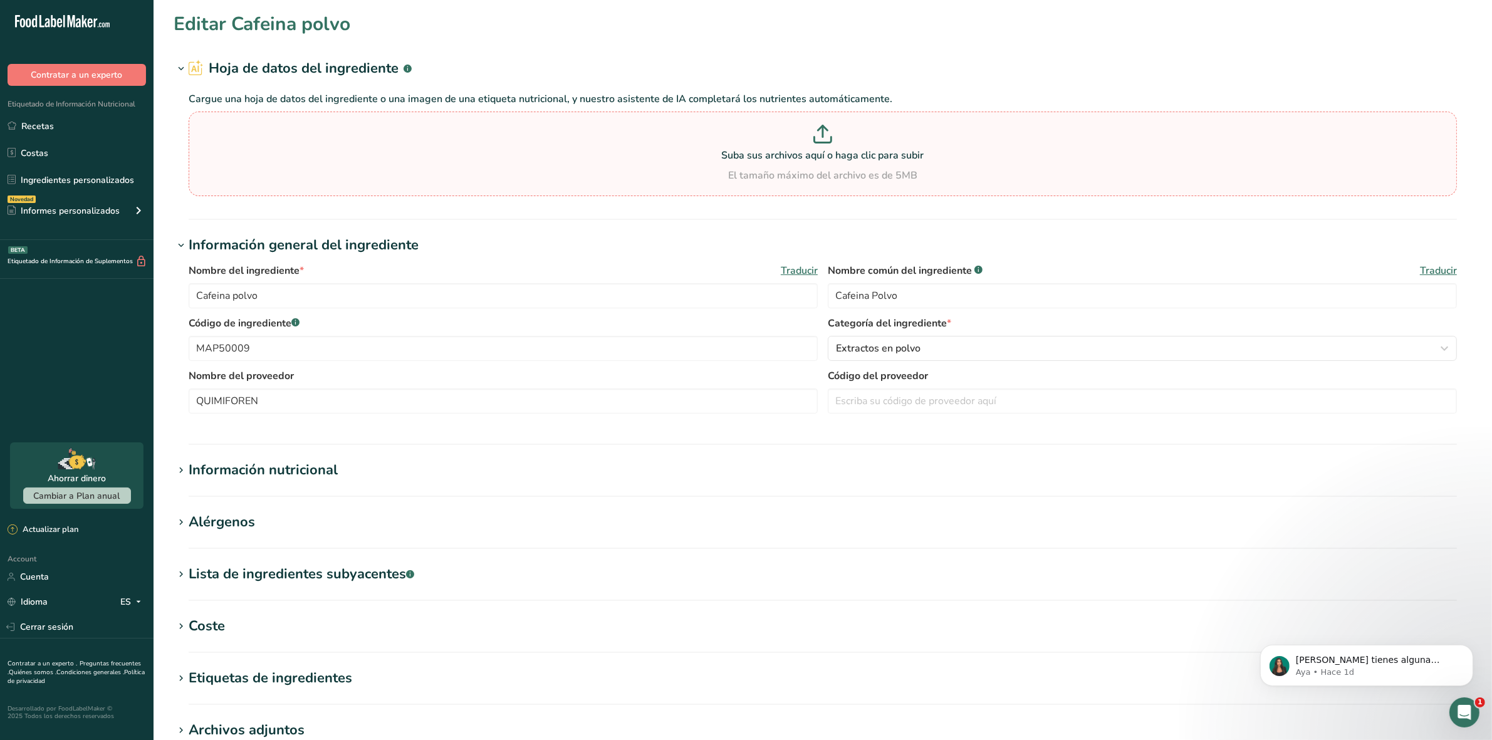
type input "Colostrum (from bovine)"
type input "Calostro bovino"
type input "MAP50010"
type input "QUIMTIA S.A.S"
click at [340, 292] on input "Colostrum (from bovine)" at bounding box center [503, 295] width 629 height 25
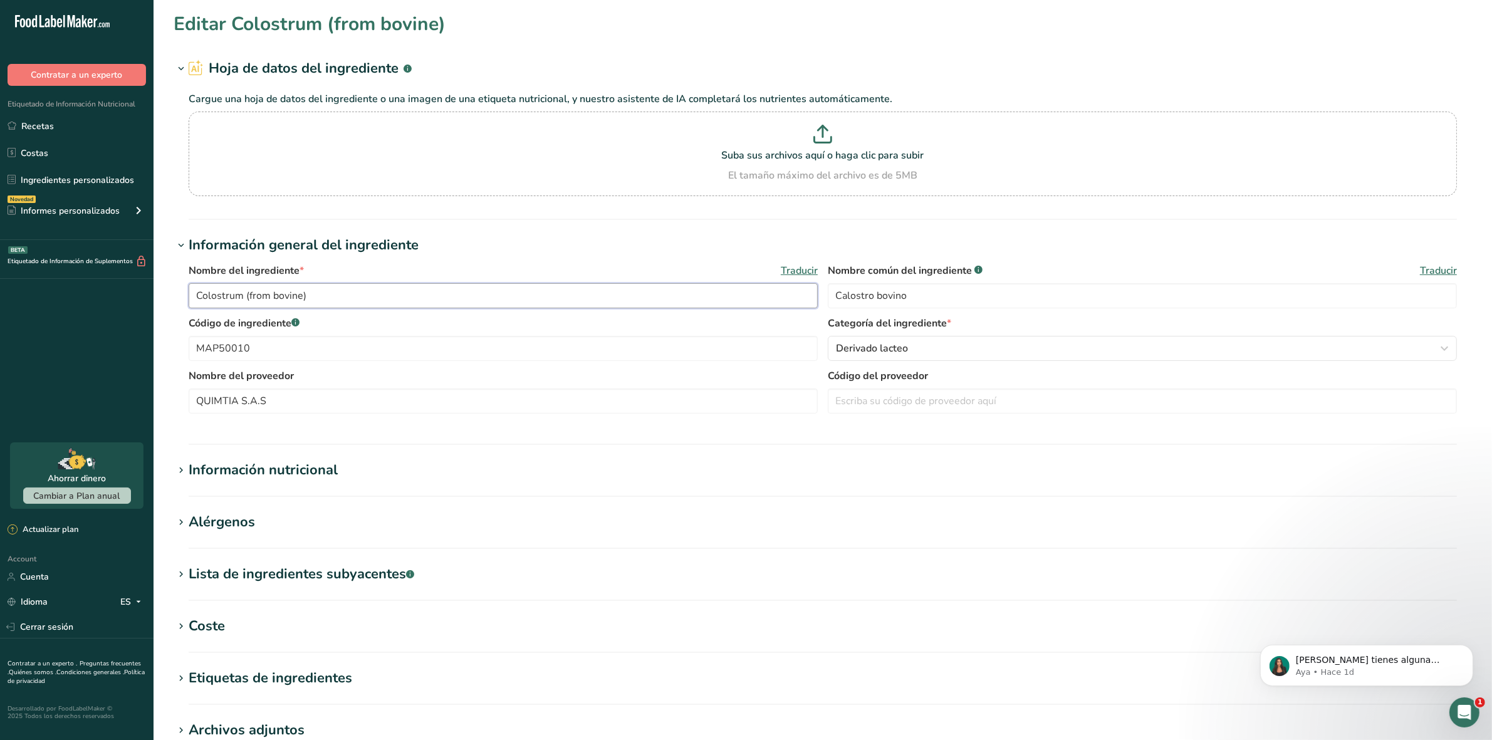
click at [340, 293] on input "Colostrum (from bovine)" at bounding box center [503, 295] width 629 height 25
type input "c"
type input "Calostro Bovino en polvo"
click at [989, 352] on div "Derivado lacteo" at bounding box center [1138, 348] width 605 height 15
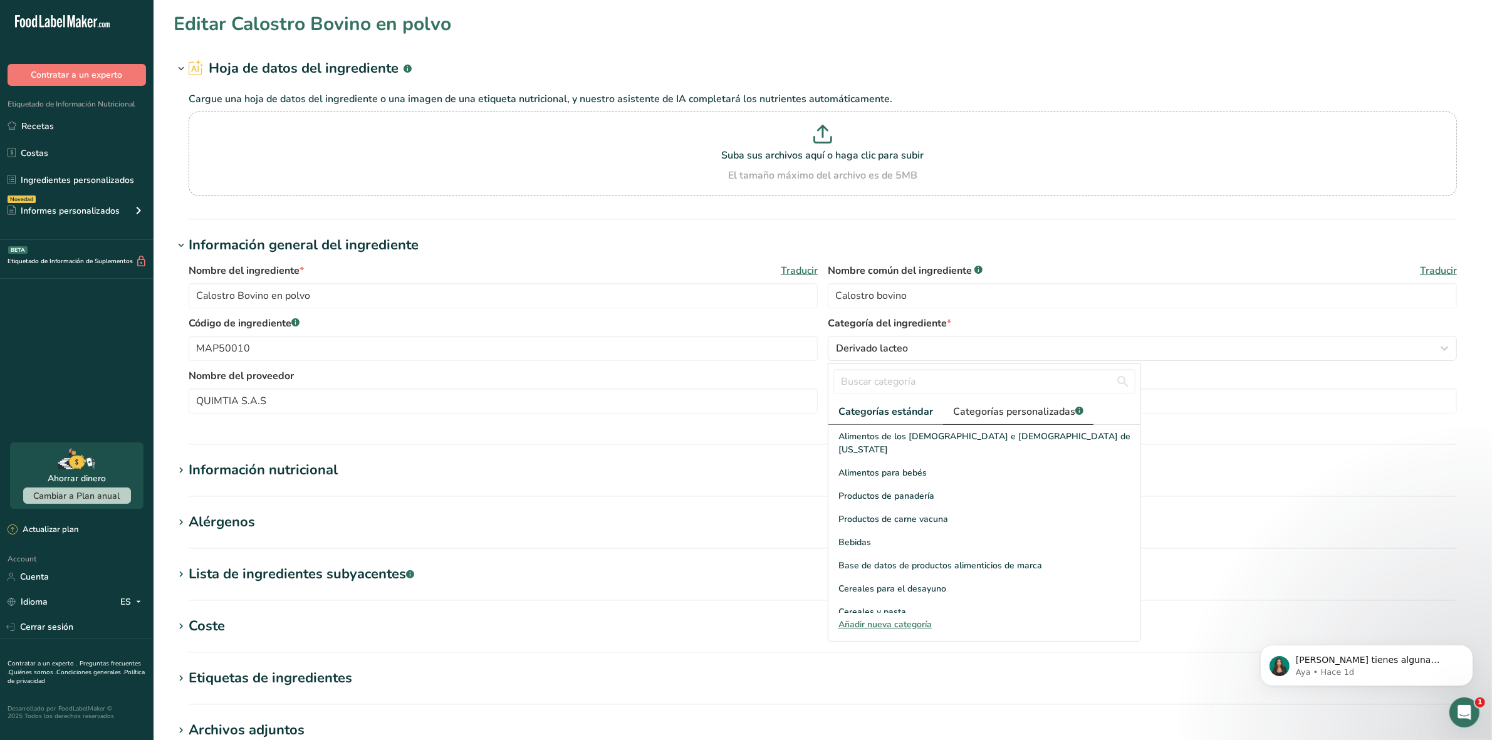
click at [984, 412] on span "Categorías personalizadas .a-a{fill:#347362;}.b-a{fill:#fff;}" at bounding box center [1018, 411] width 130 height 15
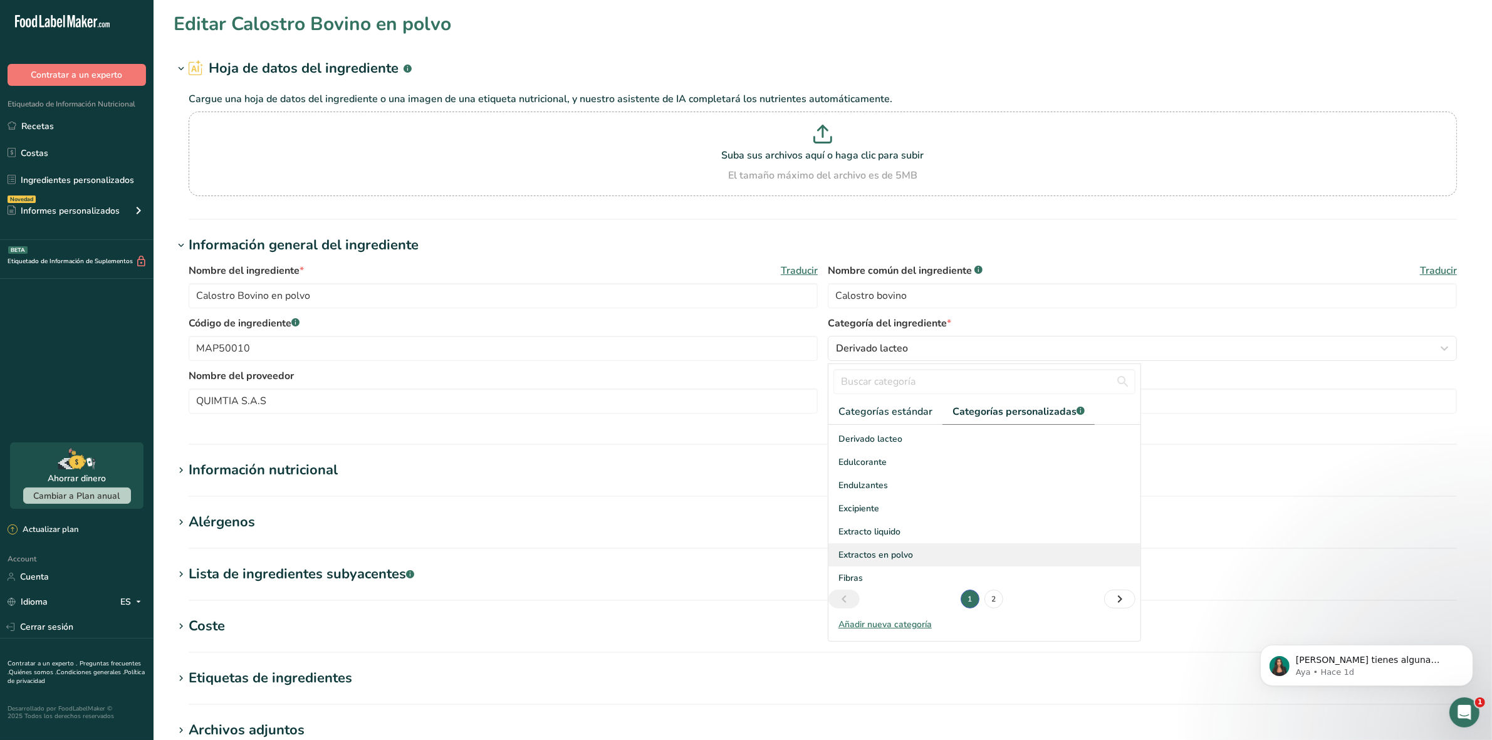
click at [881, 558] on span "Extractos en polvo" at bounding box center [876, 554] width 75 height 13
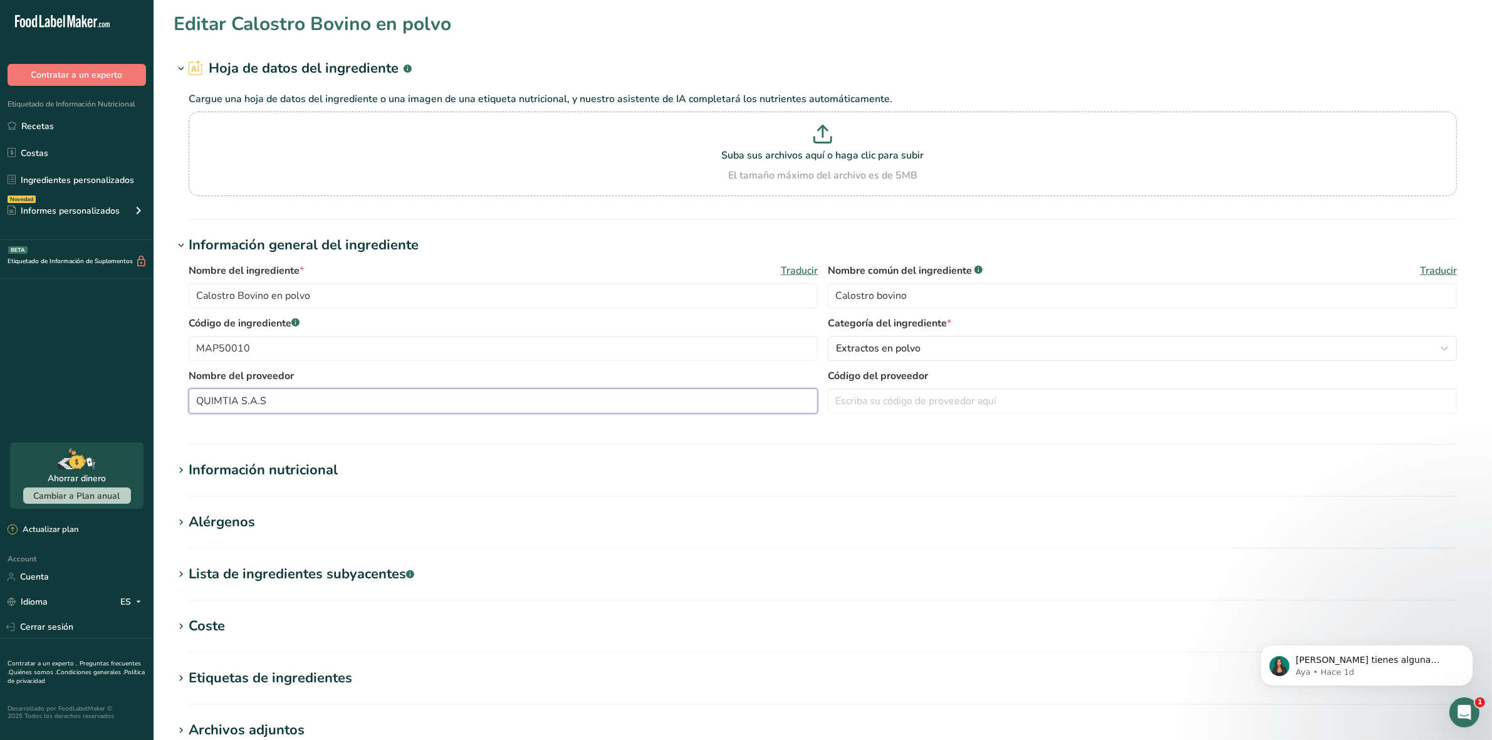
click at [436, 407] on input "QUIMTIA S.A.S" at bounding box center [503, 401] width 629 height 25
type input "Q"
click at [409, 400] on input "text" at bounding box center [503, 401] width 629 height 25
type input "Quimica interkrol"
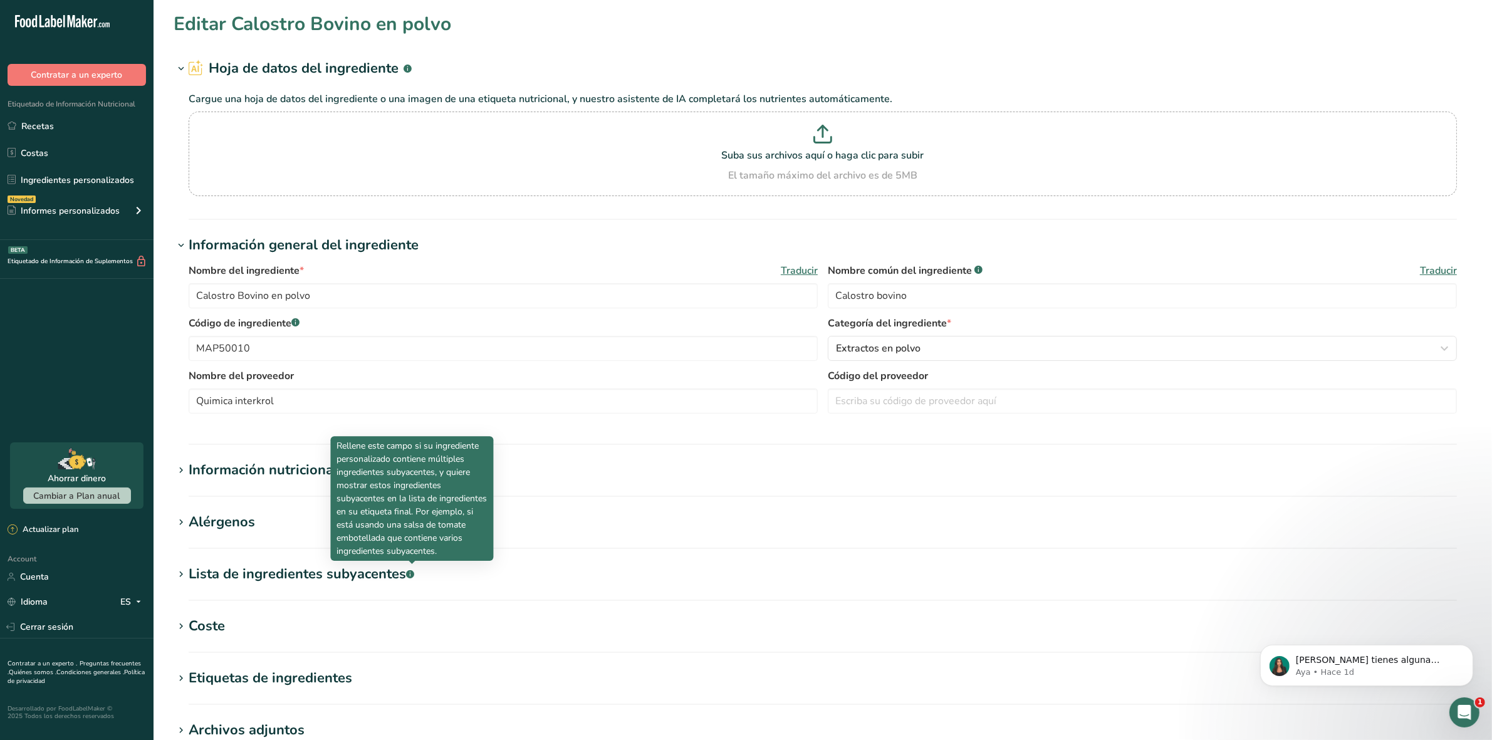
click at [189, 468] on div "Información nutricional" at bounding box center [263, 470] width 149 height 21
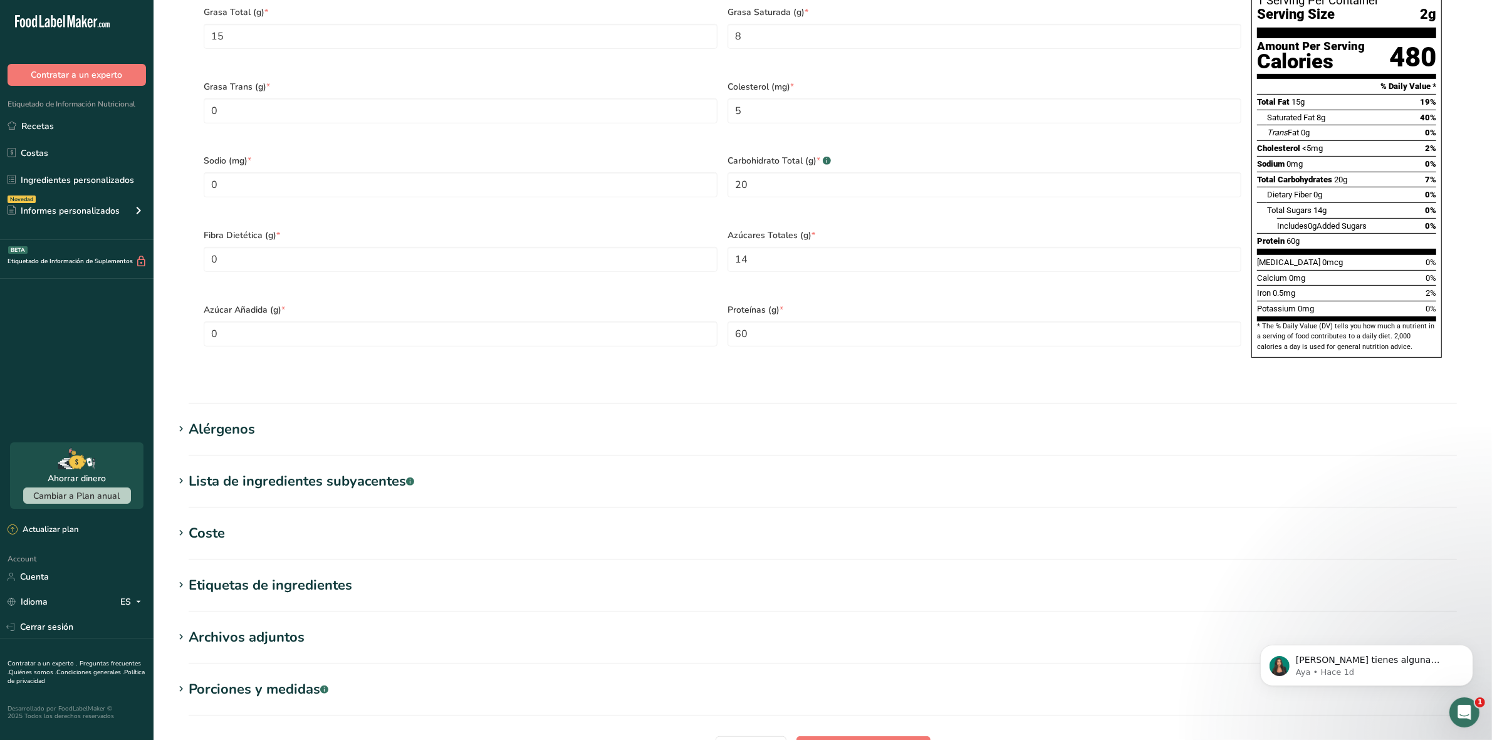
scroll to position [705, 0]
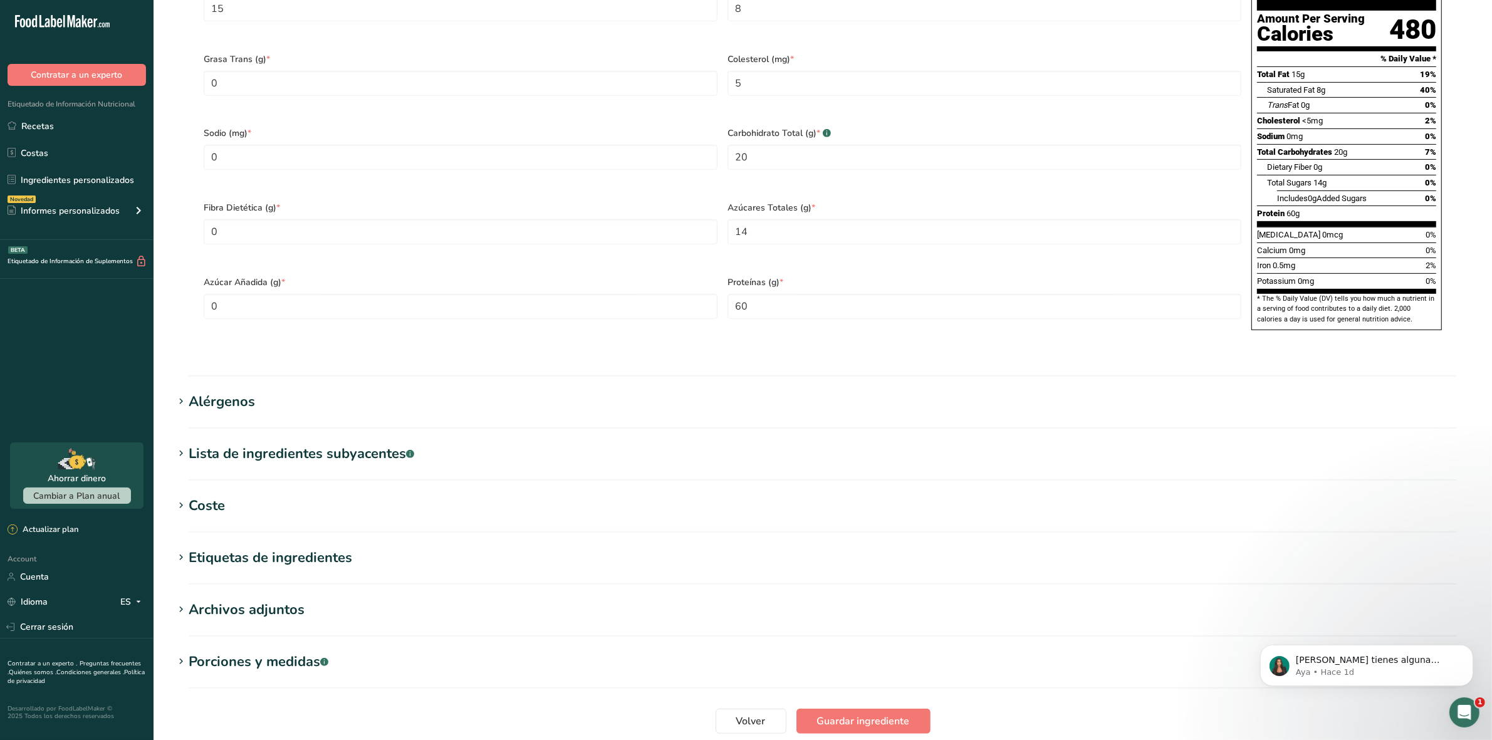
click at [184, 496] on h1 "Coste" at bounding box center [823, 506] width 1299 height 21
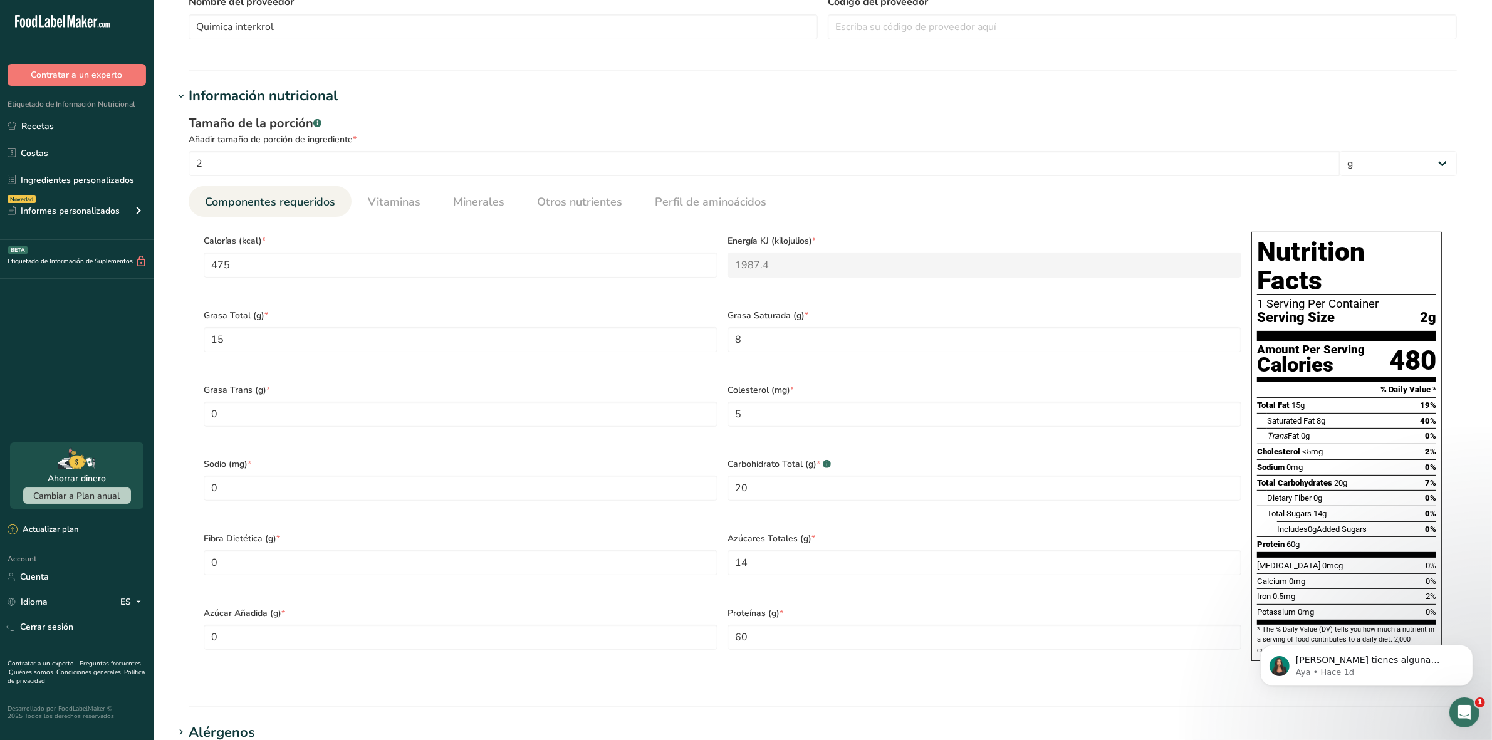
scroll to position [235, 0]
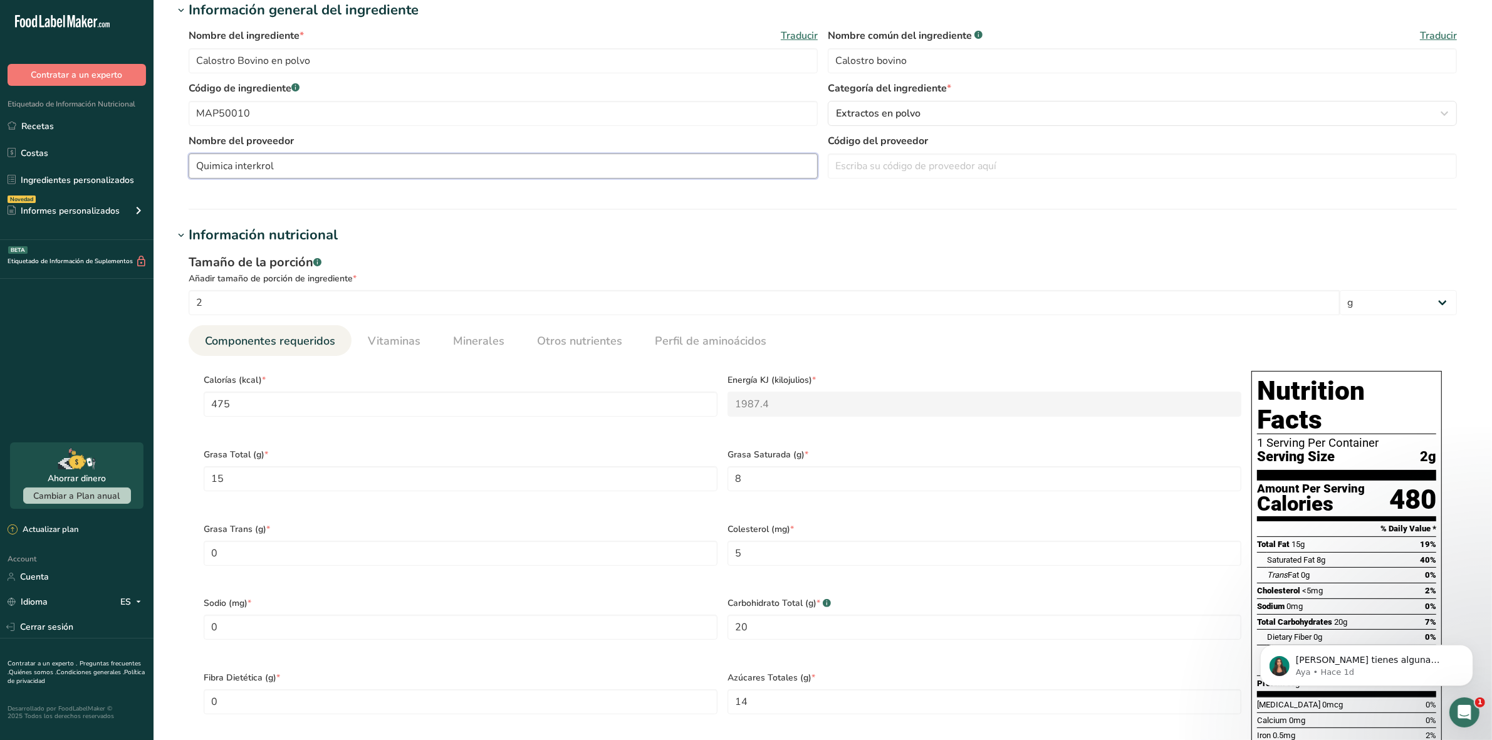
click at [287, 171] on input "Quimica interkrol" at bounding box center [503, 166] width 629 height 25
click at [309, 165] on input "Quimica interkrol" at bounding box center [503, 166] width 629 height 25
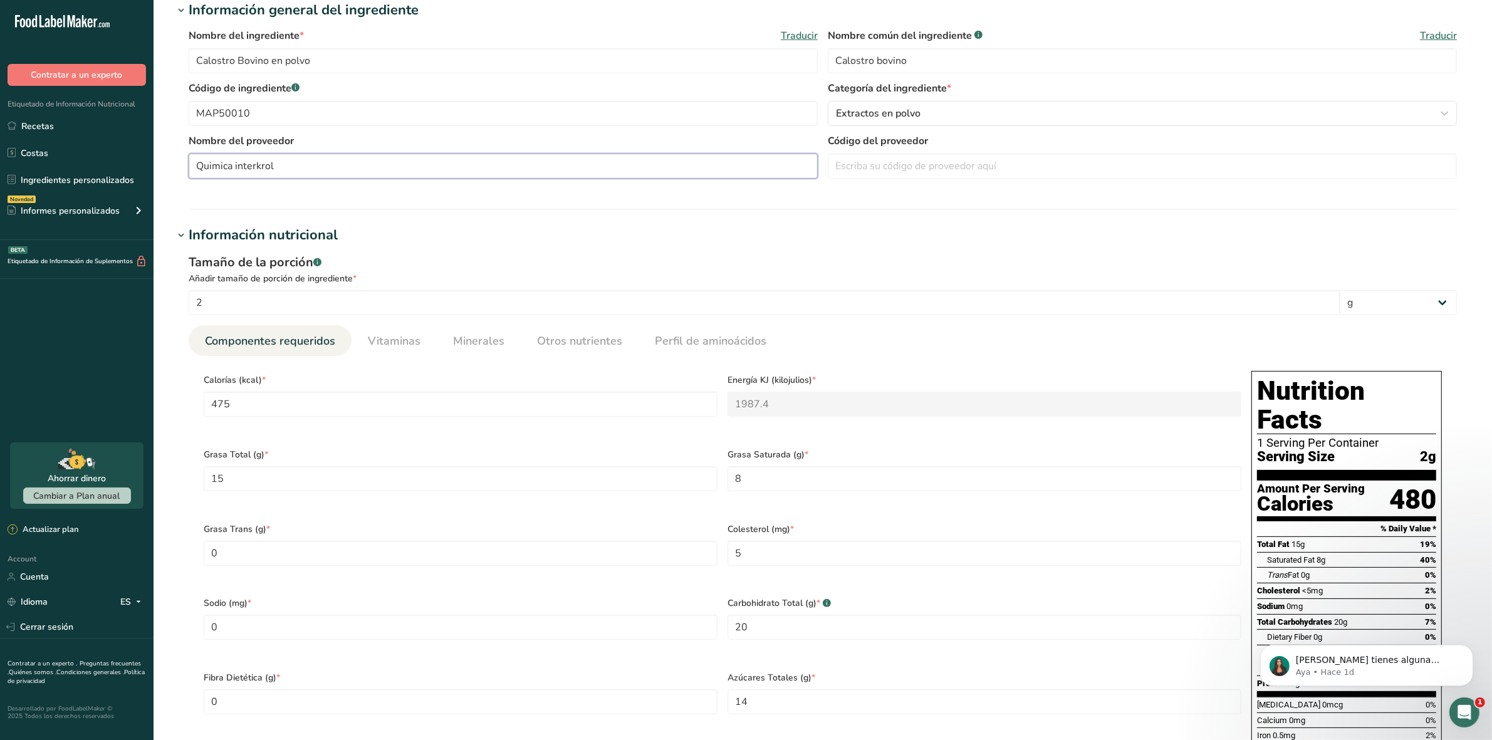
click at [309, 165] on input "Quimica interkrol" at bounding box center [503, 166] width 629 height 25
click at [286, 209] on hr at bounding box center [823, 209] width 1269 height 1
click at [226, 168] on input "Factories y mercadeo" at bounding box center [503, 166] width 629 height 25
click at [290, 167] on input "Factores y mercadeo" at bounding box center [503, 166] width 629 height 25
type input "Factores y mercadeo S.A"
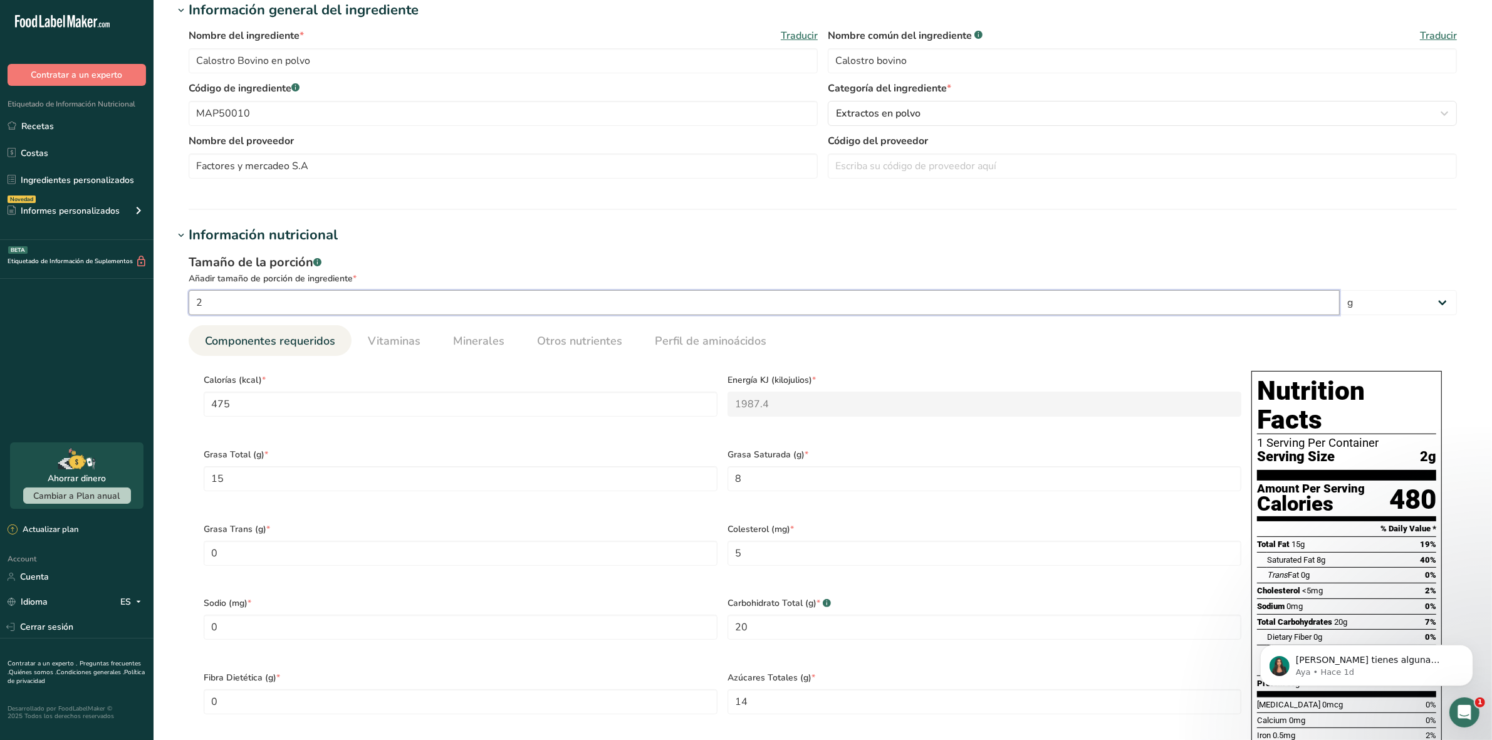
click at [238, 305] on input "2" at bounding box center [764, 302] width 1151 height 25
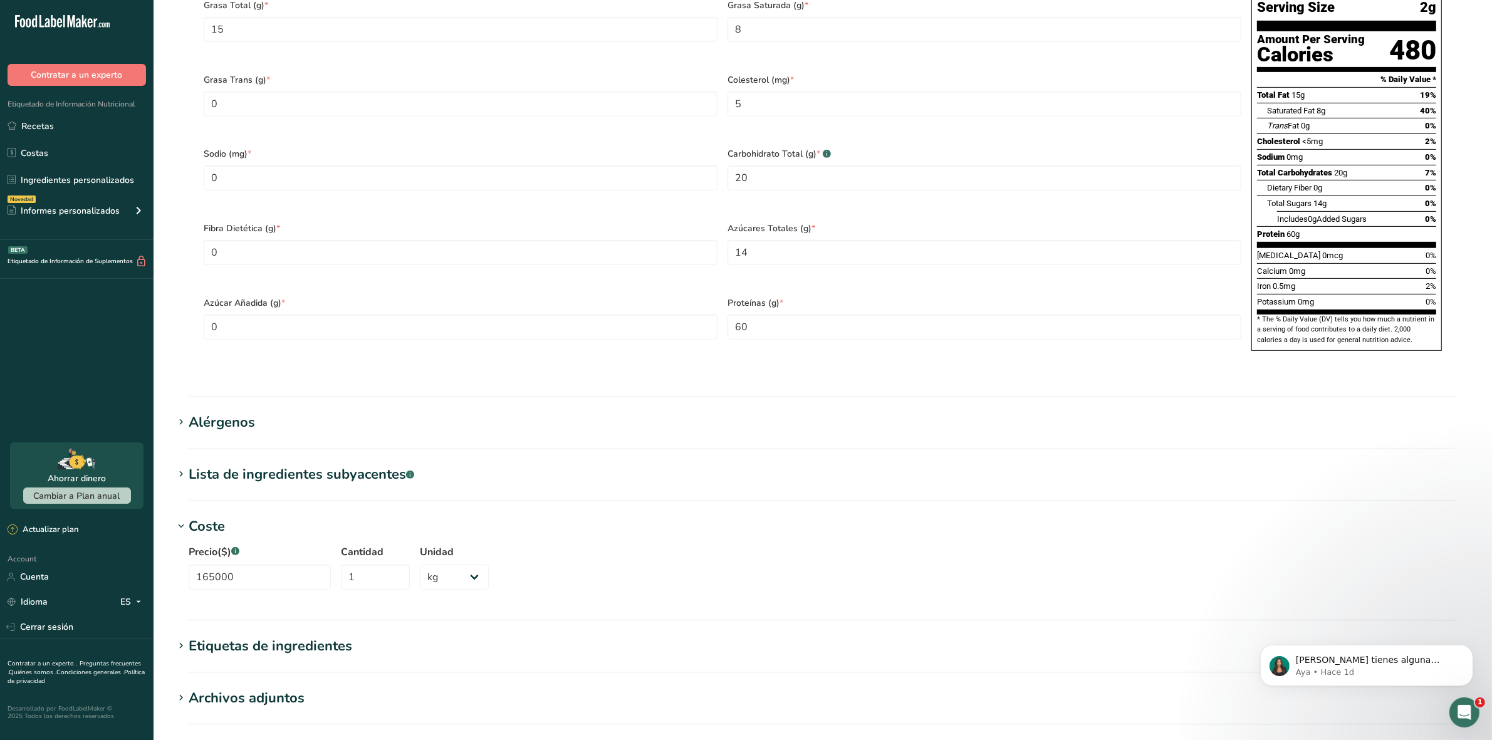
scroll to position [688, 0]
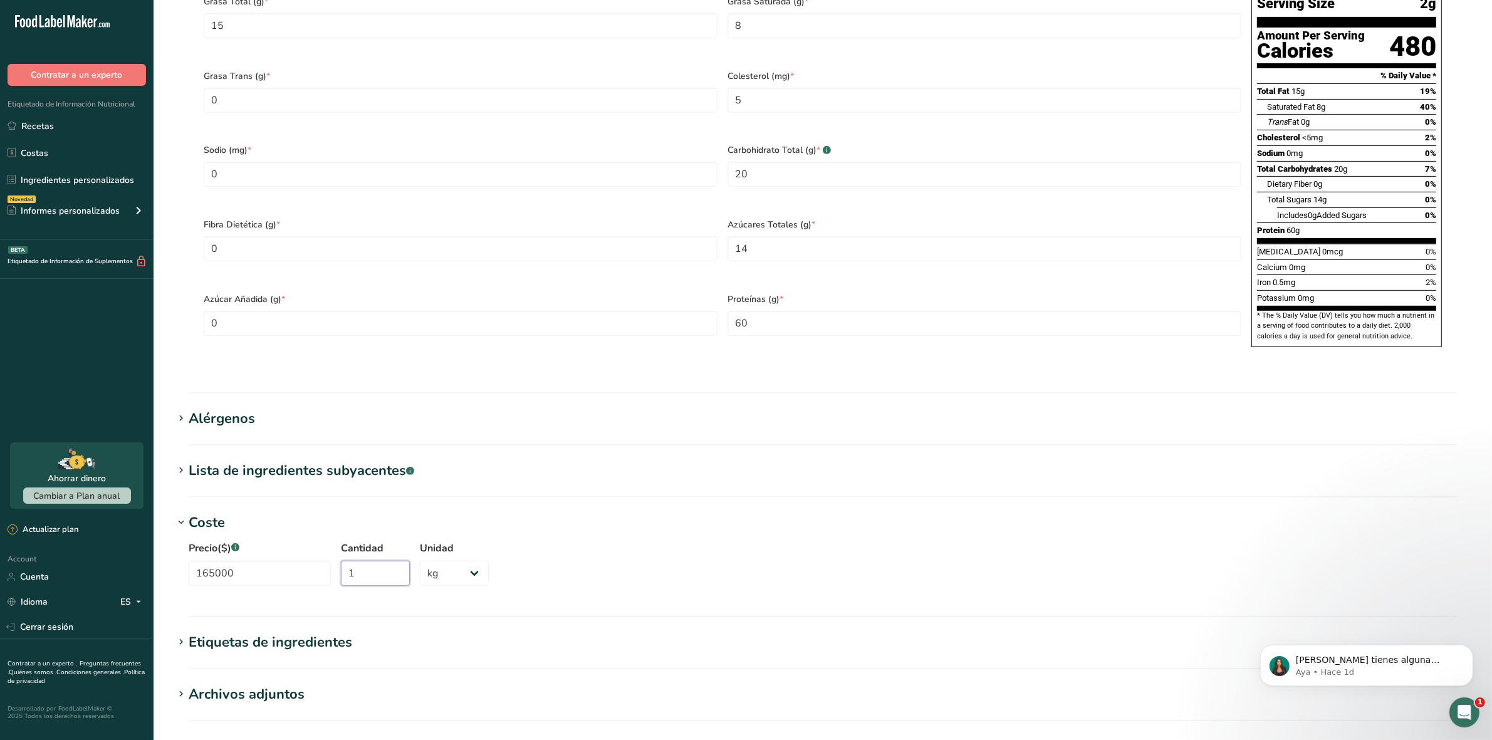
click at [370, 561] on input "1" at bounding box center [375, 573] width 69 height 25
type input "1000"
select select "1"
select select
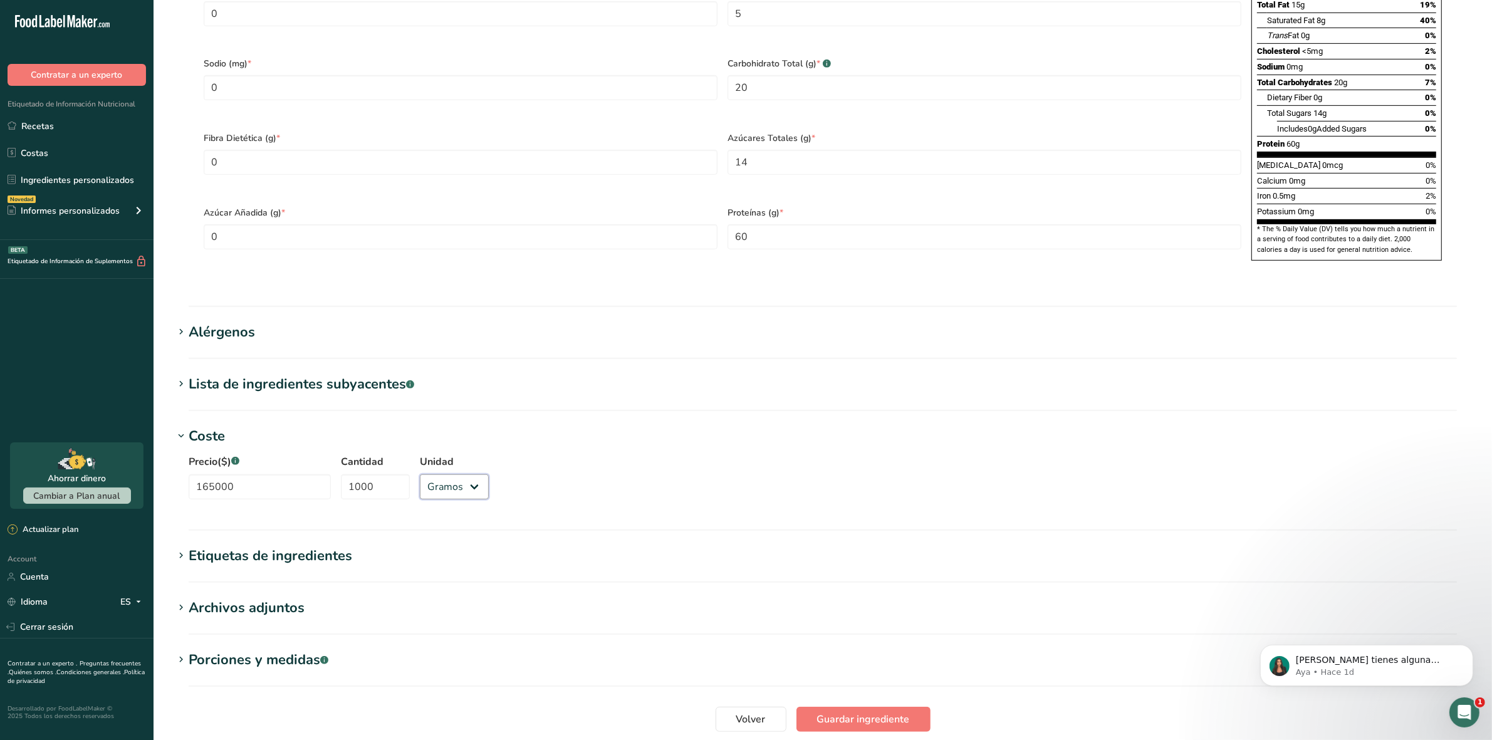
scroll to position [845, 0]
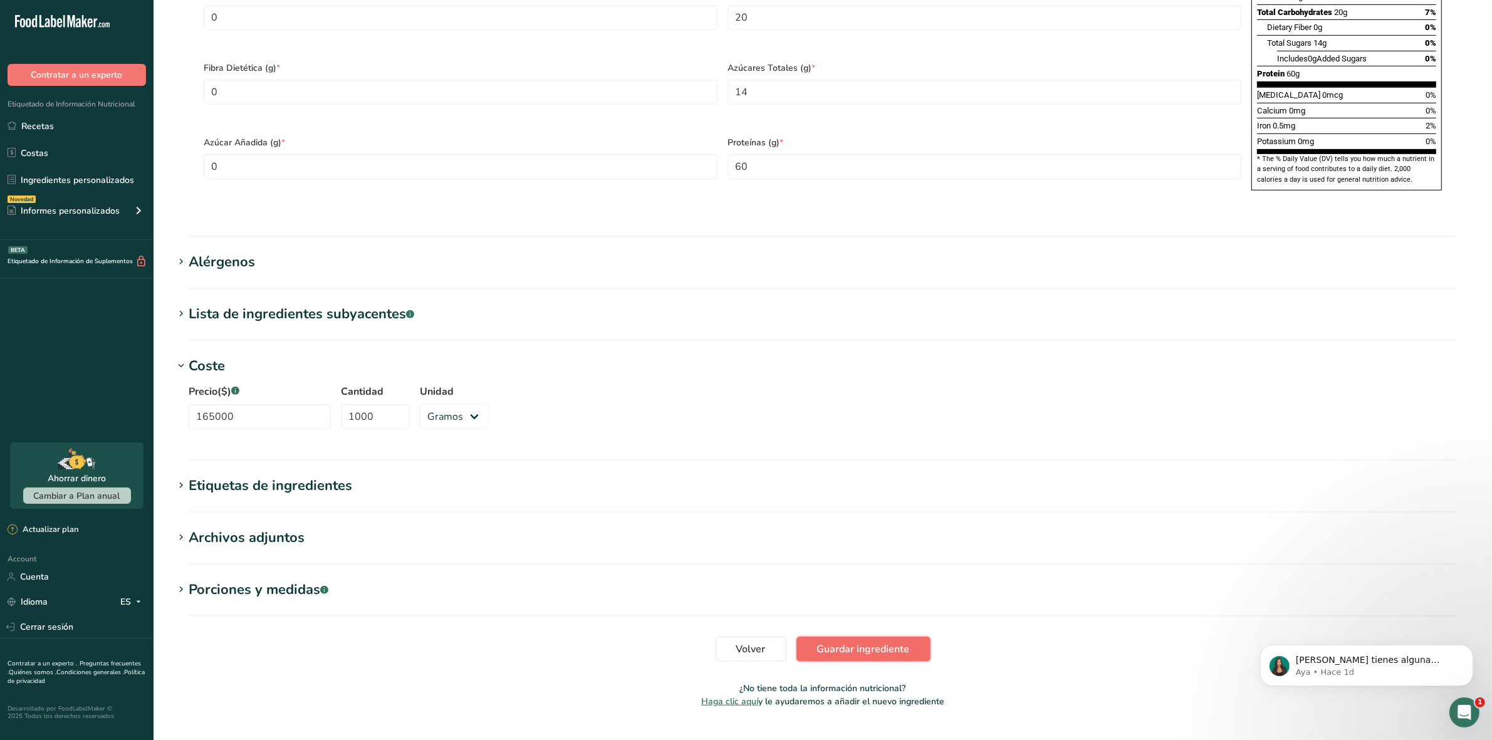
click at [863, 642] on span "Guardar ingrediente" at bounding box center [863, 649] width 93 height 15
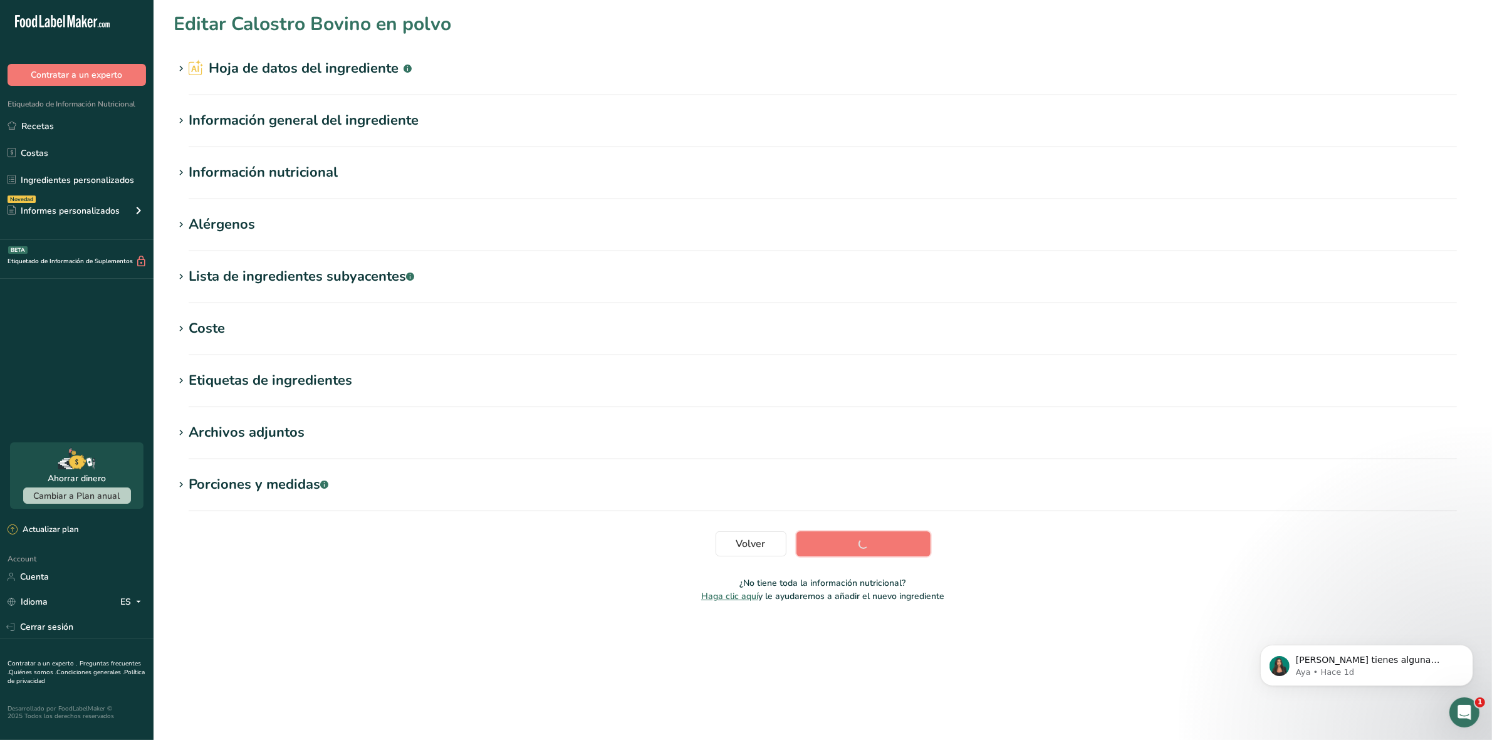
scroll to position [0, 0]
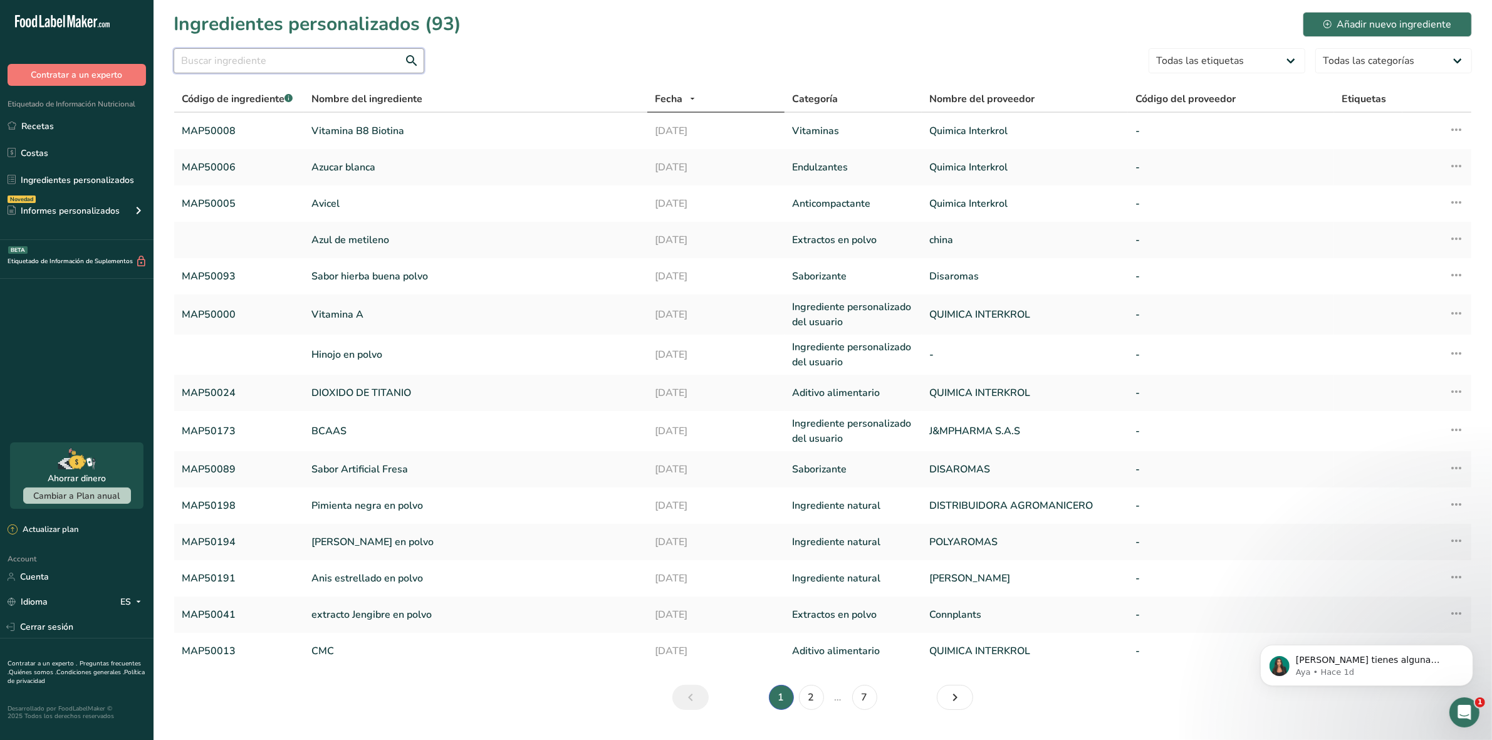
click at [298, 57] on input "text" at bounding box center [299, 60] width 251 height 25
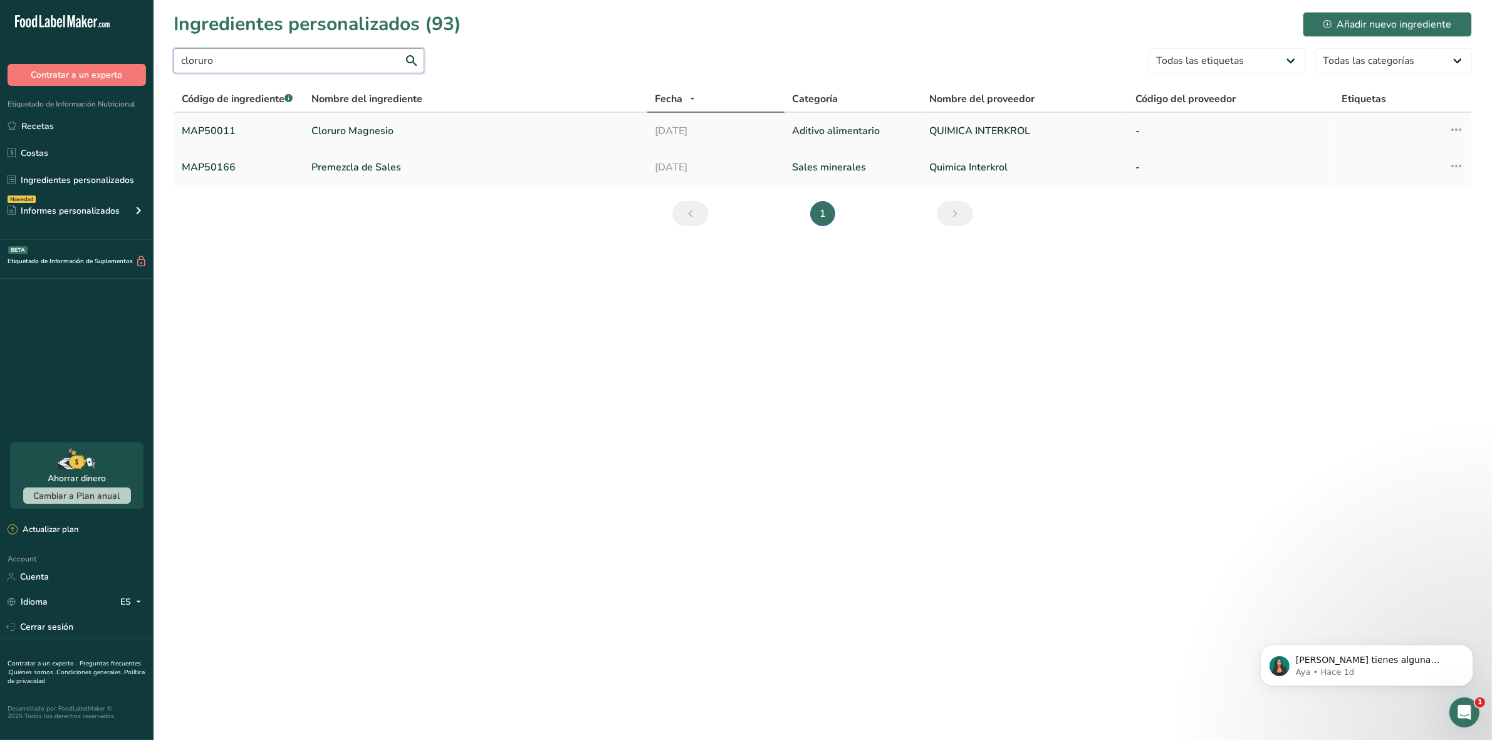
type input "cloruro"
click at [362, 133] on link "Cloruro Magnesio" at bounding box center [475, 130] width 328 height 15
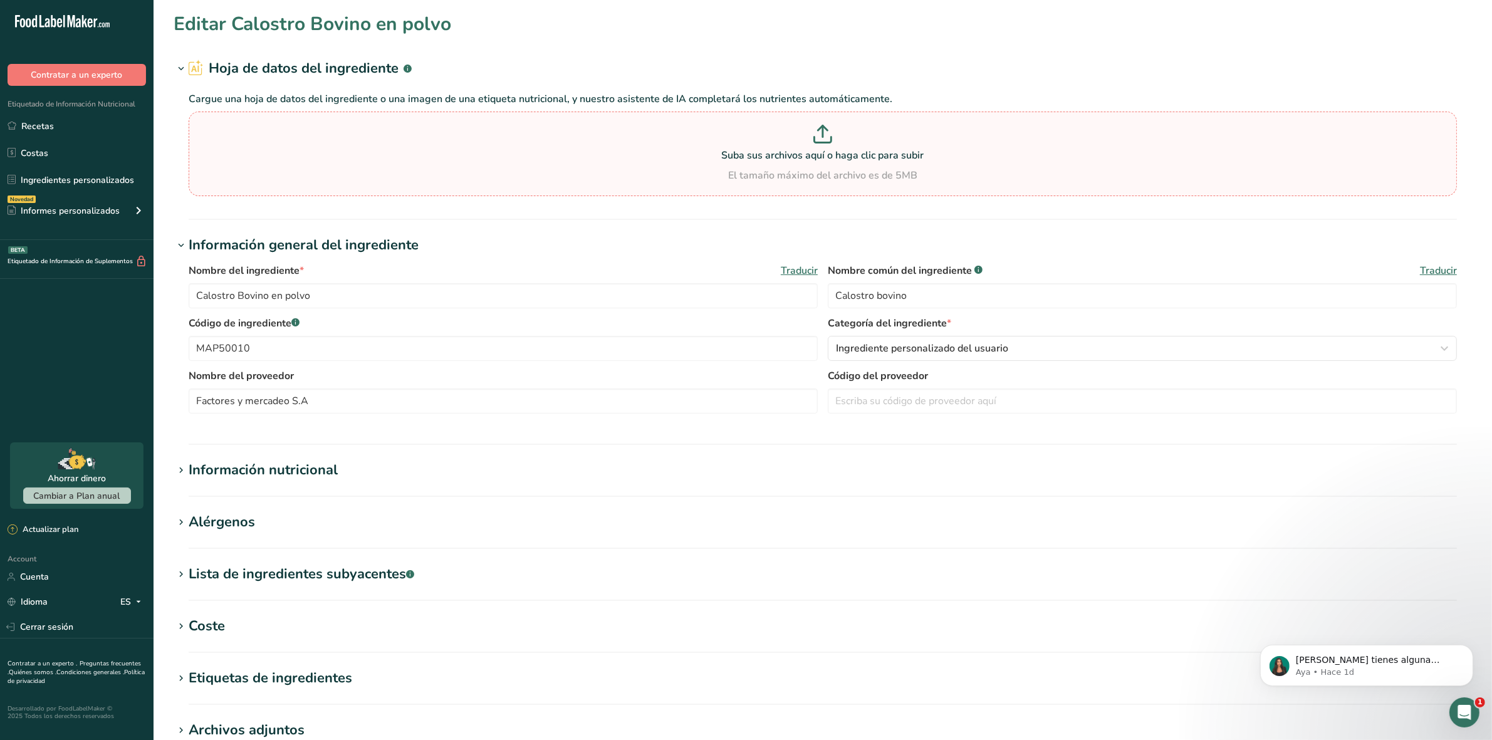
type input "Cloruro Magnesio"
type input "MAP50011"
click at [308, 408] on input "QUIMICA INTERKROL" at bounding box center [503, 401] width 629 height 25
type input "Q"
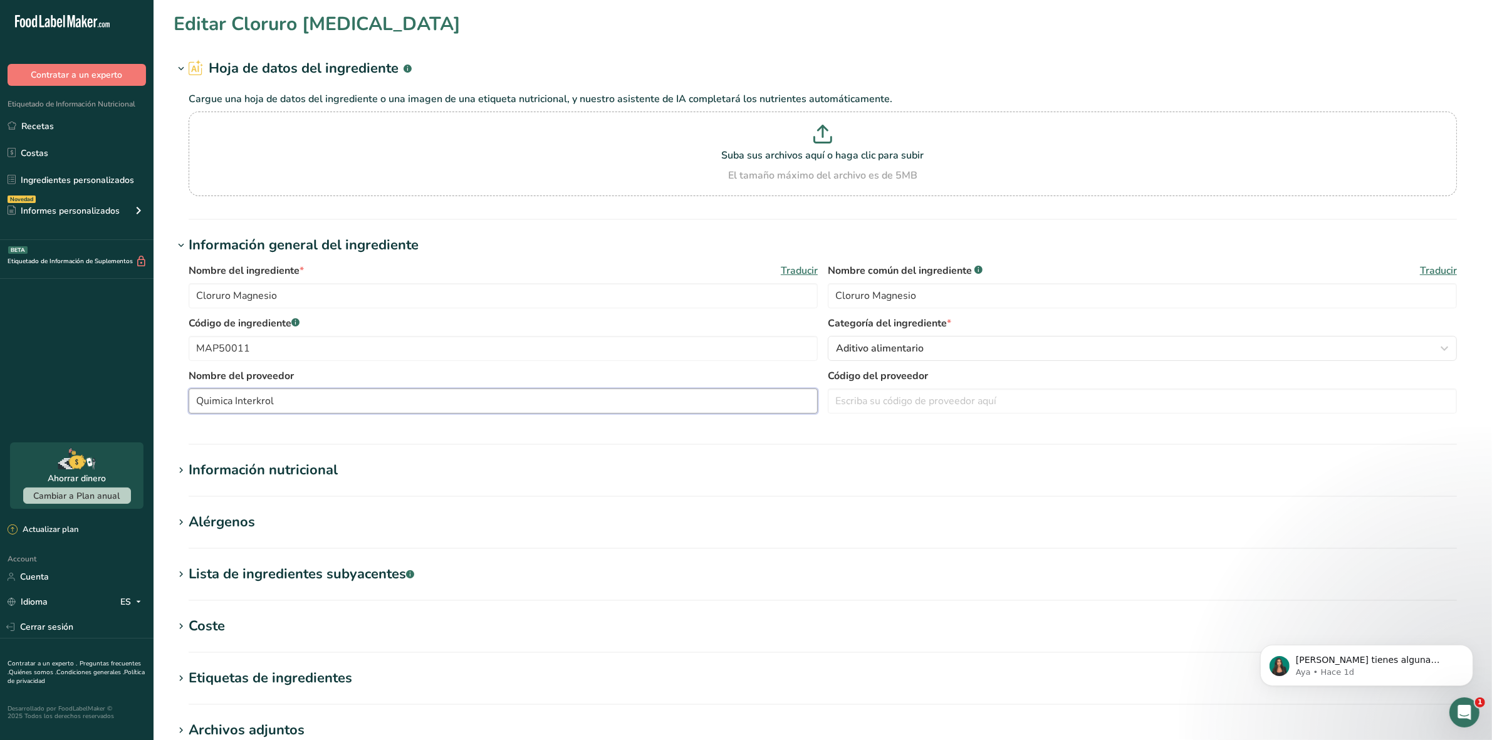
type input "Quimica Interkrol"
click at [184, 468] on icon at bounding box center [180, 471] width 11 height 18
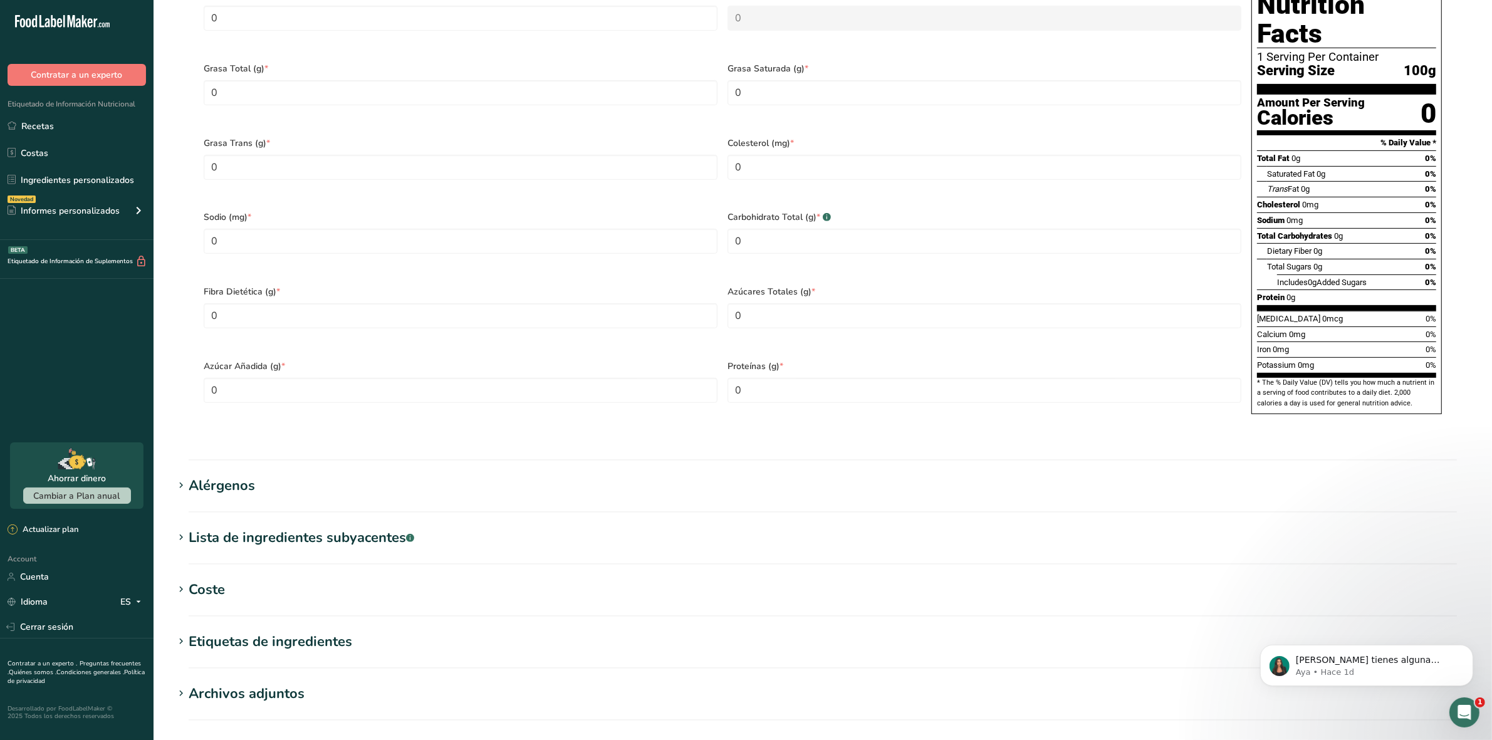
scroll to position [627, 0]
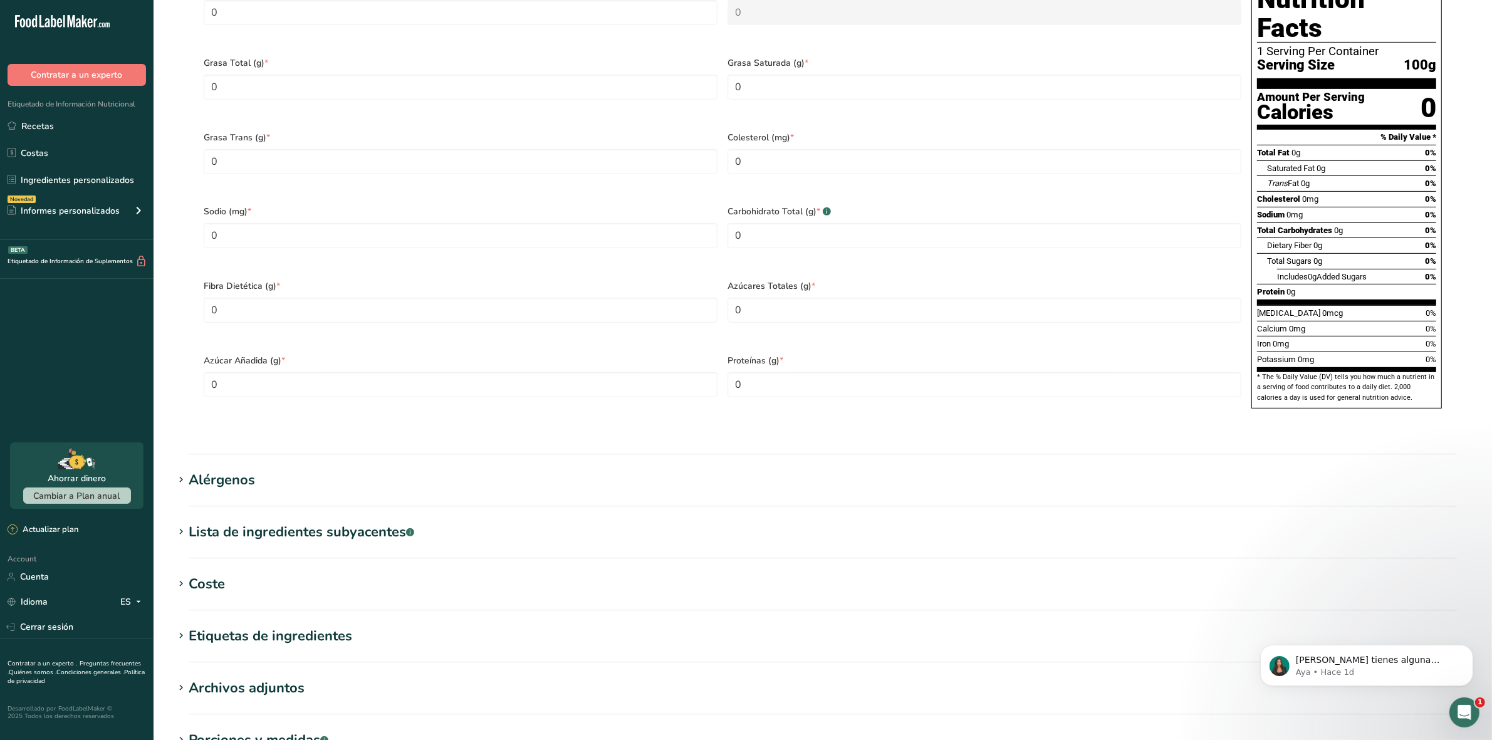
click at [189, 574] on div "Coste" at bounding box center [207, 584] width 36 height 21
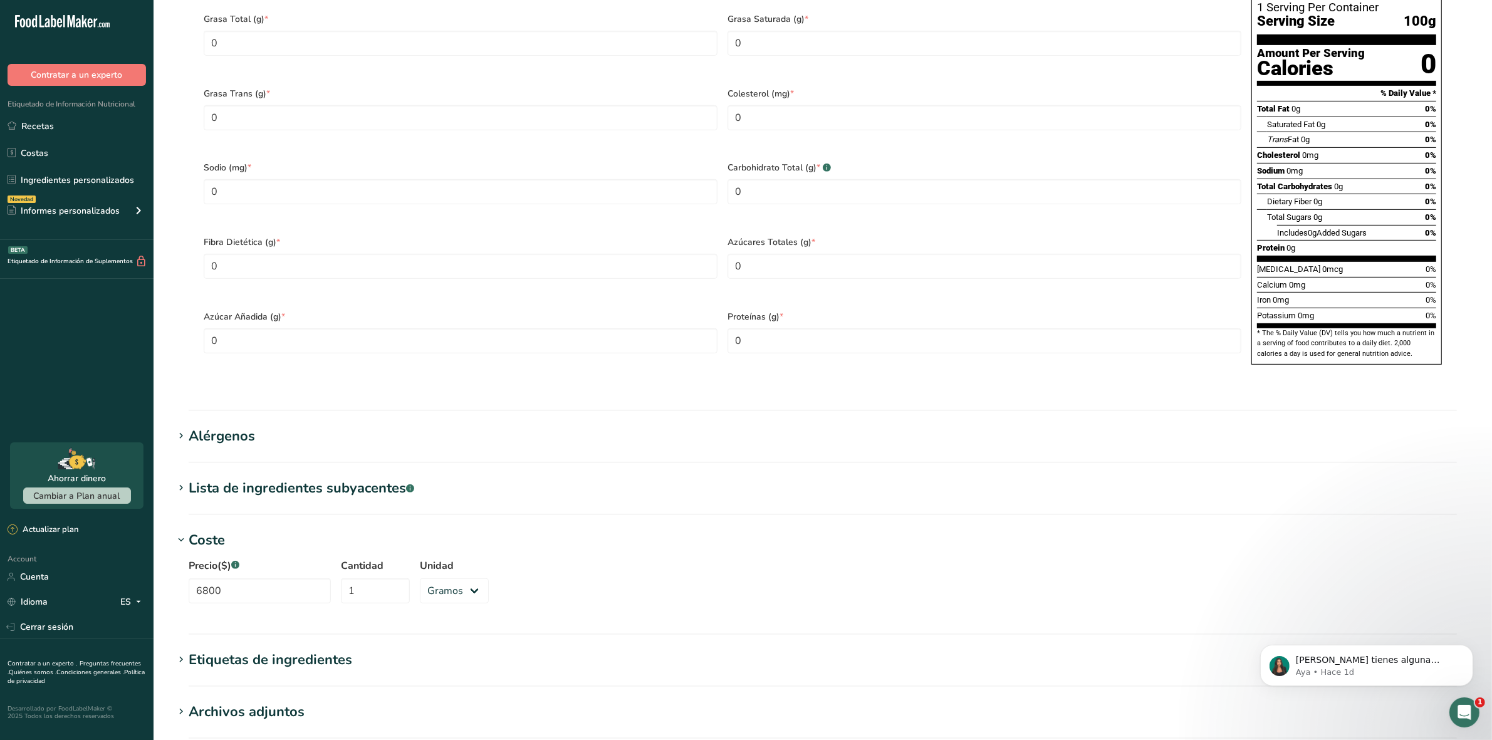
scroll to position [705, 0]
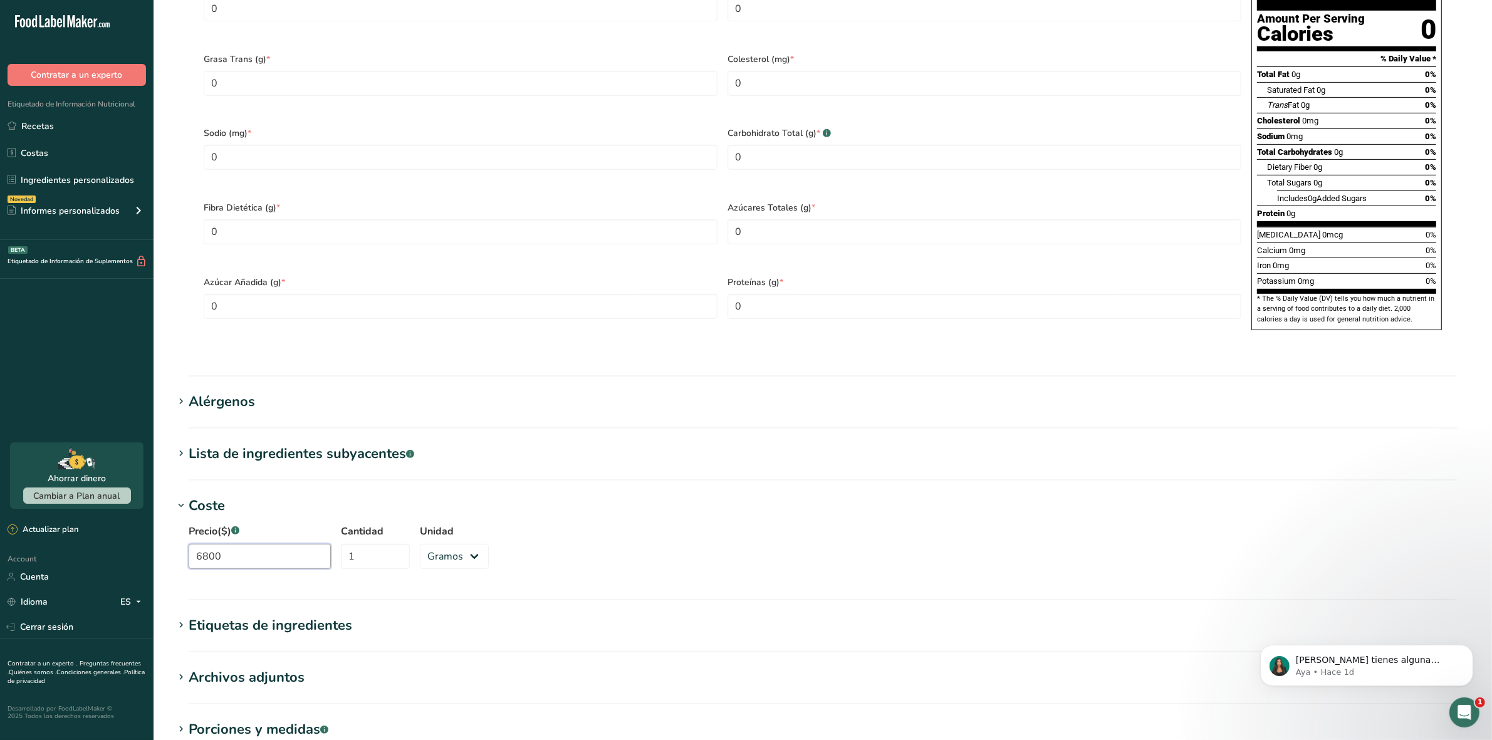
click at [251, 544] on input "6800" at bounding box center [260, 556] width 142 height 25
type input "6100"
type input "1000"
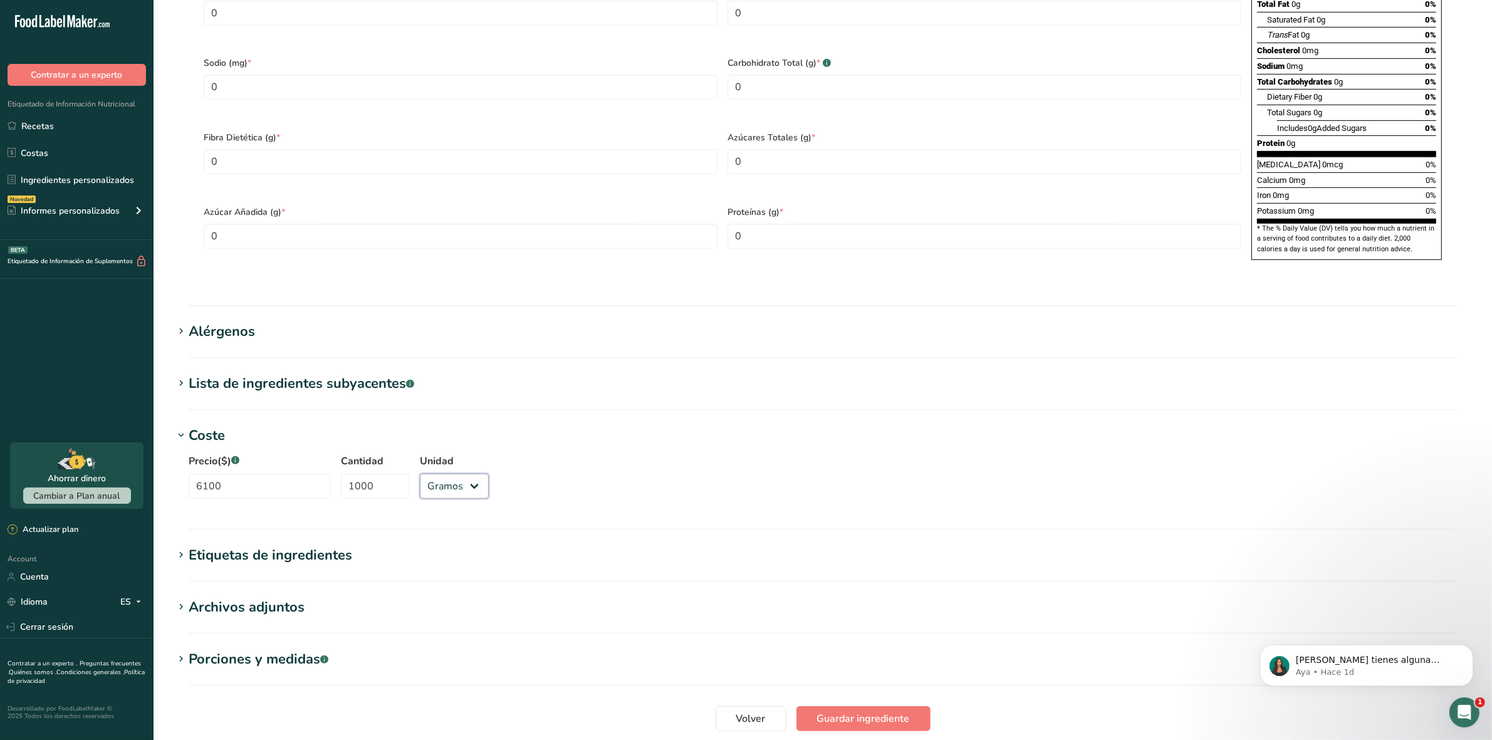
scroll to position [845, 0]
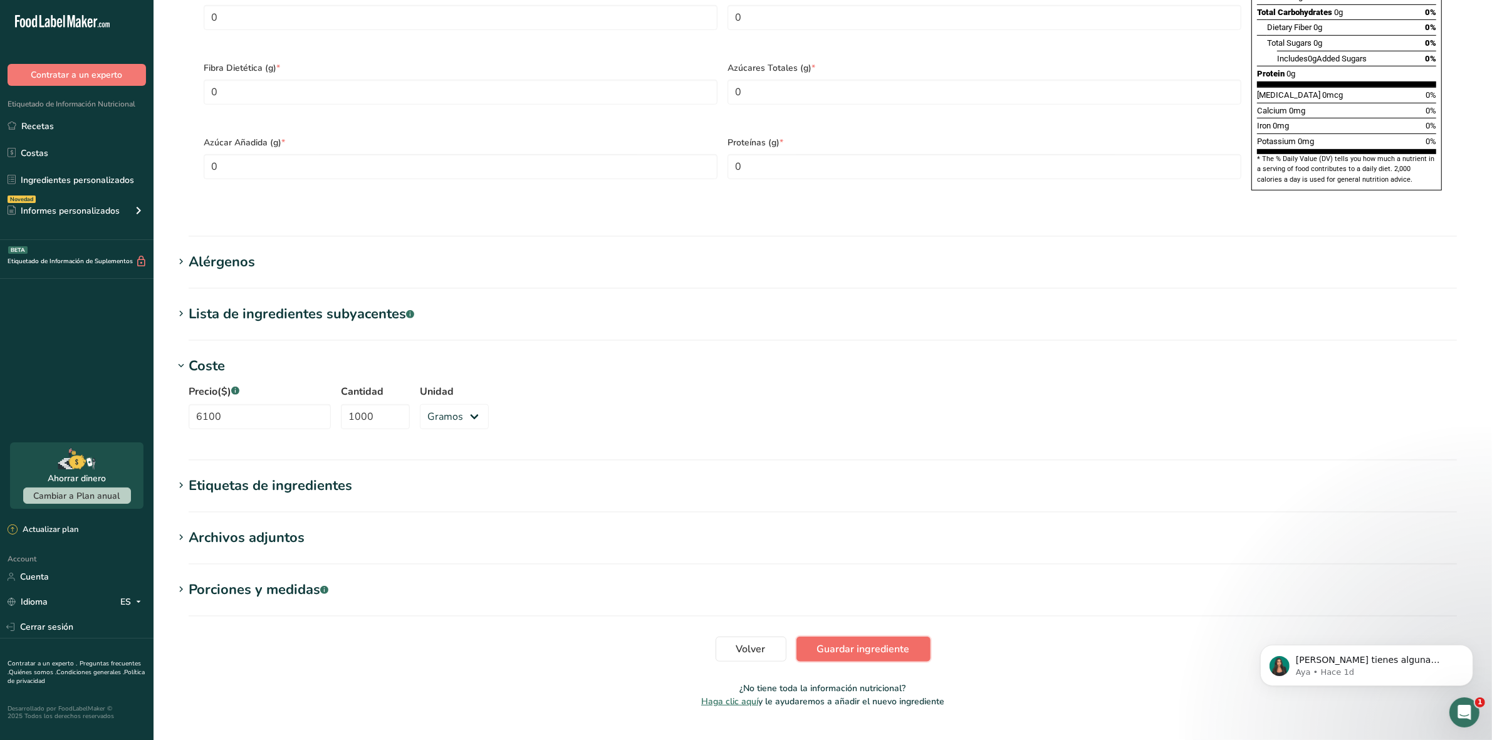
click at [854, 642] on span "Guardar ingrediente" at bounding box center [863, 649] width 93 height 15
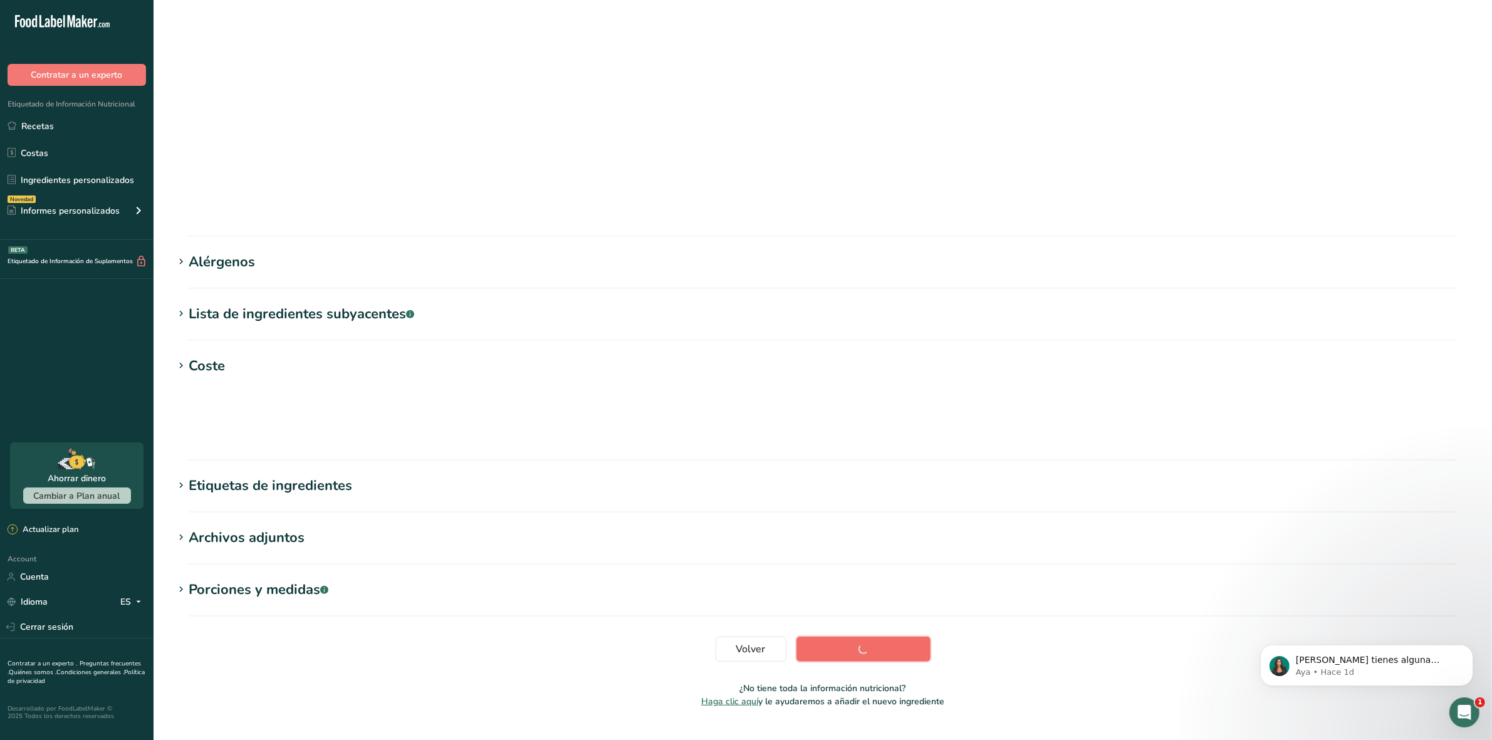
scroll to position [0, 0]
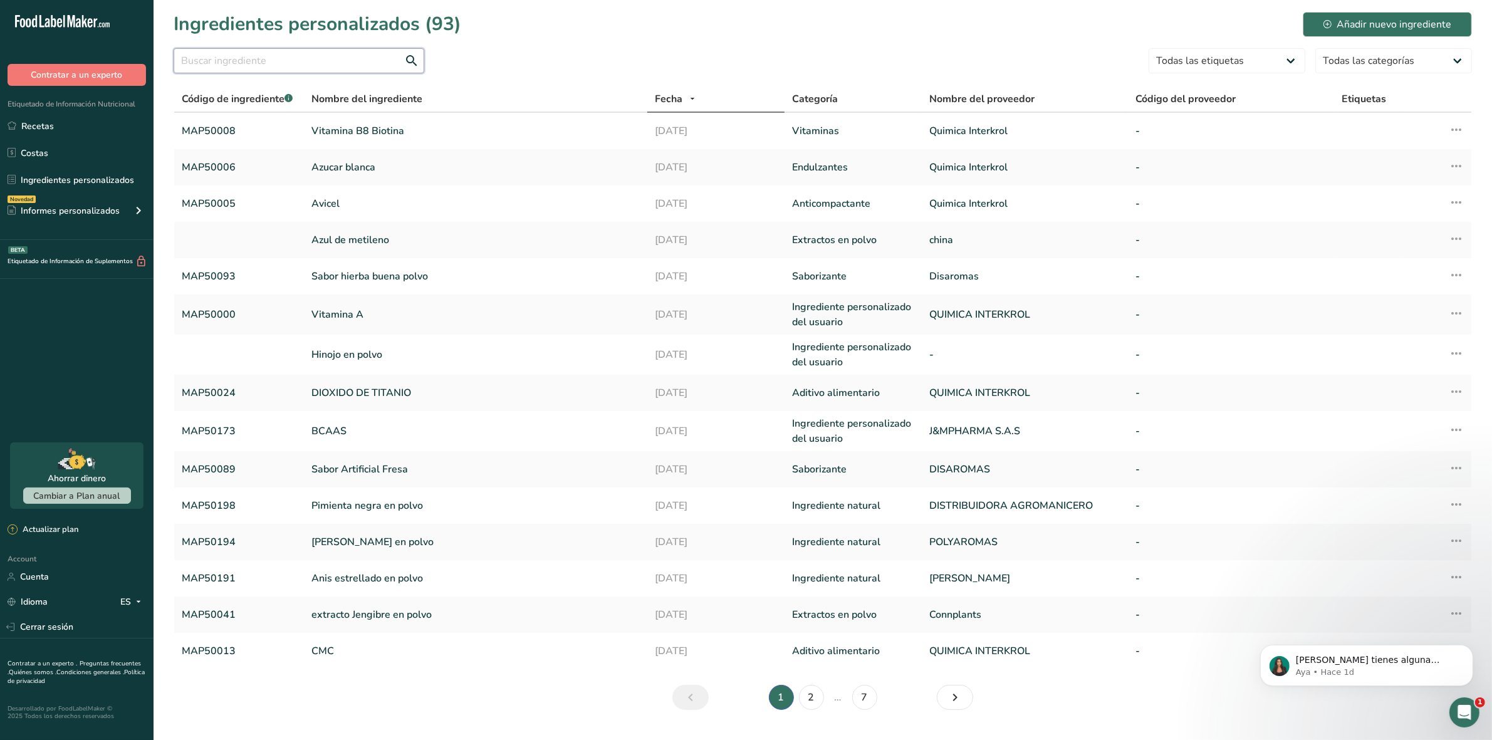
click at [271, 60] on input "text" at bounding box center [299, 60] width 251 height 25
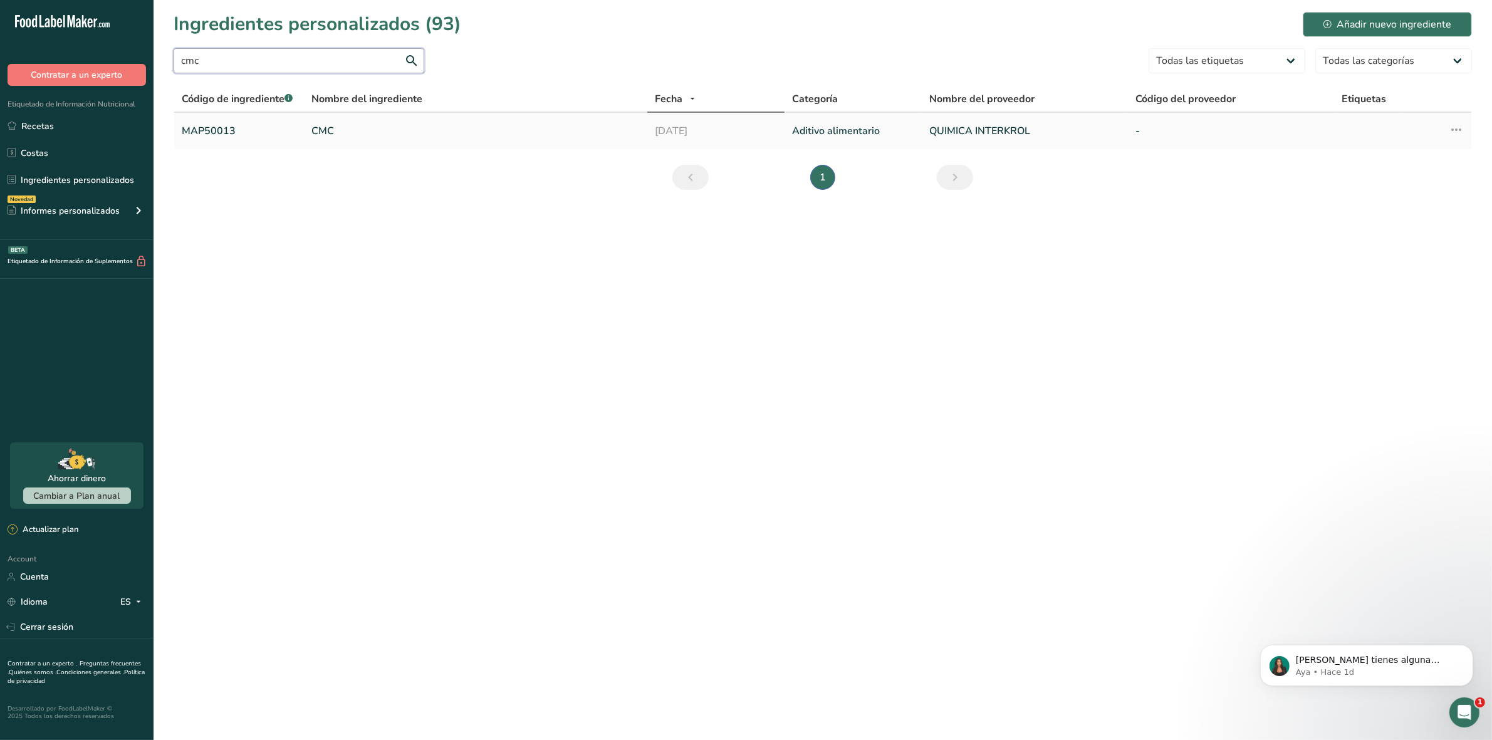
type input "cmc"
click at [312, 126] on td "CMC" at bounding box center [475, 131] width 343 height 36
click at [323, 140] on td "CMC" at bounding box center [475, 131] width 343 height 36
click at [326, 133] on link "CMC" at bounding box center [475, 130] width 328 height 15
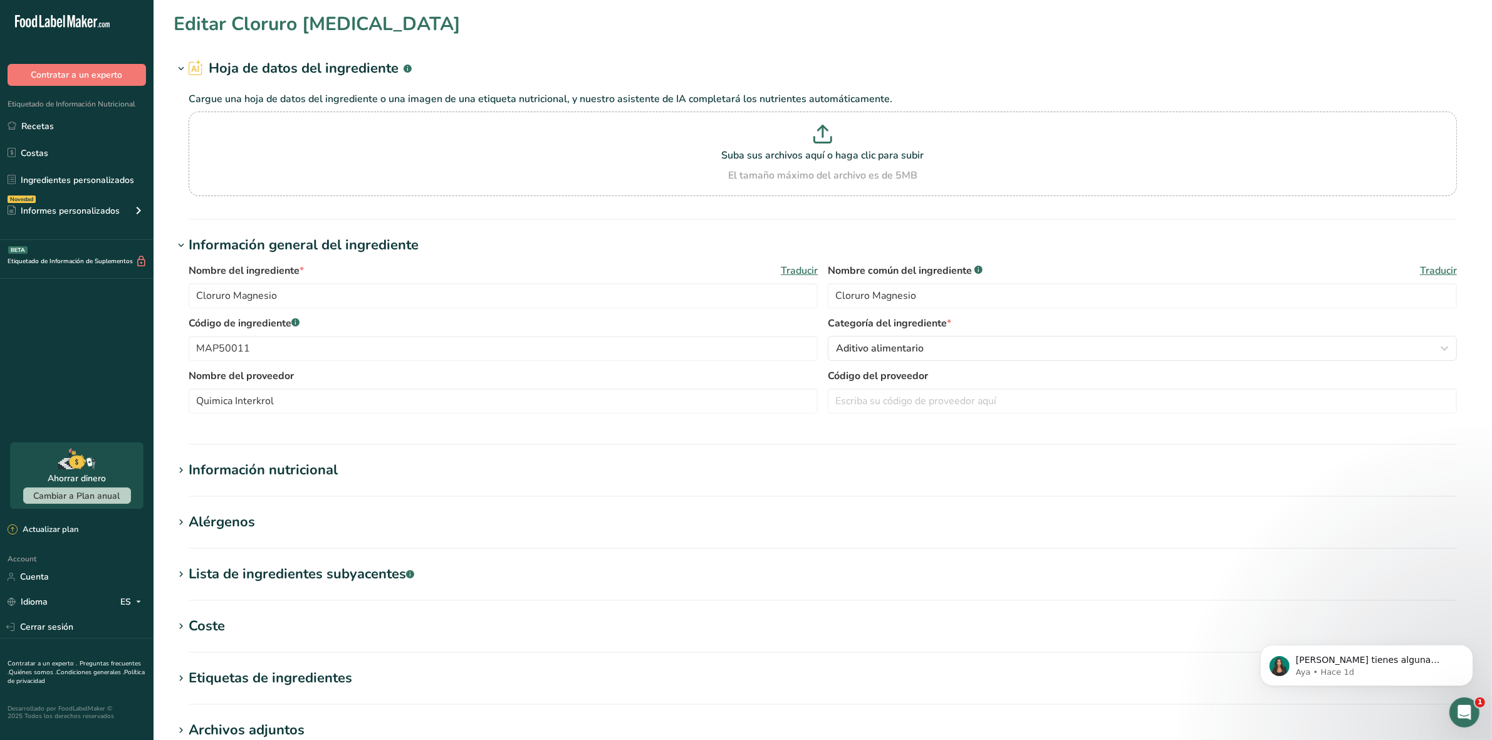
type input "CMC"
type input "CMC ( Espesante)"
type input "MAP50013"
type input "QUIMICA INTERKROL"
click at [923, 288] on input "CMC ( Espesante)" at bounding box center [1142, 295] width 629 height 25
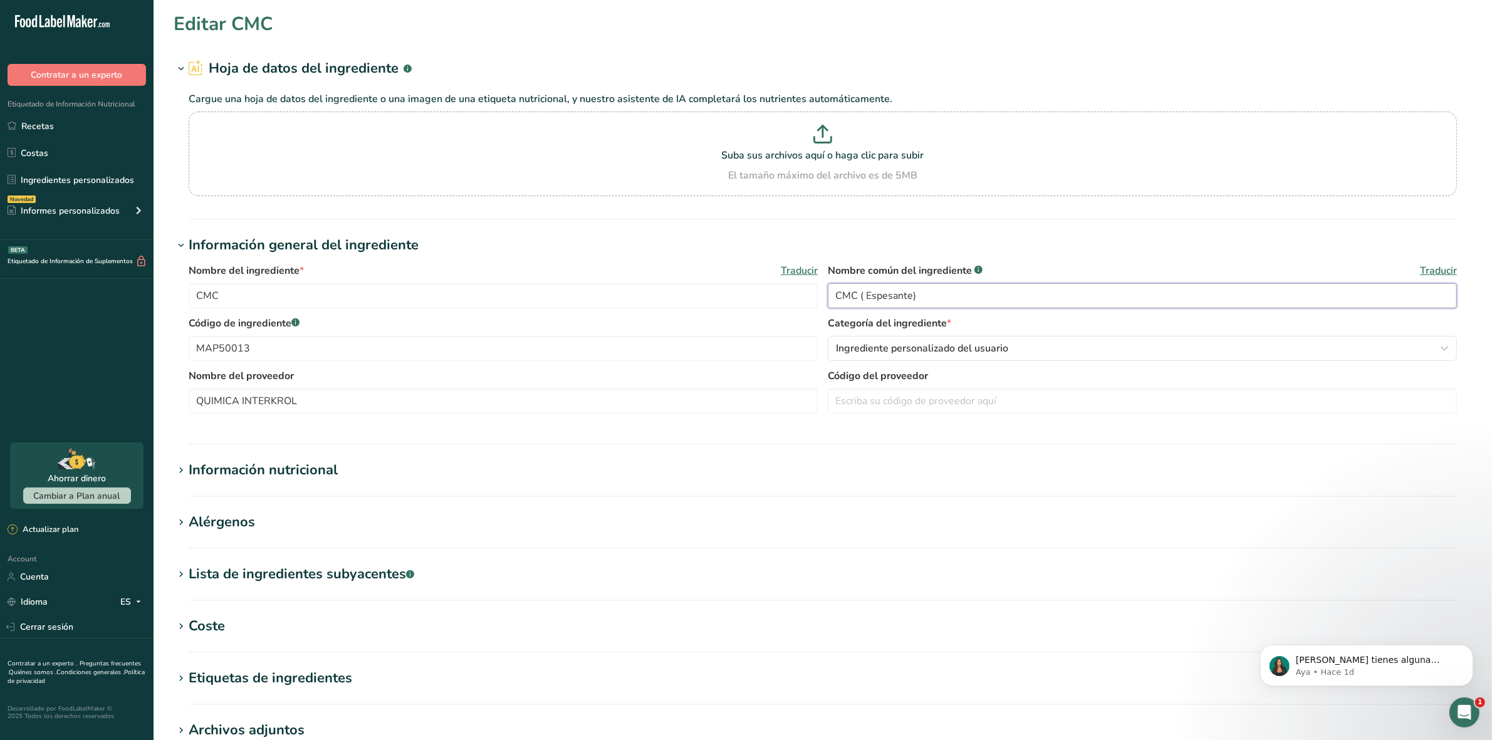
click at [923, 288] on input "CMC ( Espesante)" at bounding box center [1142, 295] width 629 height 25
type input "c"
type input "Carboximetilcelulosa (CMC)"
click at [1007, 346] on span "Ingrediente personalizado del usuario" at bounding box center [922, 348] width 172 height 15
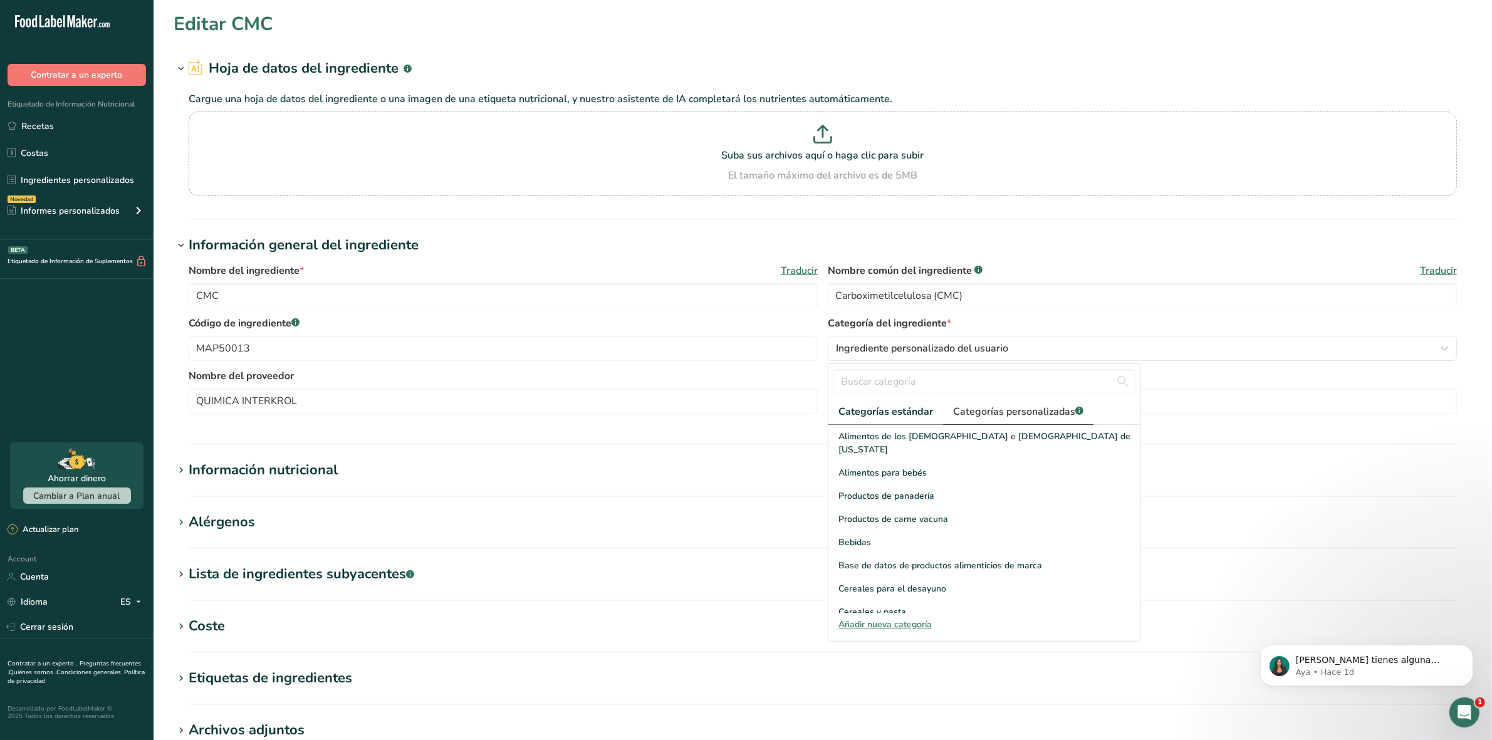
click at [1040, 412] on span "Categorías personalizadas .a-a{fill:#347362;}.b-a{fill:#fff;}" at bounding box center [1018, 411] width 130 height 15
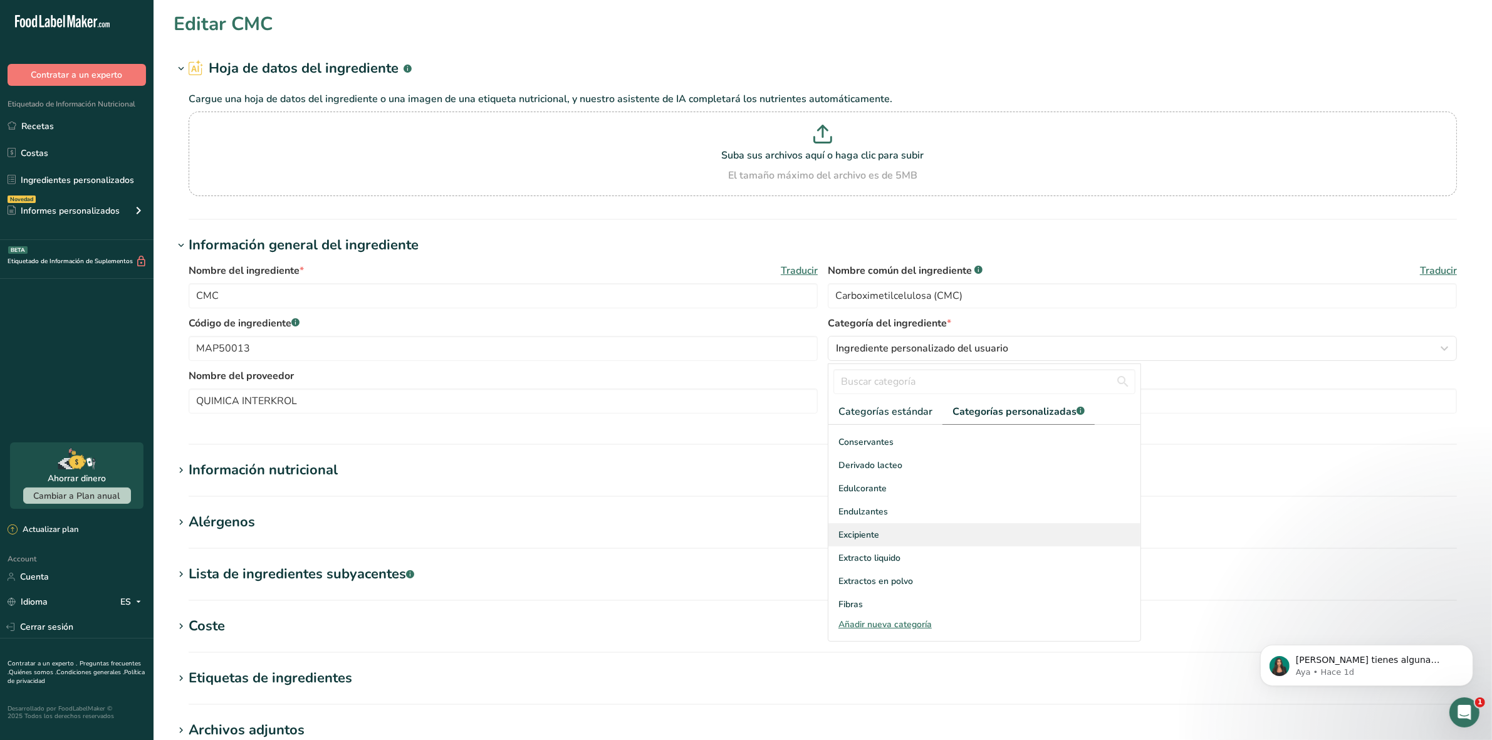
click at [904, 536] on div "Excipiente" at bounding box center [985, 534] width 312 height 23
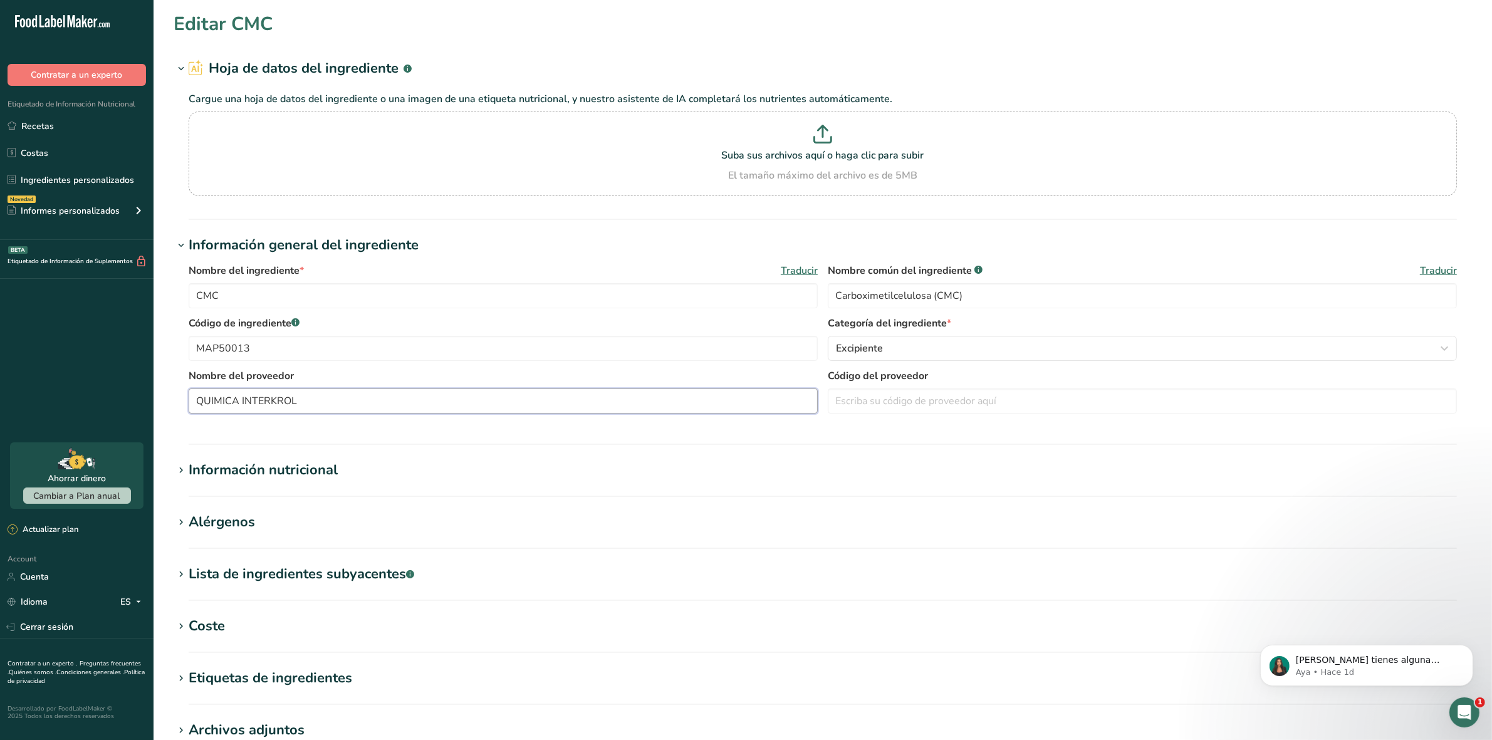
click at [361, 405] on input "QUIMICA INTERKROL" at bounding box center [503, 401] width 629 height 25
click at [361, 403] on input "QUIMICA INTERKROL" at bounding box center [503, 401] width 629 height 25
type input "Quimica Interkrol"
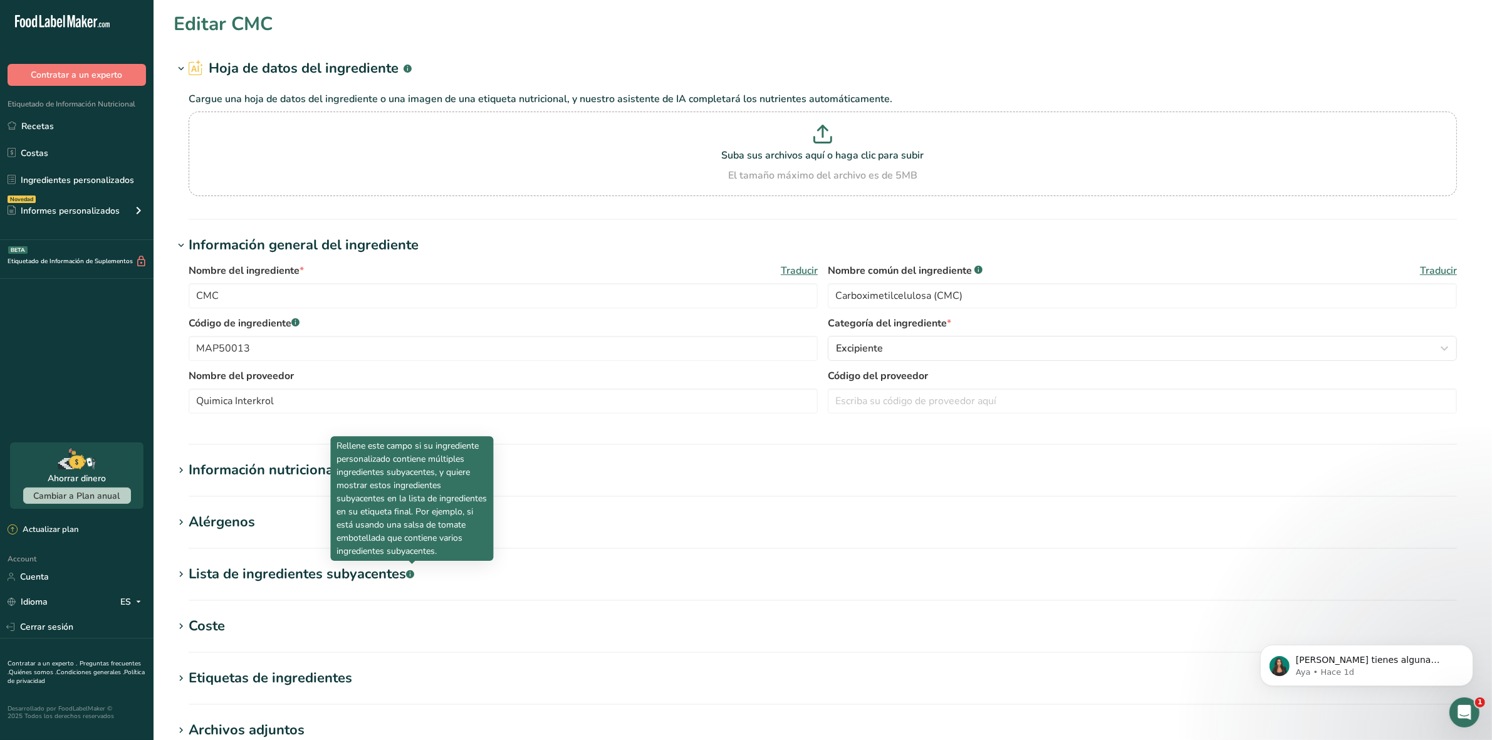
click at [186, 473] on icon at bounding box center [180, 471] width 11 height 18
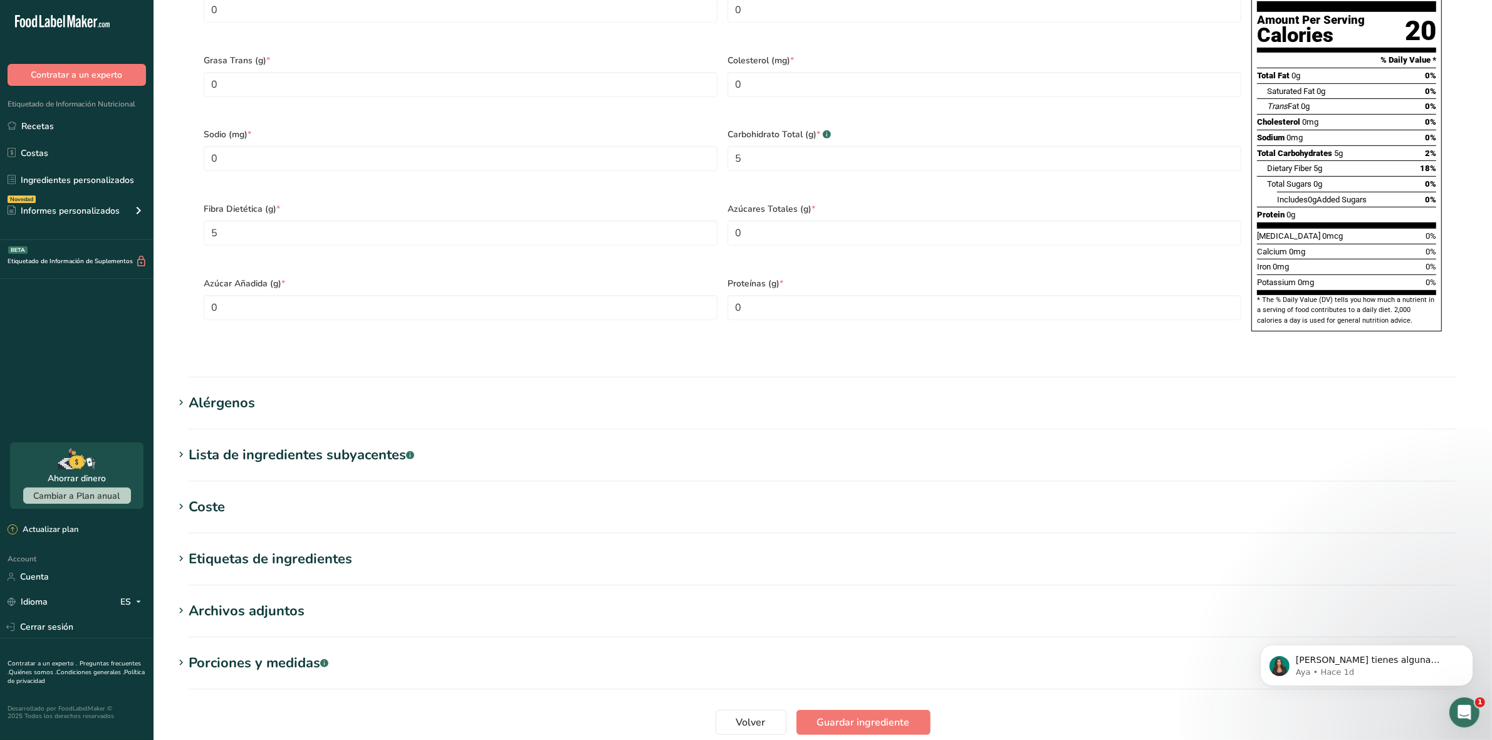
scroll to position [705, 0]
click at [190, 496] on div "Coste" at bounding box center [207, 506] width 36 height 21
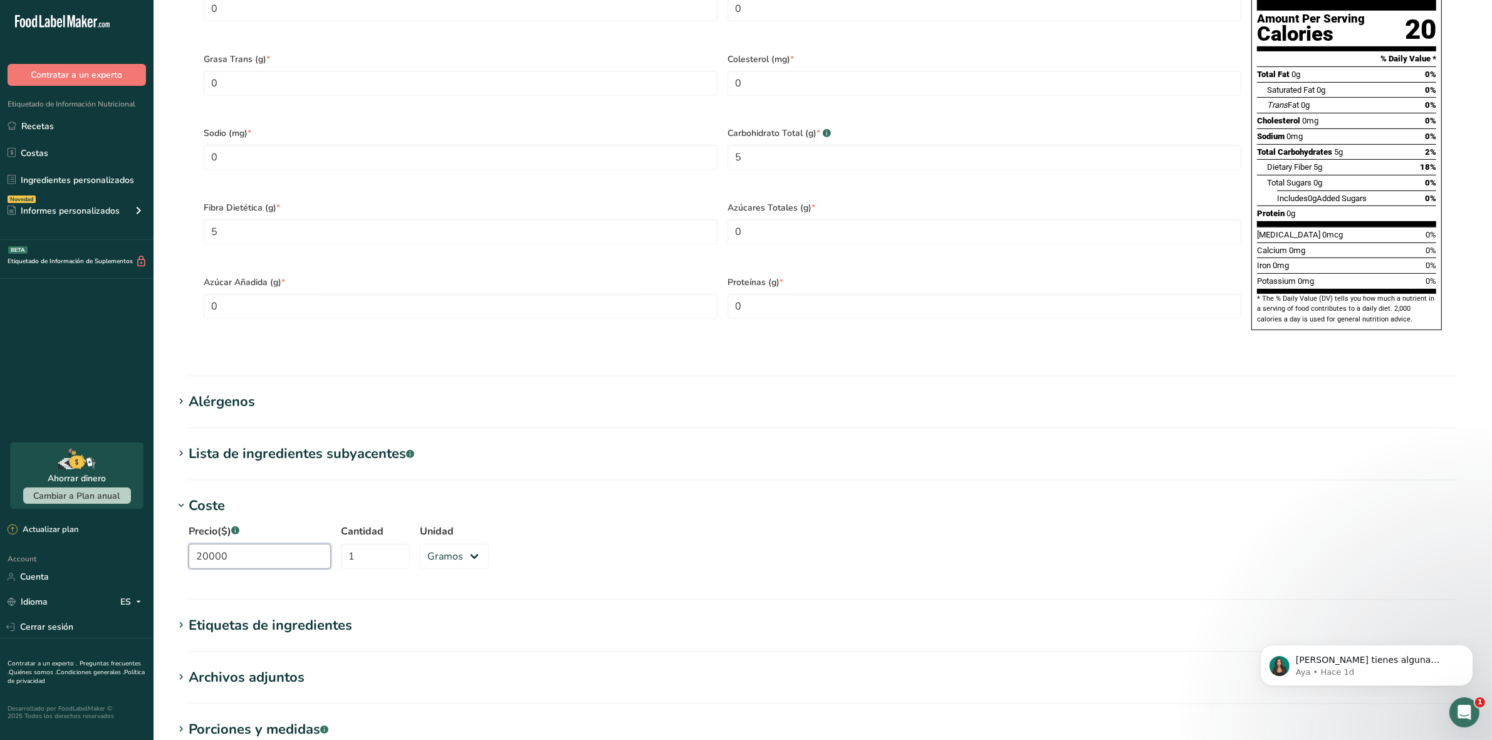
click at [233, 544] on input "20000" at bounding box center [260, 556] width 142 height 25
type input "23000"
type input "1000"
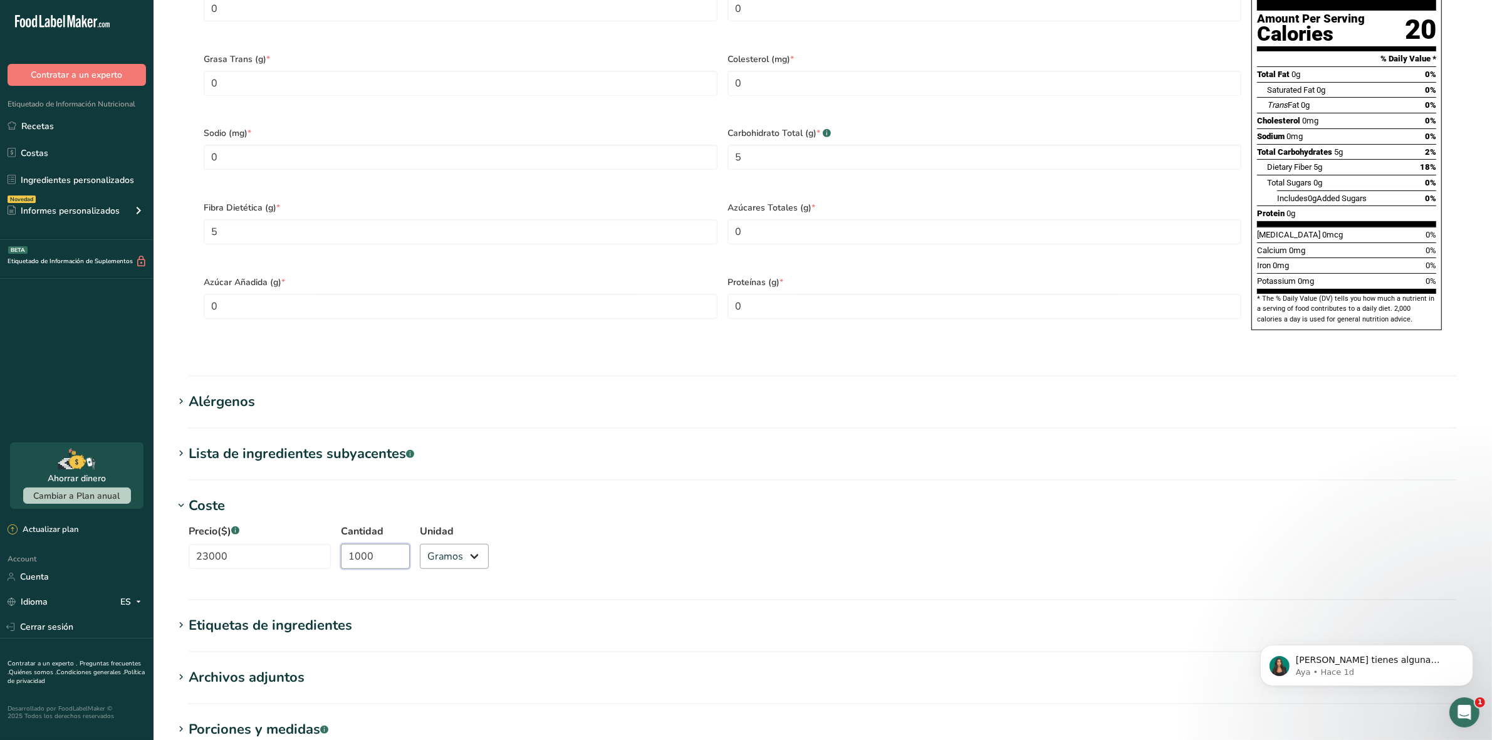
scroll to position [845, 0]
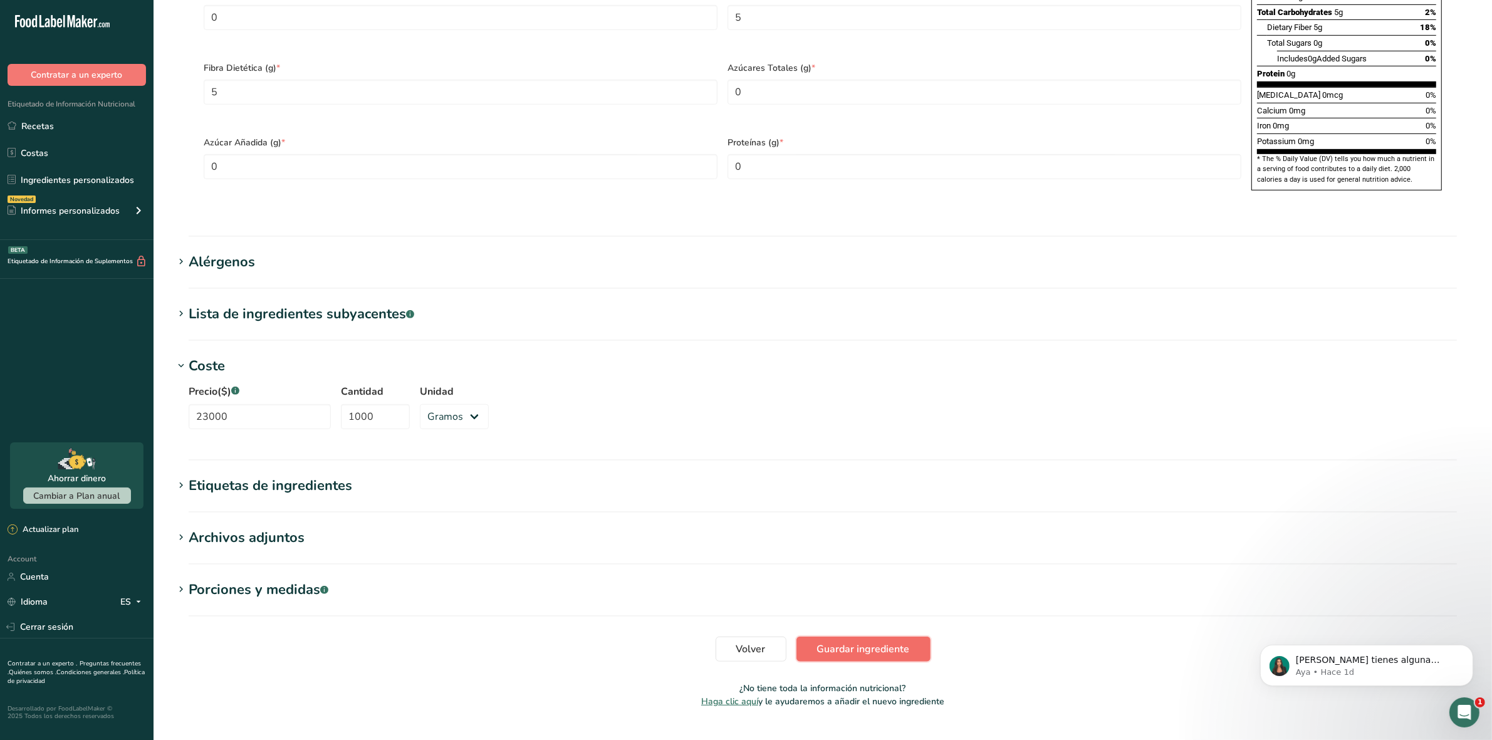
click at [829, 642] on span "Guardar ingrediente" at bounding box center [863, 649] width 93 height 15
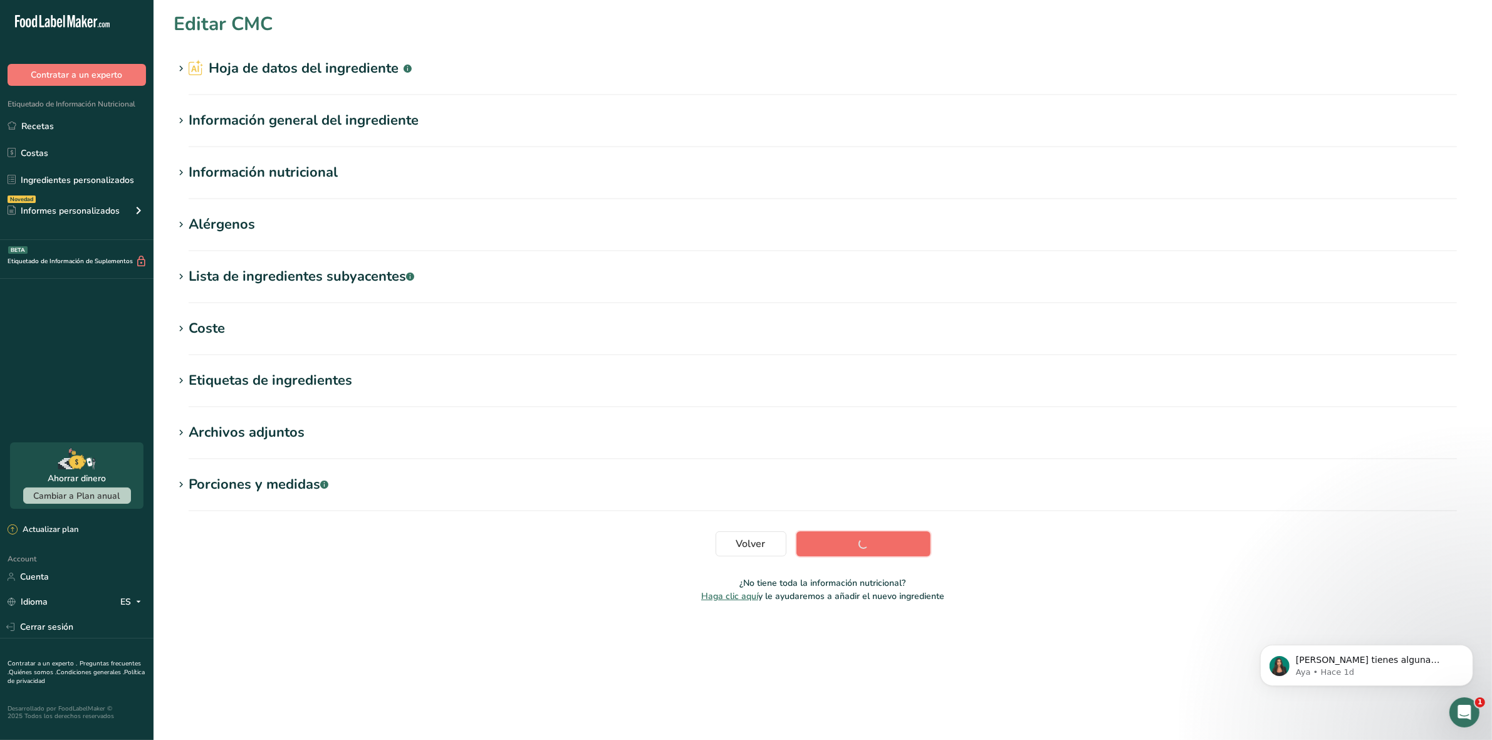
scroll to position [0, 0]
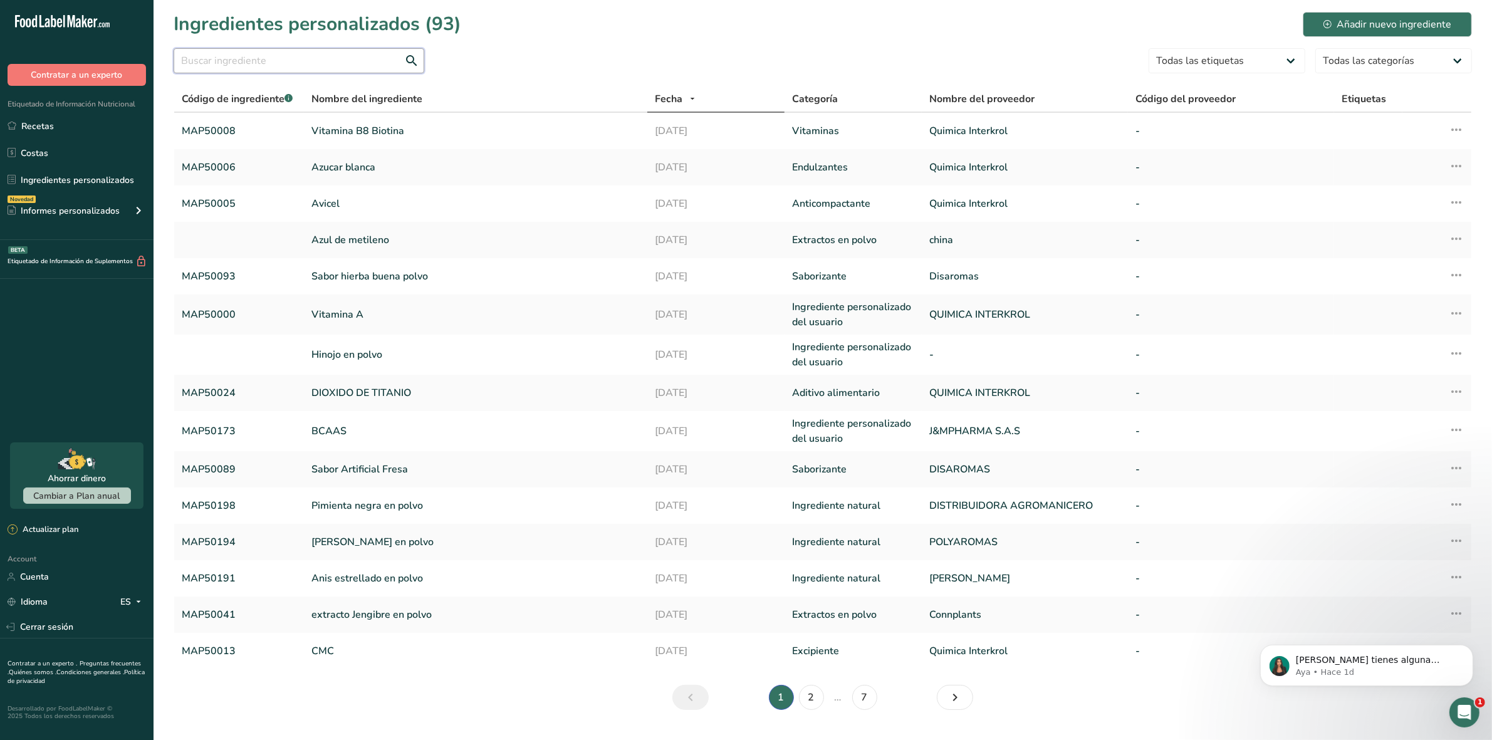
click at [279, 64] on input "text" at bounding box center [299, 60] width 251 height 25
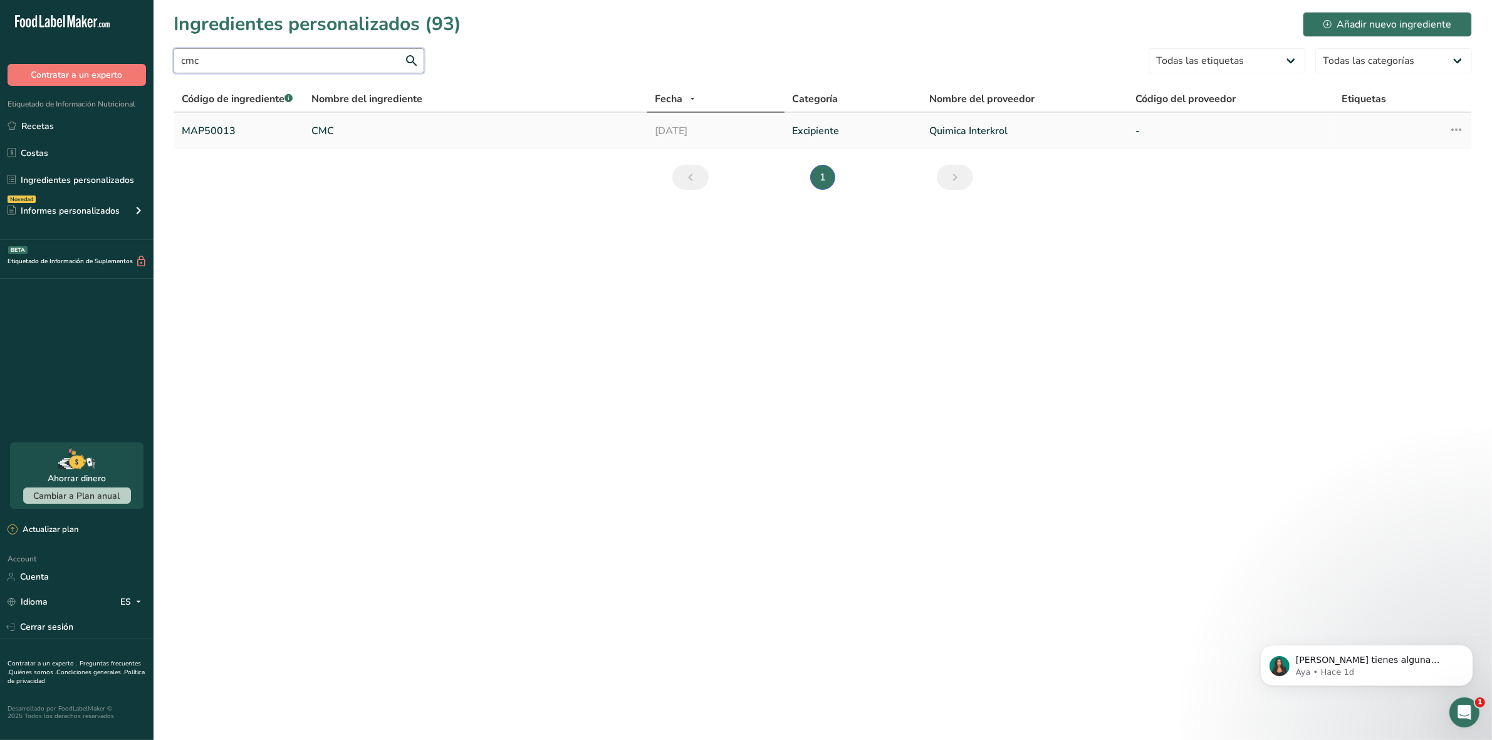
type input "cmc"
click at [314, 138] on link "CMC" at bounding box center [475, 130] width 328 height 15
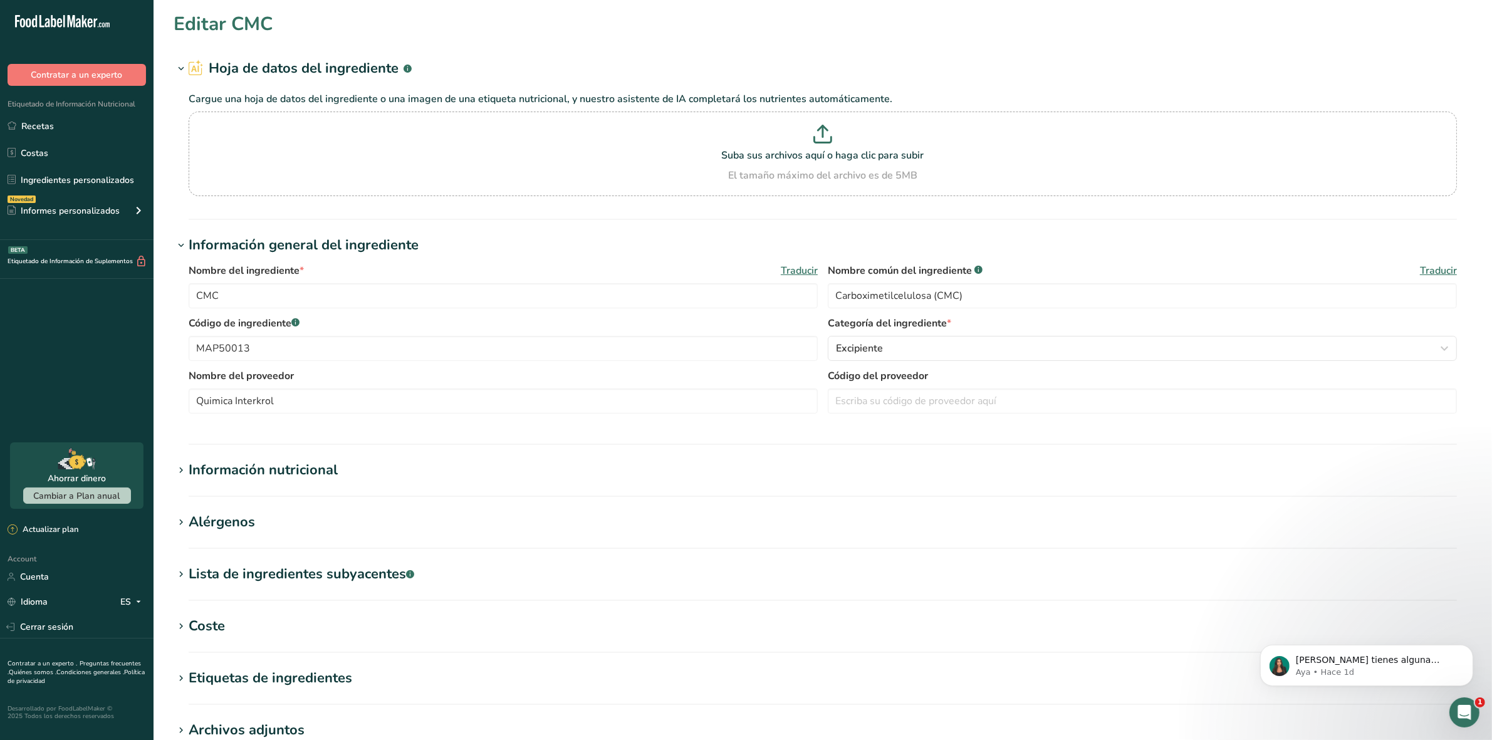
type input "Quimica Interkrol"
click at [171, 474] on section "Editar CMC Hoja de datos del ingrediente .a-a{fill:#347362;}.b-a{fill:#fff;} Ca…" at bounding box center [823, 460] width 1339 height 921
click at [177, 468] on icon at bounding box center [180, 471] width 11 height 18
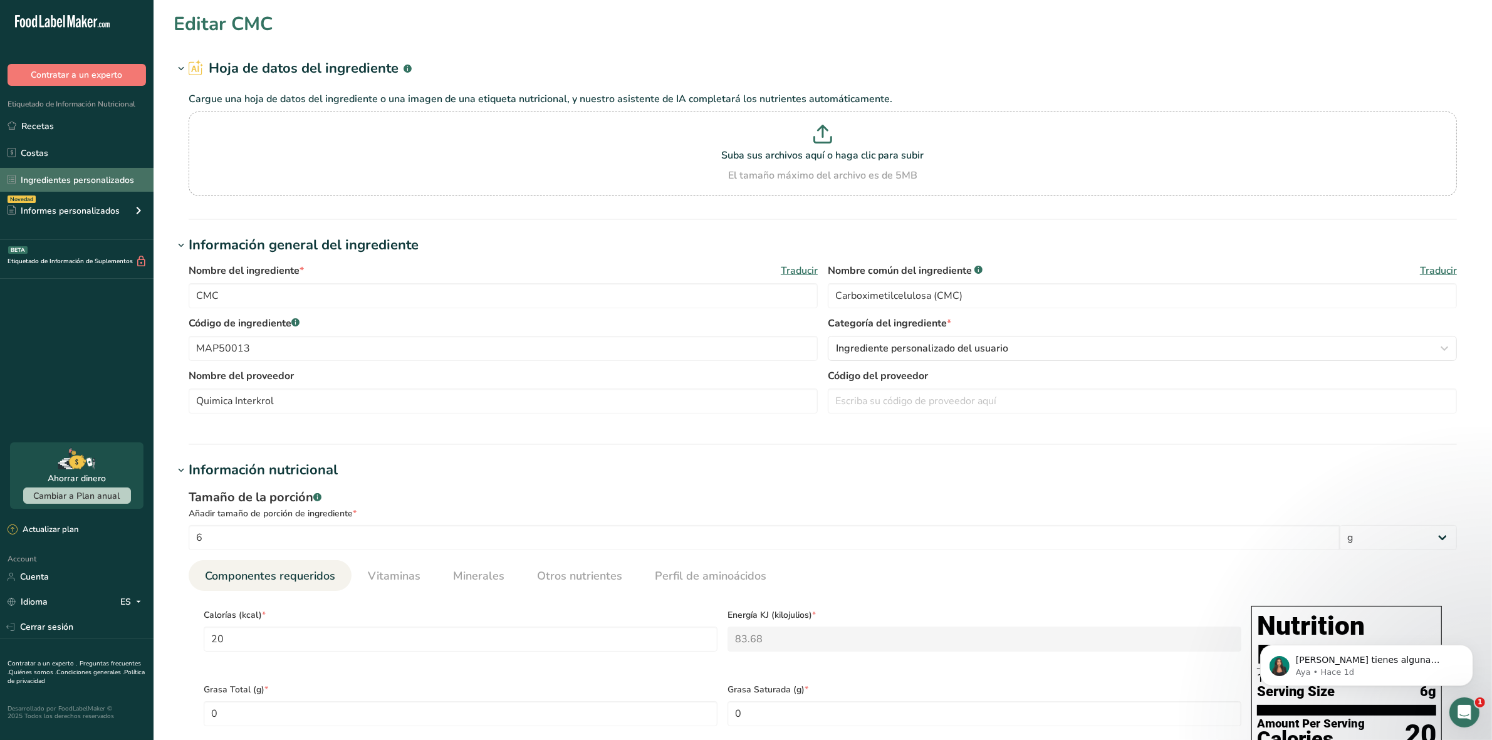
click at [65, 180] on link "Ingredientes personalizados" at bounding box center [77, 180] width 154 height 24
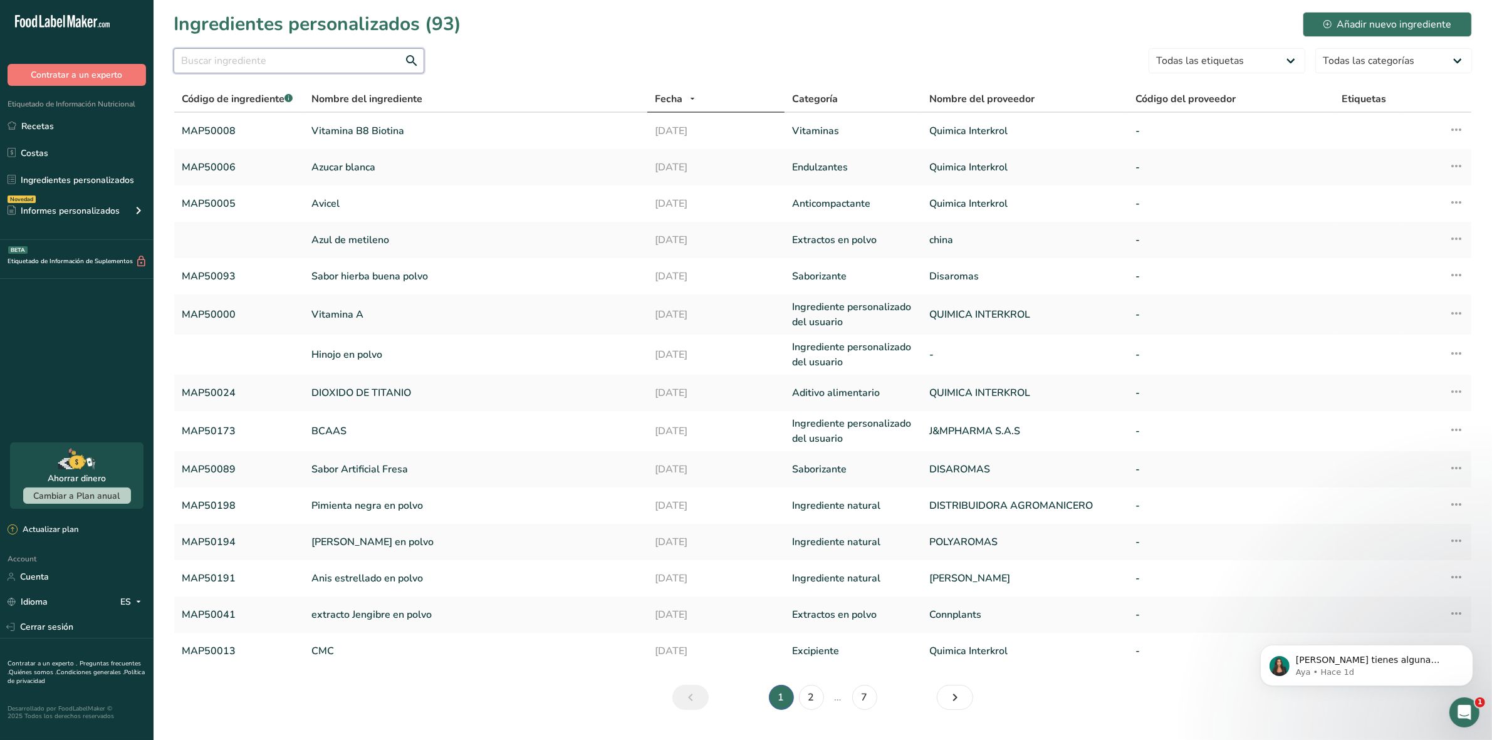
click at [262, 66] on input "text" at bounding box center [299, 60] width 251 height 25
type input "50014"
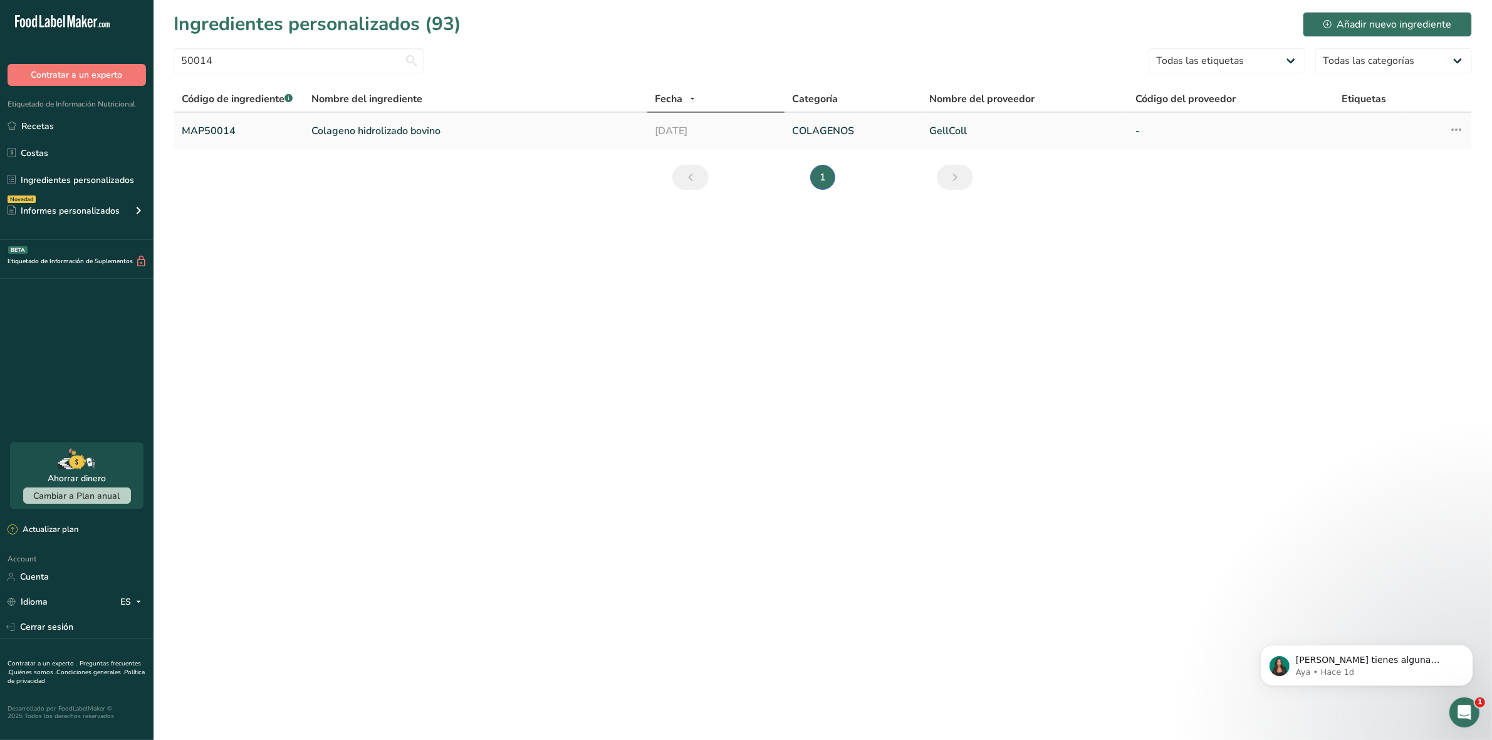
click at [406, 125] on link "Colageno hidrolizado bovino" at bounding box center [475, 130] width 328 height 15
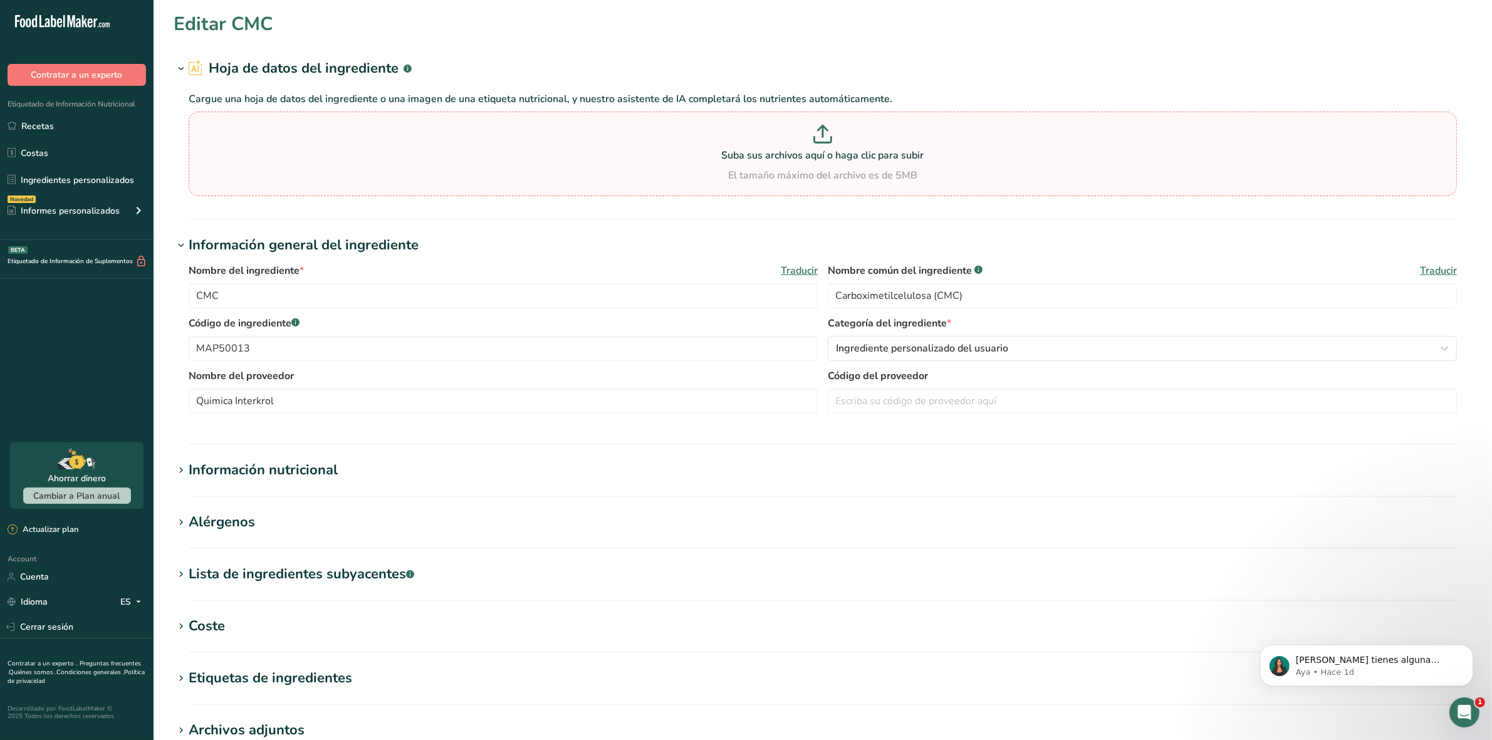
type input "Colageno hidrolizado bovino"
type input "MAP50014"
type input "GellColl"
click at [937, 350] on div "COLAGENOS" at bounding box center [1138, 348] width 605 height 15
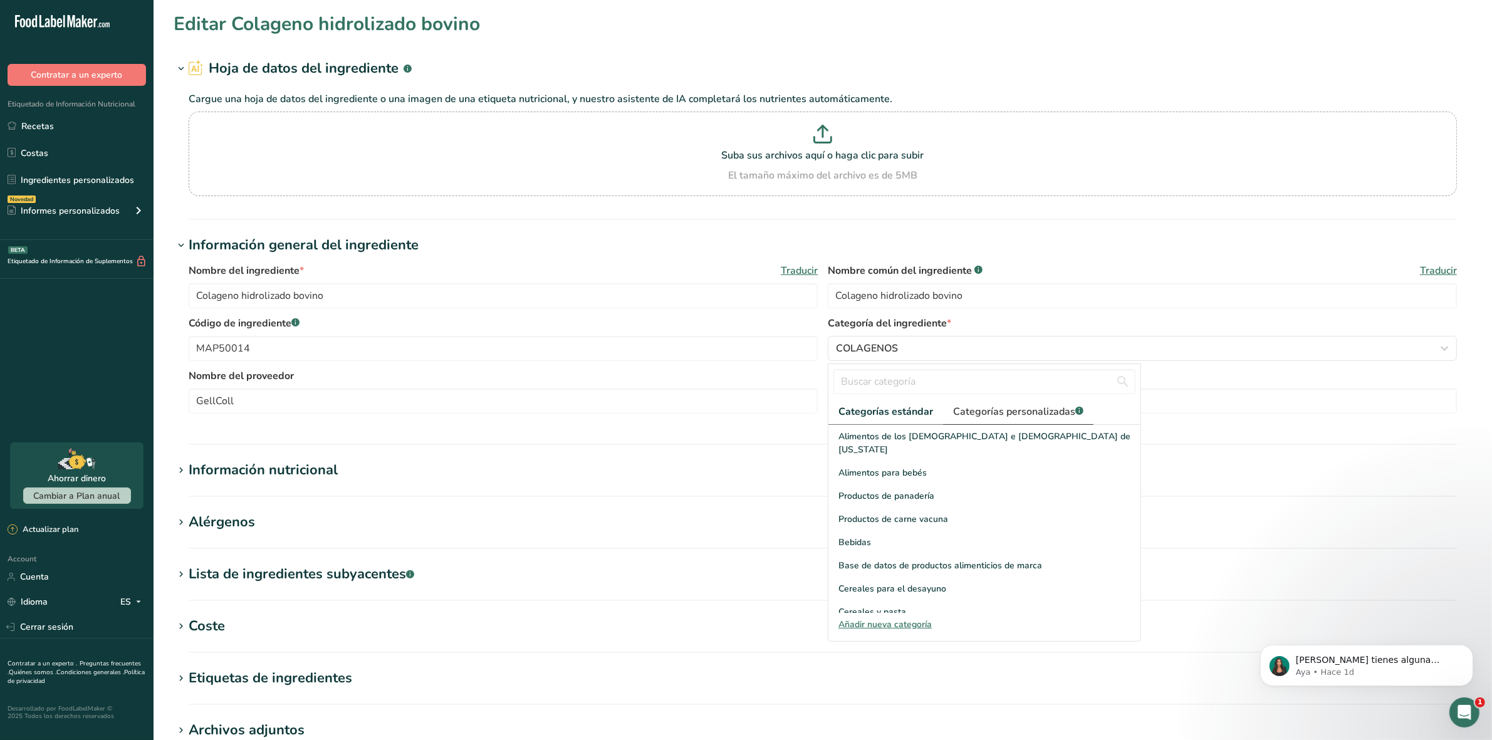
click at [1008, 414] on span "Categorías personalizadas .a-a{fill:#347362;}.b-a{fill:#fff;}" at bounding box center [1018, 411] width 130 height 15
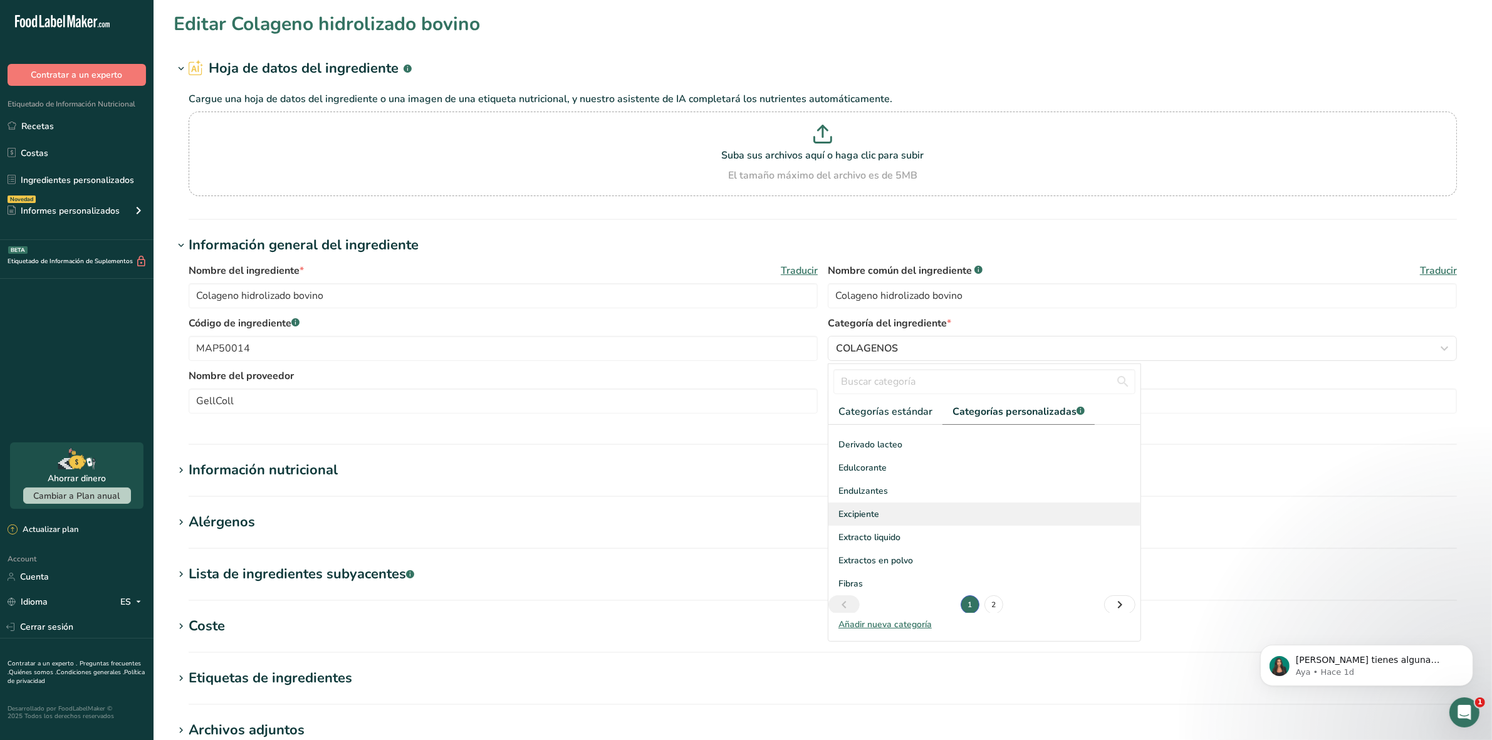
scroll to position [183, 0]
click at [985, 602] on link "2" at bounding box center [994, 599] width 19 height 19
click at [881, 489] on div "Proteinas" at bounding box center [985, 484] width 312 height 23
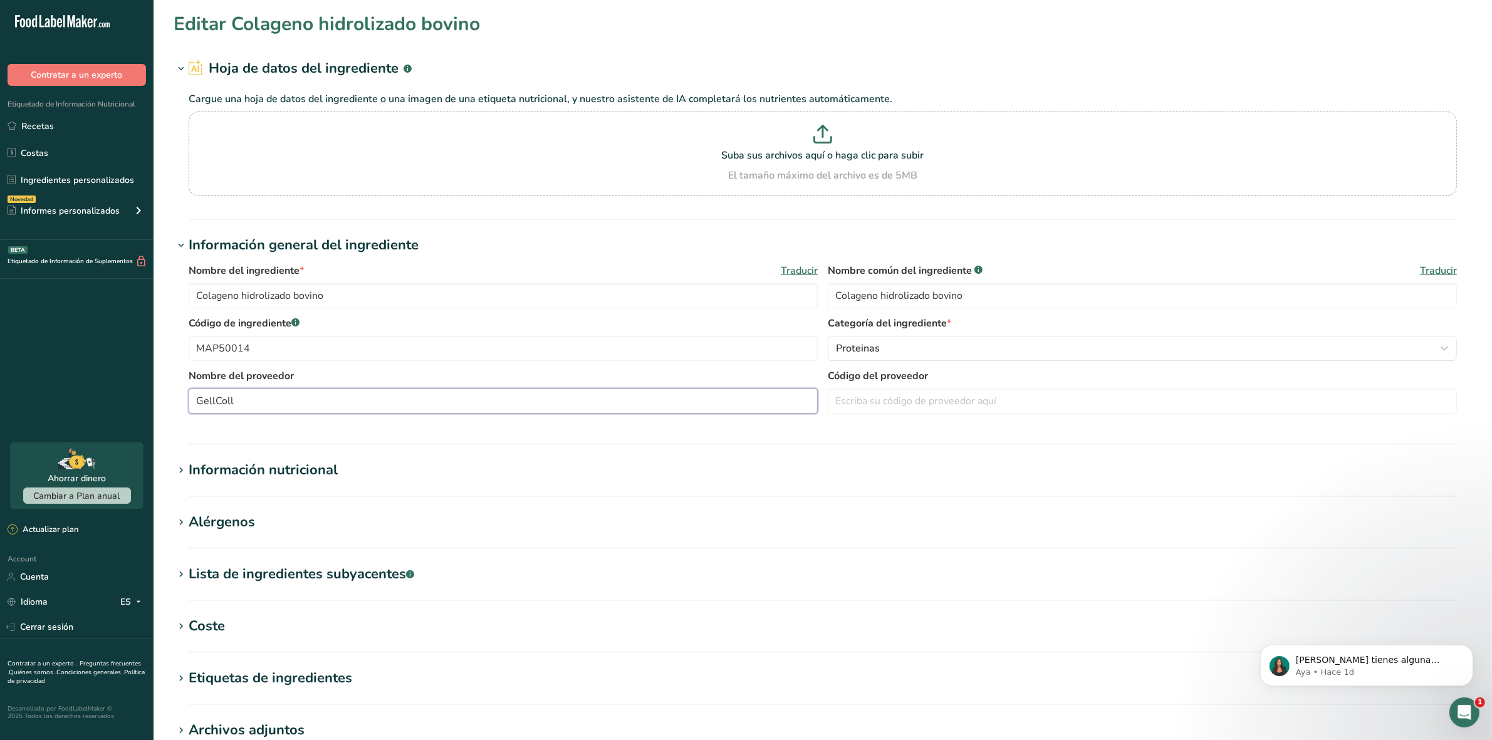
click at [484, 395] on input "GellColl" at bounding box center [503, 401] width 629 height 25
click at [175, 474] on icon at bounding box center [180, 471] width 11 height 18
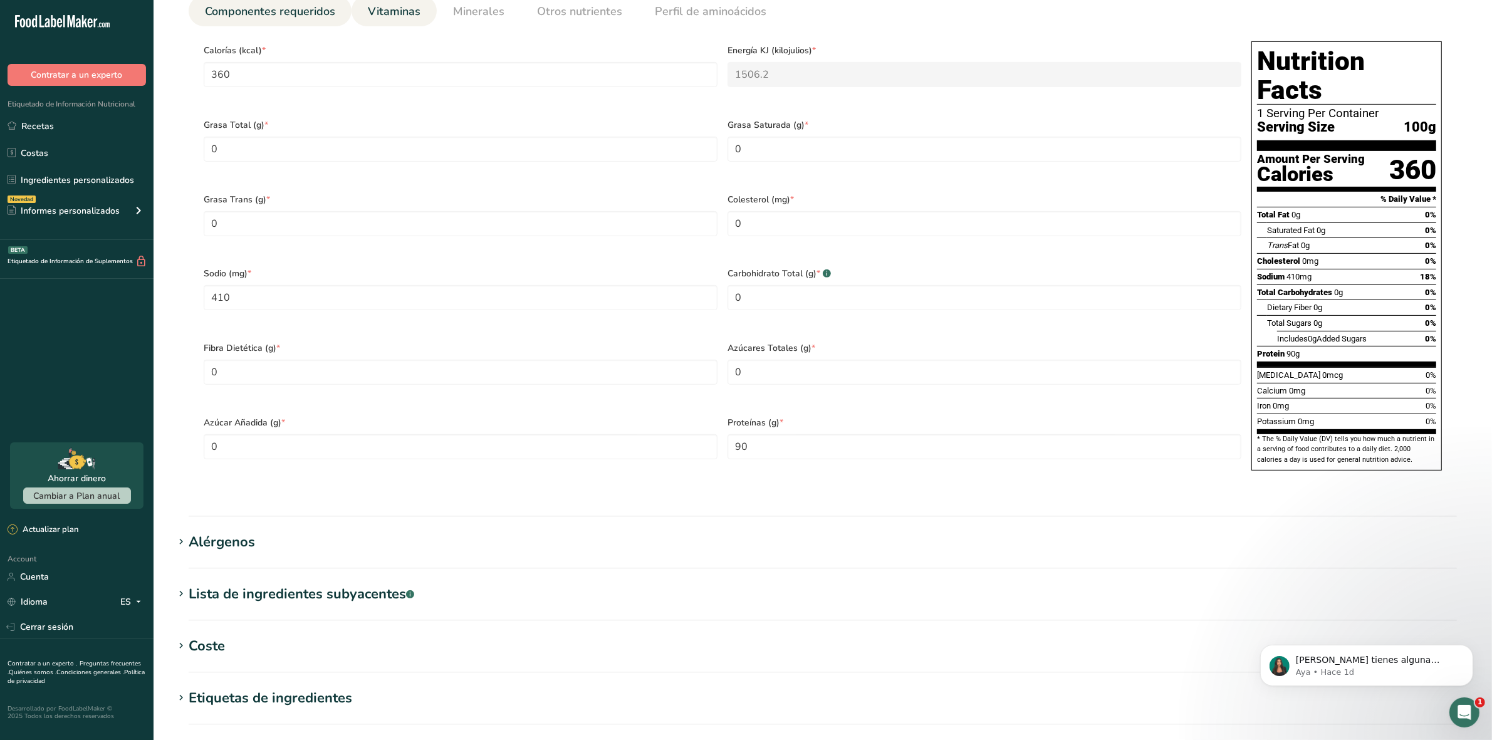
scroll to position [627, 0]
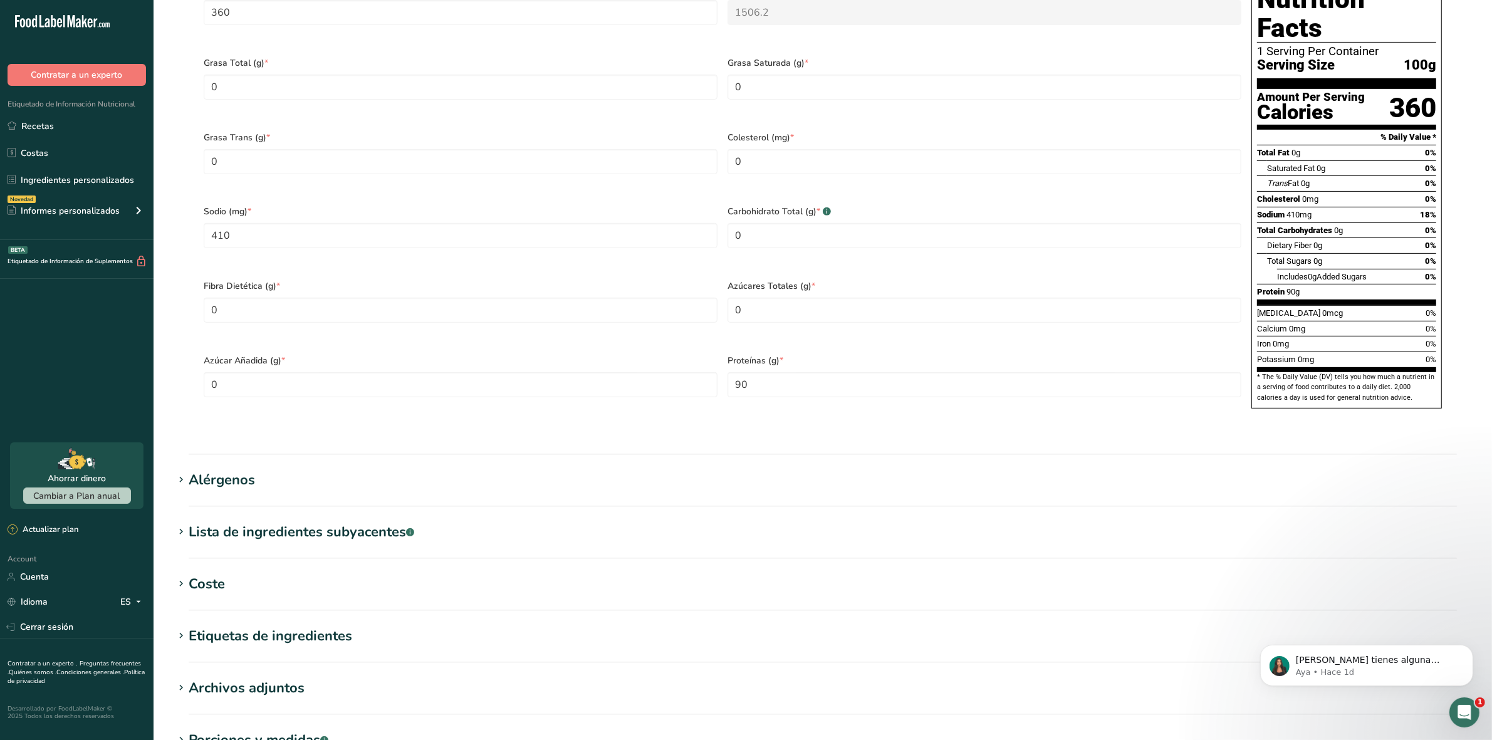
click at [186, 575] on icon at bounding box center [180, 584] width 11 height 18
click at [357, 622] on input "1" at bounding box center [375, 634] width 69 height 25
type input "1000"
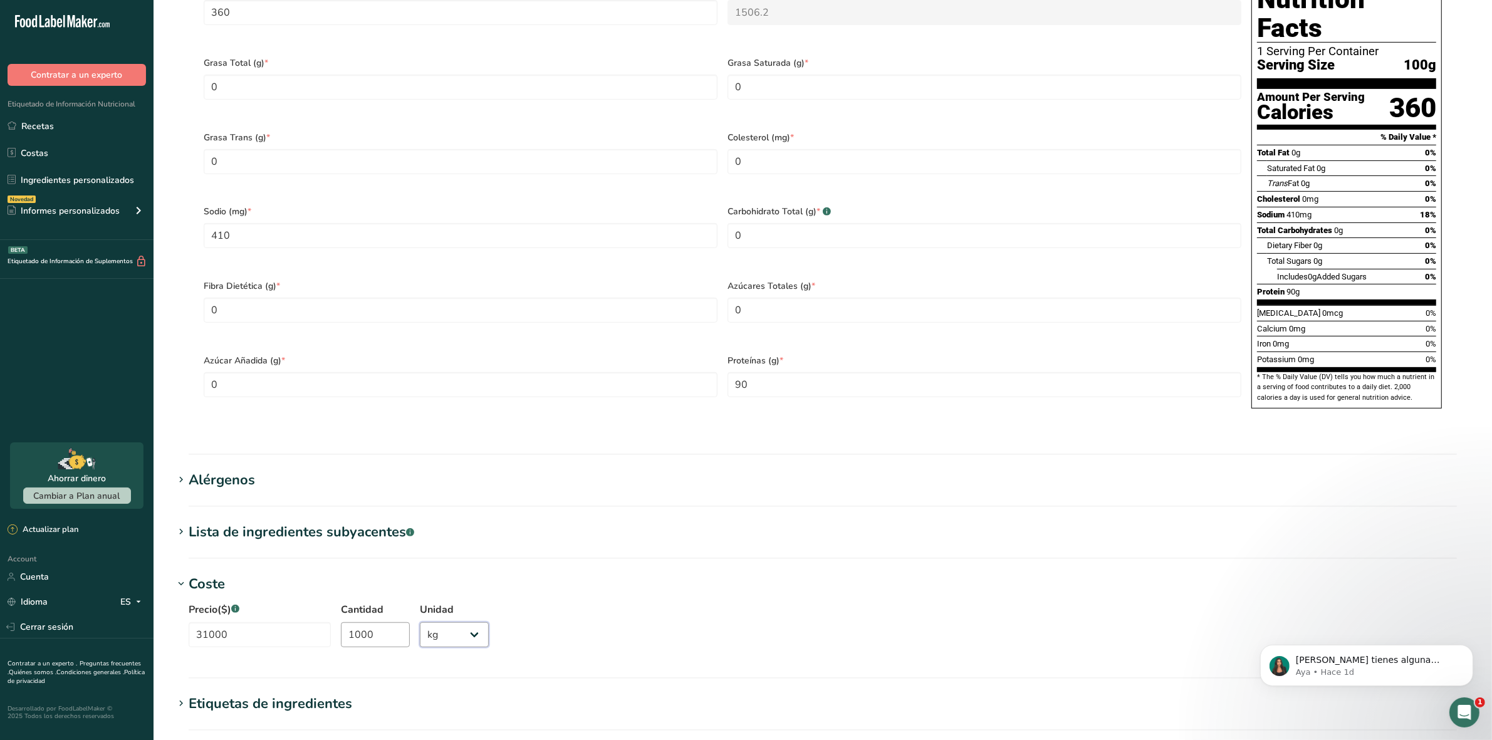
select select
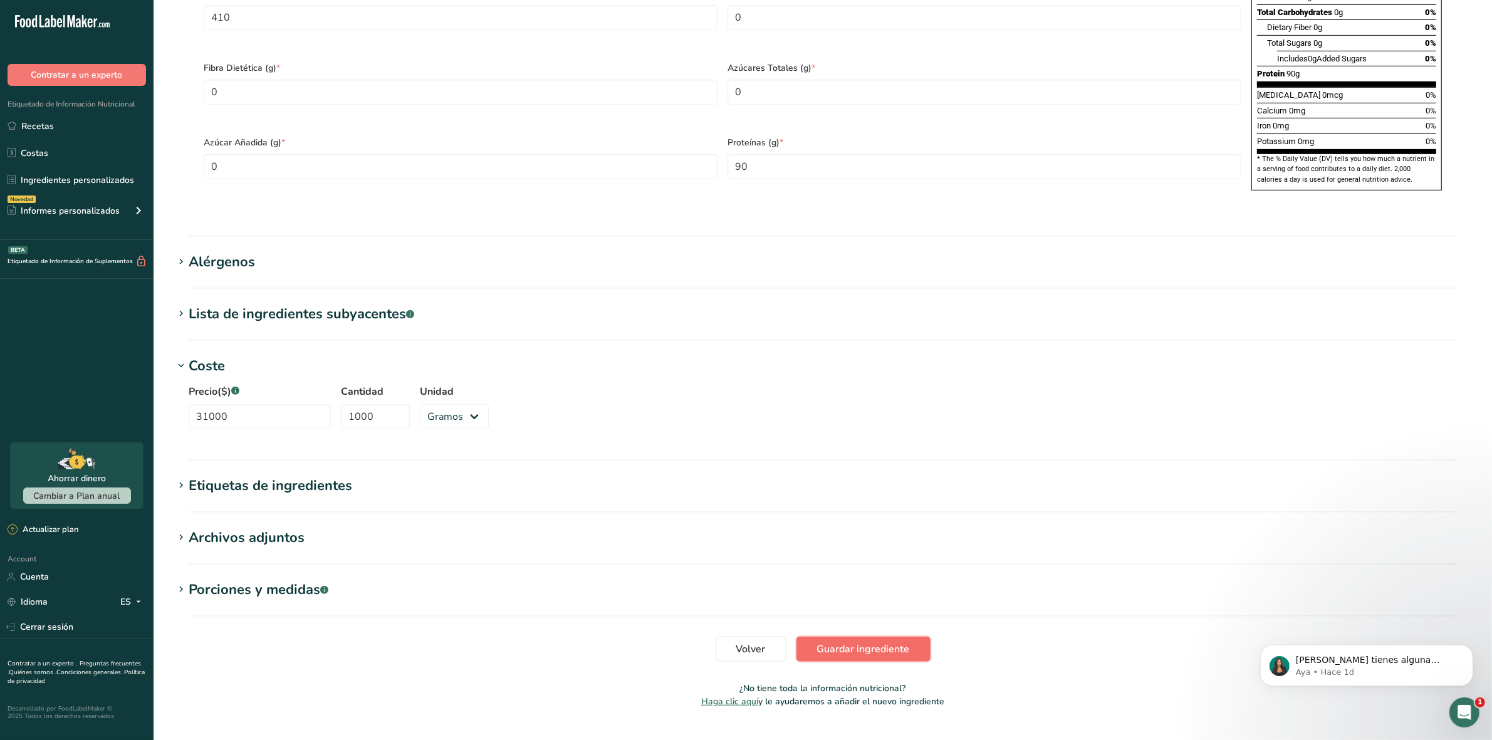
click at [848, 642] on span "Guardar ingrediente" at bounding box center [863, 649] width 93 height 15
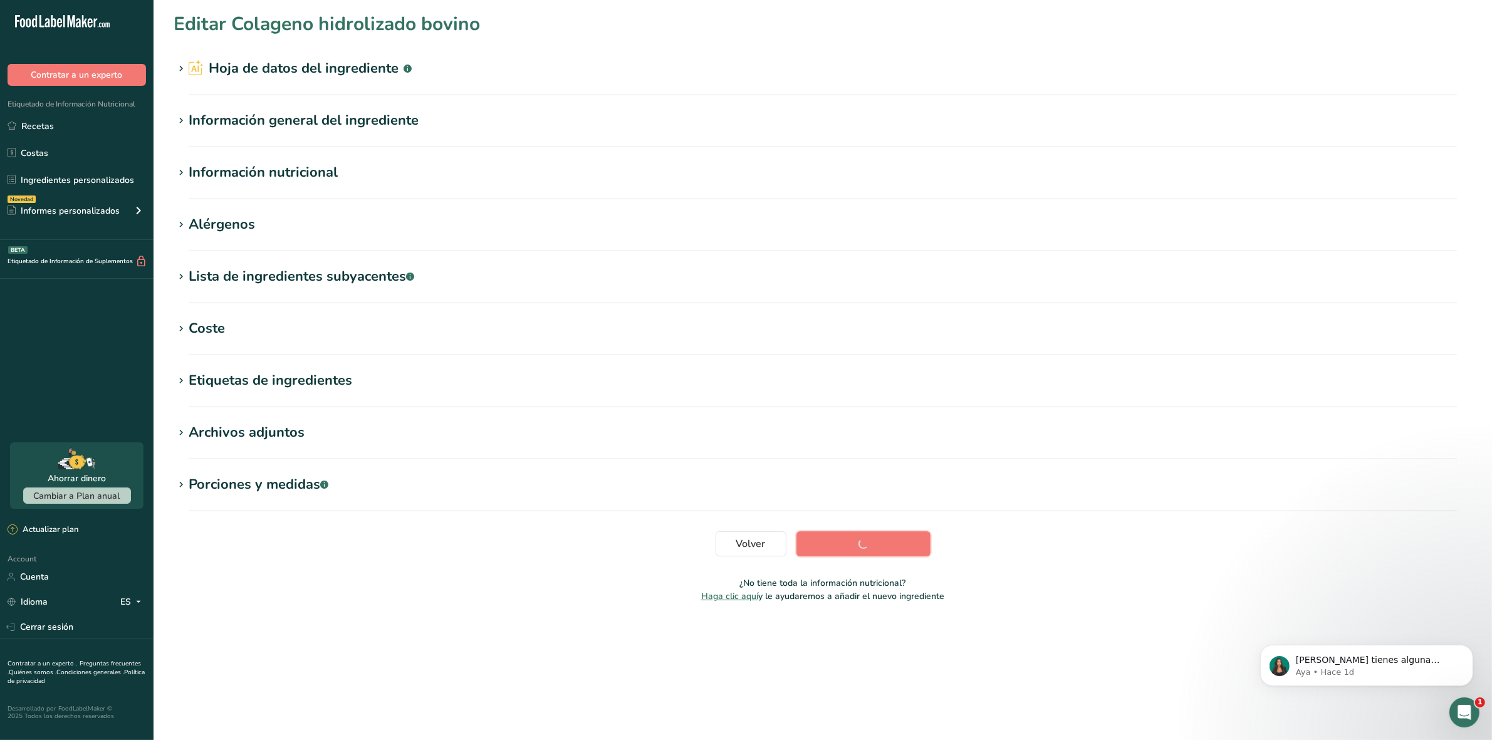
scroll to position [0, 0]
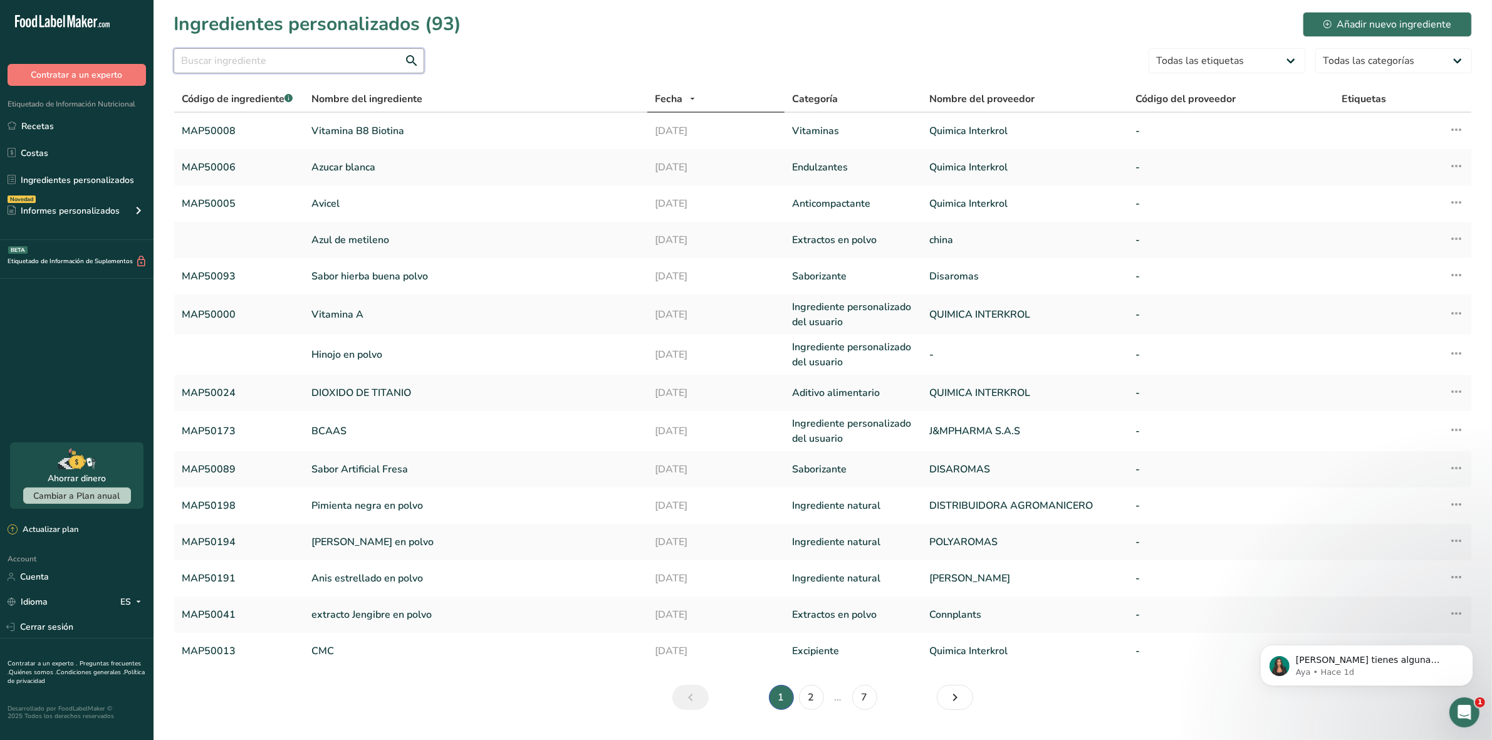
click at [296, 51] on input "text" at bounding box center [299, 60] width 251 height 25
paste input "MAP50017"
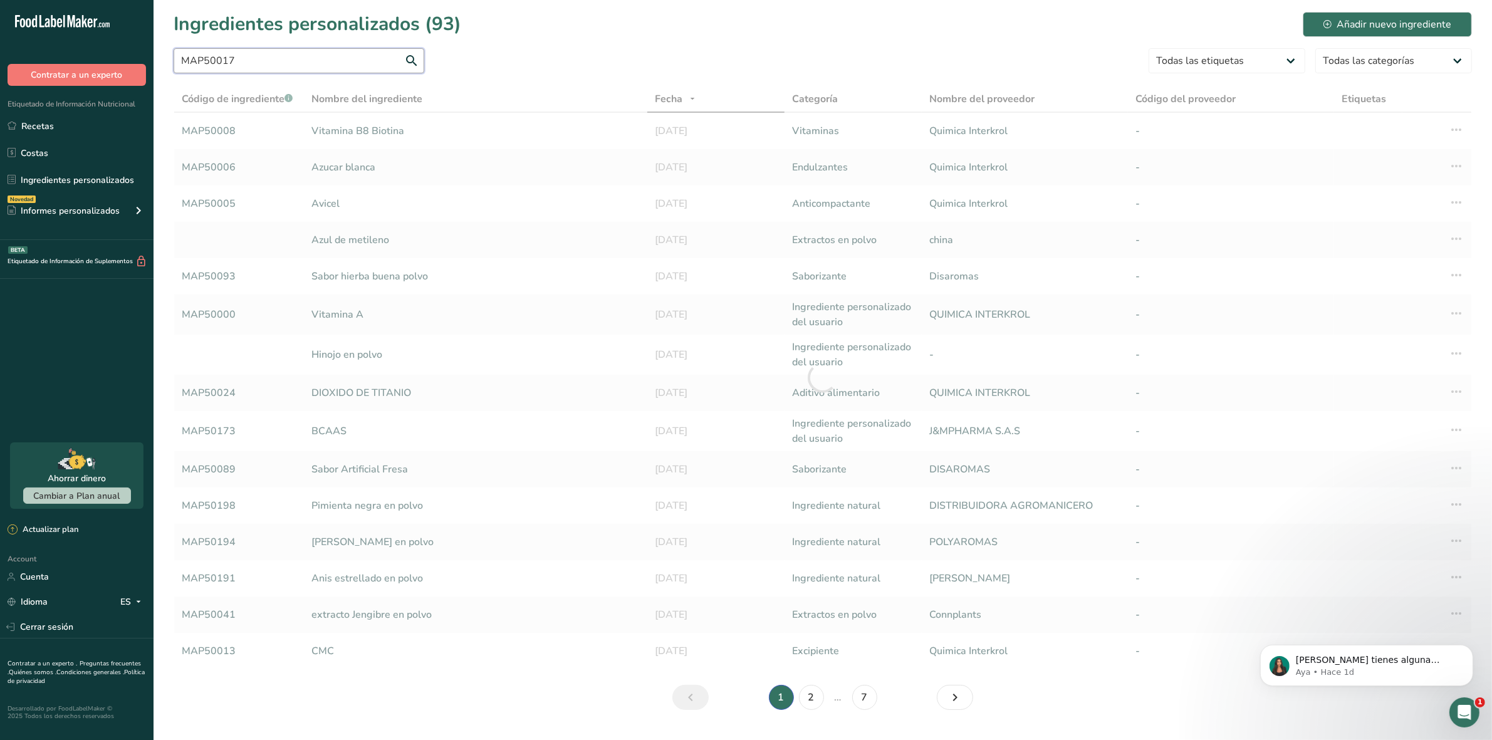
type input "MAP50017"
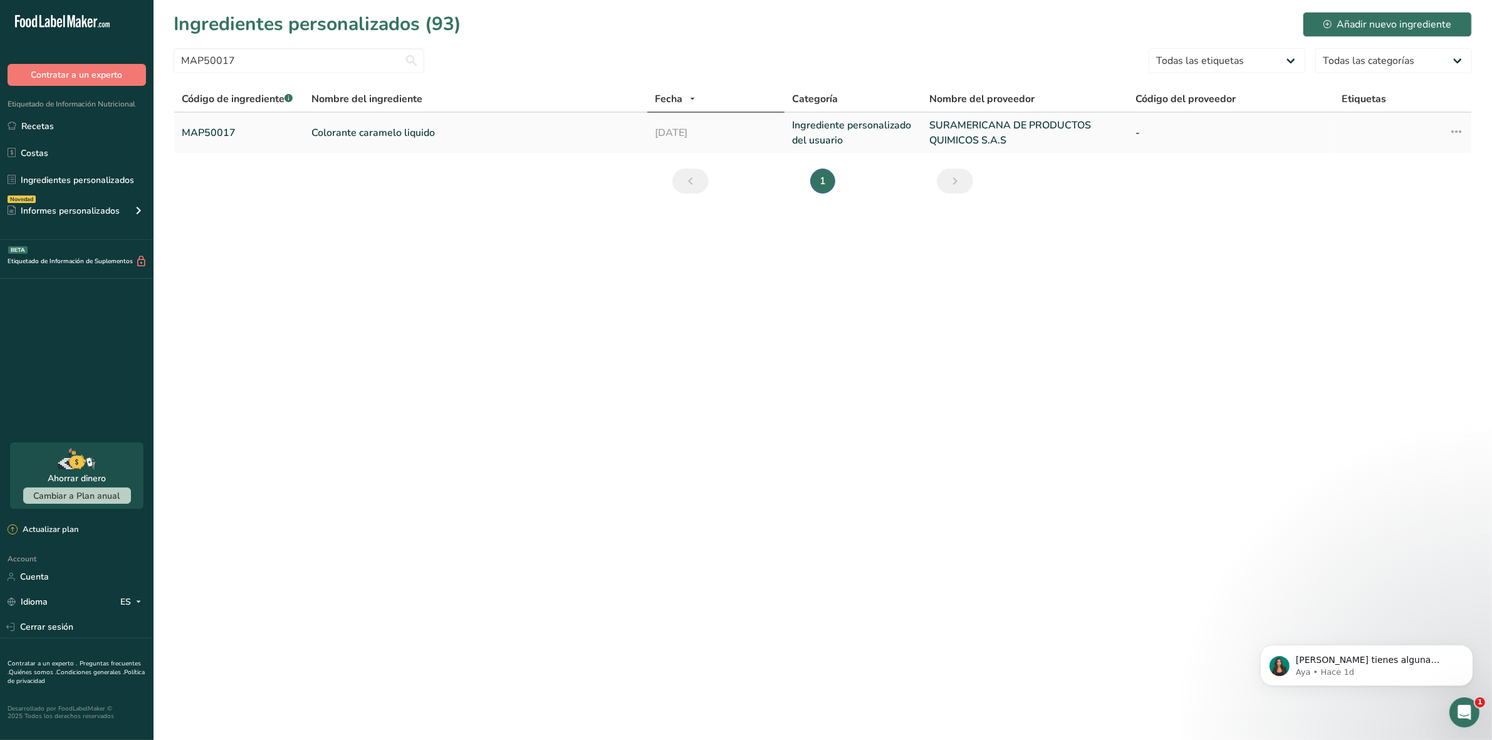
click at [362, 132] on link "Colorante caramelo liquido" at bounding box center [475, 132] width 328 height 15
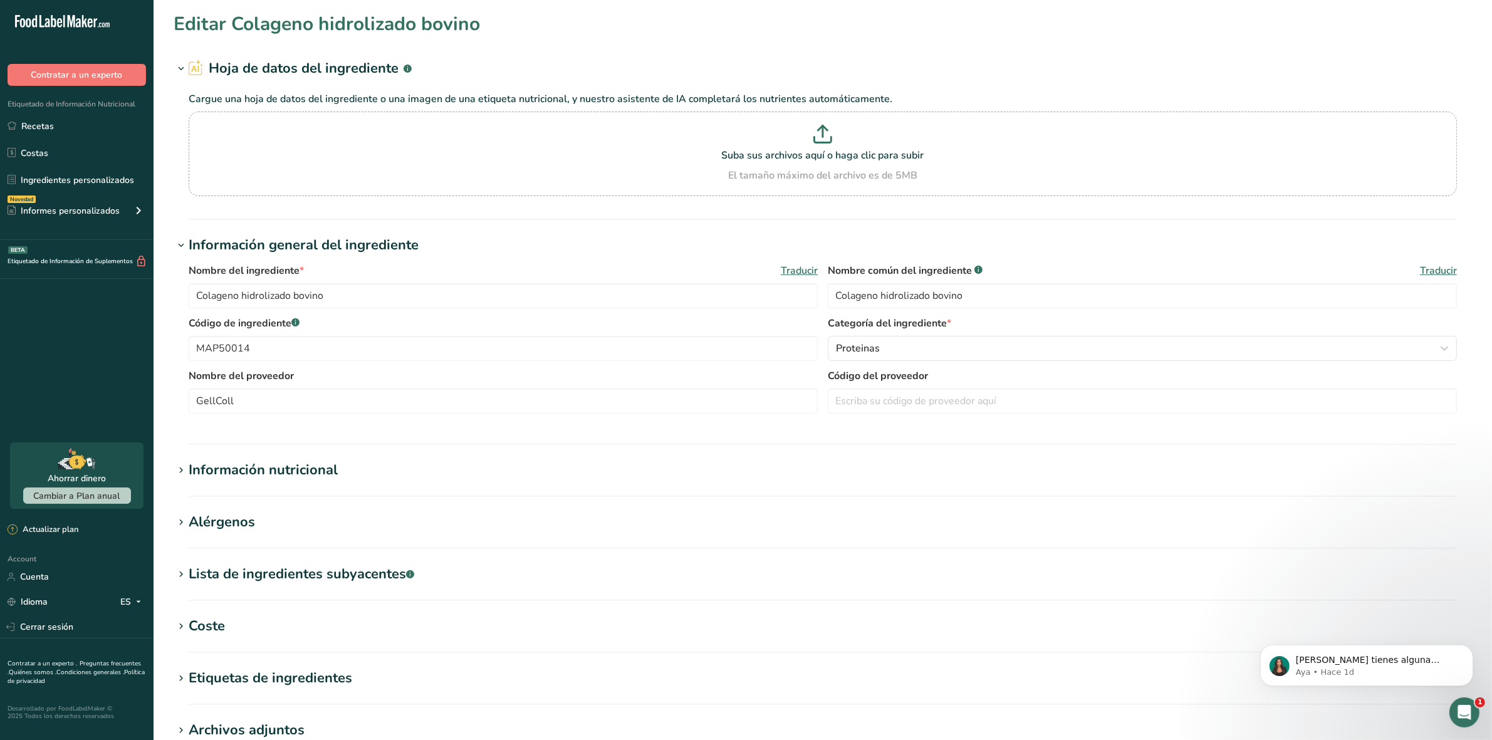
type input "Colorante caramelo liquido"
type input "color caramelo (colorante artificial)"
type input "MAP50017"
type input "SURAMERICANA DE PRODUCTOS QUIMICOS S.A.S"
click at [840, 295] on input "color caramelo (colorante artificial)" at bounding box center [1142, 295] width 629 height 25
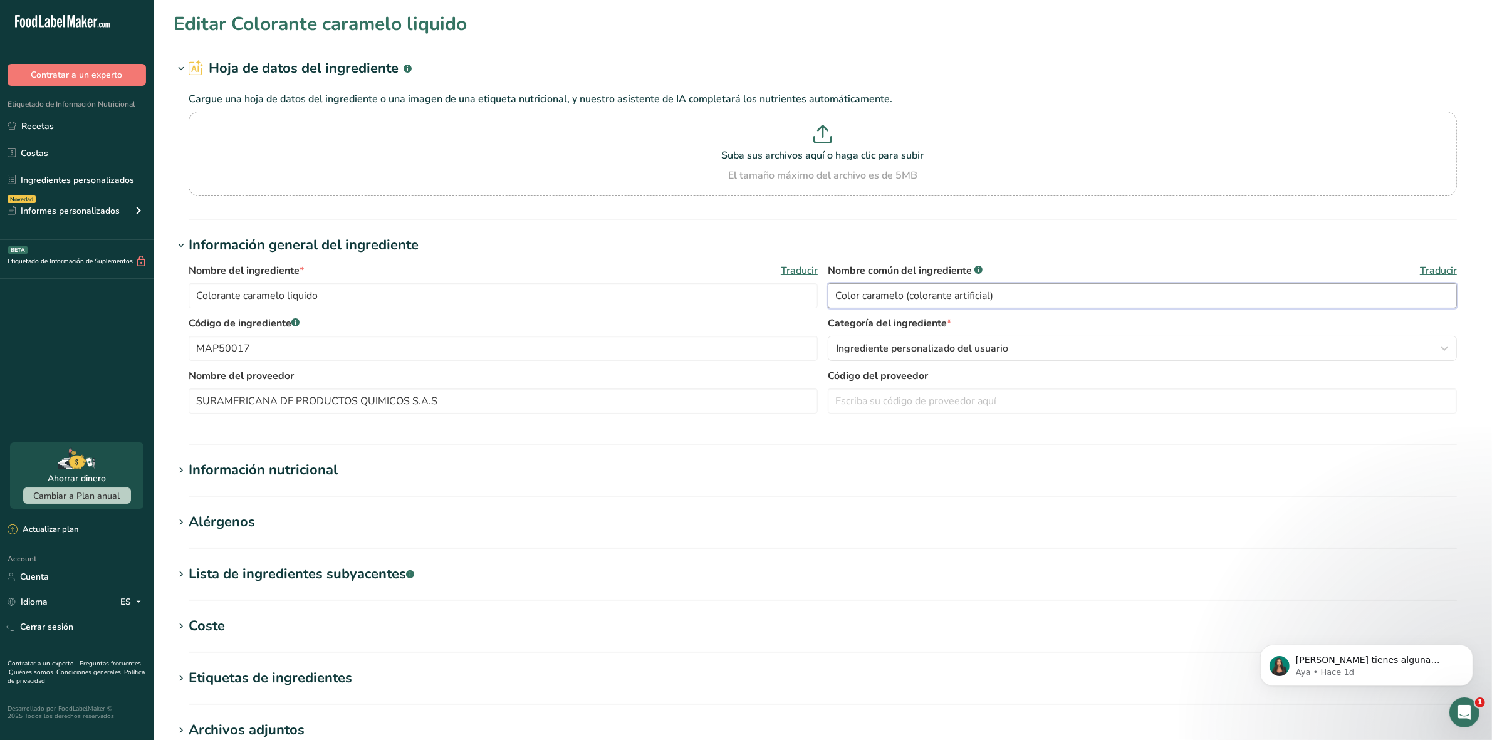
type input "Color caramelo (colorante artificial)"
click at [189, 471] on div "Información nutricional" at bounding box center [263, 470] width 149 height 21
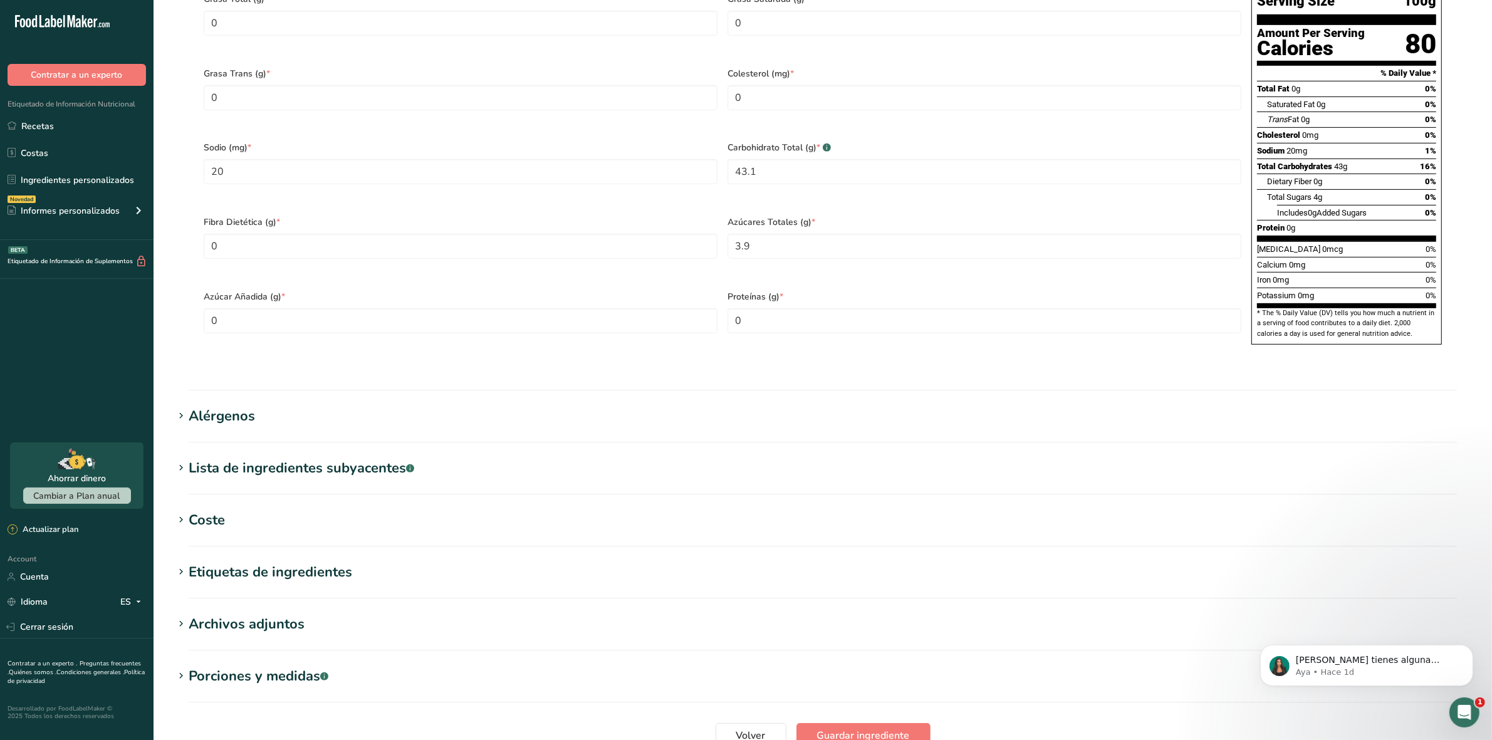
scroll to position [705, 0]
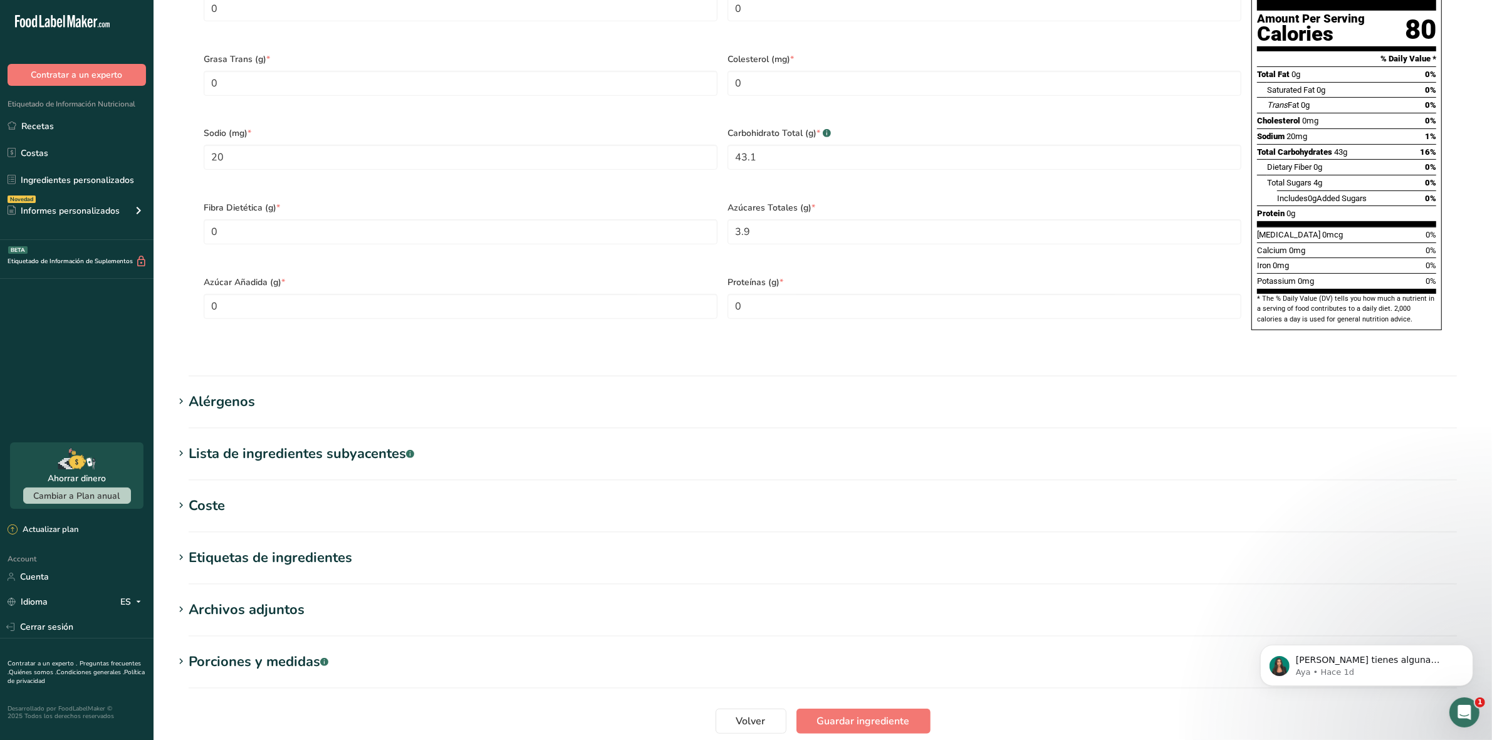
click at [176, 464] on section "Editar Colorante caramelo liquido Hoja de datos del ingrediente .a-a{fill:#3473…" at bounding box center [823, 47] width 1339 height 1505
click at [176, 497] on icon at bounding box center [180, 506] width 11 height 18
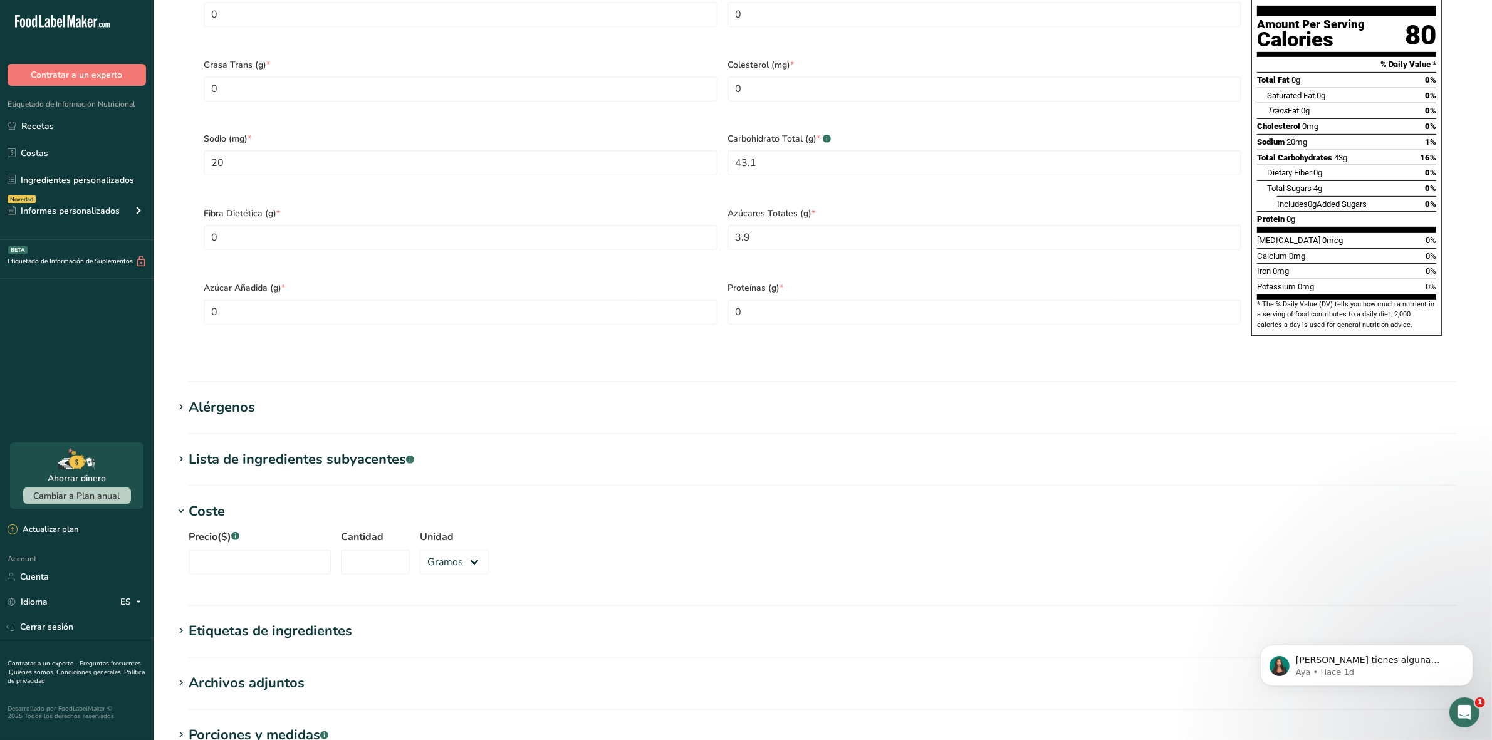
scroll to position [688, 0]
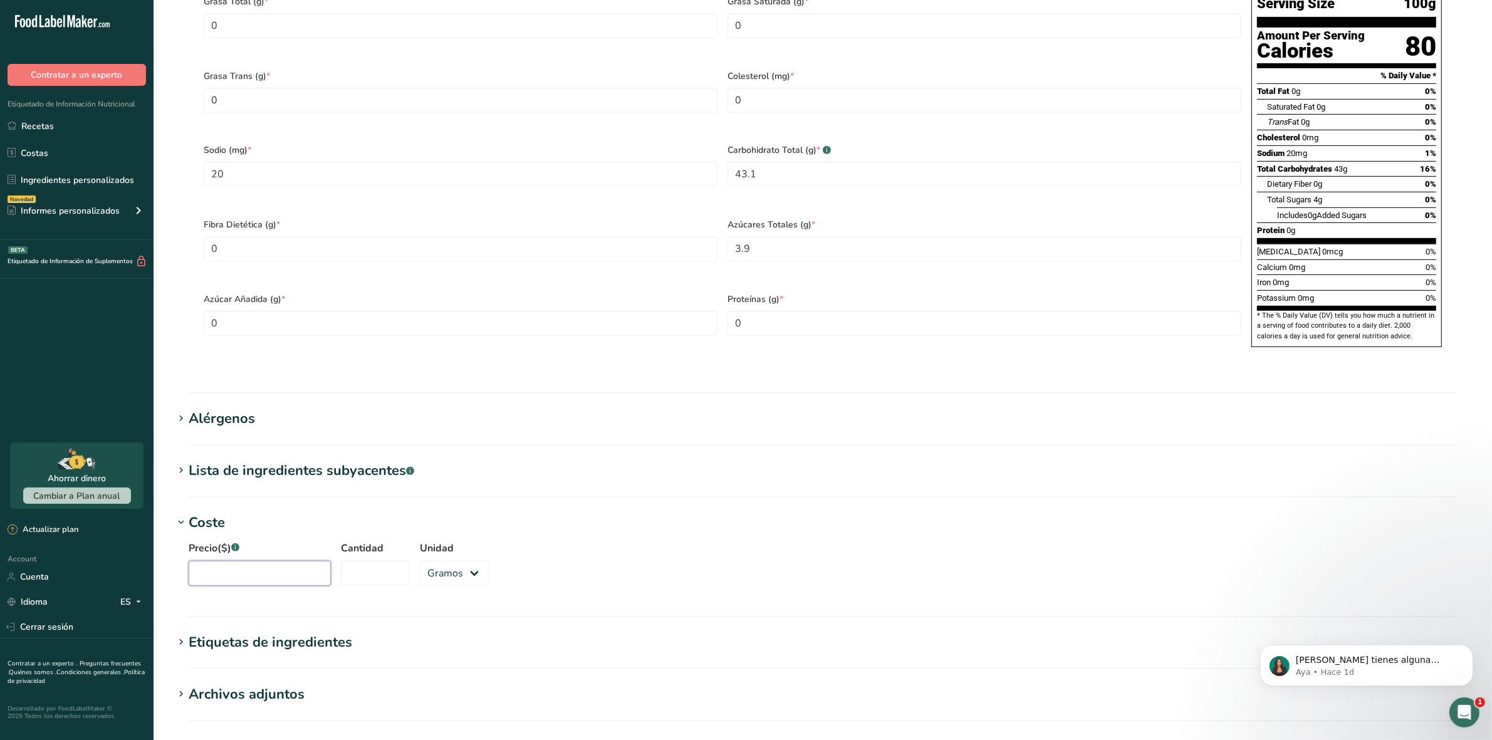
click at [217, 561] on input "Precio($) .a-a{fill:#347362;}.b-a{fill:#fff;}" at bounding box center [260, 573] width 142 height 25
type input "10935"
type input "1000"
select select "1"
select select
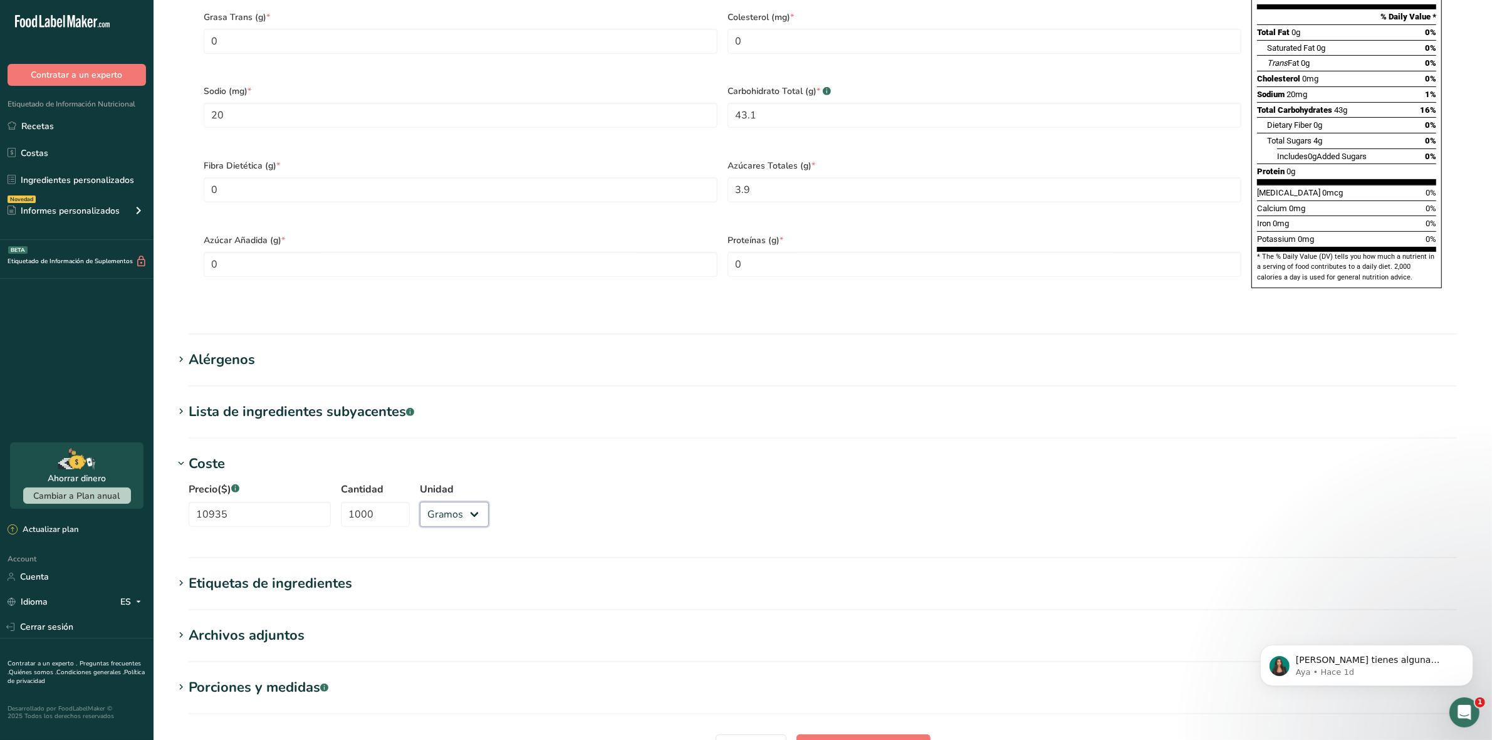
scroll to position [845, 0]
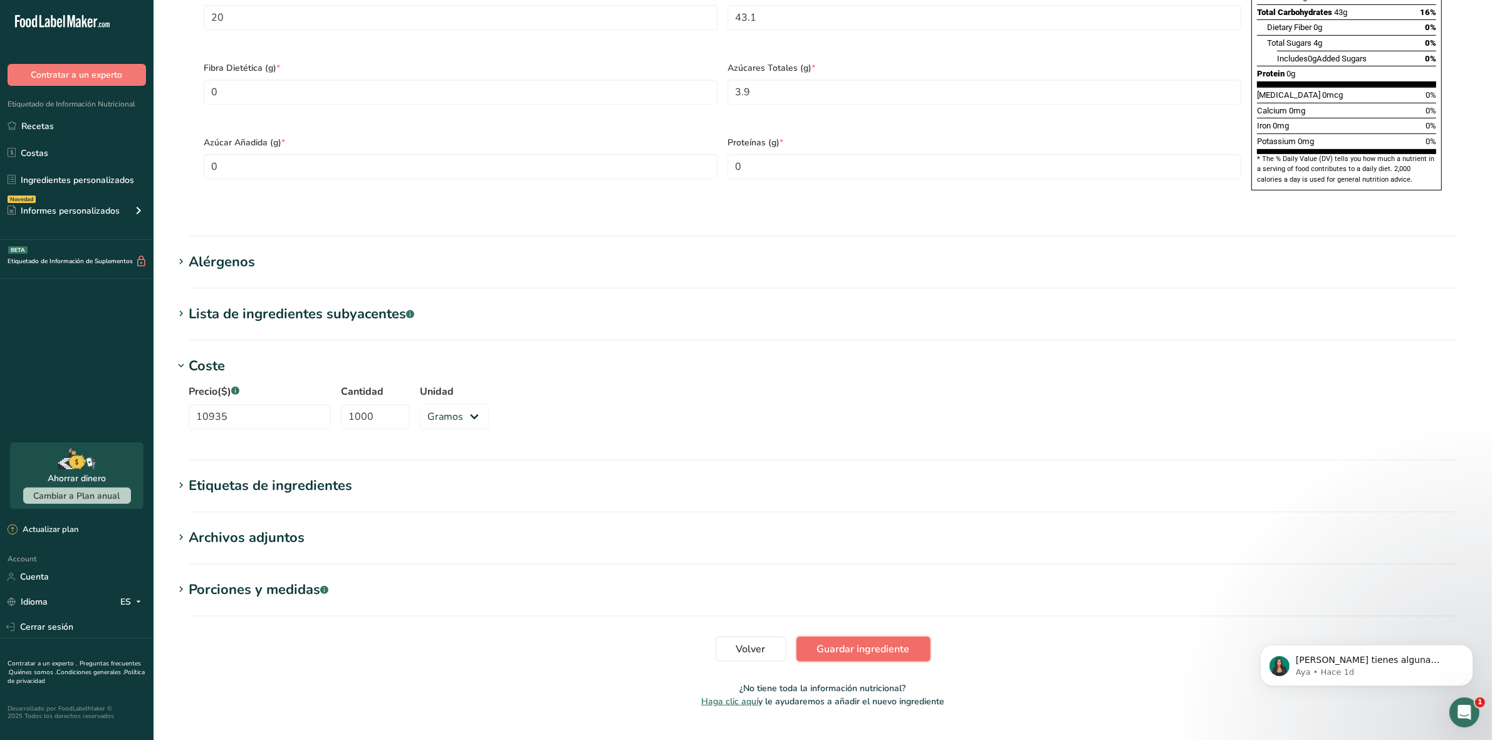
click at [837, 642] on span "Guardar ingrediente" at bounding box center [863, 649] width 93 height 15
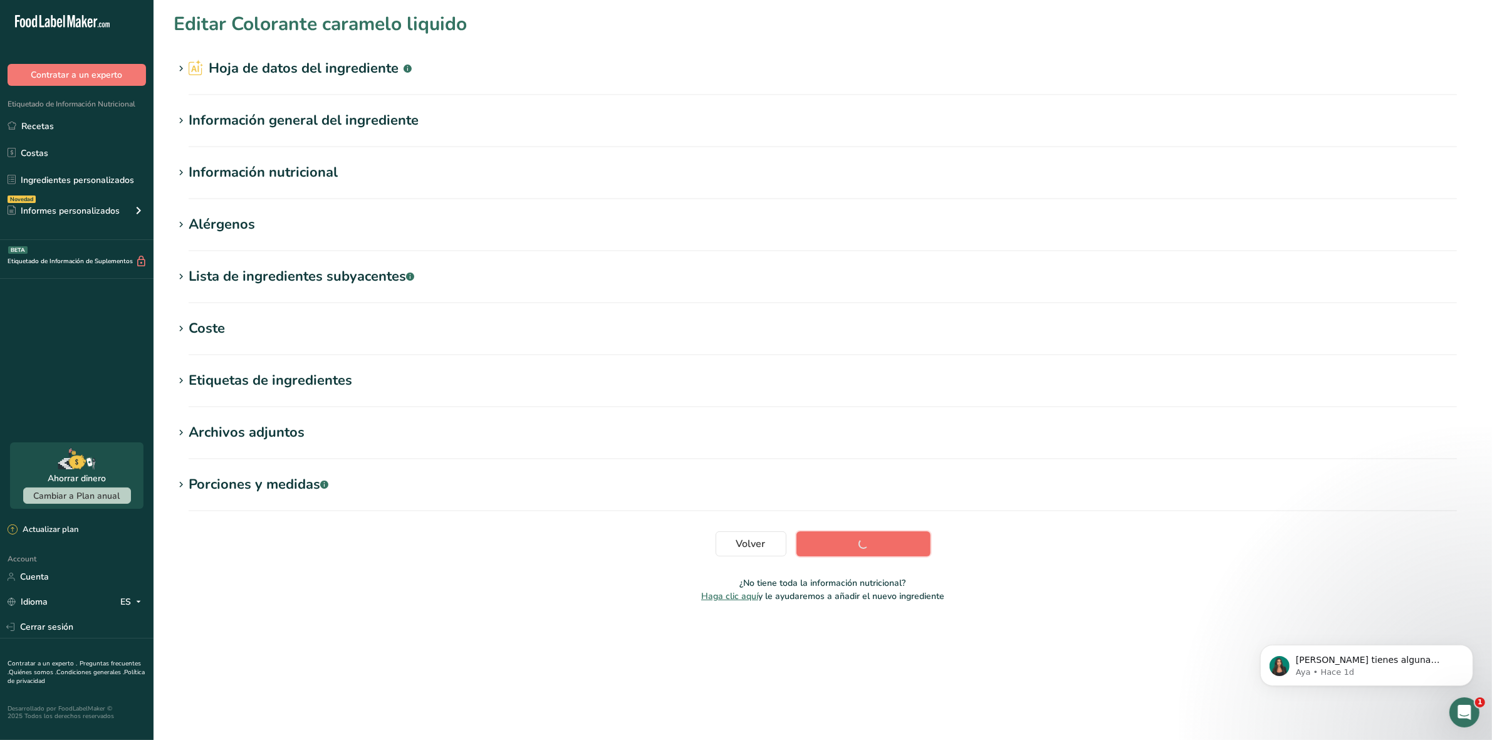
scroll to position [0, 0]
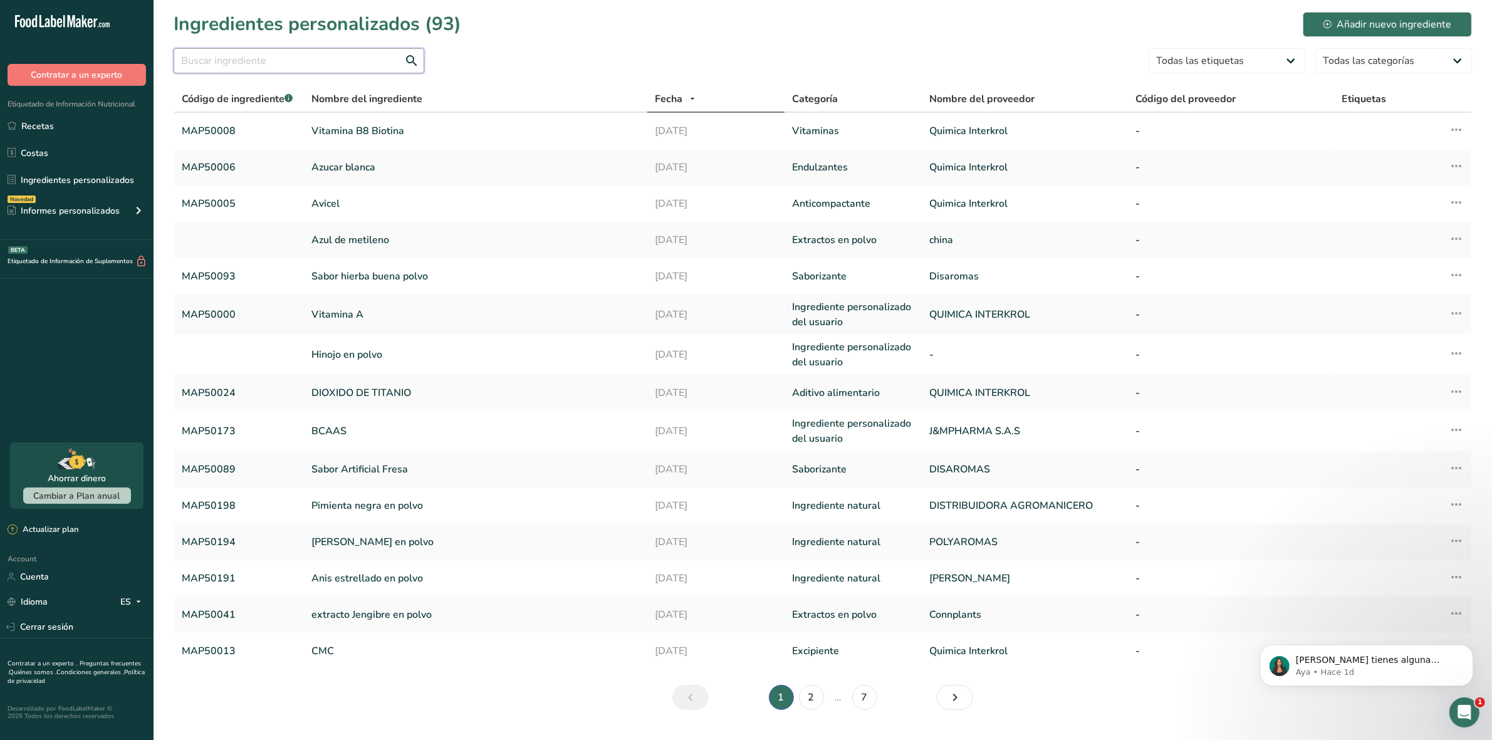
click at [273, 63] on input "text" at bounding box center [299, 60] width 251 height 25
paste input "MAP50018"
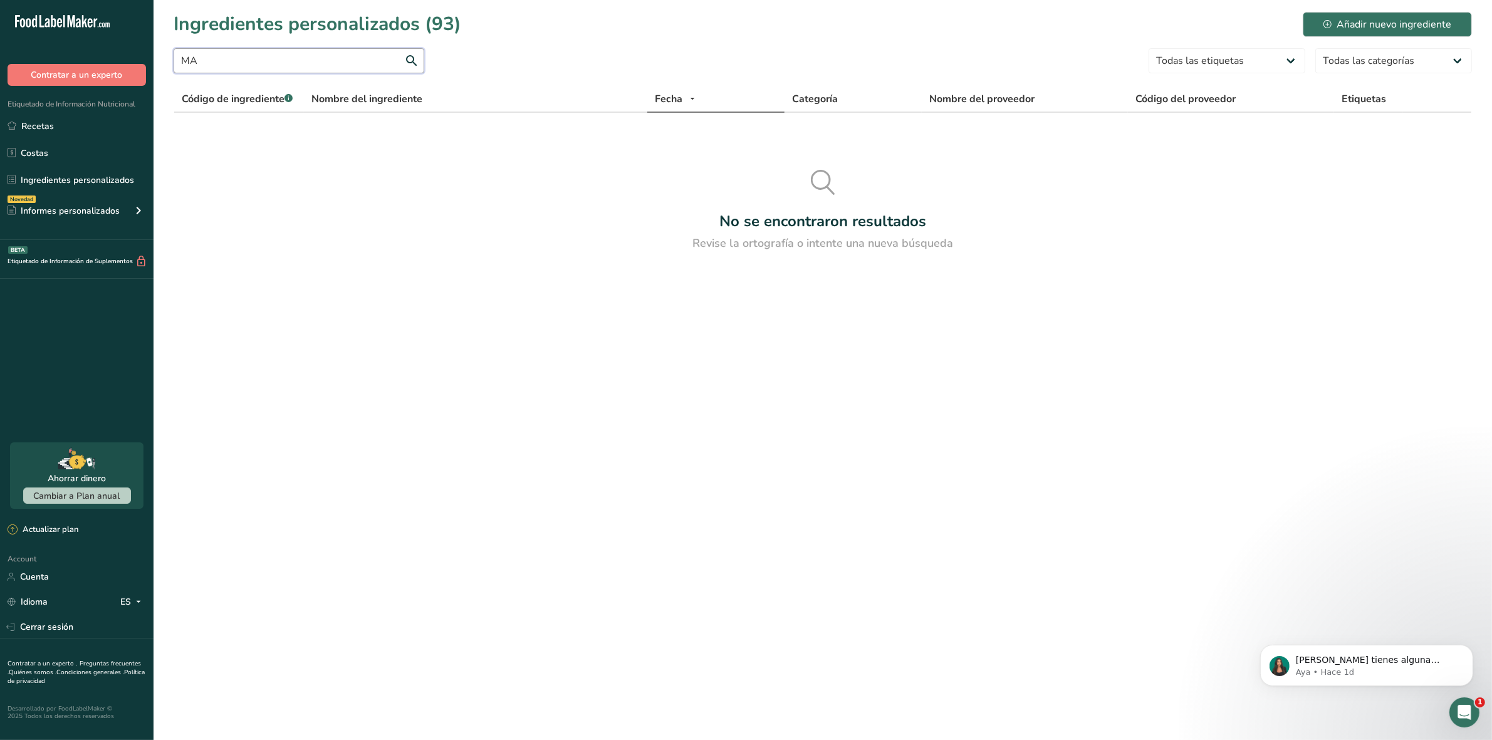
type input "M"
type input "r"
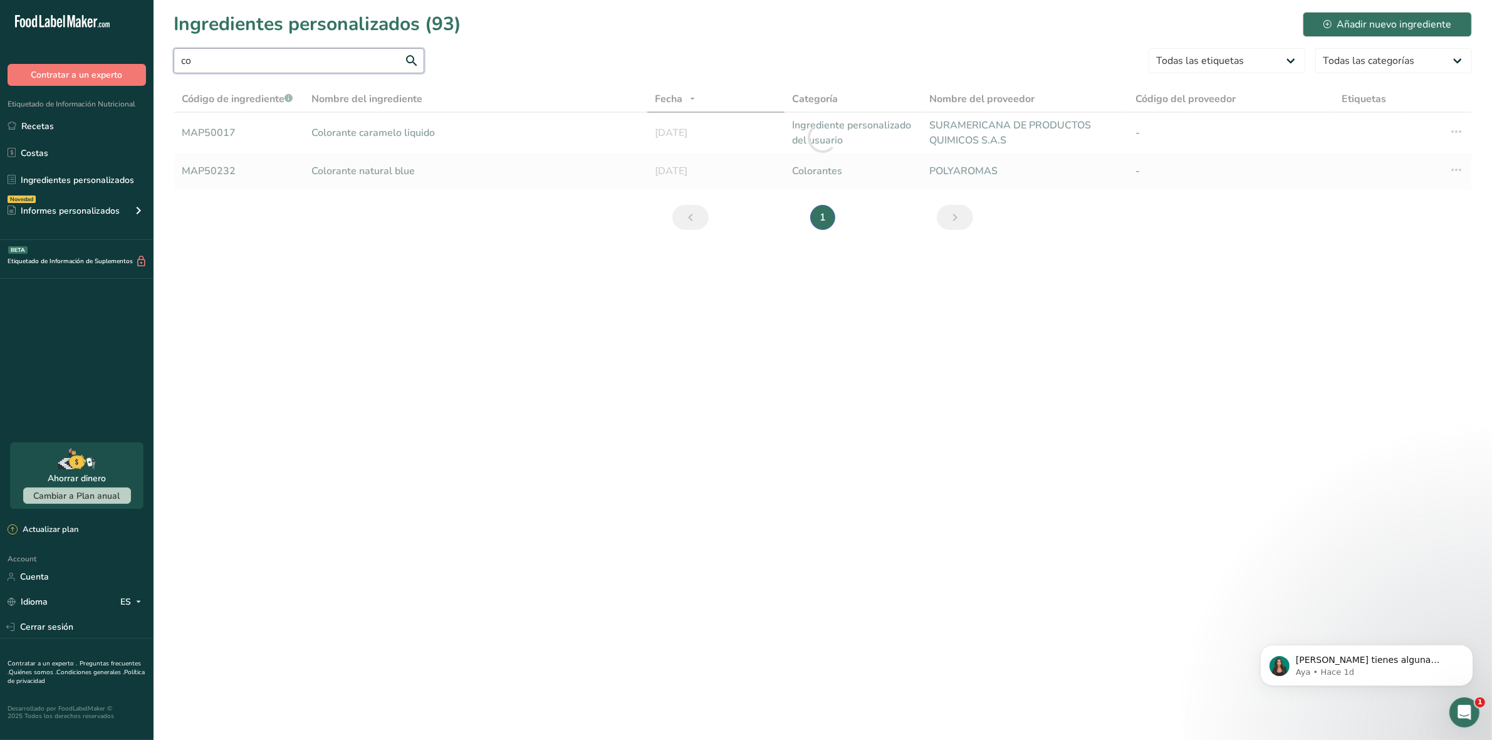
type input "c"
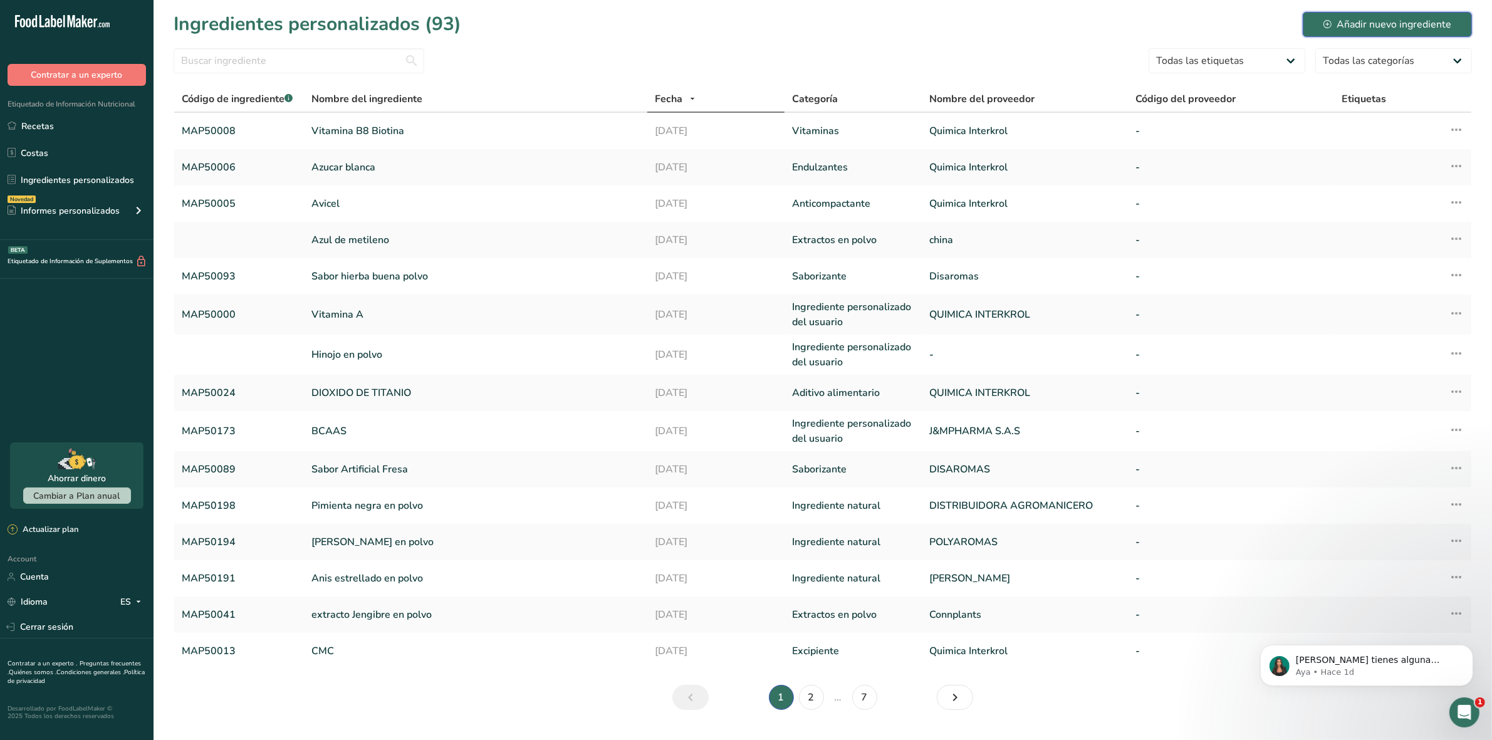
click at [1439, 17] on div "Añadir nuevo ingrediente" at bounding box center [1388, 24] width 128 height 15
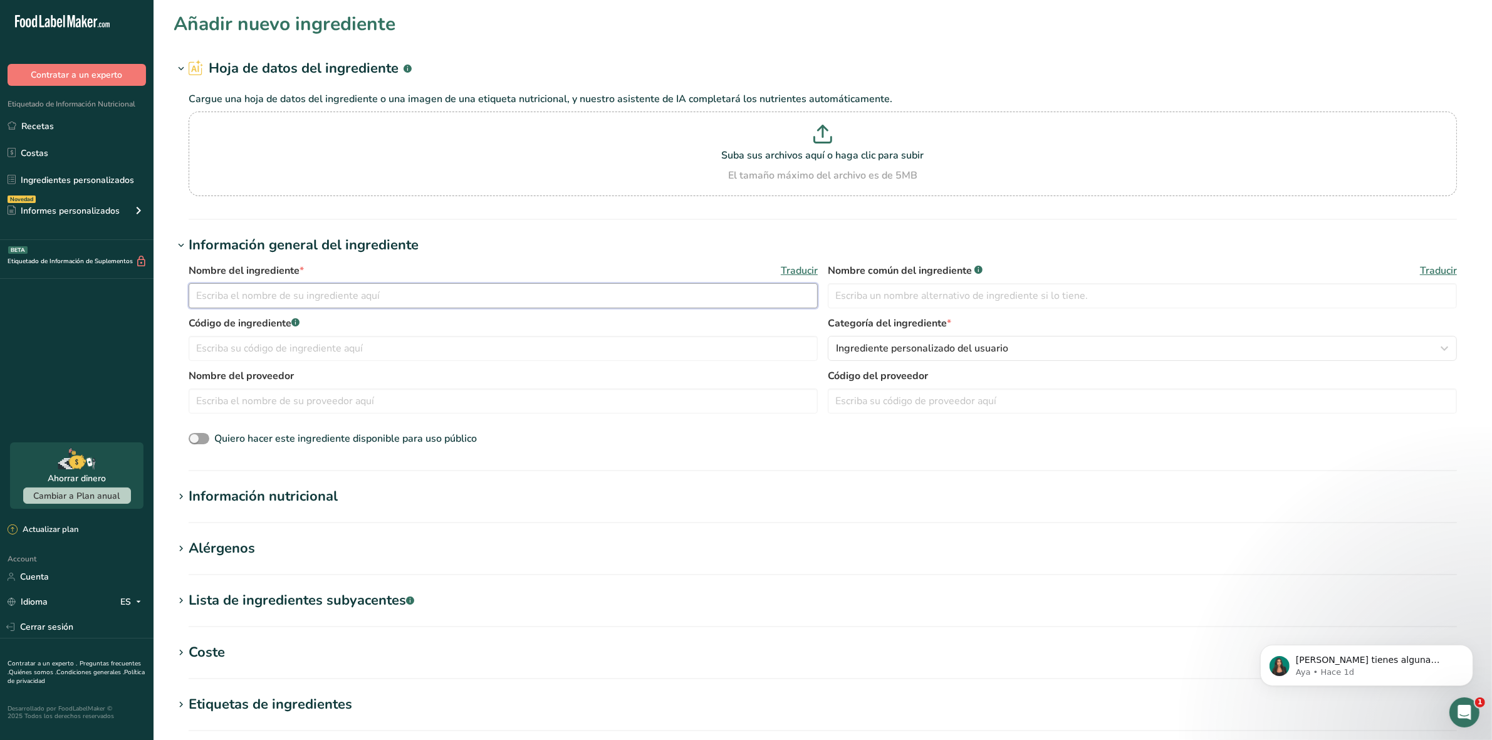
click at [333, 299] on input "text" at bounding box center [503, 295] width 629 height 25
type input "Colorante Rojo mora-uva"
click at [856, 300] on input "text" at bounding box center [1142, 295] width 629 height 25
type input "c"
type input "Colorante Rojo mora-uva"
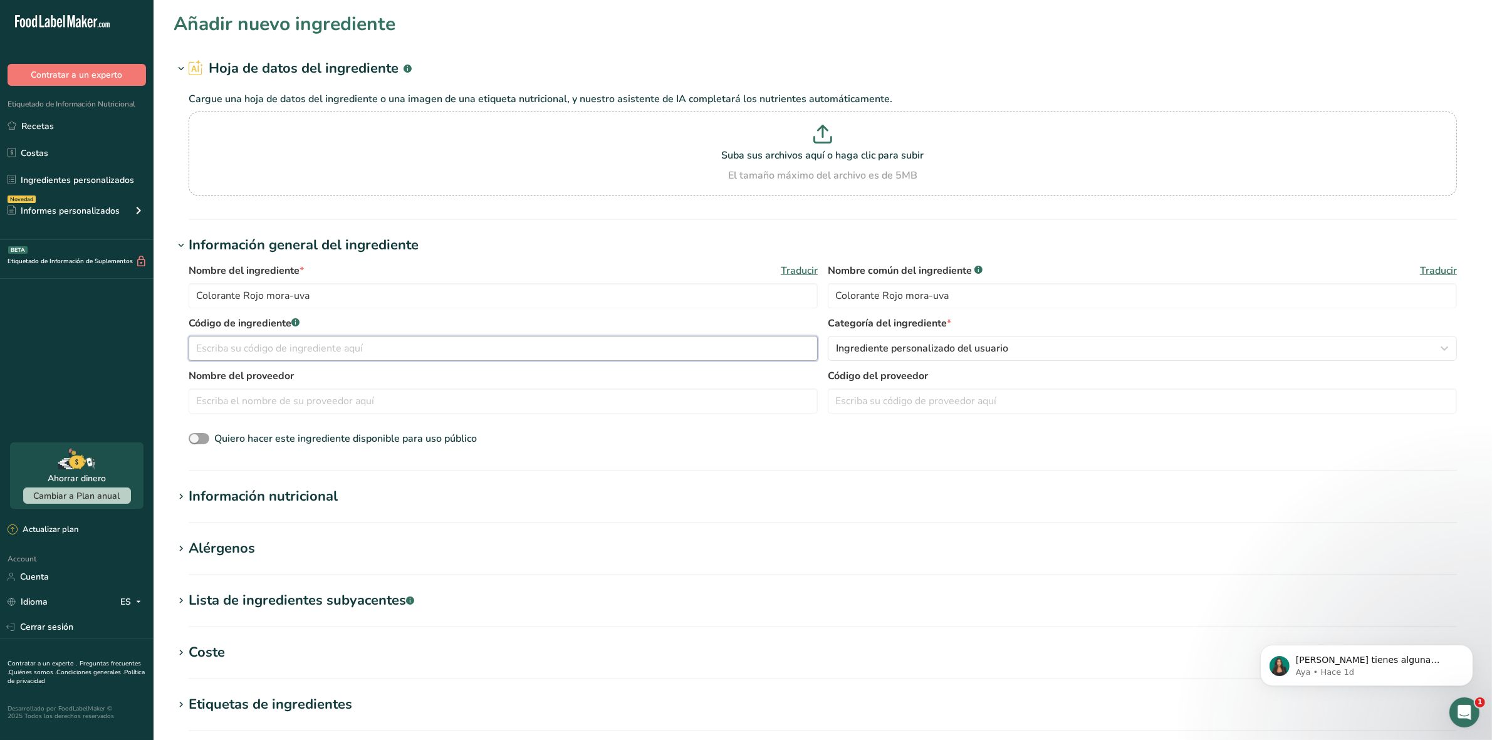
paste input "MAP50018"
type input "MAP50018"
click at [1060, 348] on div "Ingrediente personalizado del usuario" at bounding box center [1138, 348] width 605 height 15
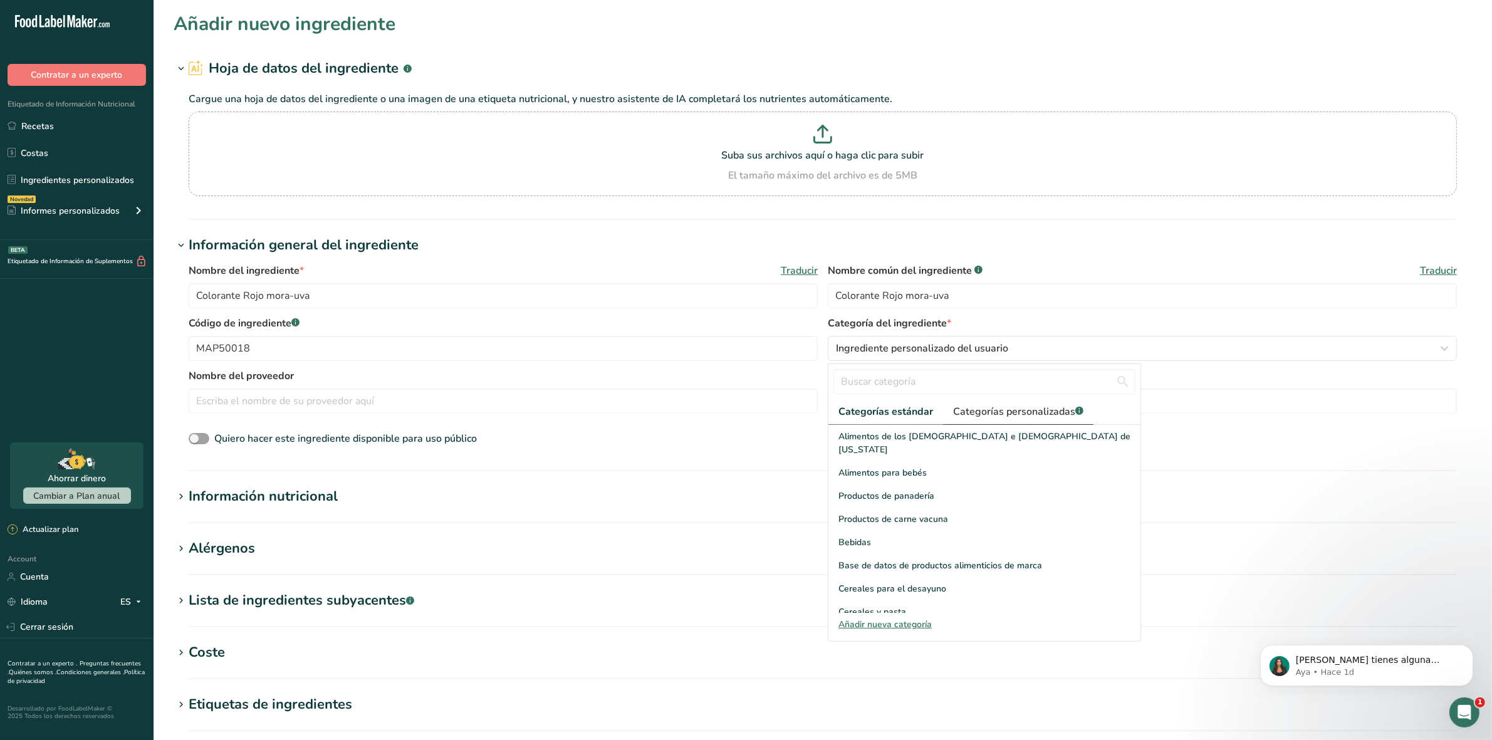
click at [1032, 417] on span "Categorías personalizadas .a-a{fill:#347362;}.b-a{fill:#fff;}" at bounding box center [1018, 411] width 130 height 15
click at [876, 573] on span "Colorantes" at bounding box center [861, 575] width 44 height 13
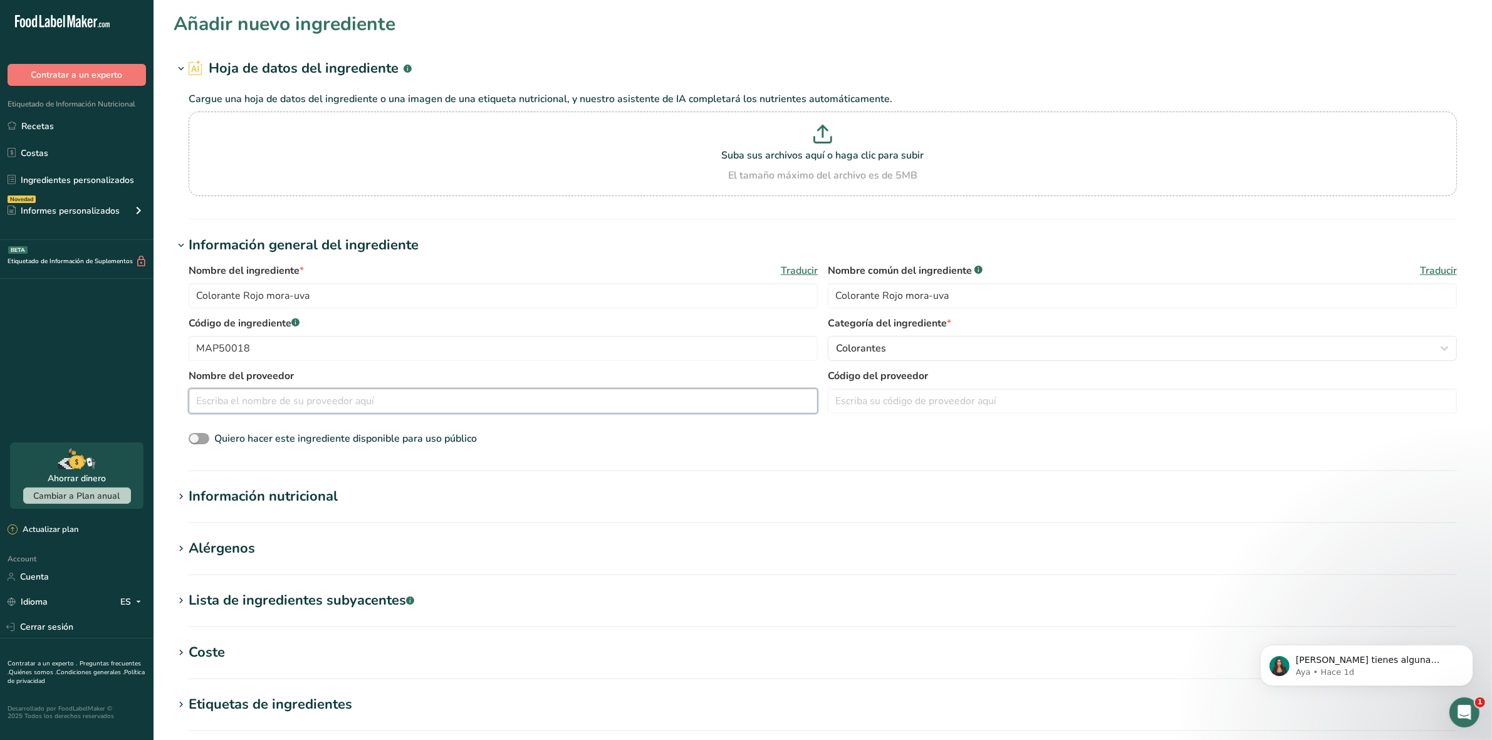
click at [323, 400] on input "text" at bounding box center [503, 401] width 629 height 25
type input "Ciacomeq"
click at [192, 490] on div "Información nutricional" at bounding box center [263, 496] width 149 height 21
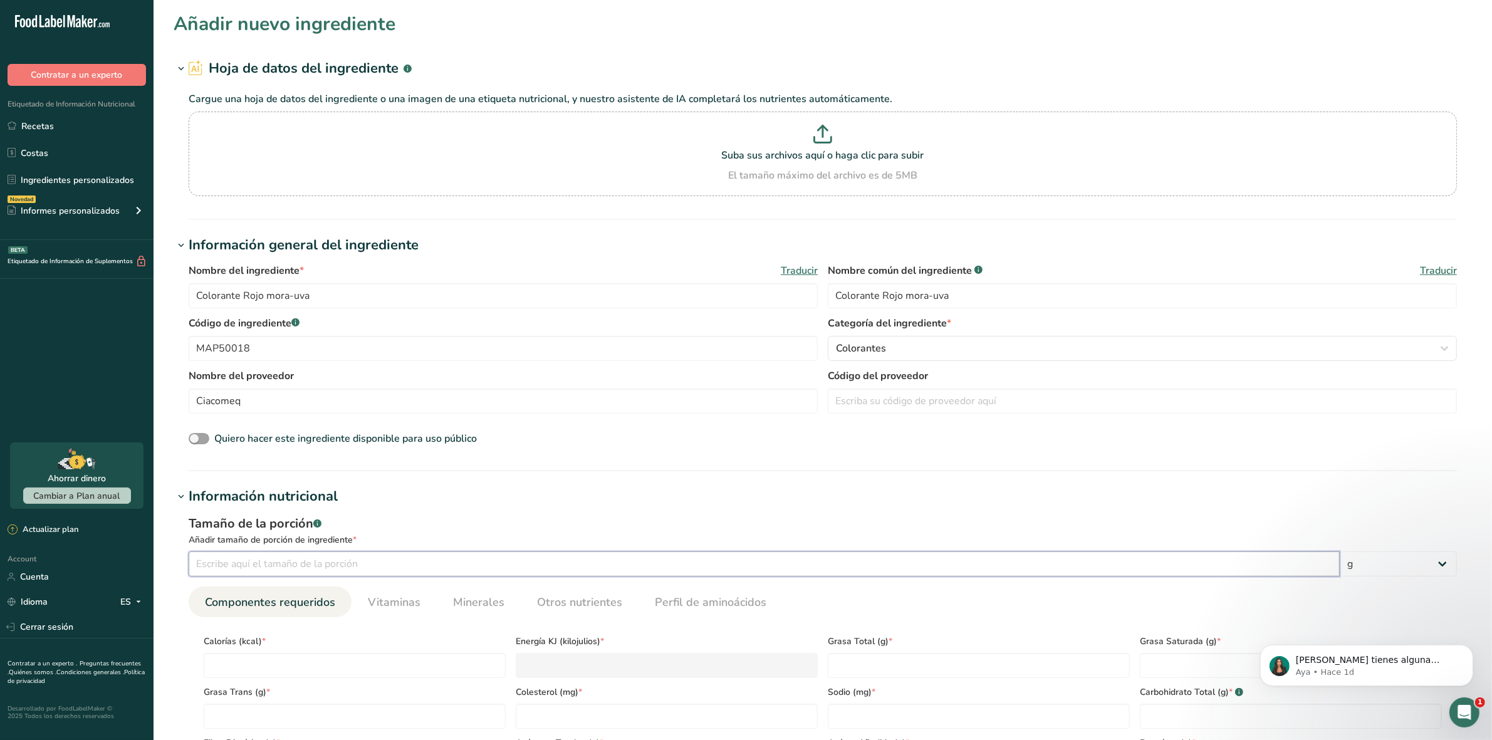
click at [202, 560] on input "number" at bounding box center [764, 564] width 1151 height 25
type input "100"
click at [266, 672] on input "number" at bounding box center [355, 665] width 302 height 25
type input "0"
type KJ "0"
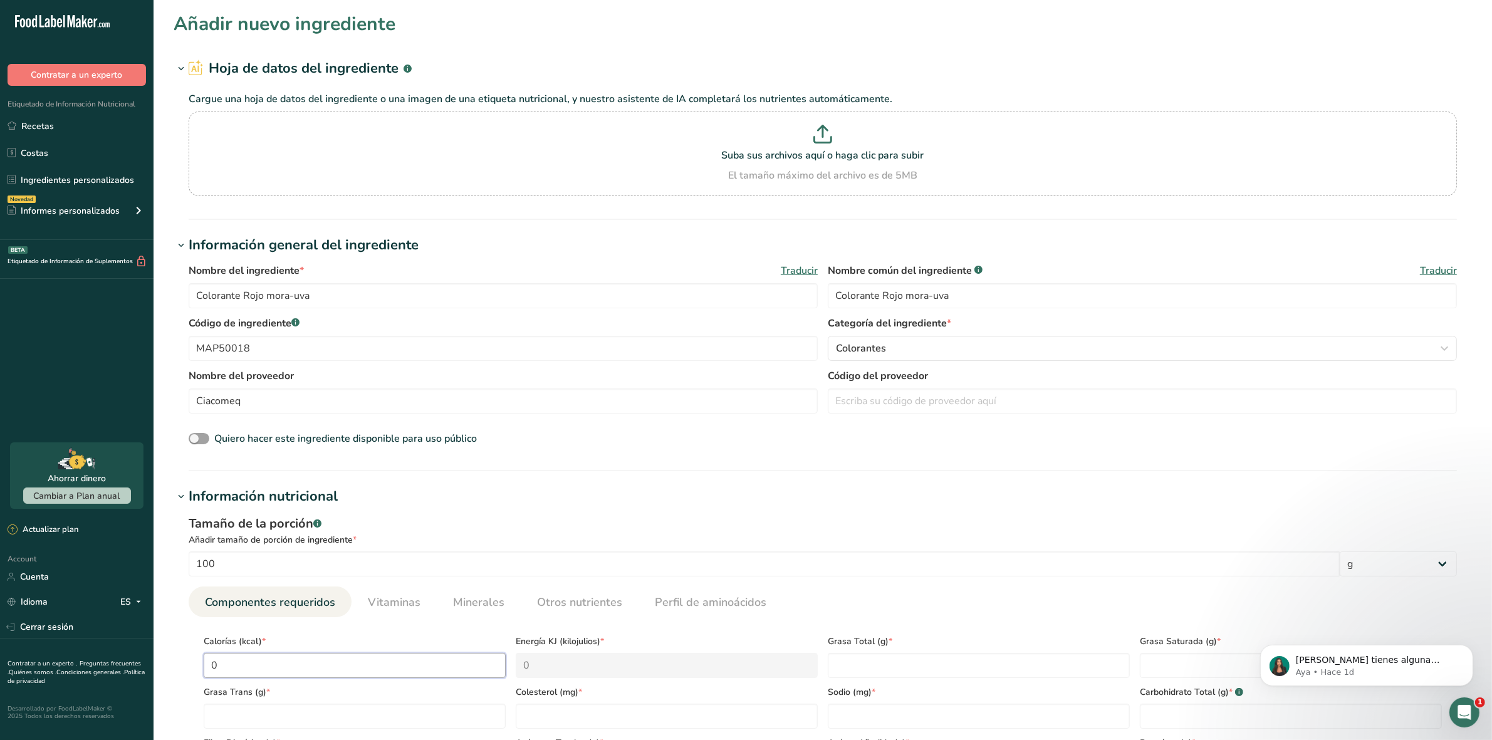
type input "0"
type Fat "0"
type input "0"
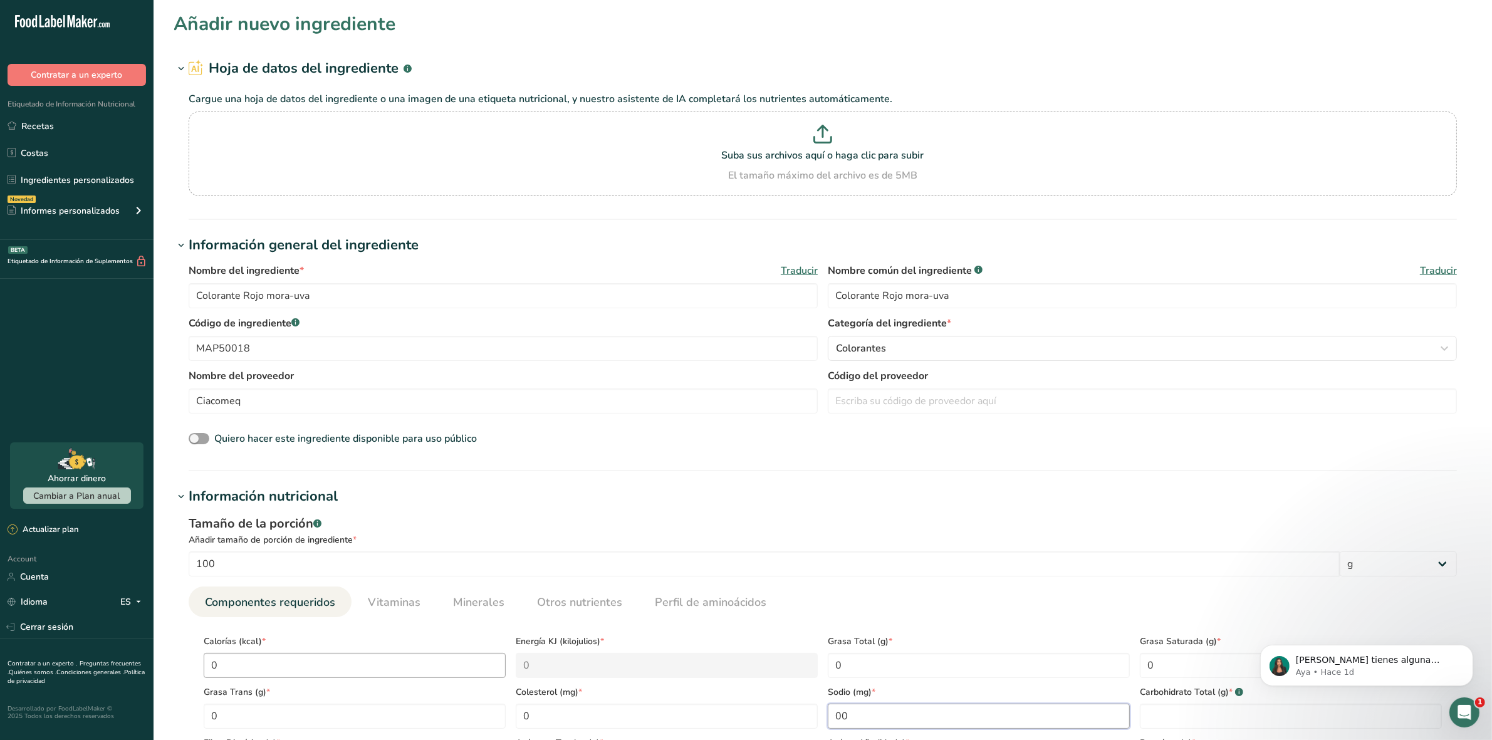
type input "00"
type Carbohydrates "0"
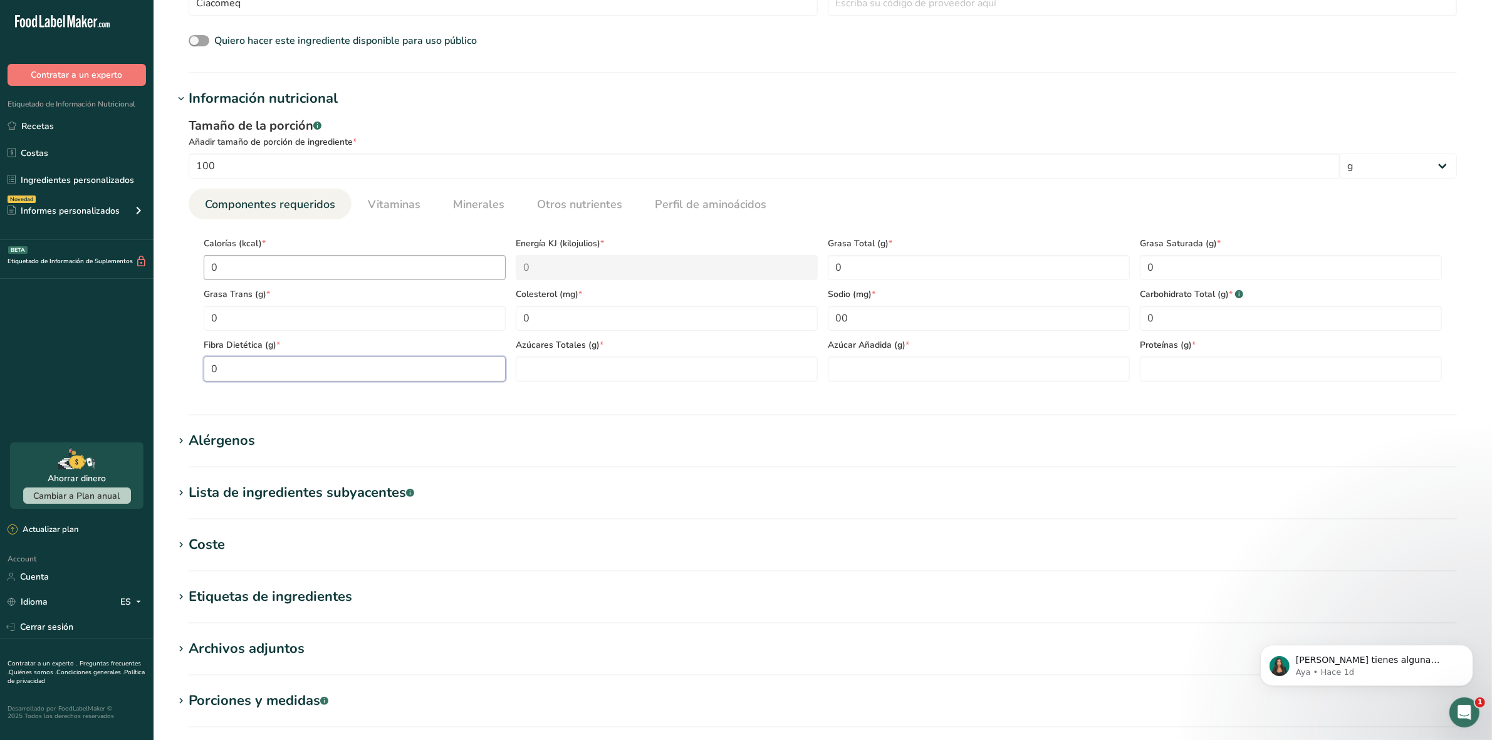
type Fiber "0"
type Sugars "0"
type input "0"
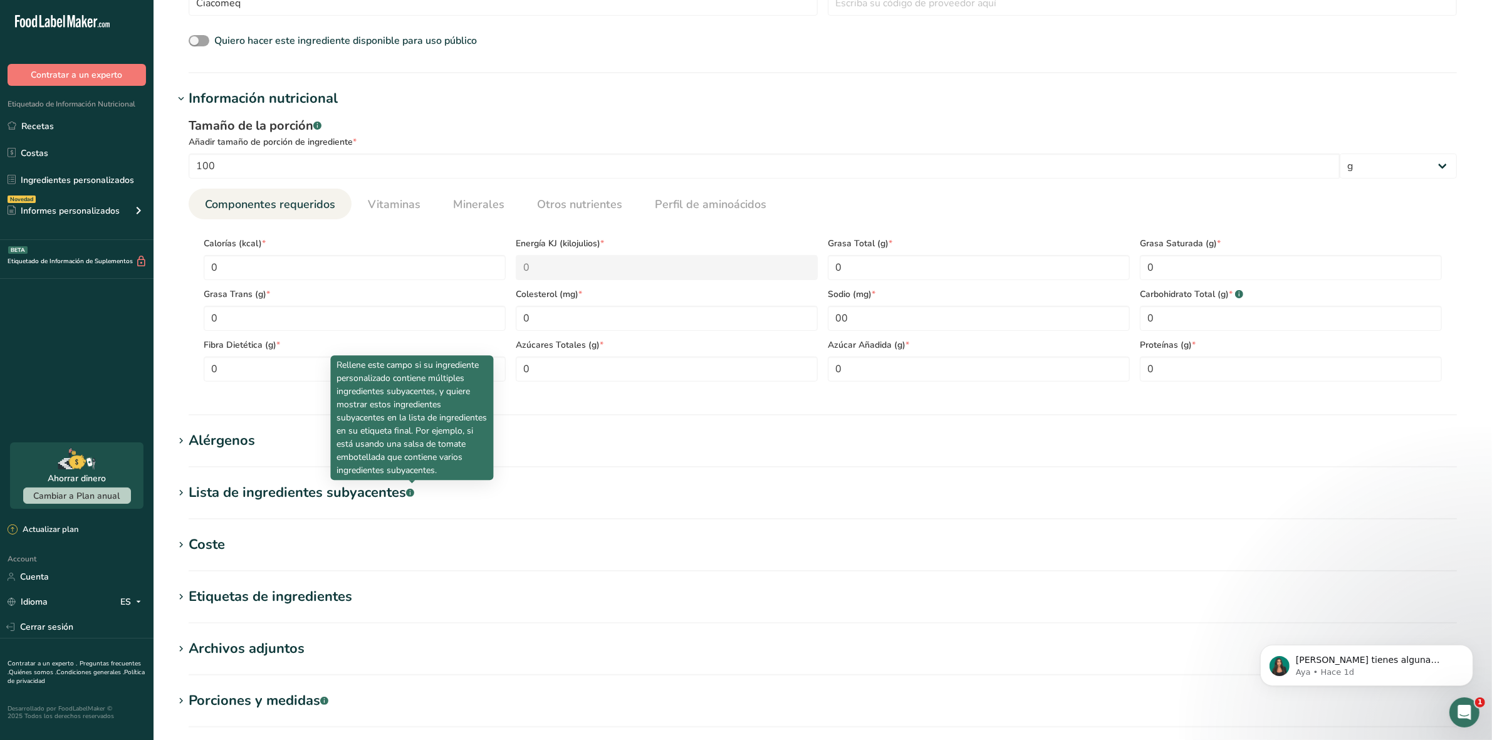
click at [192, 548] on div "Coste" at bounding box center [207, 545] width 36 height 21
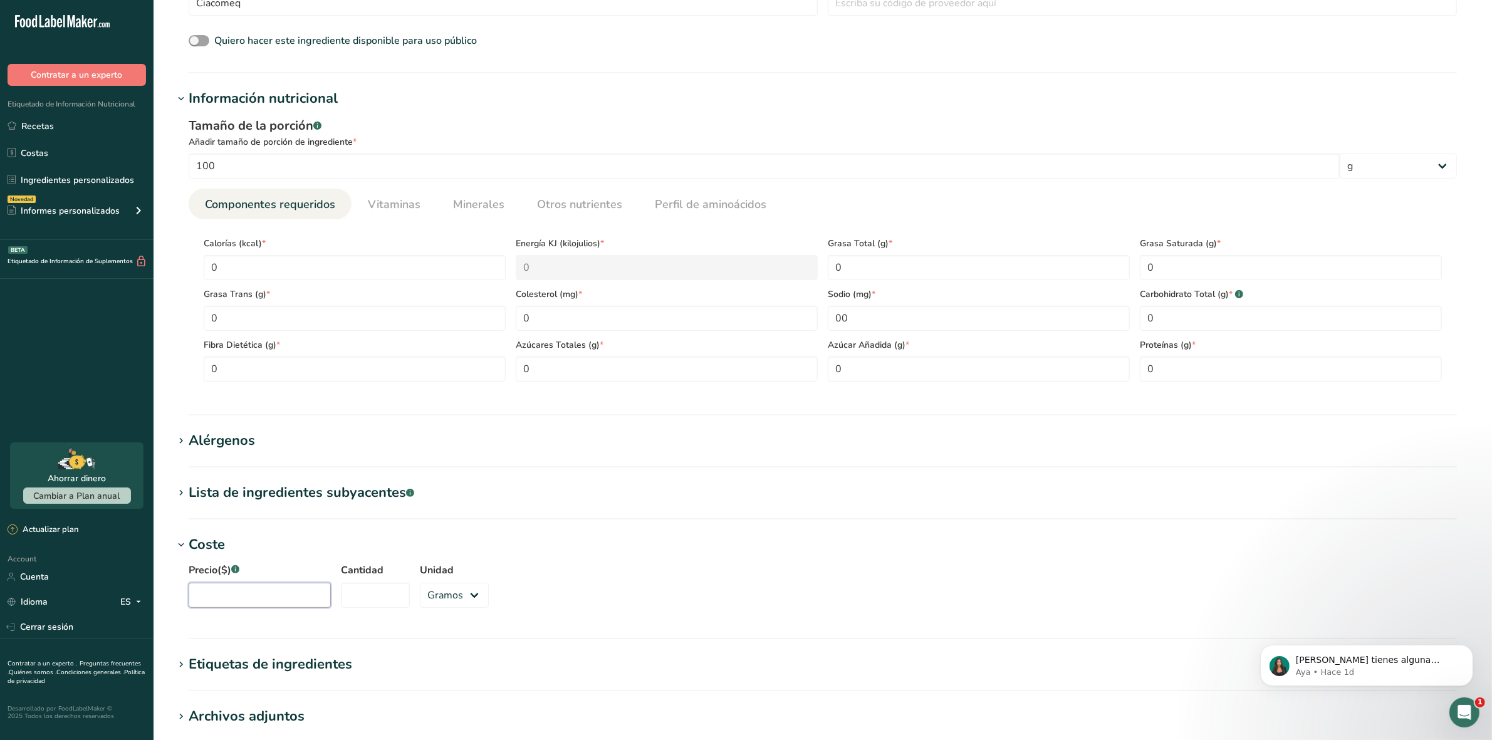
click at [236, 599] on input "Precio($) .a-a{fill:#347362;}.b-a{fill:#fff;}" at bounding box center [260, 595] width 142 height 25
type input "78000"
type input "1000"
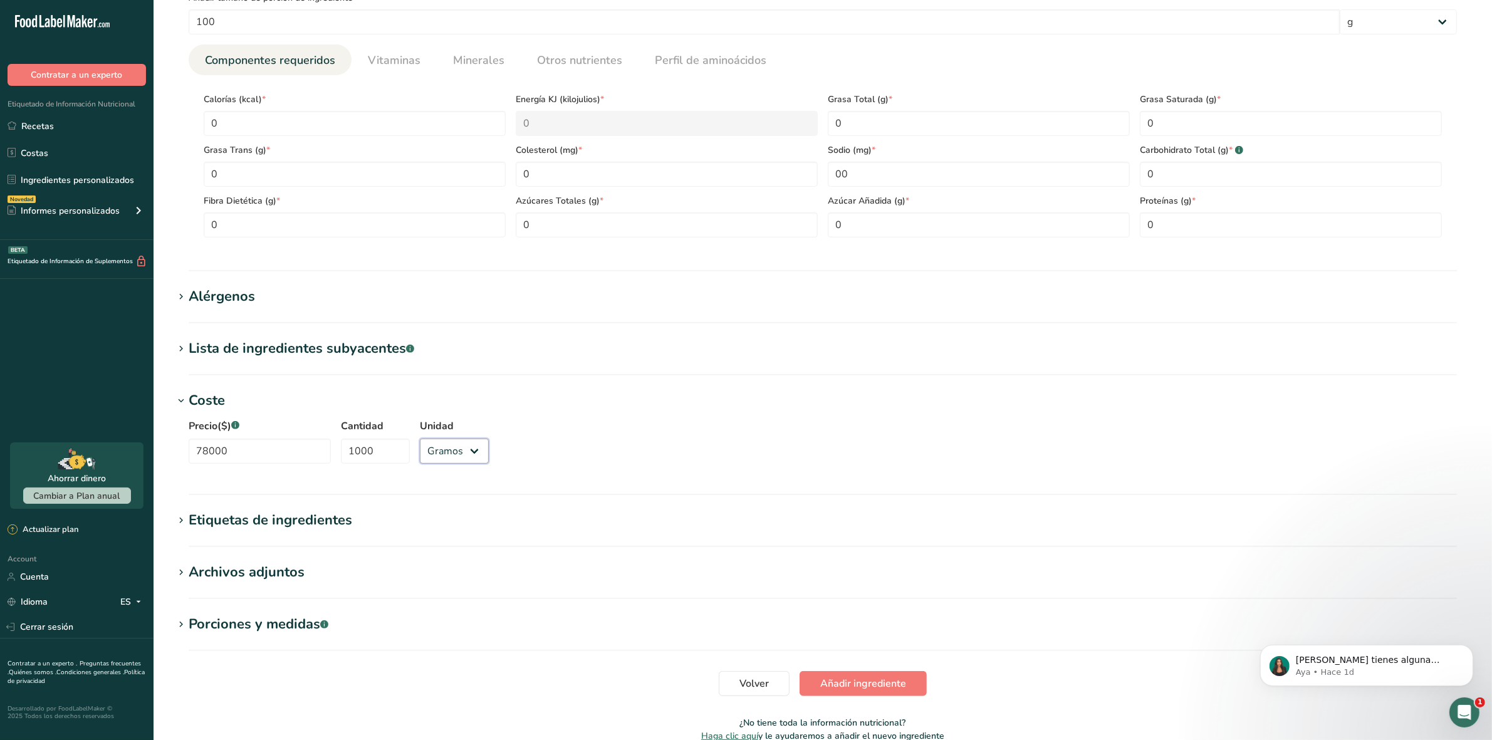
scroll to position [605, 0]
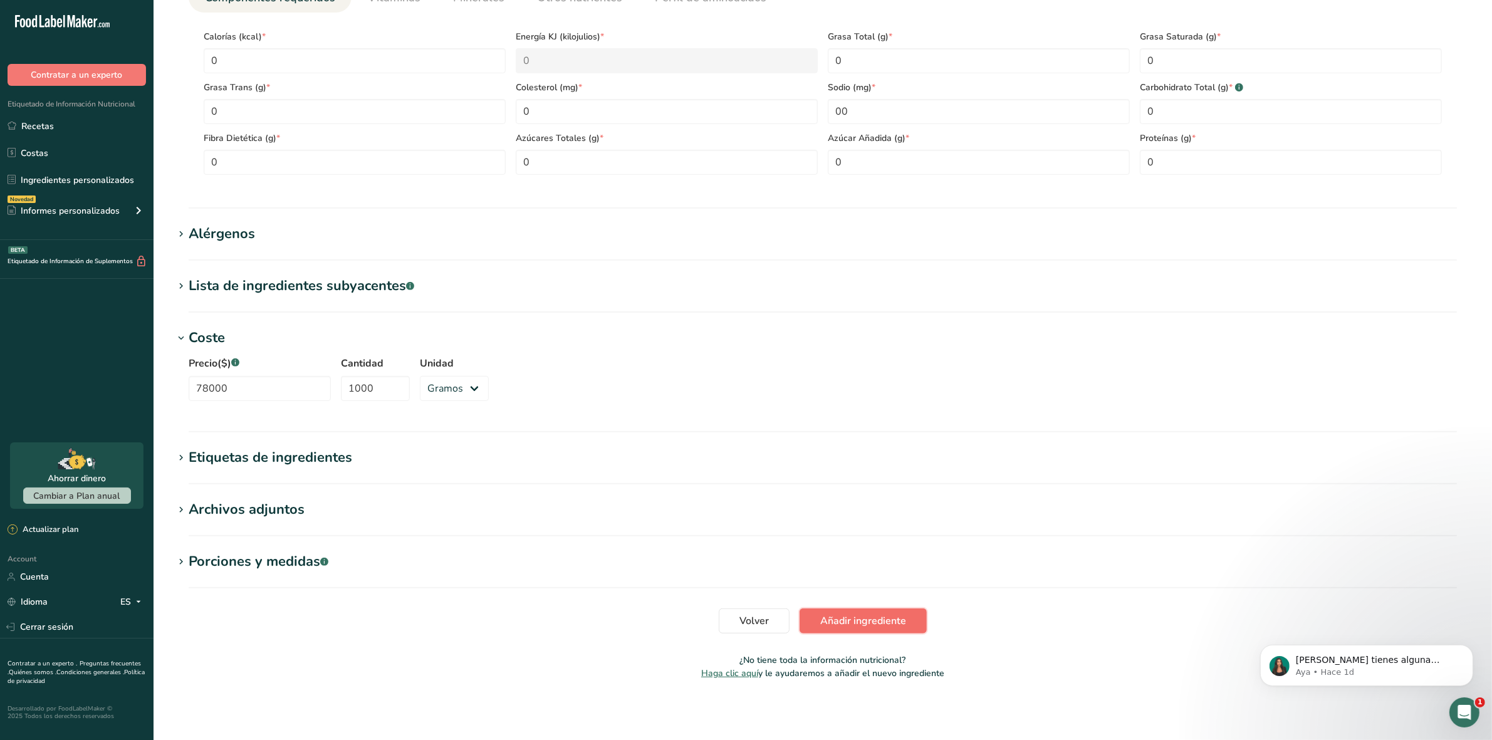
click at [881, 629] on button "Añadir ingrediente" at bounding box center [863, 621] width 127 height 25
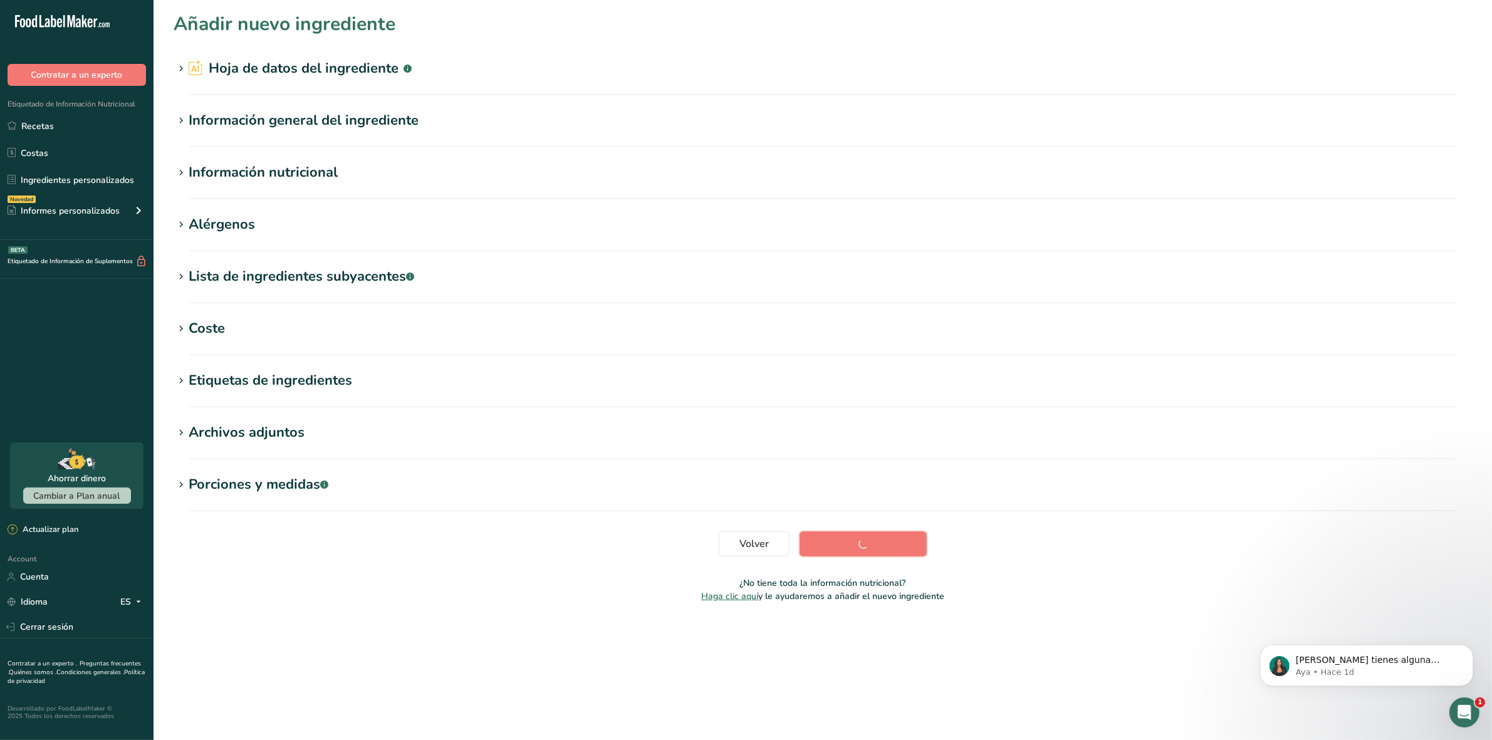
scroll to position [0, 0]
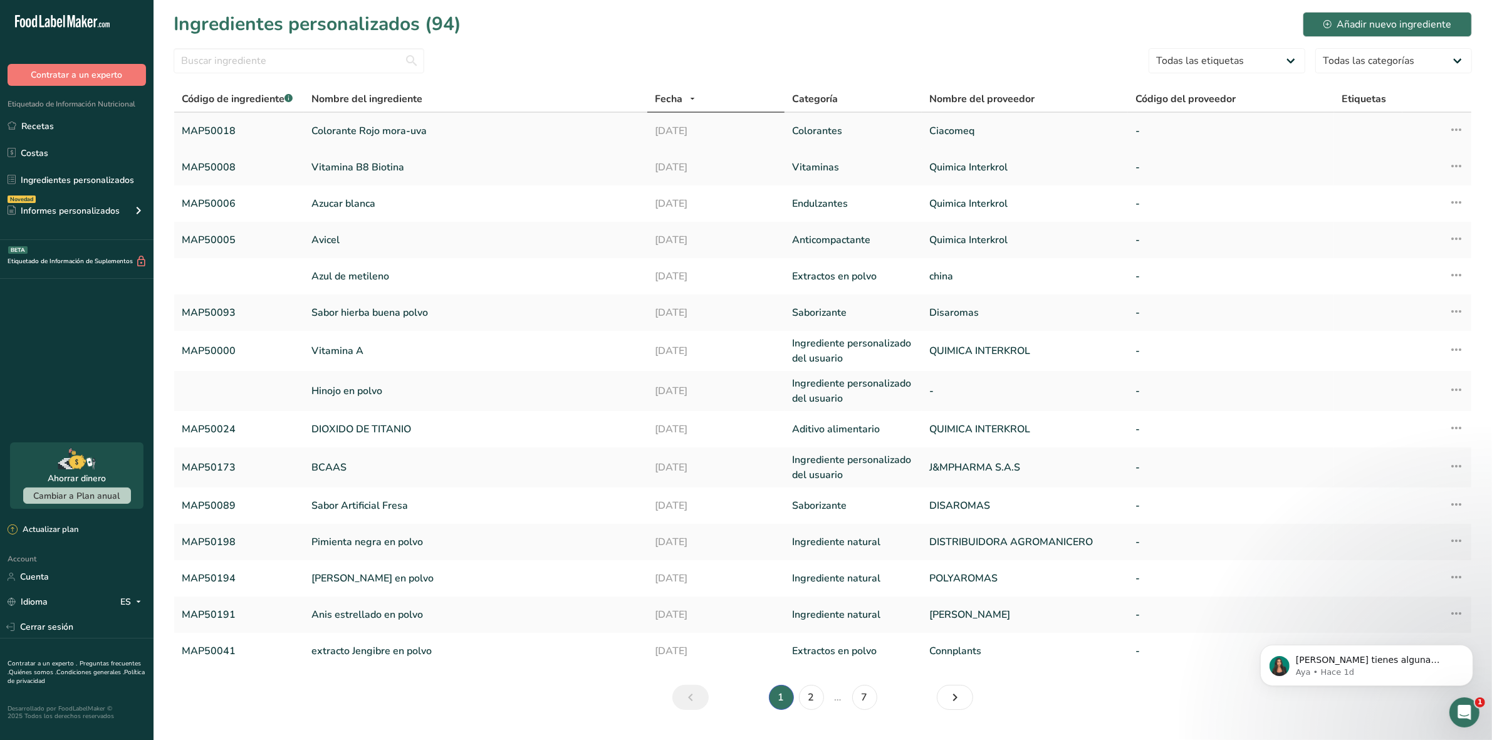
click at [377, 123] on link "Colorante Rojo mora-uva" at bounding box center [475, 130] width 328 height 15
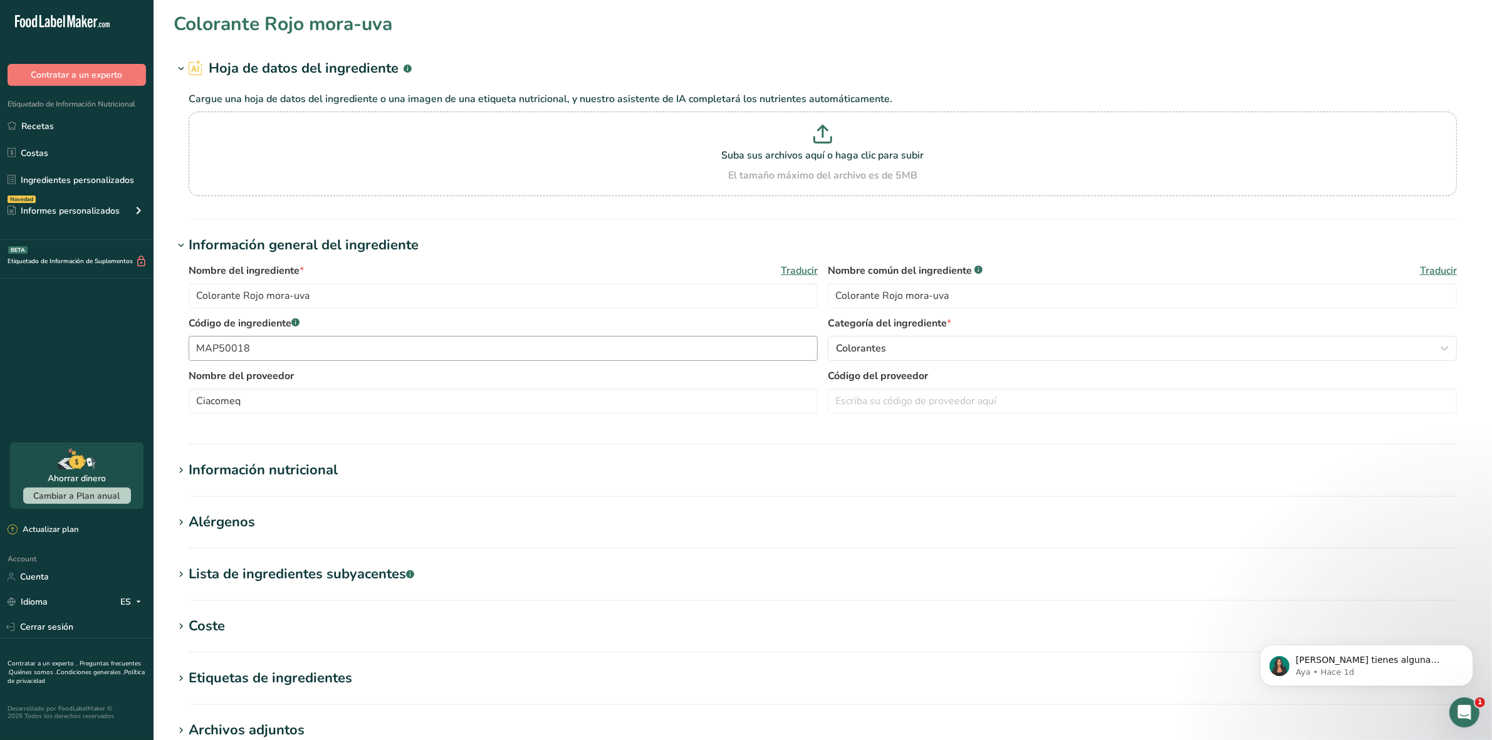
type input "Ciacomeq"
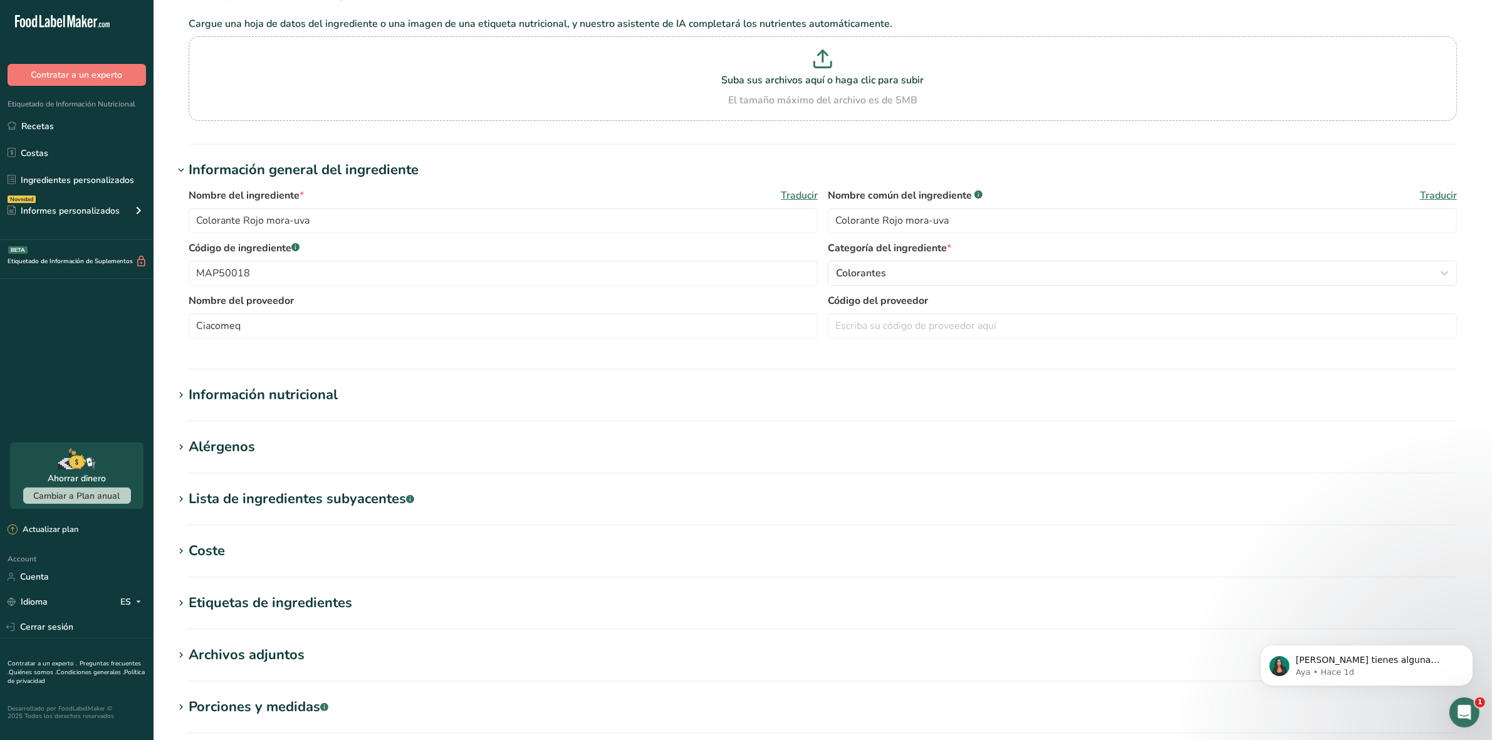
scroll to position [78, 0]
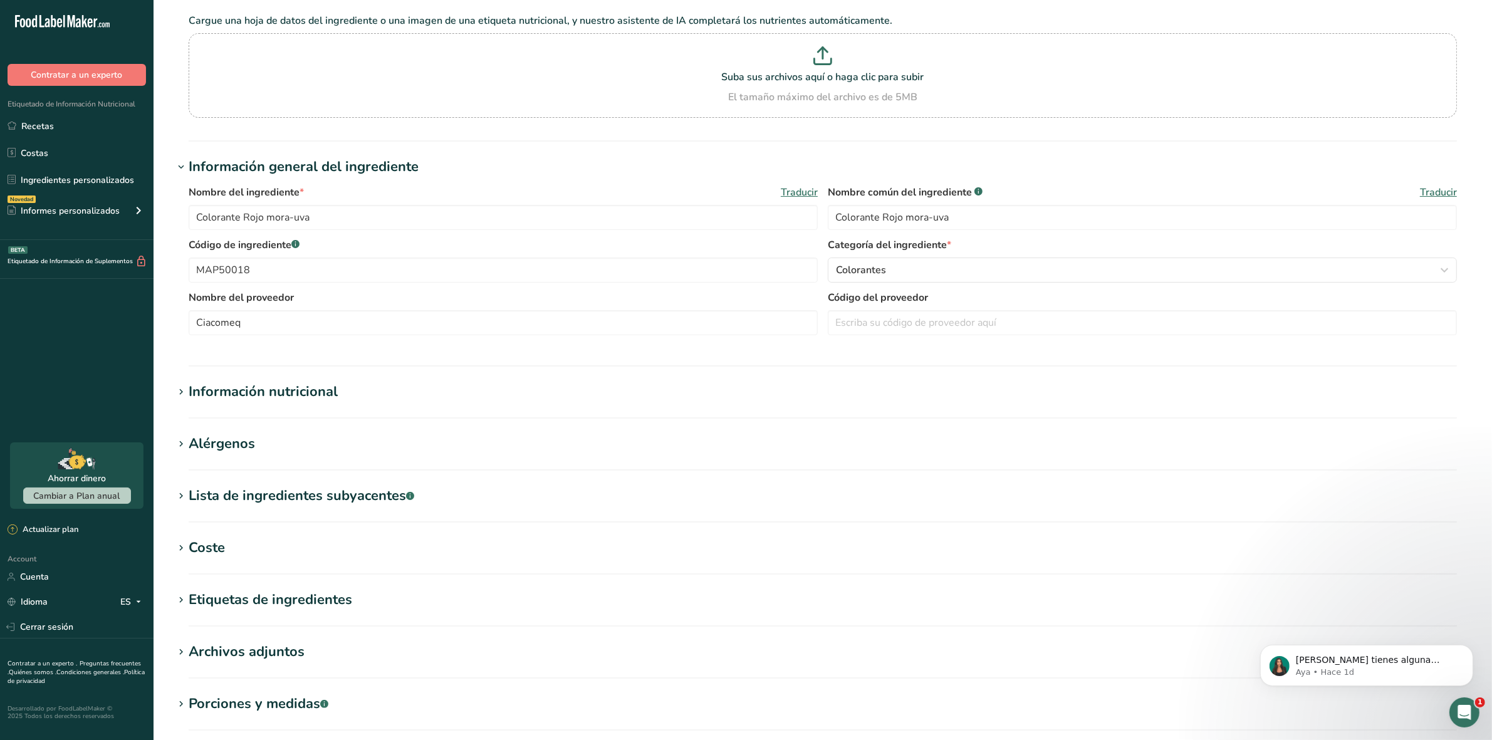
click at [174, 549] on span at bounding box center [181, 548] width 15 height 15
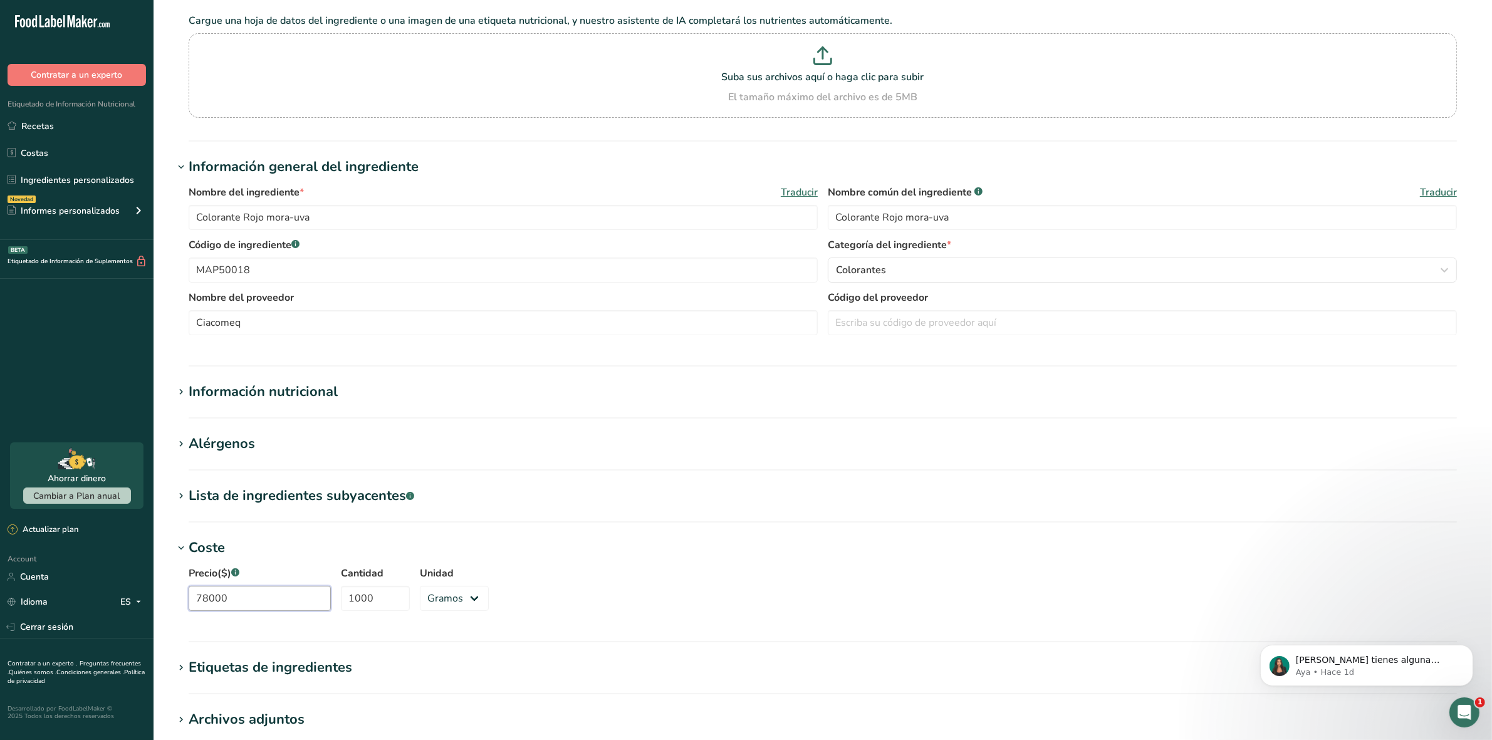
click at [251, 599] on input "78000" at bounding box center [260, 598] width 142 height 25
type input "45800"
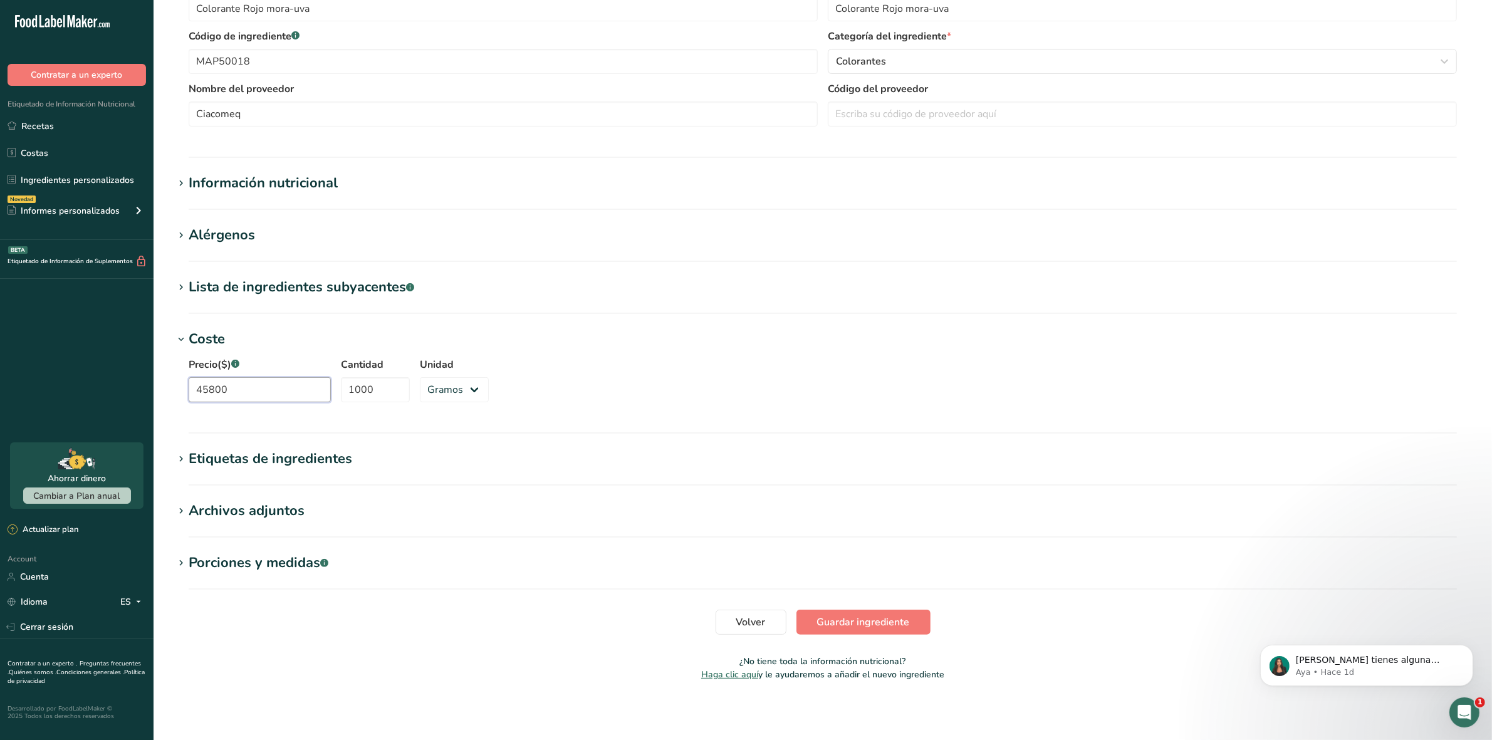
scroll to position [288, 0]
click at [826, 621] on span "Guardar ingrediente" at bounding box center [863, 621] width 93 height 15
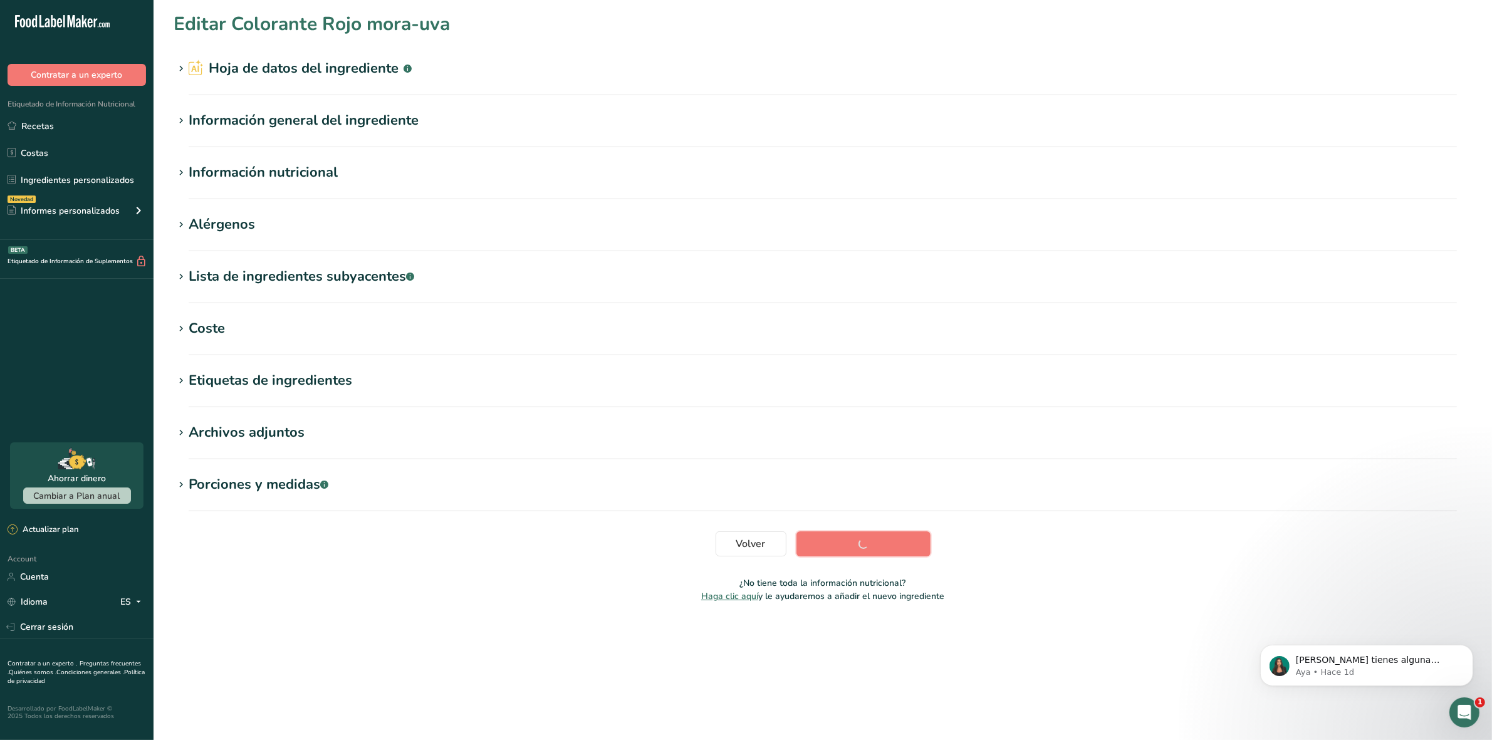
scroll to position [0, 0]
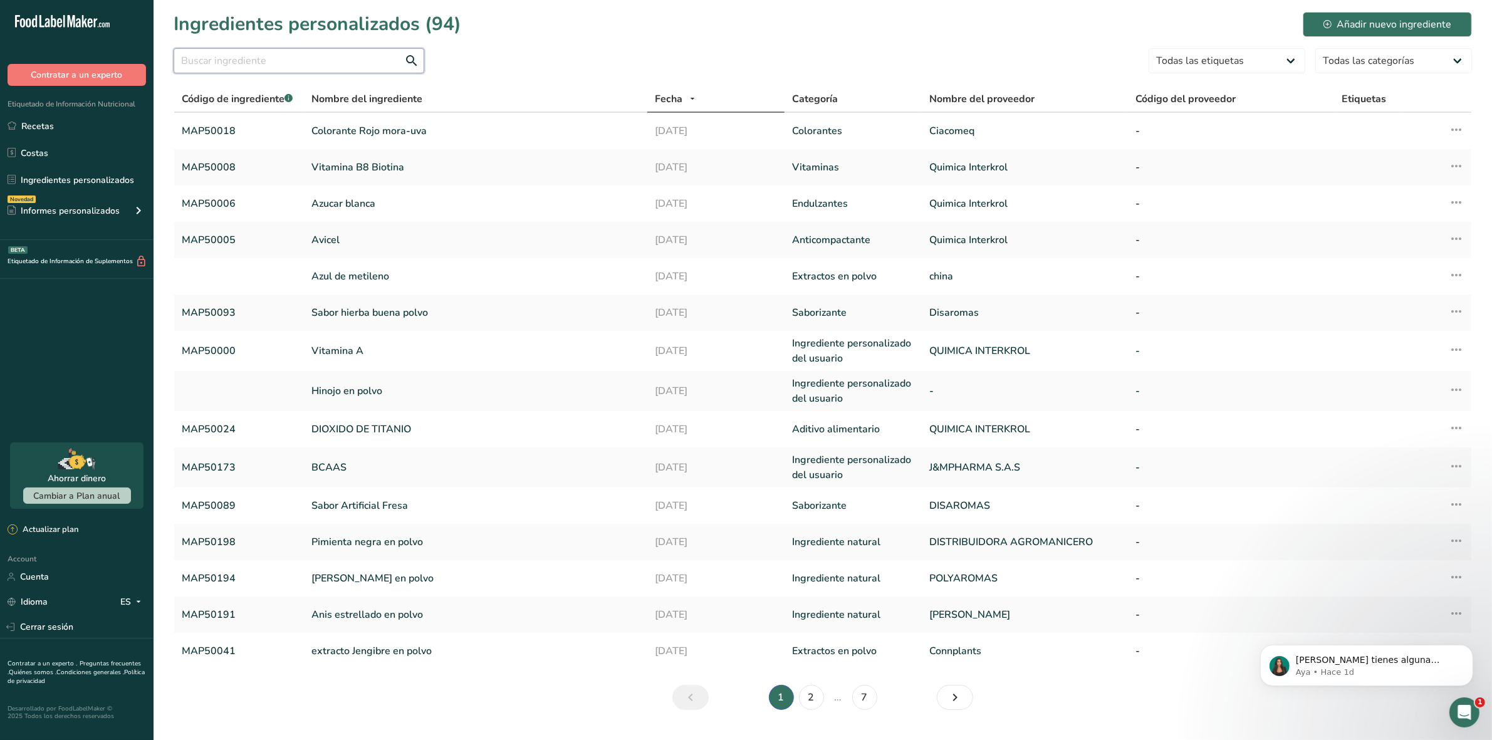
click at [362, 60] on input "text" at bounding box center [299, 60] width 251 height 25
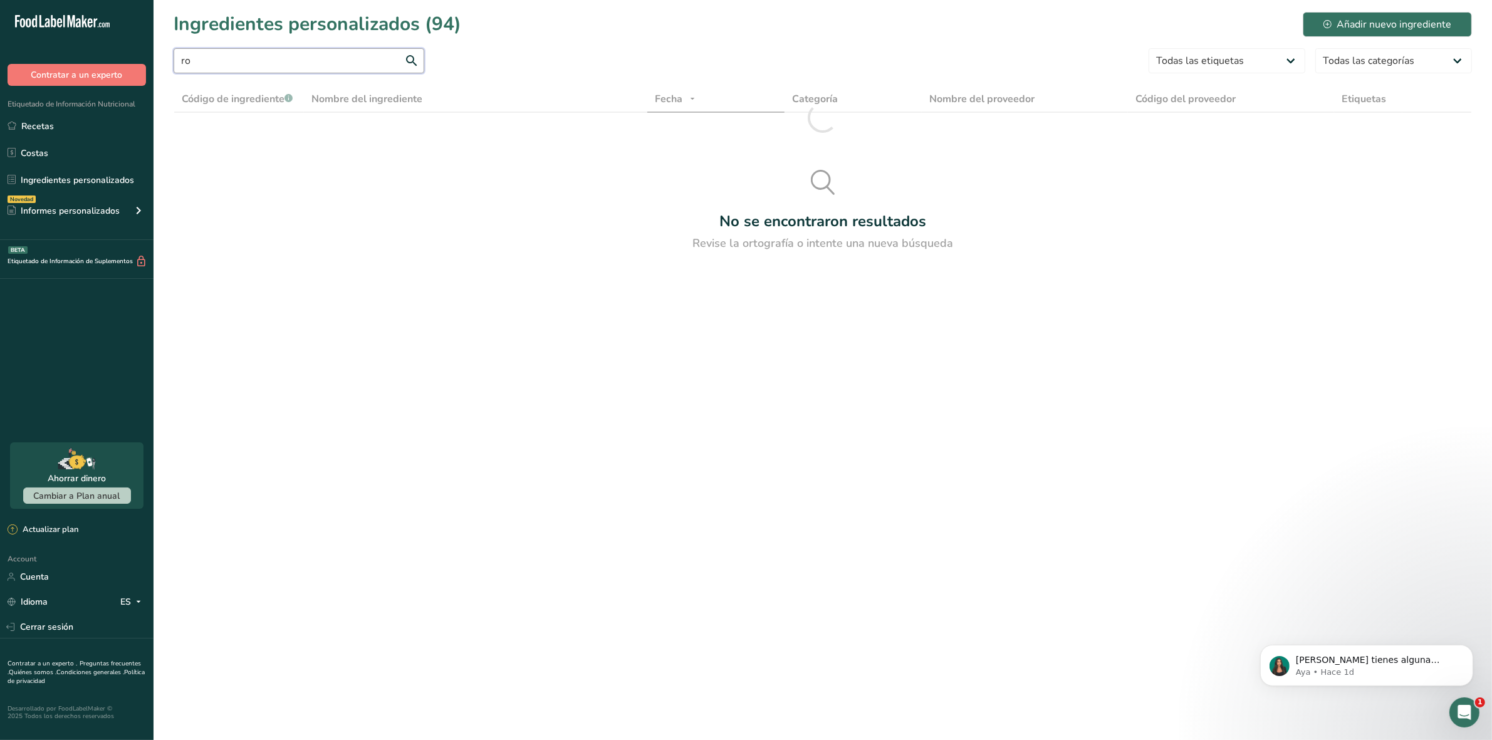
type input "r"
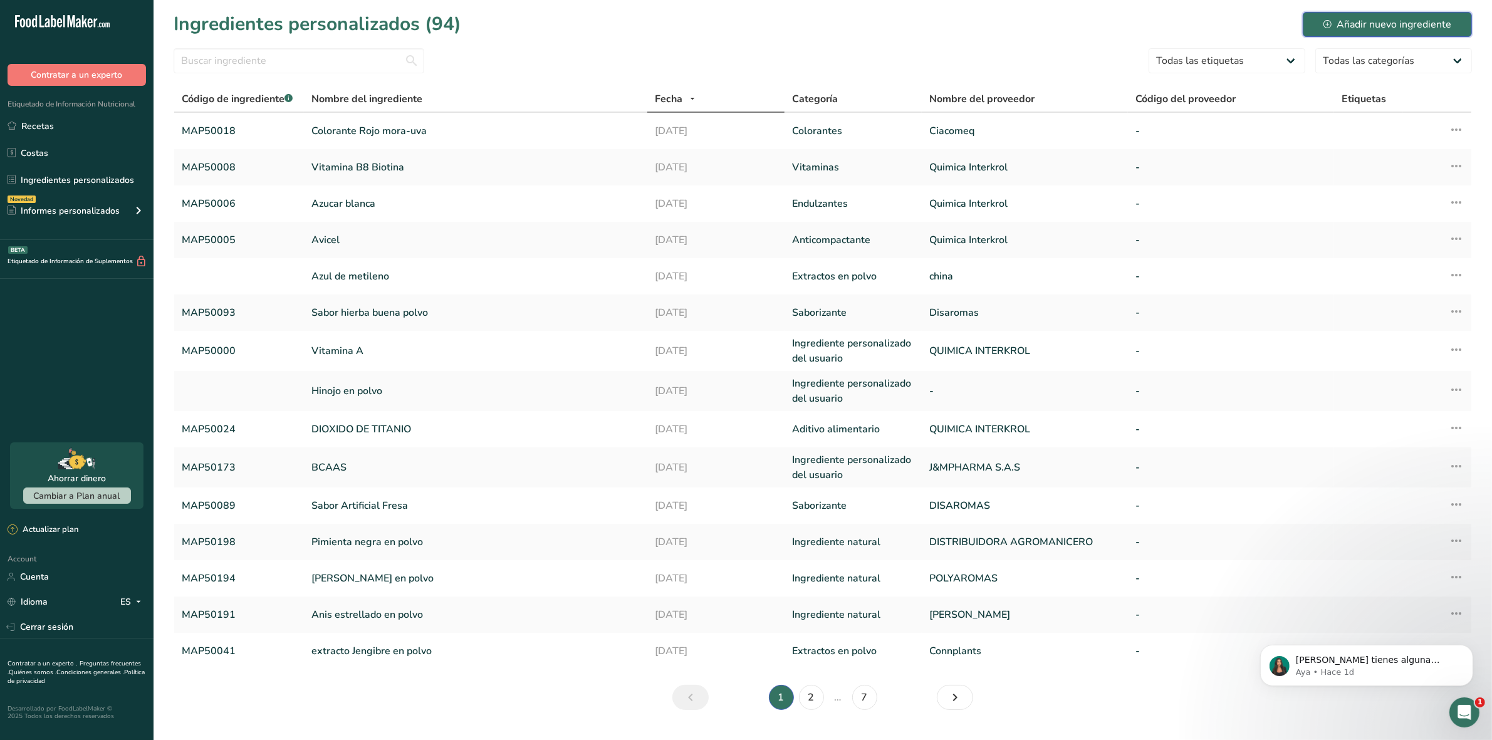
click at [1398, 26] on div "Añadir nuevo ingrediente" at bounding box center [1388, 24] width 128 height 15
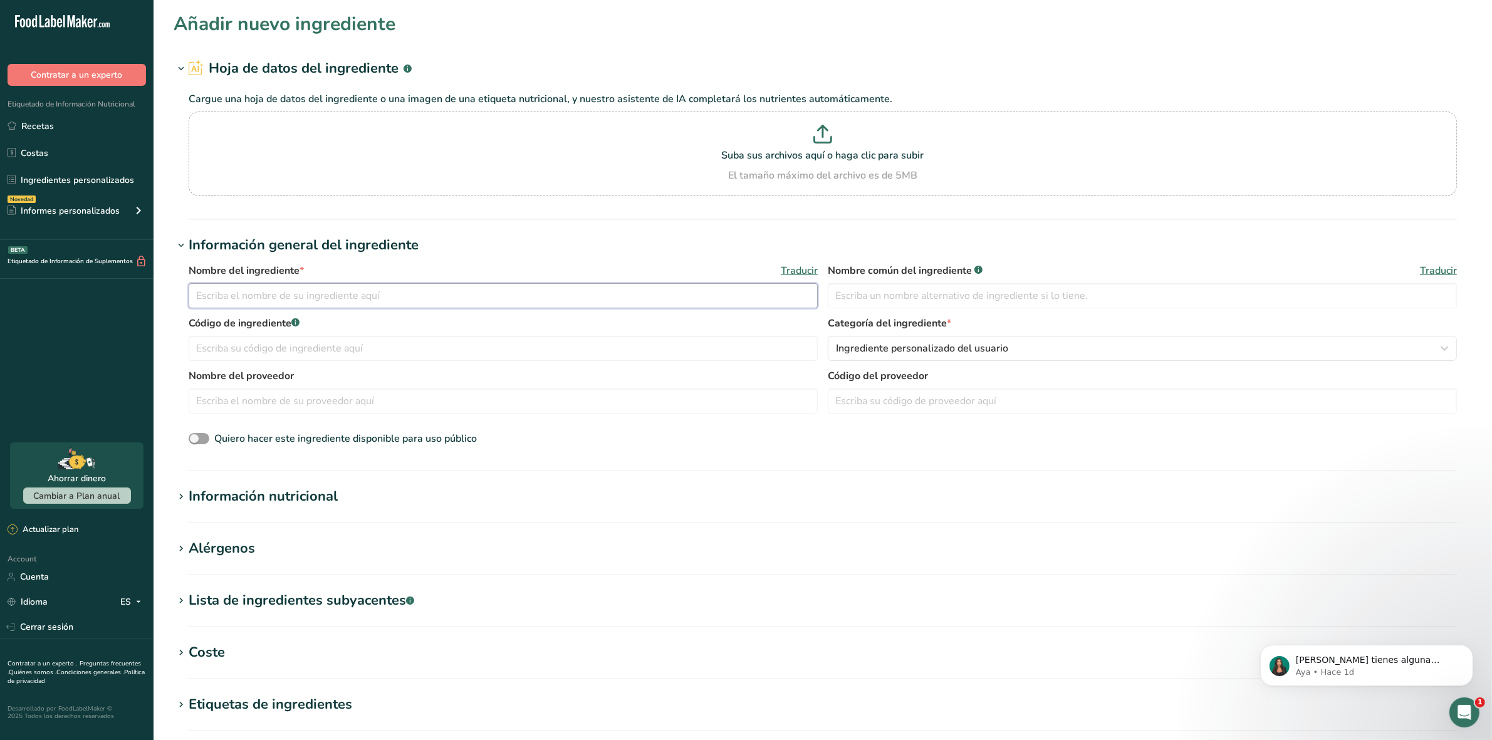
click at [343, 288] on input "text" at bounding box center [503, 295] width 629 height 25
click at [342, 308] on input "Colorante rojo fresa" at bounding box center [503, 295] width 629 height 25
type input "Colorante rojo fresa punzo"
type input "c"
paste input "MAP50019"
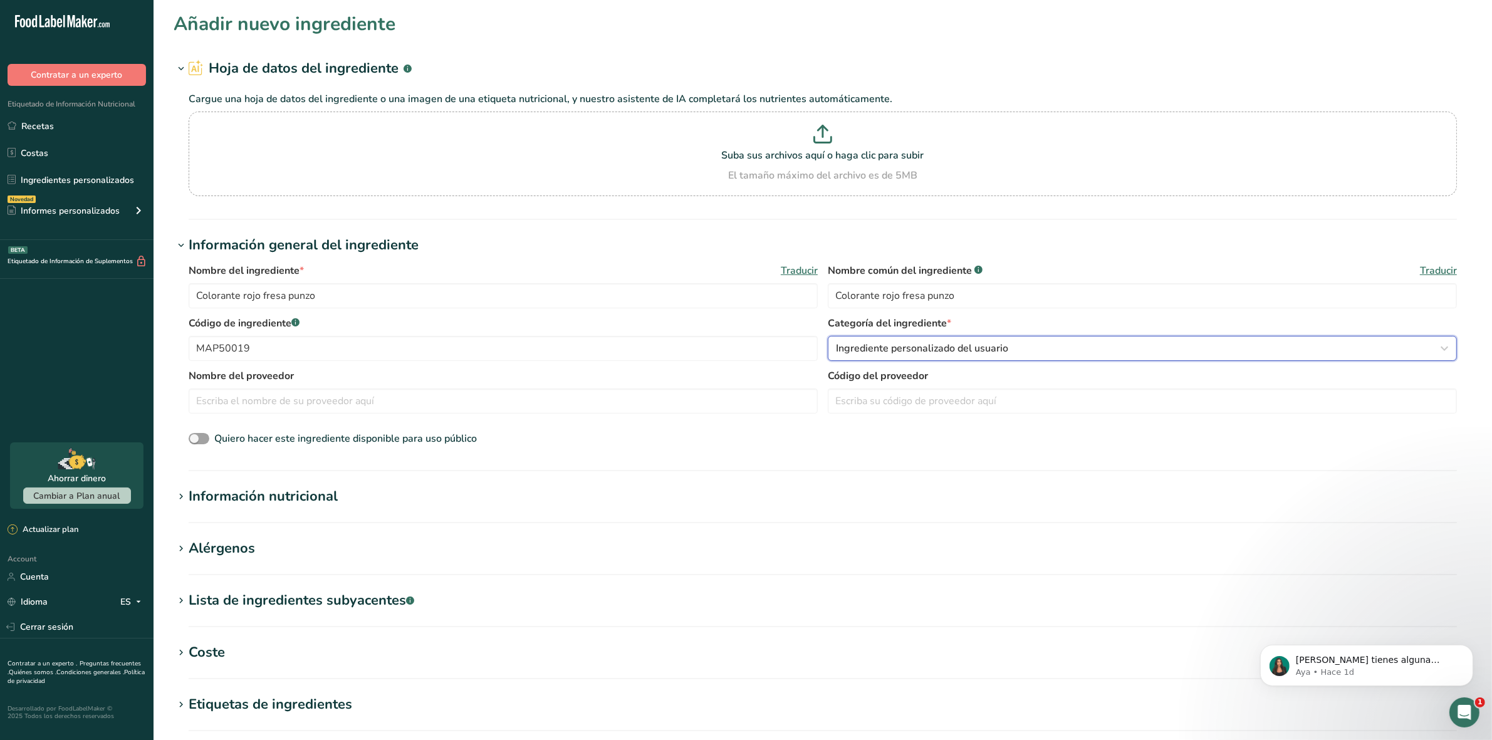
click at [1098, 343] on div "Ingrediente personalizado del usuario" at bounding box center [1138, 348] width 605 height 15
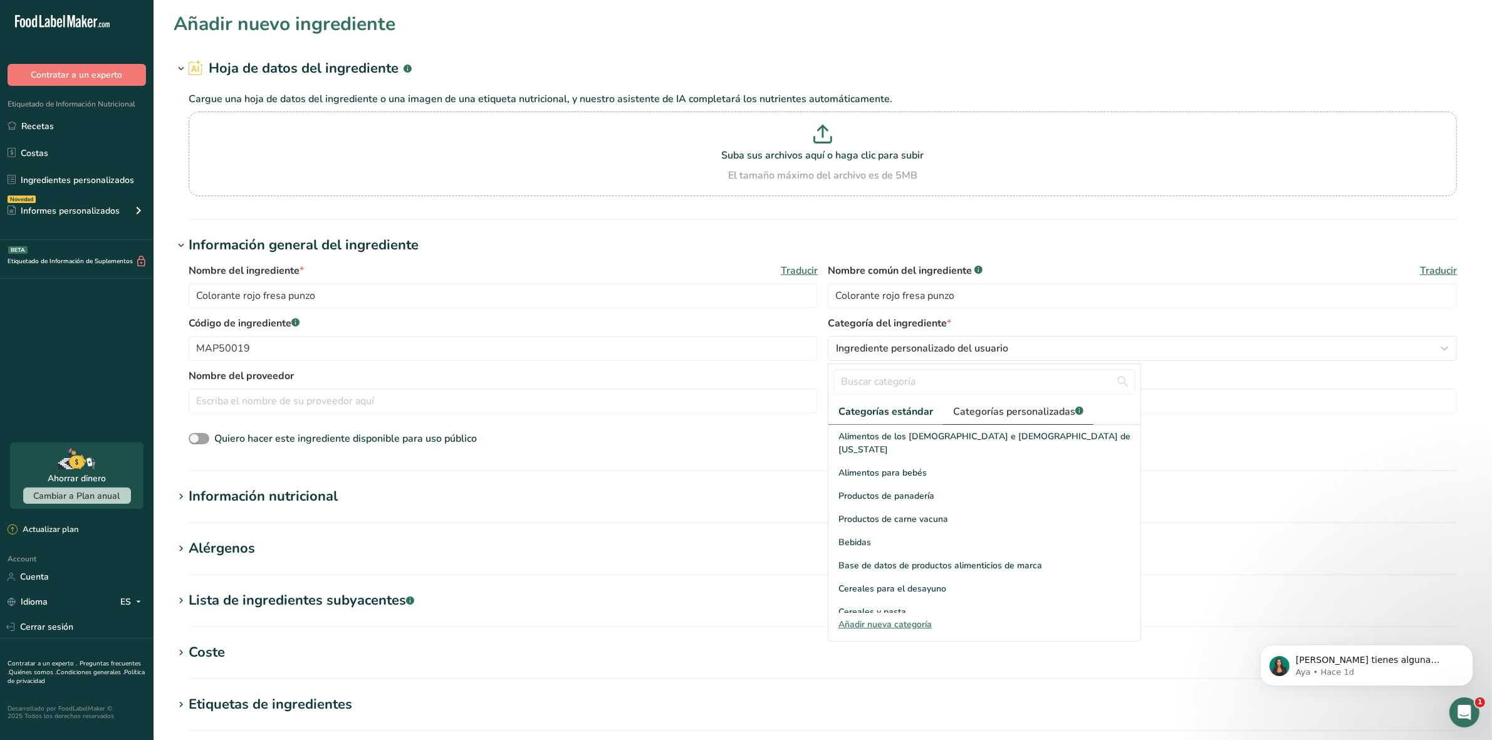
click at [1028, 412] on span "Categorías personalizadas .a-a{fill:#347362;}.b-a{fill:#fff;}" at bounding box center [1018, 411] width 130 height 15
click at [875, 573] on span "Colorantes" at bounding box center [861, 575] width 44 height 13
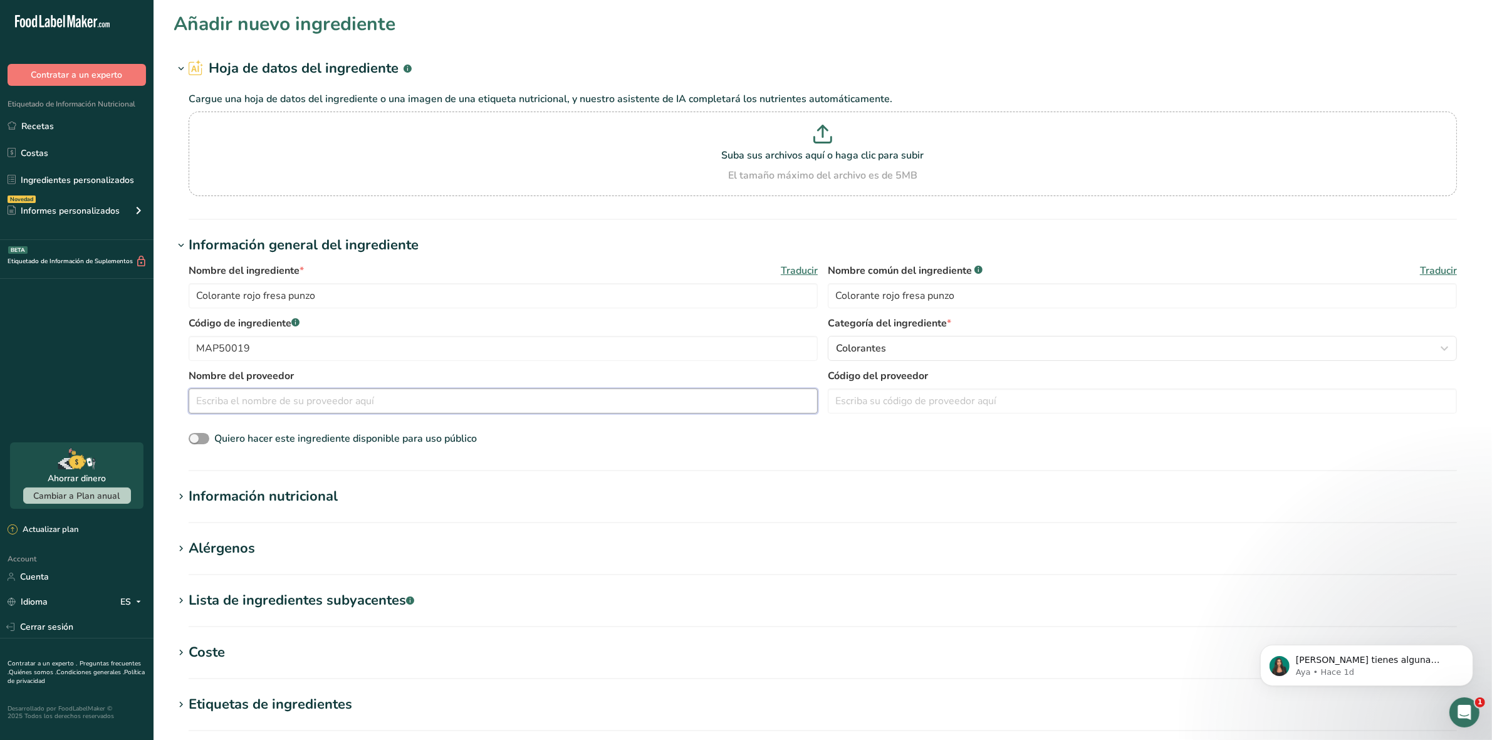
click at [352, 399] on input "text" at bounding box center [503, 401] width 629 height 25
click at [175, 500] on icon at bounding box center [180, 497] width 11 height 18
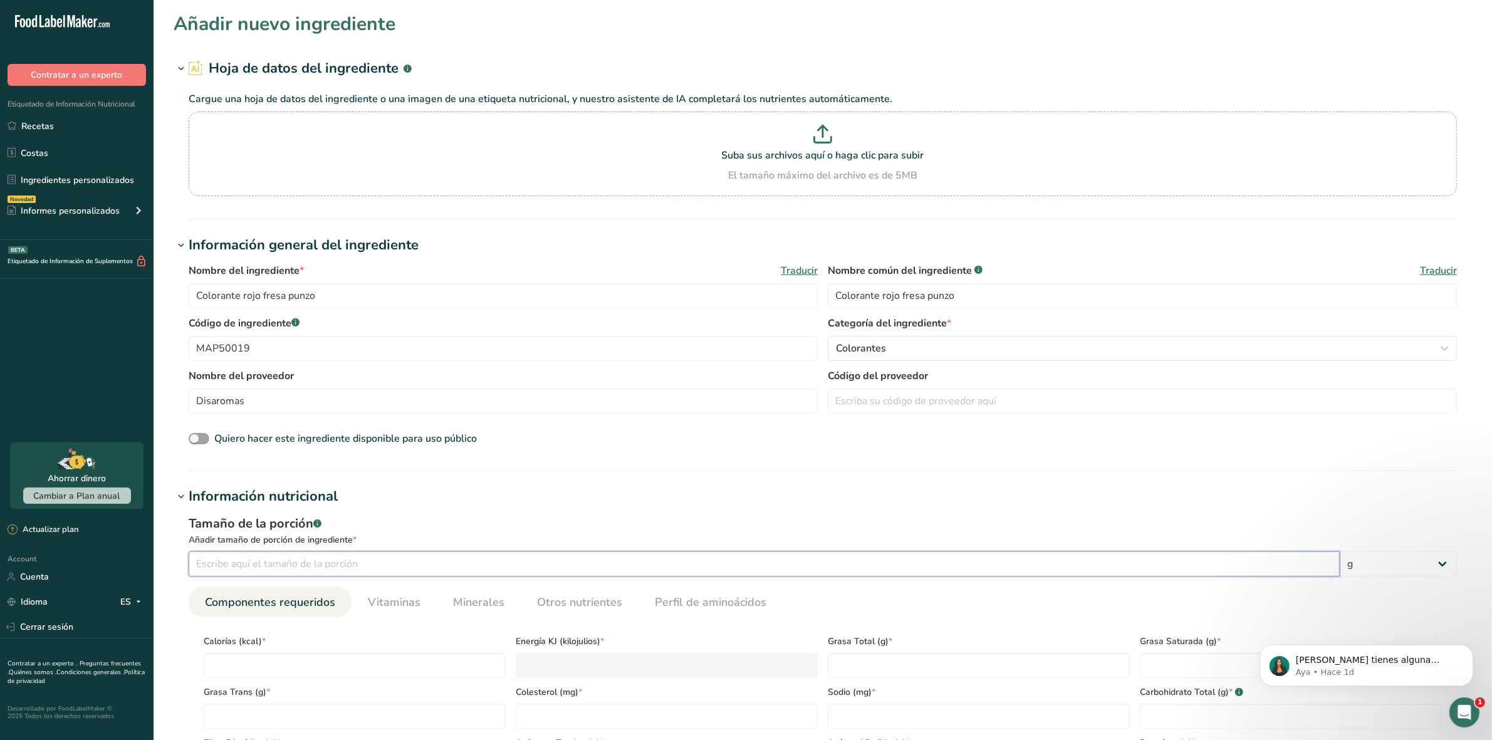
click at [208, 570] on input "number" at bounding box center [764, 564] width 1151 height 25
click at [258, 669] on input "number" at bounding box center [355, 665] width 302 height 25
click at [318, 721] on Fat "number" at bounding box center [355, 716] width 302 height 25
click at [300, 660] on input "number" at bounding box center [355, 665] width 302 height 25
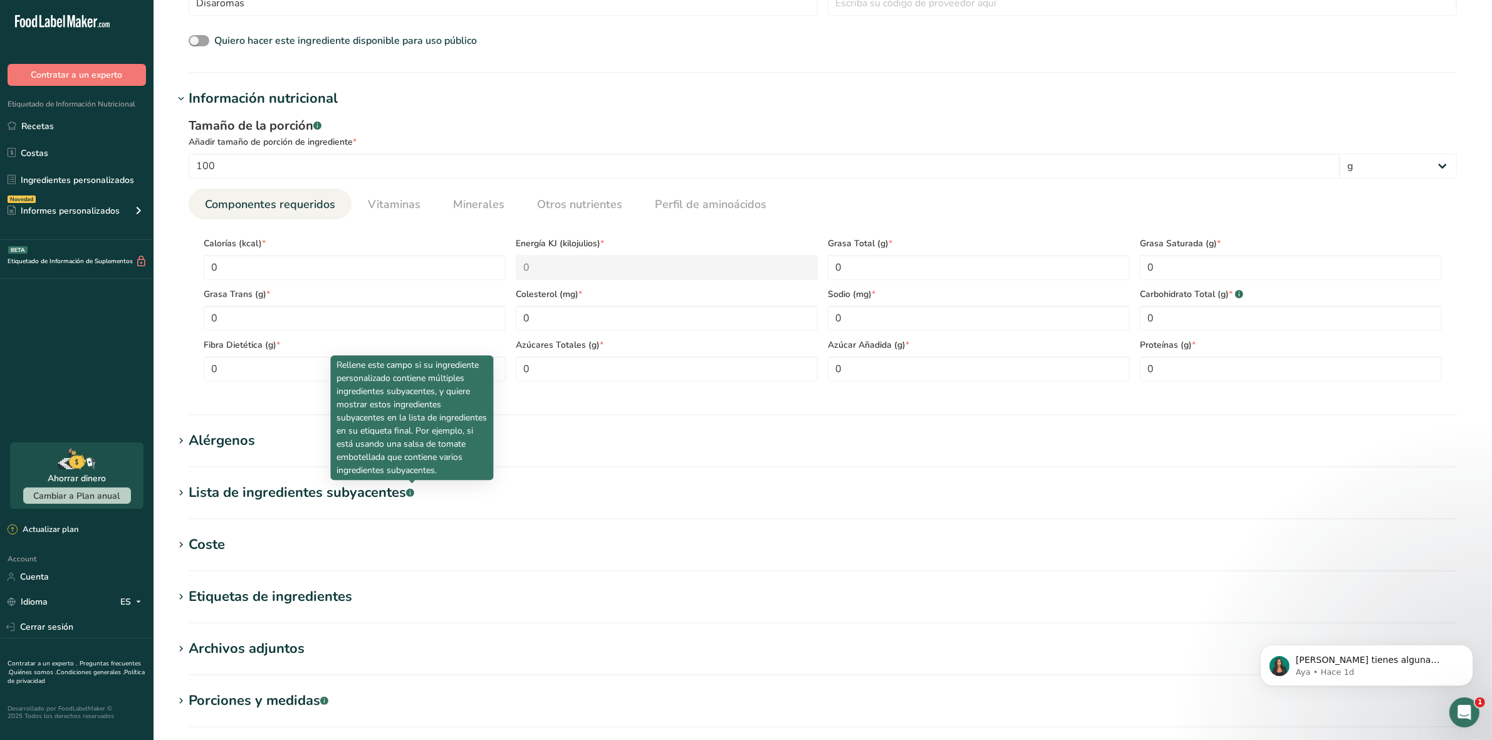
click at [186, 547] on icon at bounding box center [180, 546] width 11 height 18
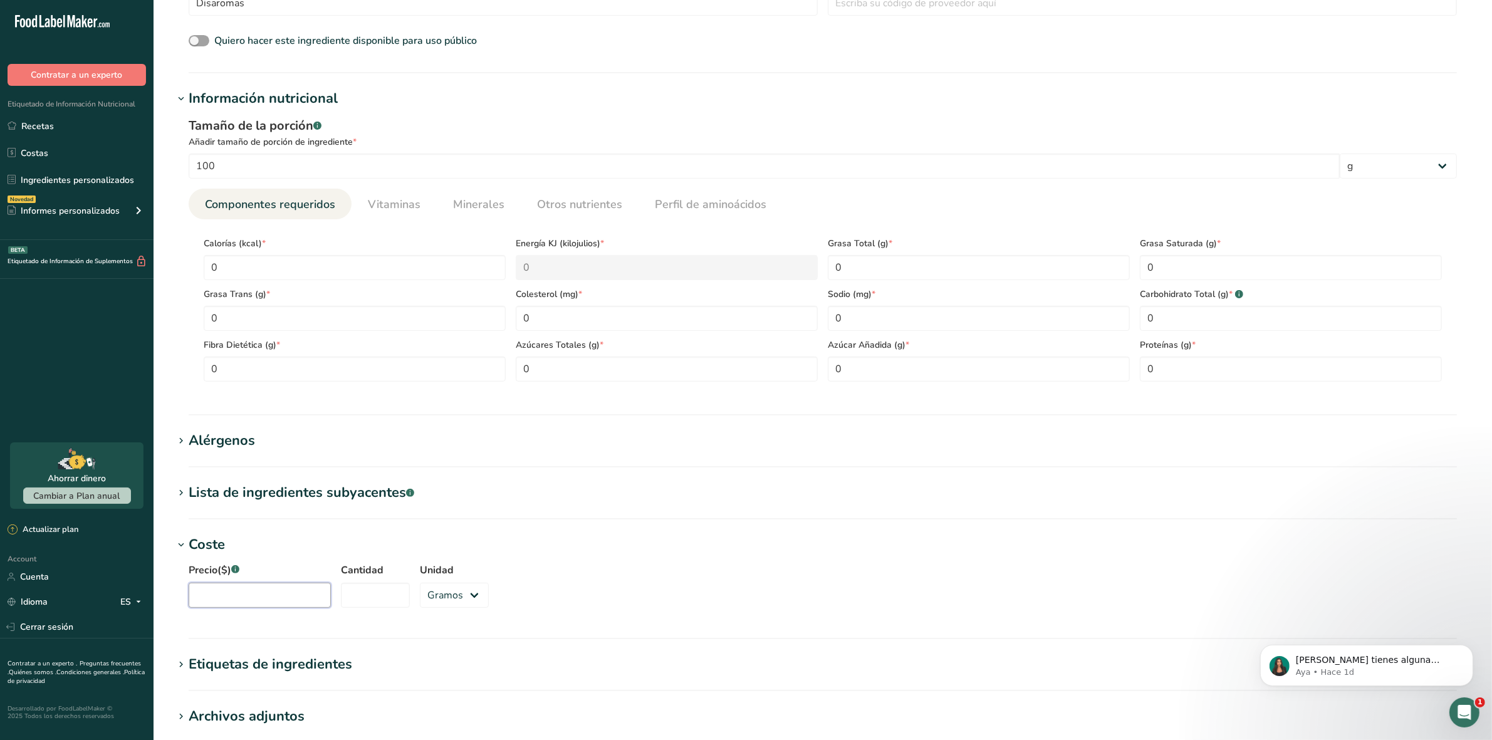
click at [204, 595] on input "Precio($) .a-a{fill:#347362;}.b-a{fill:#fff;}" at bounding box center [260, 595] width 142 height 25
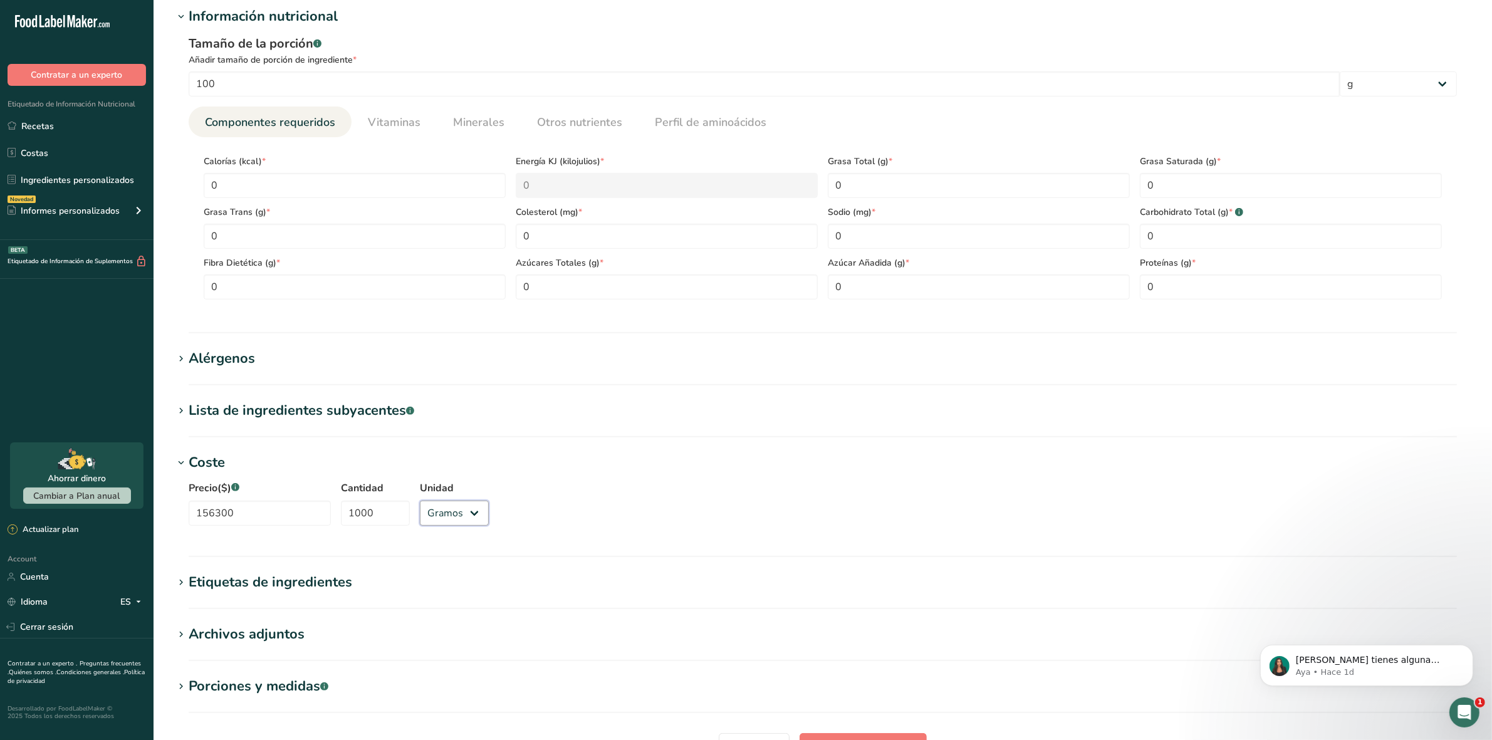
scroll to position [605, 0]
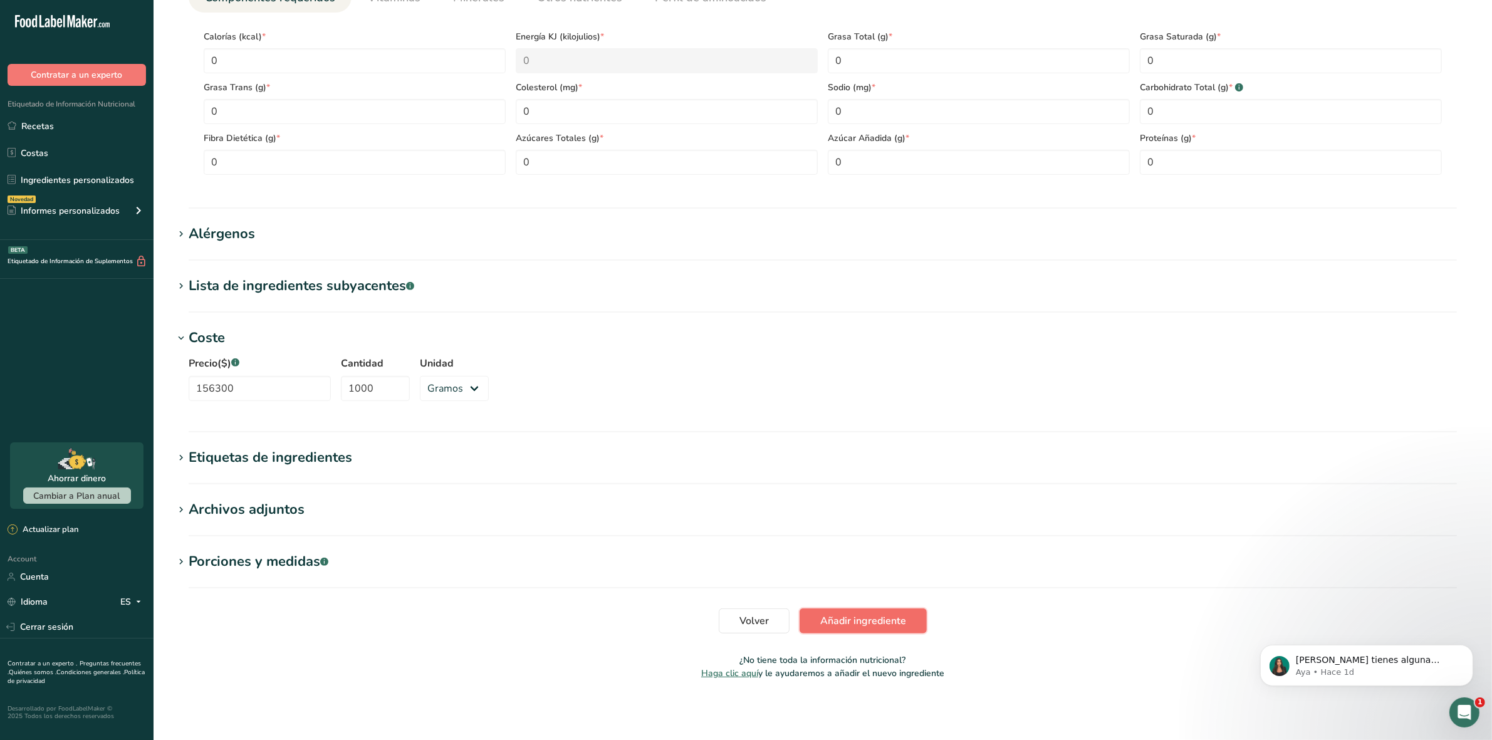
click at [887, 621] on span "Añadir ingrediente" at bounding box center [863, 621] width 86 height 15
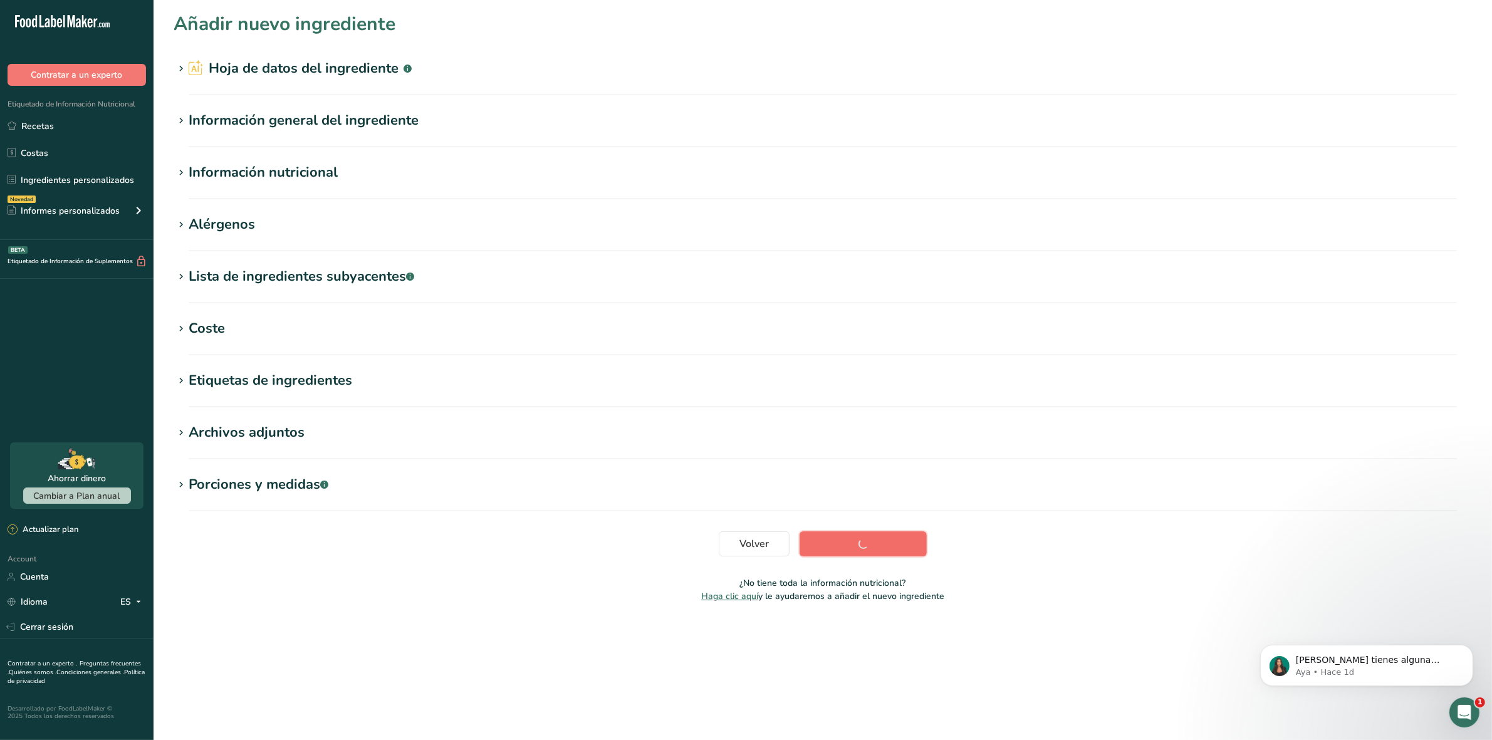
scroll to position [0, 0]
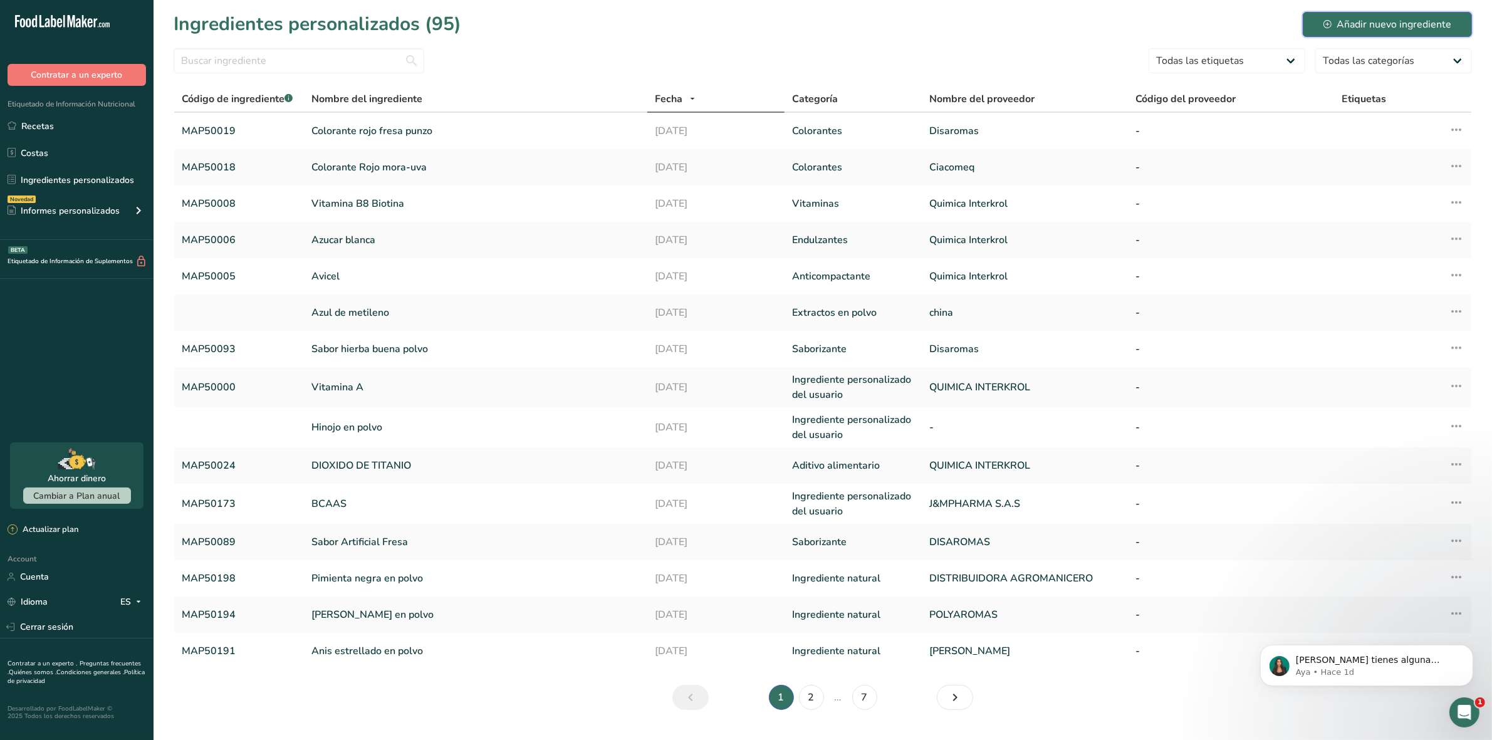
click at [1339, 32] on button "Añadir nuevo ingrediente" at bounding box center [1387, 24] width 169 height 25
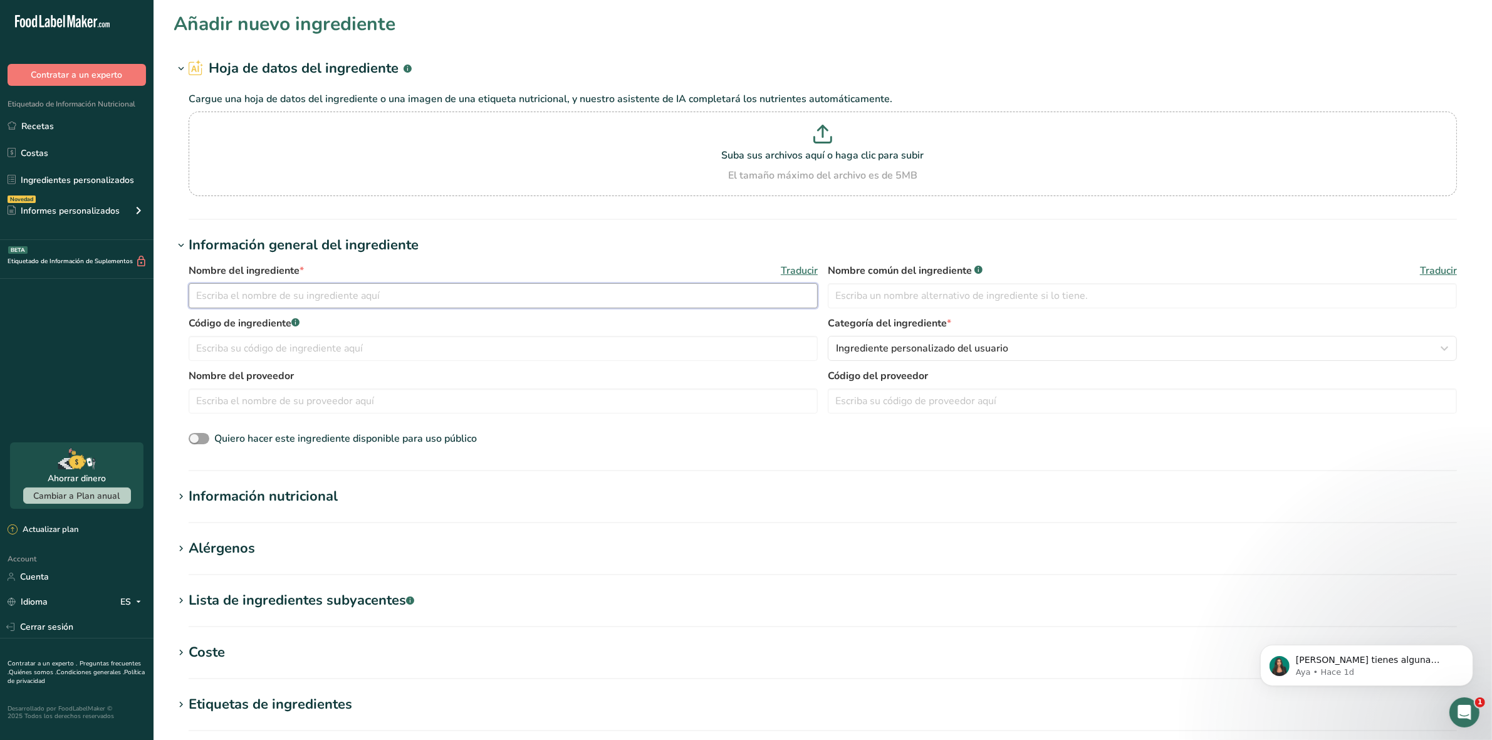
click at [232, 295] on input "text" at bounding box center [503, 295] width 629 height 25
paste input "MAP50020"
click at [1056, 348] on div "Ingrediente personalizado del usuario" at bounding box center [1138, 348] width 605 height 15
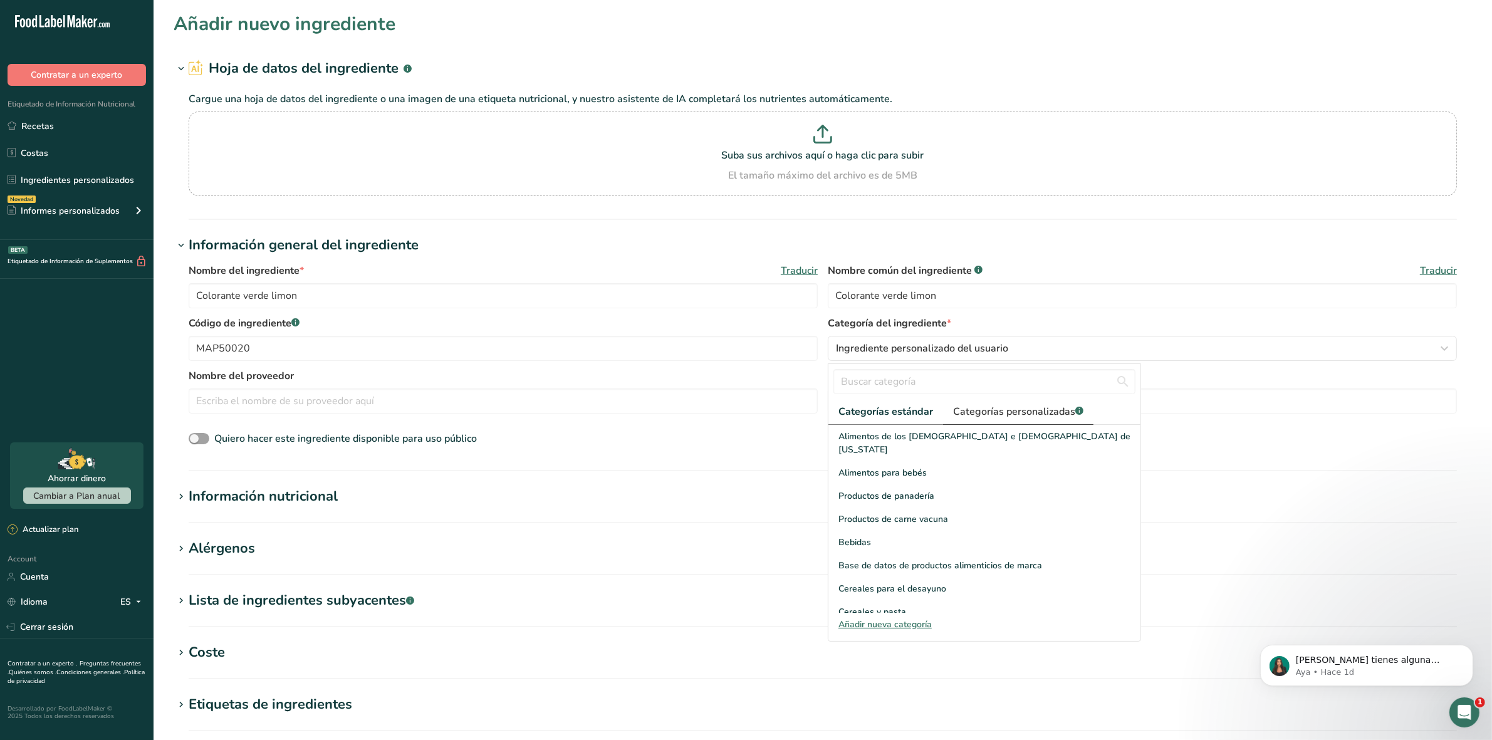
click at [1032, 409] on span "Categorías personalizadas .a-a{fill:#347362;}.b-a{fill:#fff;}" at bounding box center [1018, 411] width 130 height 15
click at [859, 572] on span "Colorantes" at bounding box center [861, 575] width 44 height 13
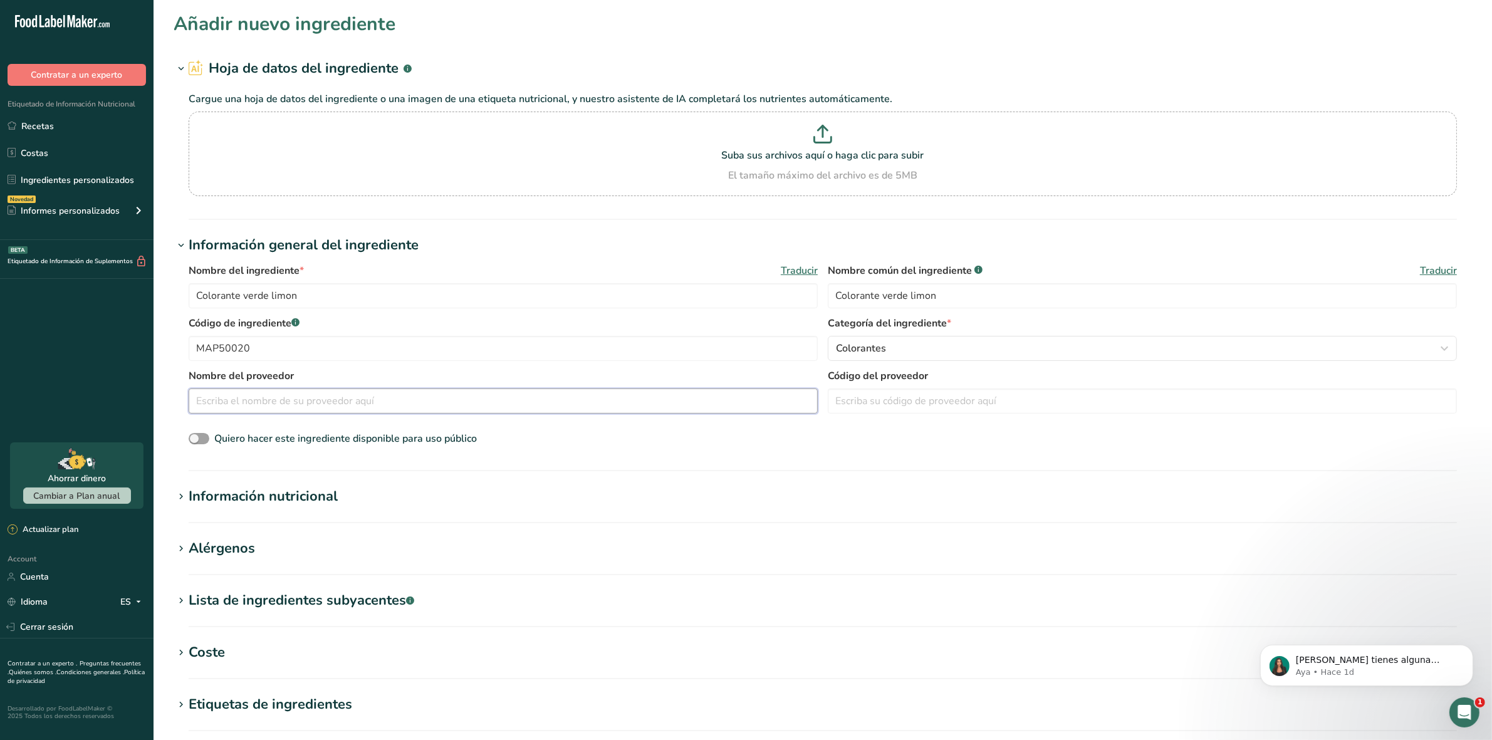
click at [233, 405] on input "text" at bounding box center [503, 401] width 629 height 25
click at [181, 490] on icon at bounding box center [180, 497] width 11 height 18
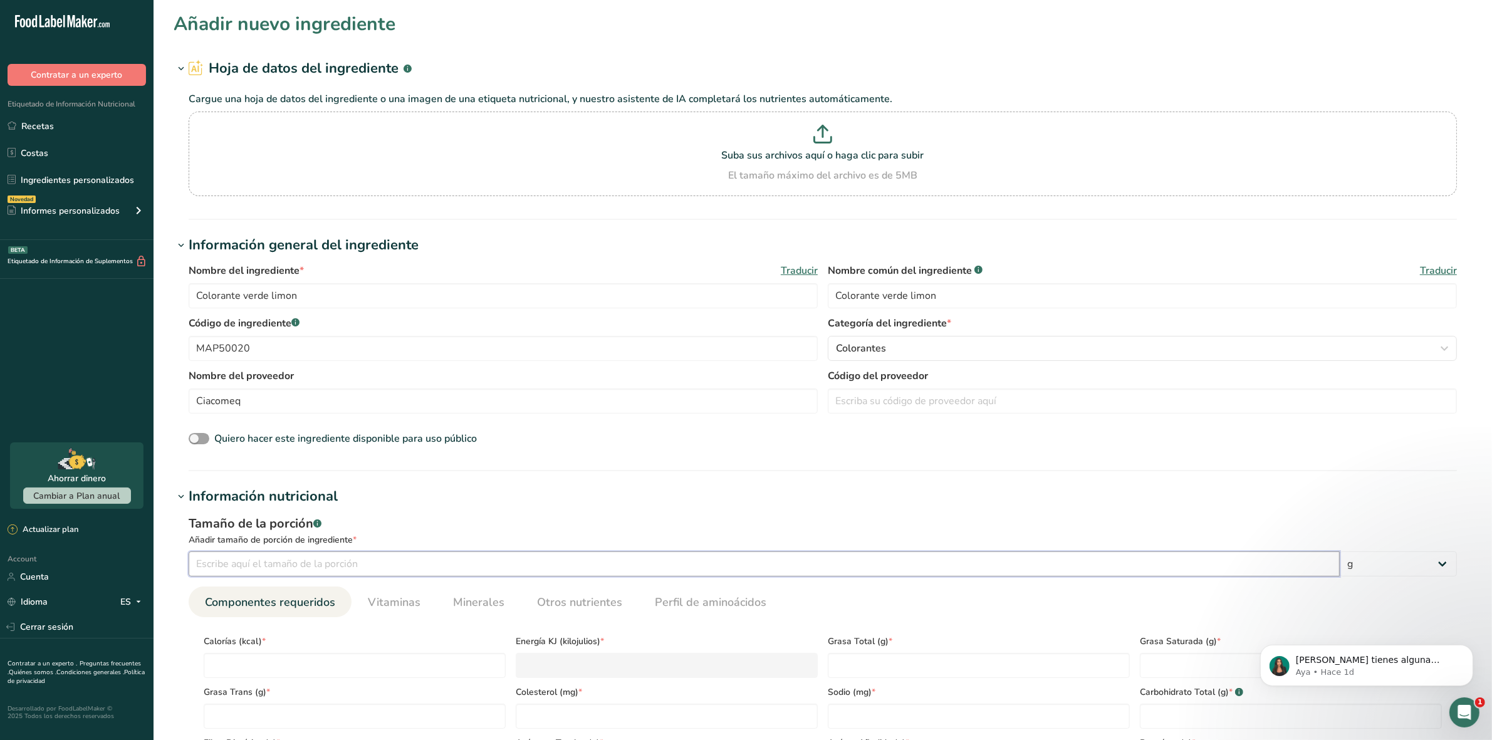
click at [212, 565] on input "number" at bounding box center [764, 564] width 1151 height 25
click at [239, 662] on input "number" at bounding box center [355, 665] width 302 height 25
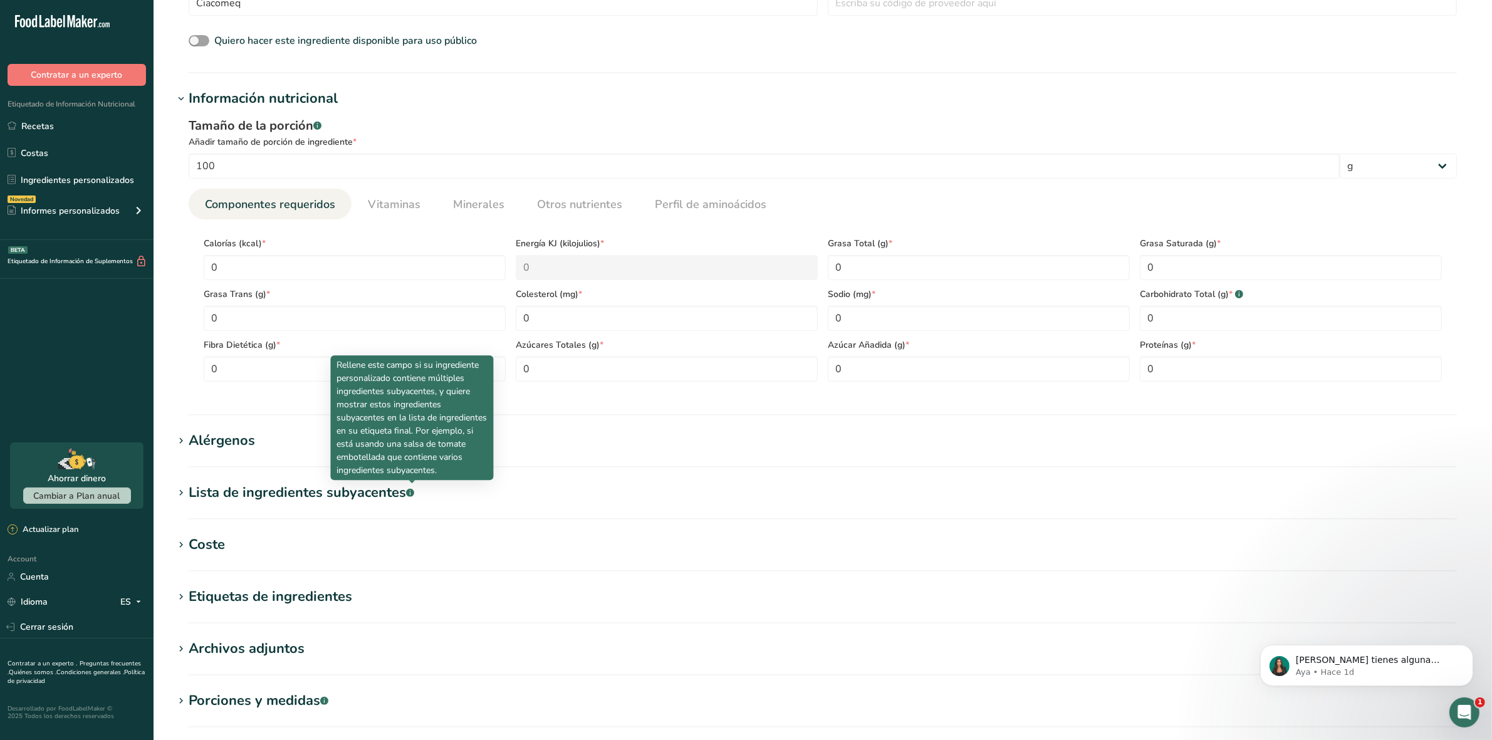
click at [196, 550] on div "Coste" at bounding box center [207, 545] width 36 height 21
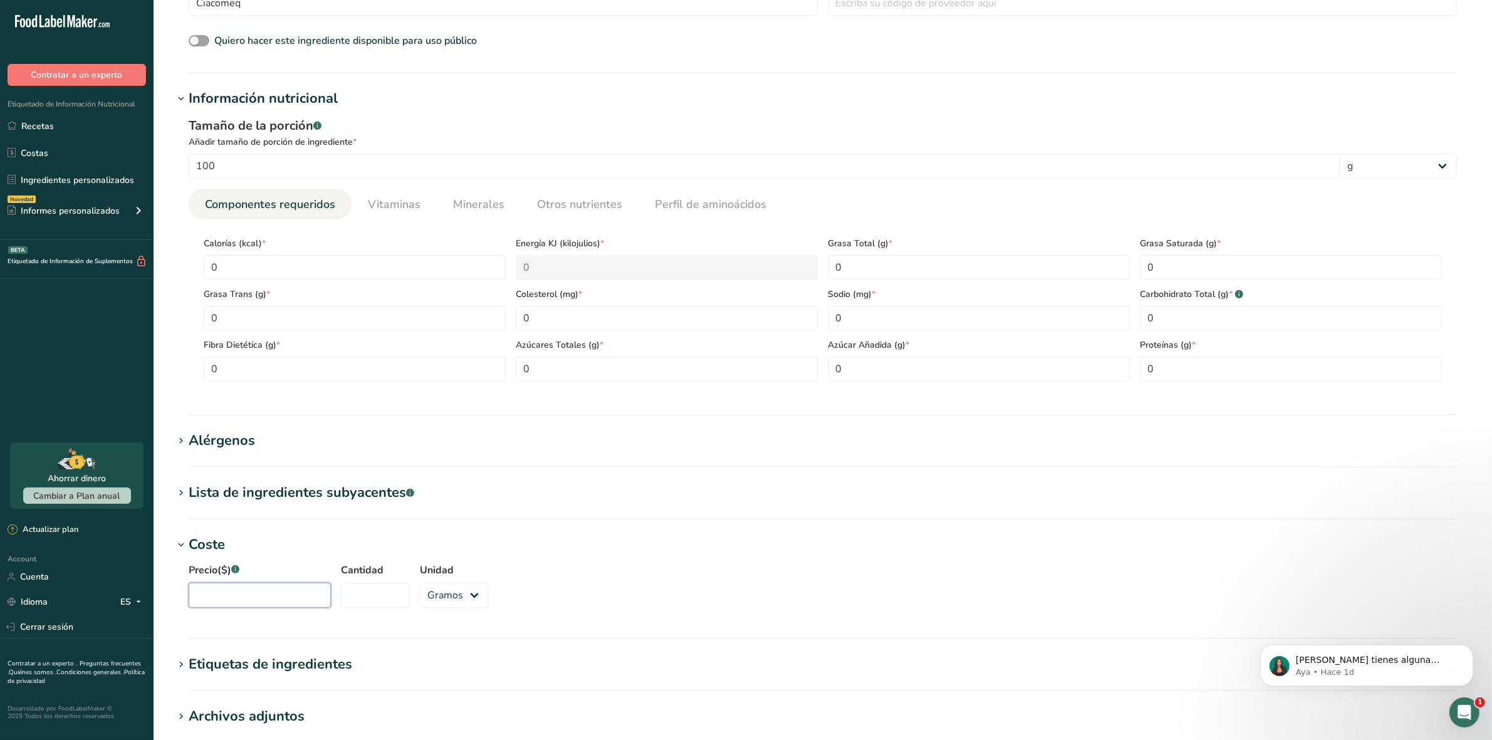
click at [211, 585] on input "Precio($) .a-a{fill:#347362;}.b-a{fill:#fff;}" at bounding box center [260, 595] width 142 height 25
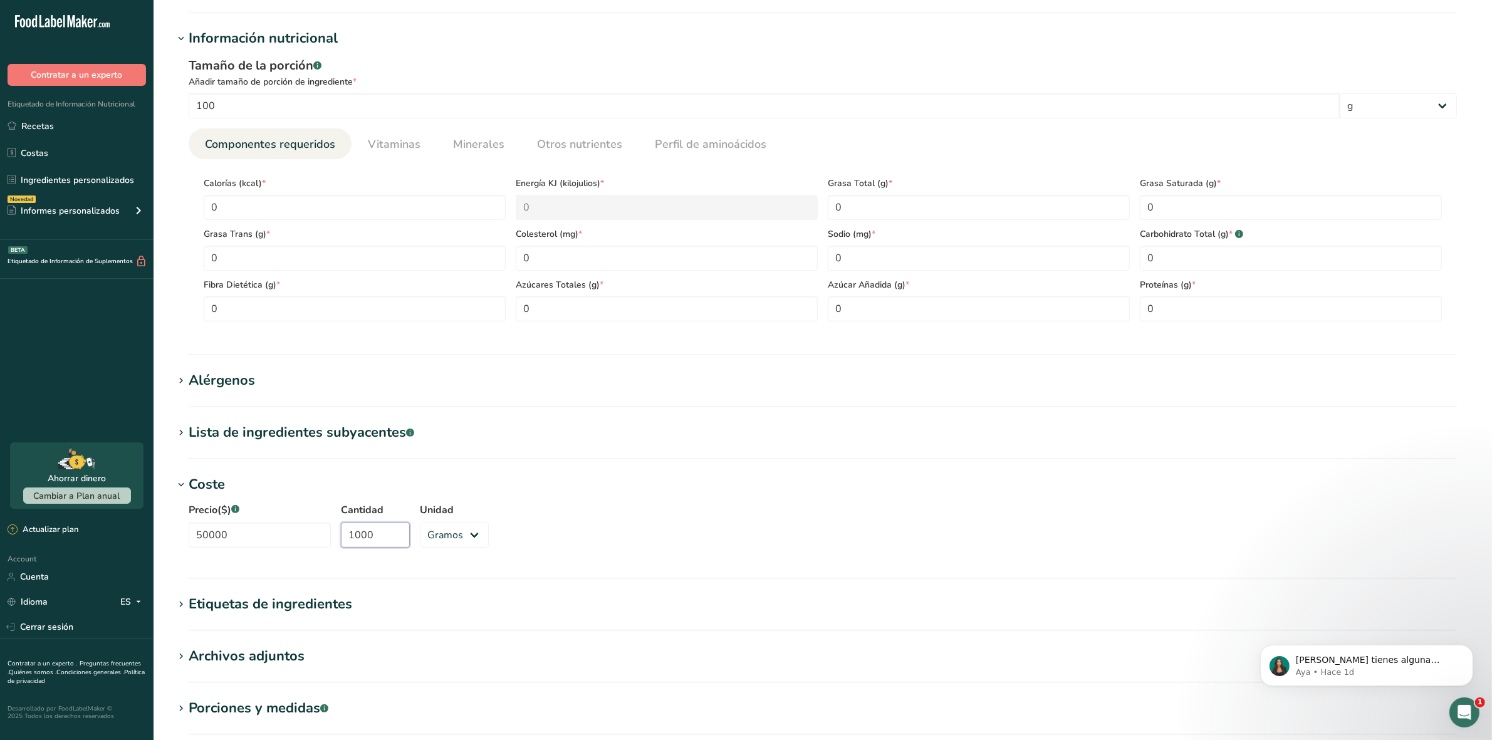
scroll to position [555, 0]
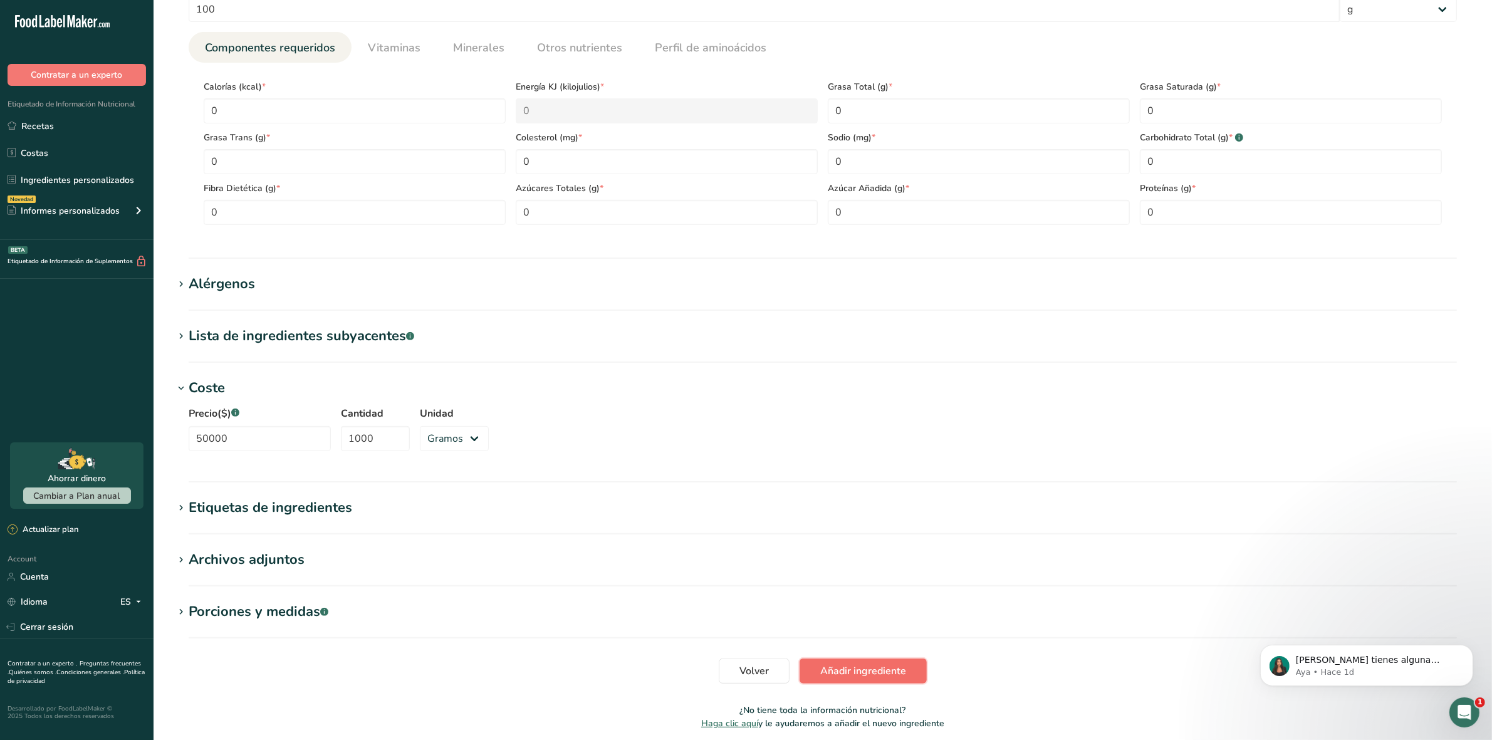
click at [840, 674] on span "Añadir ingrediente" at bounding box center [863, 671] width 86 height 15
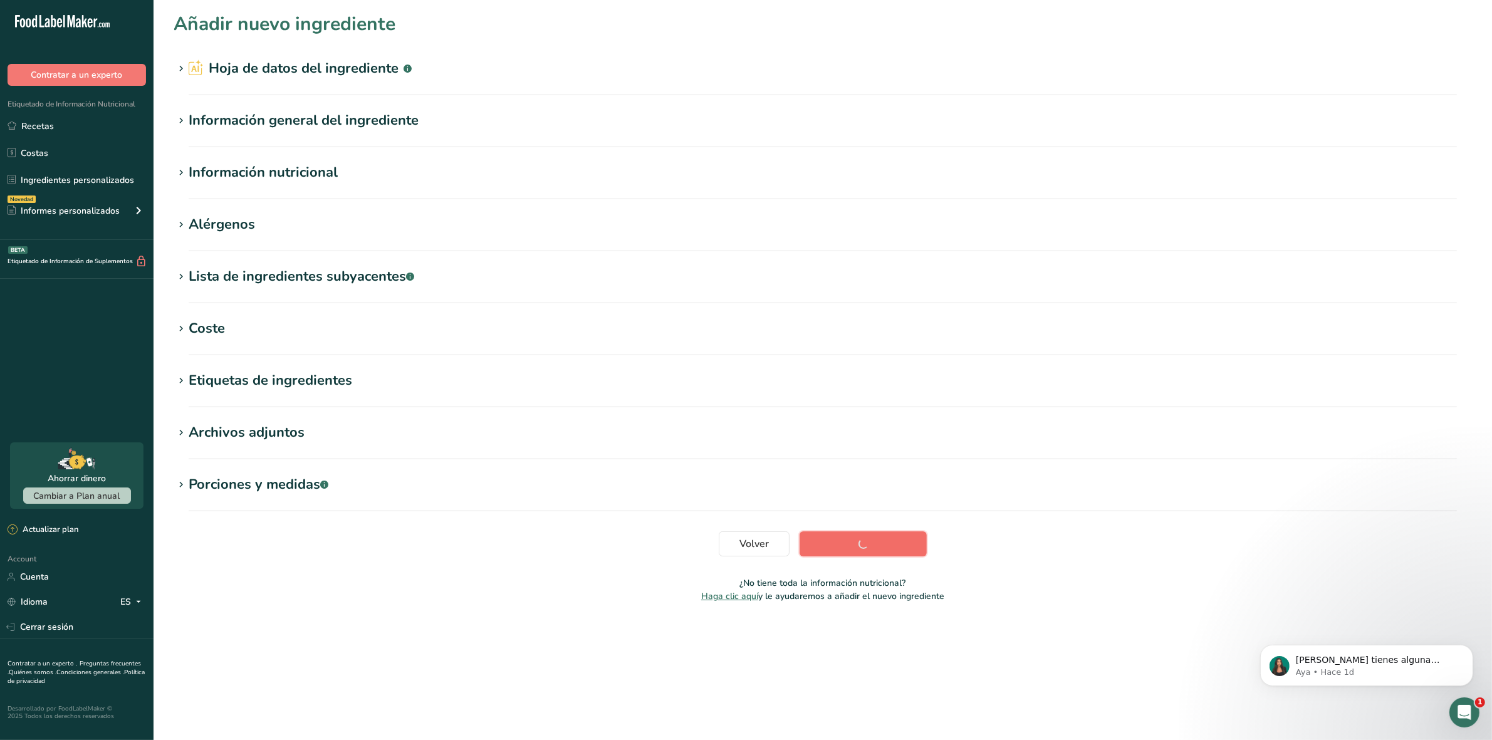
scroll to position [0, 0]
